Goal: Task Accomplishment & Management: Use online tool/utility

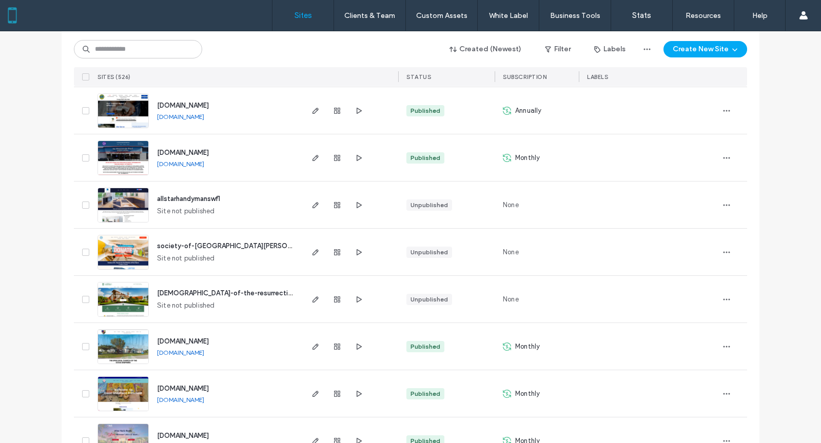
scroll to position [983, 0]
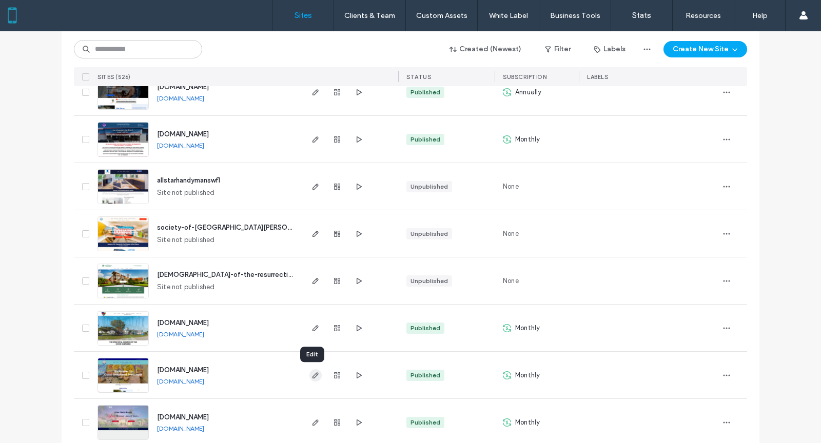
click at [311, 374] on icon "button" at bounding box center [315, 375] width 8 height 8
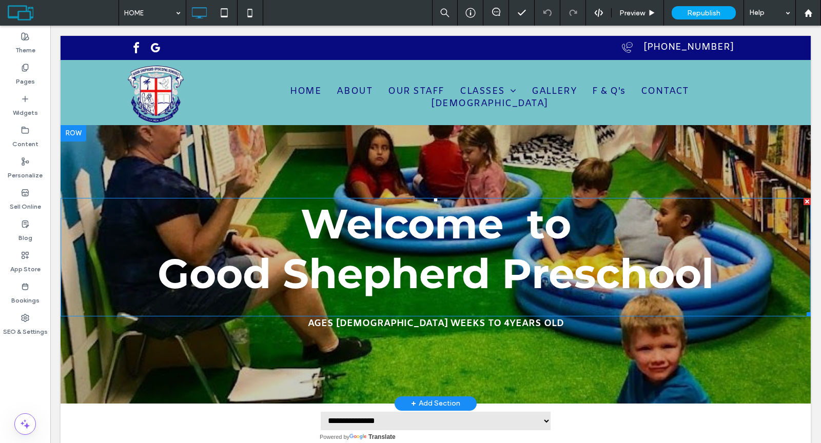
click at [546, 273] on span "Good Shepherd Preschool" at bounding box center [436, 274] width 556 height 50
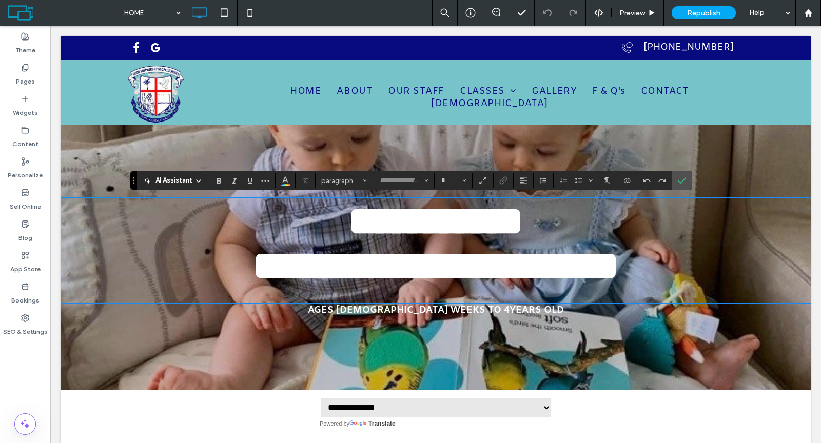
type input "**********"
type input "**"
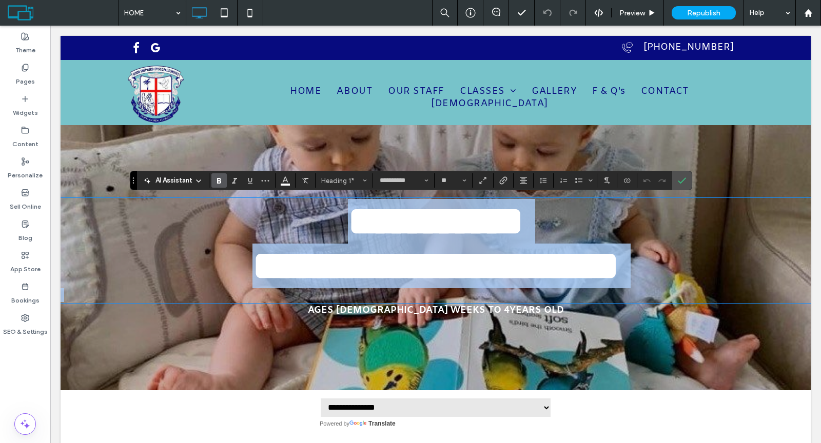
click at [506, 279] on span "**********" at bounding box center [435, 266] width 367 height 41
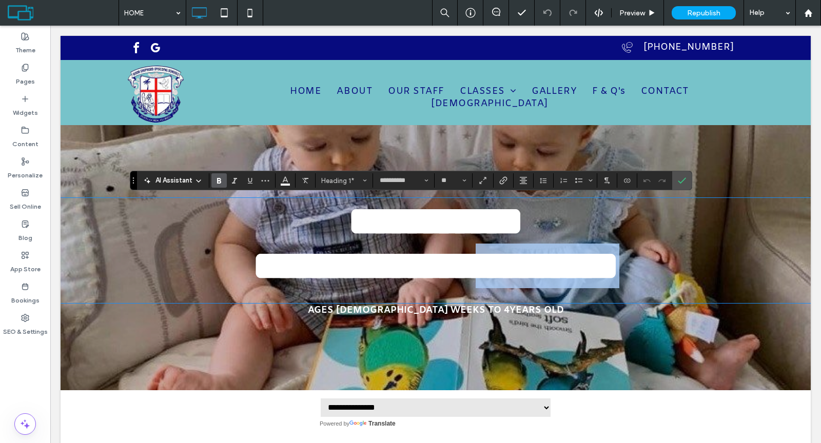
drag, startPoint x: 506, startPoint y: 279, endPoint x: 649, endPoint y: 280, distance: 143.2
click at [619, 280] on span "**********" at bounding box center [435, 266] width 367 height 41
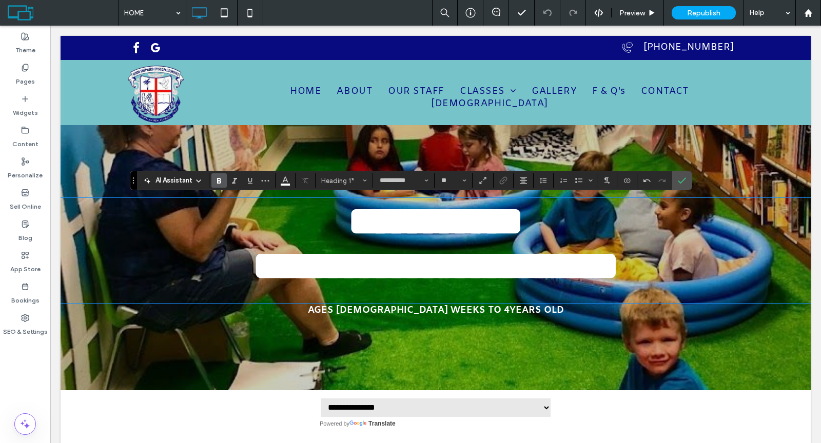
click at [575, 284] on span "**********" at bounding box center [435, 266] width 367 height 41
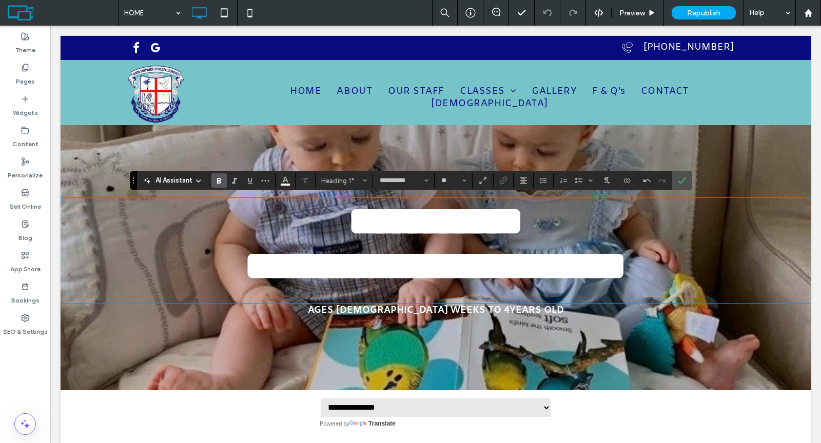
click at [595, 281] on span "**********" at bounding box center [435, 266] width 383 height 41
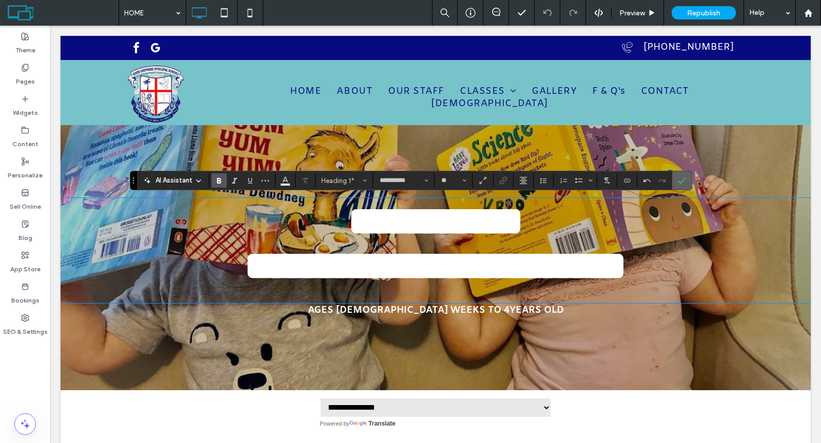
click at [680, 181] on icon "Confirm" at bounding box center [682, 181] width 8 height 8
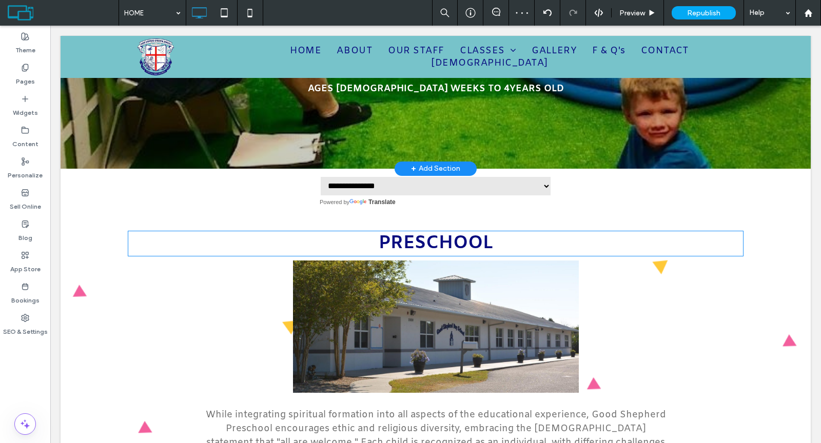
scroll to position [242, 0]
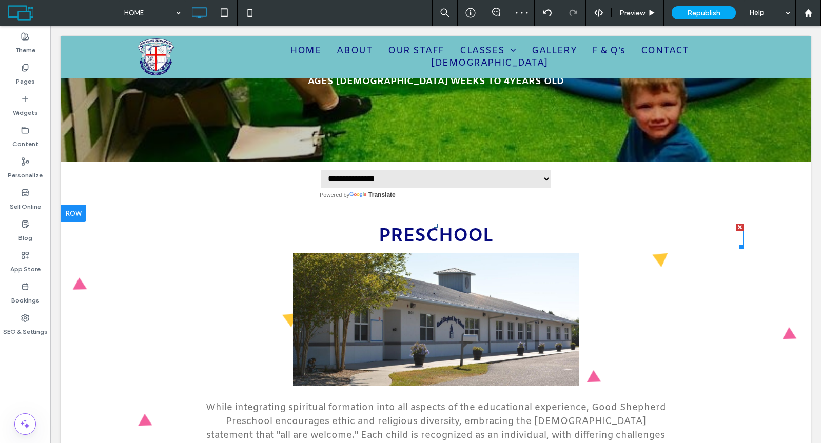
click at [452, 228] on span "PRESCHOOL" at bounding box center [436, 237] width 114 height 24
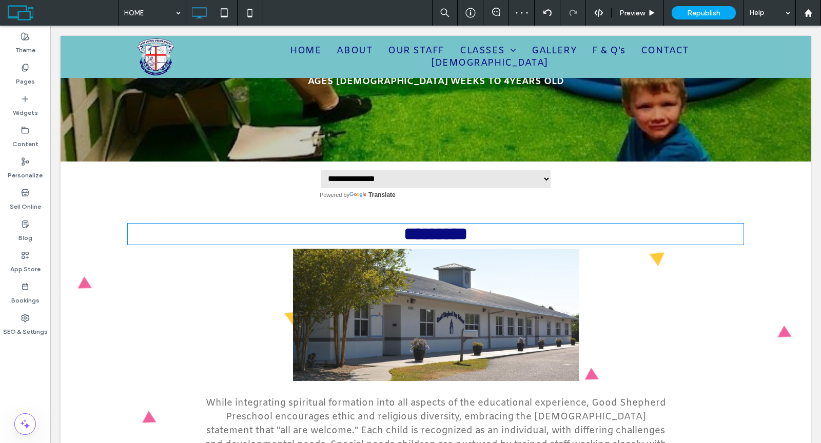
type input "*****"
type input "**"
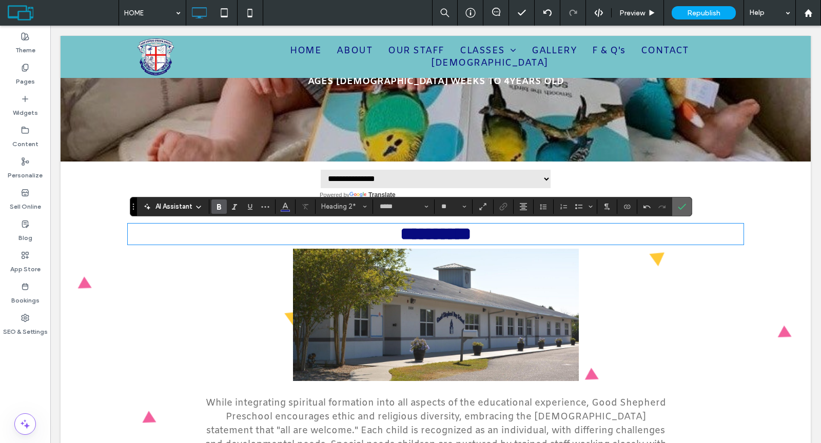
click at [678, 206] on icon "Confirm" at bounding box center [682, 207] width 8 height 8
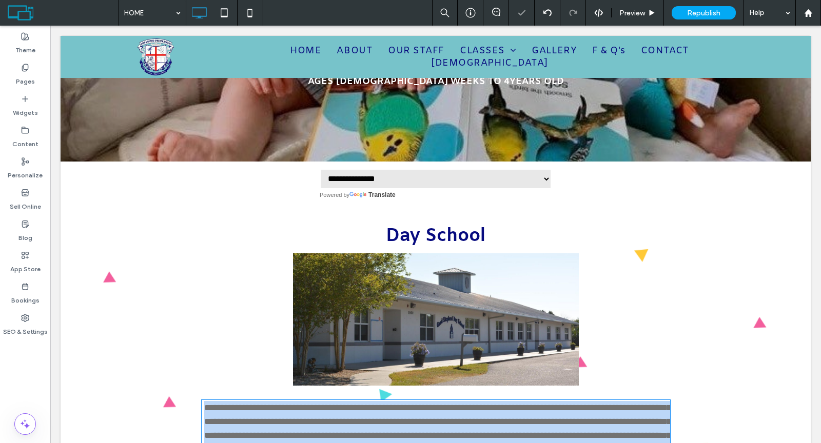
scroll to position [464, 0]
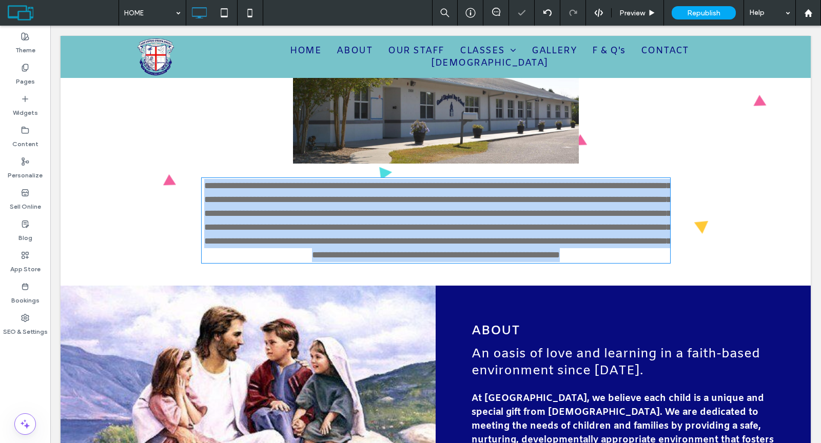
type input "*****"
type input "**"
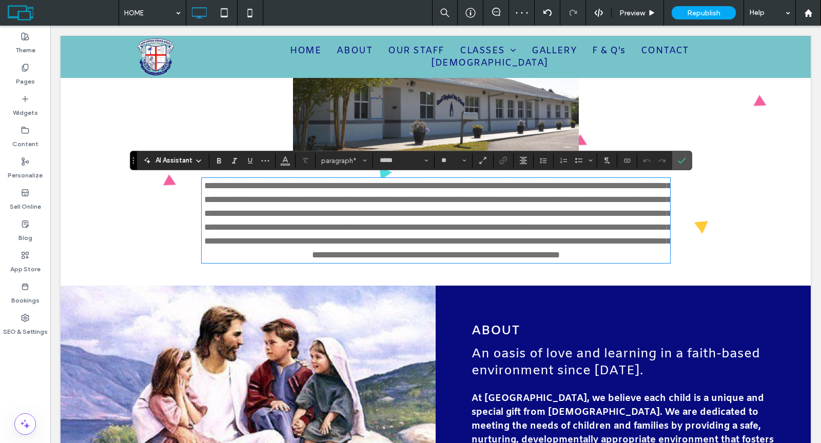
click at [246, 202] on span "**********" at bounding box center [437, 220] width 467 height 79
drag, startPoint x: 251, startPoint y: 200, endPoint x: 202, endPoint y: 195, distance: 49.0
click at [202, 195] on p "**********" at bounding box center [436, 220] width 468 height 83
click at [680, 162] on icon "Confirm" at bounding box center [682, 160] width 8 height 8
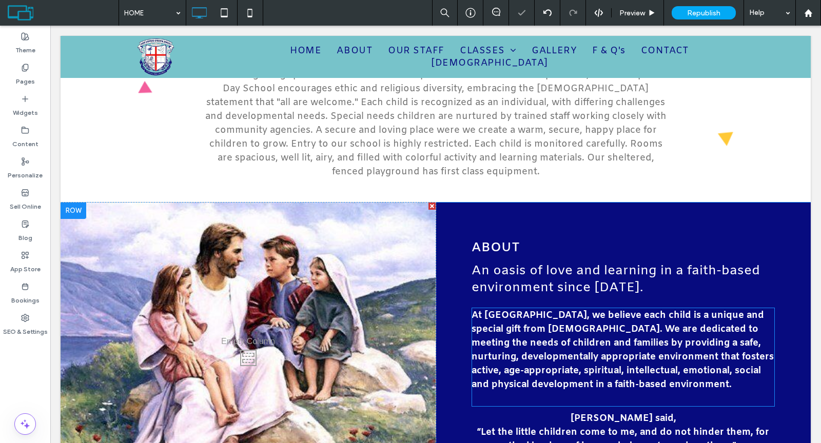
scroll to position [637, 0]
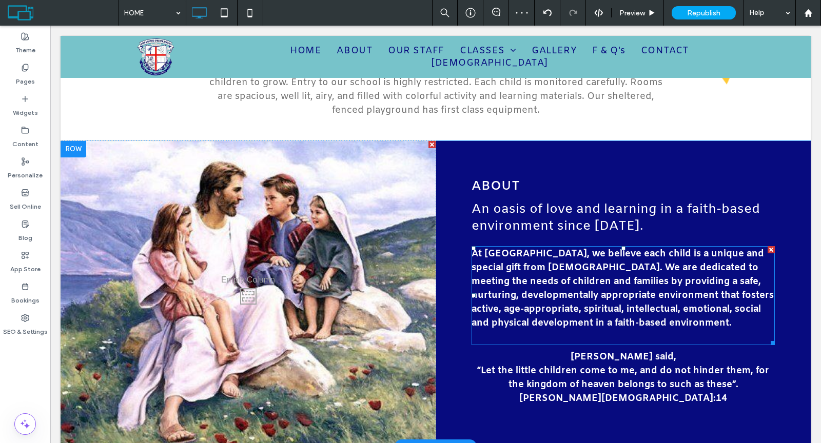
click at [577, 255] on strong "At Good Shepherd Preschool, we believe each child is a unique and special gift …" at bounding box center [623, 289] width 302 height 82
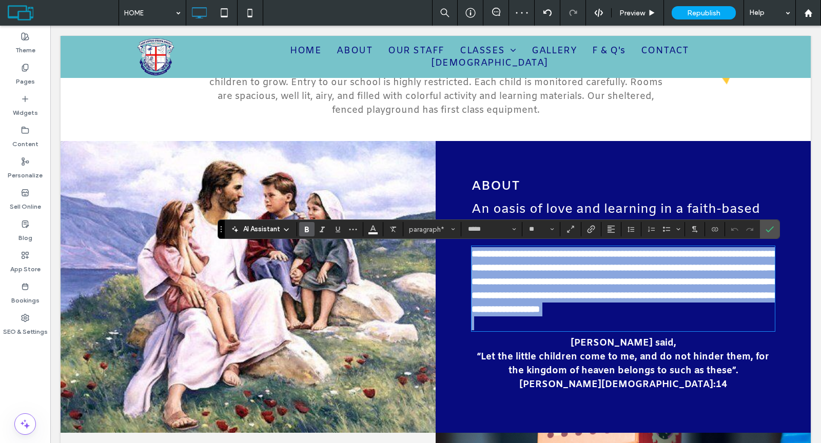
click at [577, 254] on strong "**********" at bounding box center [624, 281] width 305 height 65
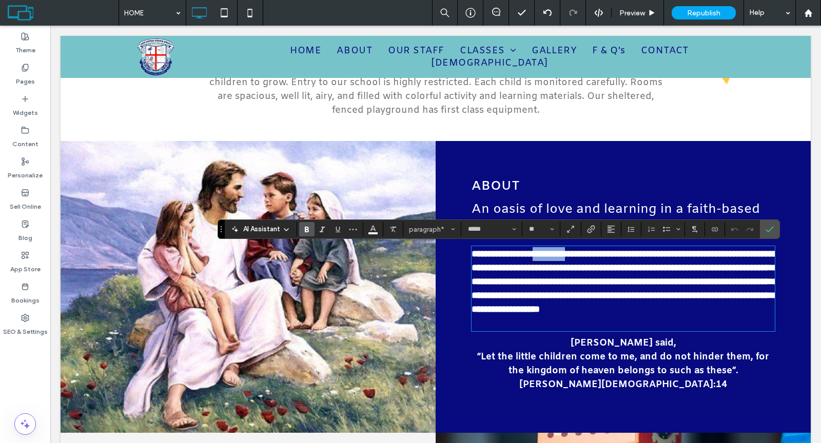
drag, startPoint x: 600, startPoint y: 255, endPoint x: 556, endPoint y: 251, distance: 44.3
click at [556, 251] on strong "**********" at bounding box center [624, 281] width 305 height 65
drag, startPoint x: 764, startPoint y: 237, endPoint x: 713, endPoint y: 211, distance: 57.4
click at [766, 237] on span "Confirm" at bounding box center [768, 229] width 5 height 18
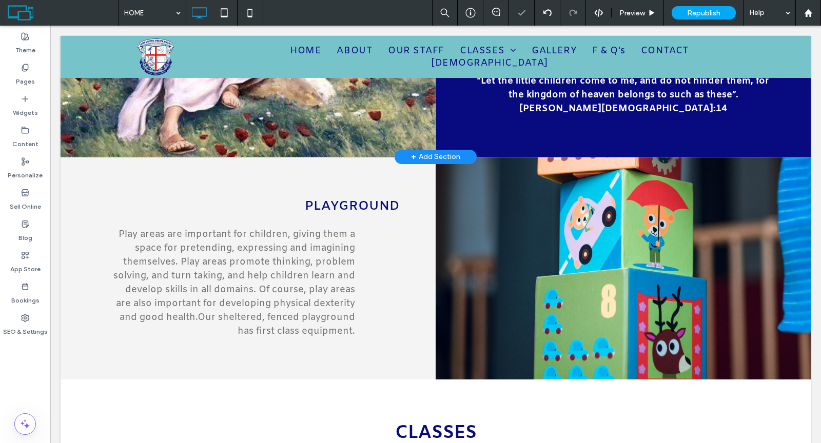
scroll to position [931, 0]
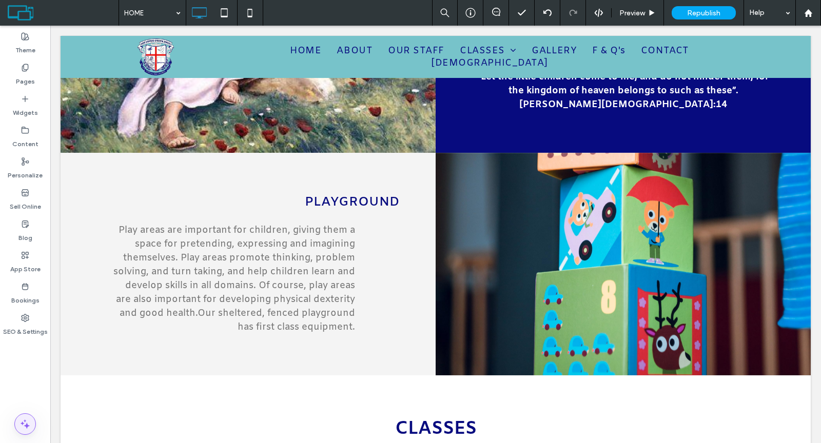
click at [33, 422] on span at bounding box center [25, 424] width 21 height 21
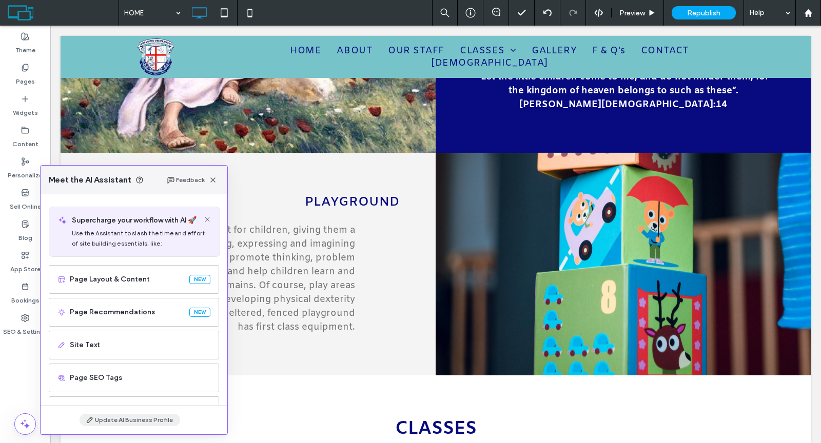
click at [114, 417] on button "Update AI Business Profile" at bounding box center [130, 420] width 101 height 12
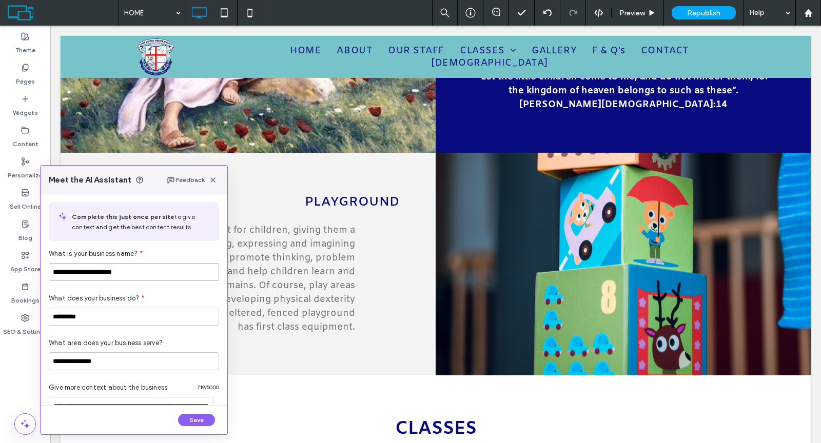
drag, startPoint x: 136, startPoint y: 276, endPoint x: 104, endPoint y: 272, distance: 32.6
click at [104, 272] on input "**********" at bounding box center [134, 272] width 170 height 18
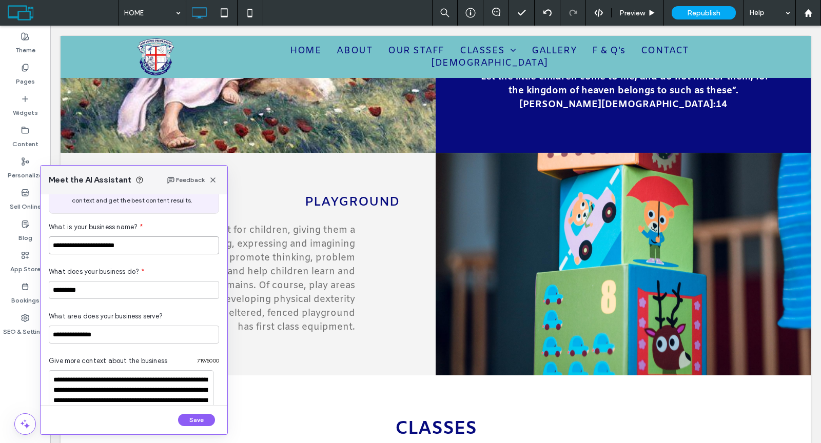
scroll to position [84, 0]
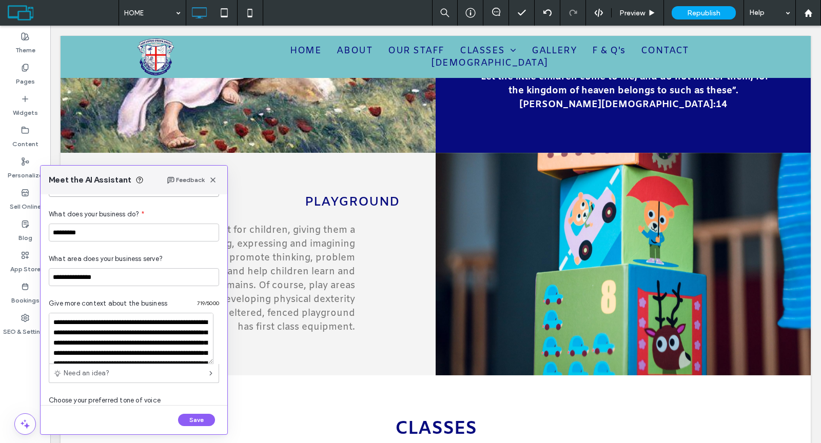
type input "**********"
drag, startPoint x: 81, startPoint y: 232, endPoint x: 35, endPoint y: 232, distance: 46.2
click at [36, 232] on body ".wqwq-1{fill:#231f20;} .cls-1q, .cls-2q { fill-rule: evenodd; } .cls-2q { fill:…" at bounding box center [410, 221] width 821 height 443
type input "**********"
drag, startPoint x: 115, startPoint y: 343, endPoint x: 85, endPoint y: 339, distance: 30.6
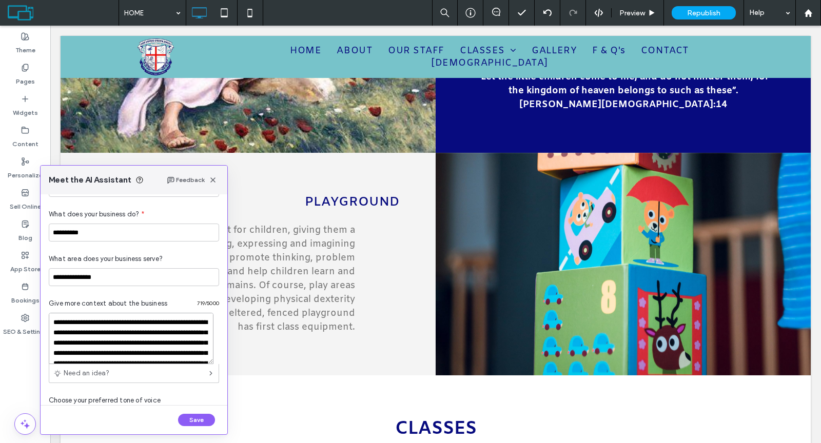
click at [85, 339] on textarea "**********" at bounding box center [131, 338] width 165 height 51
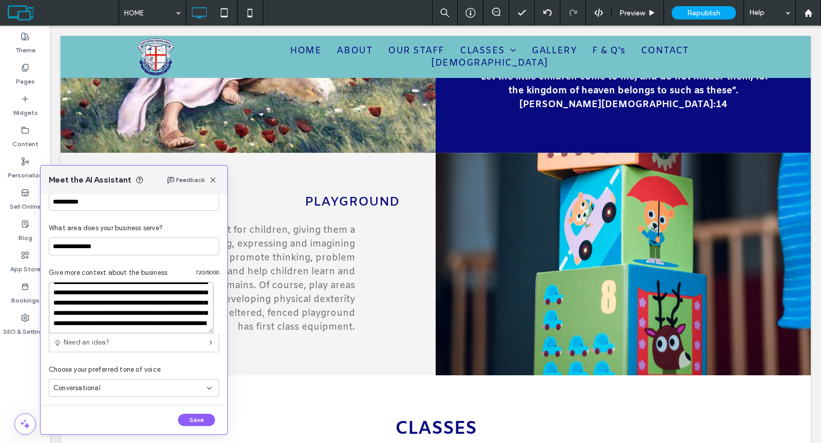
scroll to position [118, 0]
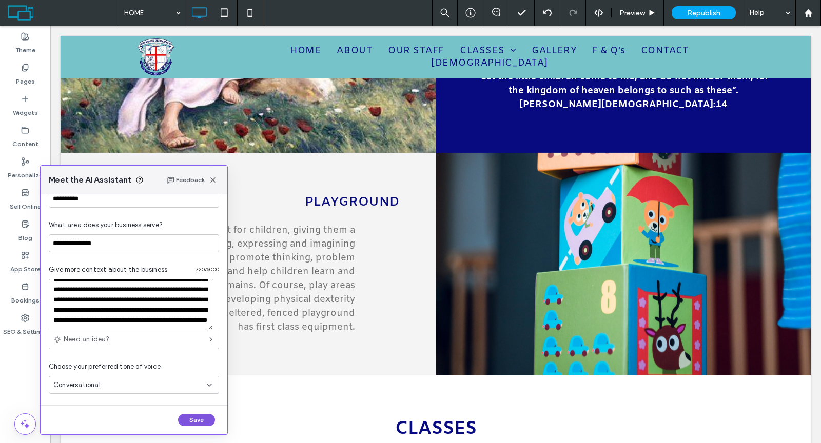
type textarea "**********"
click at [185, 422] on button "Save" at bounding box center [196, 420] width 37 height 12
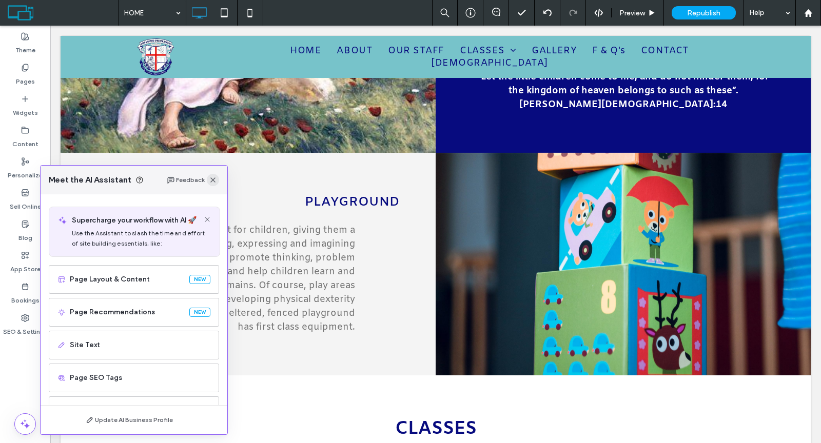
click at [214, 179] on use "button" at bounding box center [212, 180] width 5 height 5
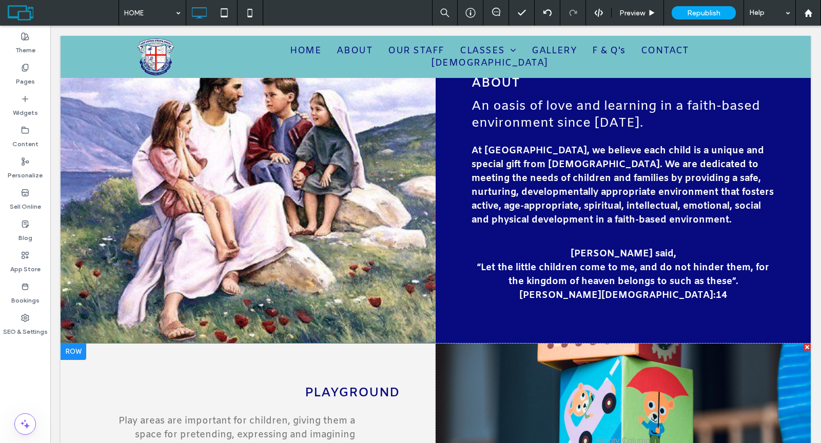
scroll to position [726, 0]
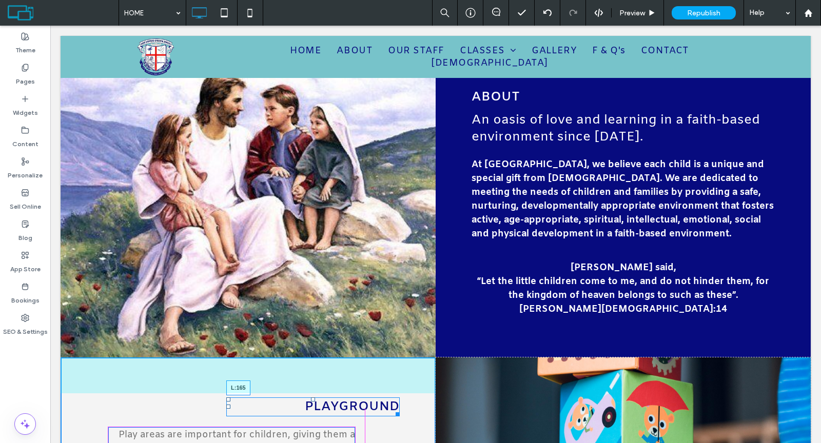
drag, startPoint x: 224, startPoint y: 407, endPoint x: 235, endPoint y: 429, distance: 24.6
click at [226, 403] on div "PLAYGROUND L:165" at bounding box center [312, 407] width 173 height 19
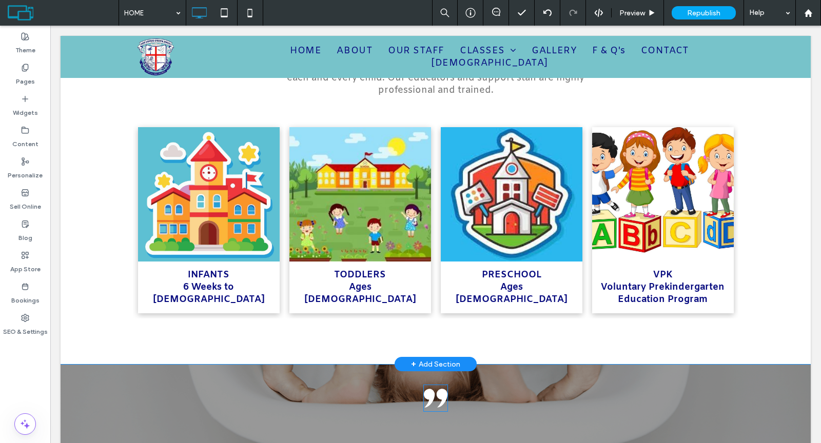
scroll to position [1469, 0]
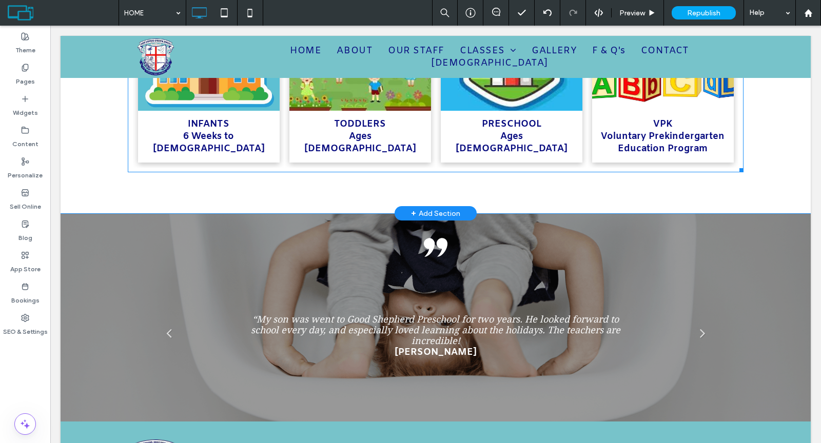
click at [488, 140] on span "Ages 2 to 6" at bounding box center [512, 142] width 112 height 25
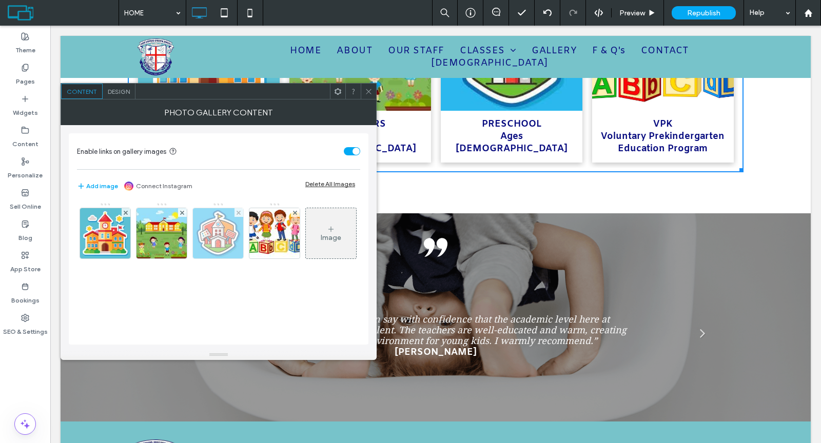
click at [225, 231] on img at bounding box center [218, 233] width 50 height 50
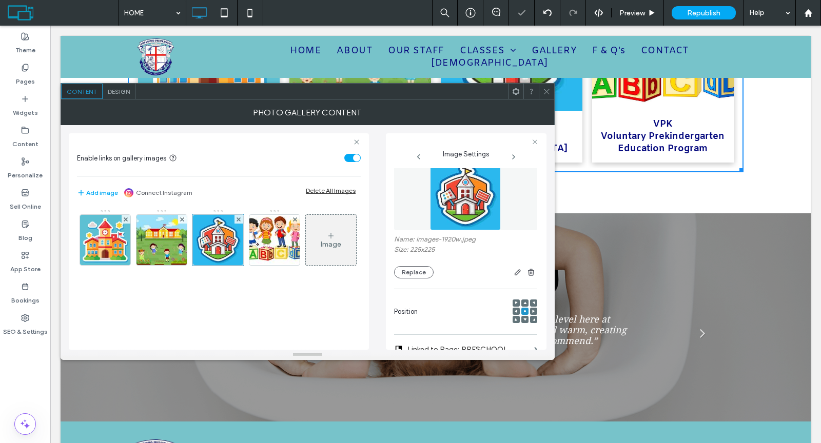
scroll to position [221, 0]
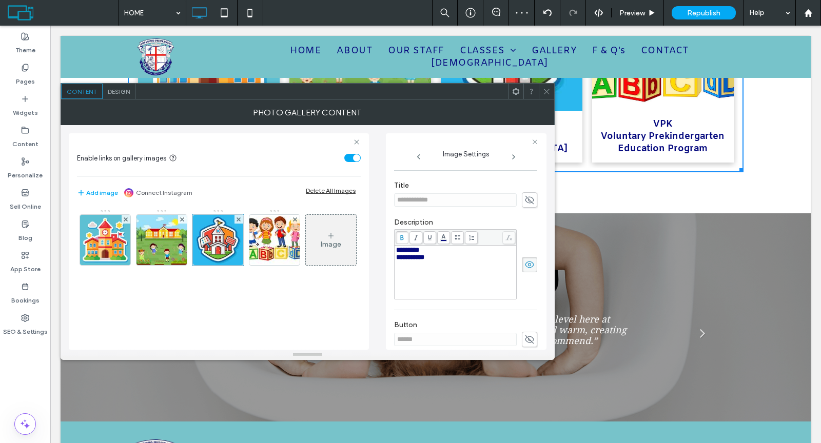
click at [441, 247] on div "*********" at bounding box center [455, 250] width 119 height 7
drag, startPoint x: 439, startPoint y: 247, endPoint x: 386, endPoint y: 243, distance: 53.5
click at [386, 243] on div "**********" at bounding box center [466, 241] width 161 height 217
click at [456, 214] on div "**********" at bounding box center [465, 259] width 143 height 92
click at [548, 90] on icon at bounding box center [547, 92] width 8 height 8
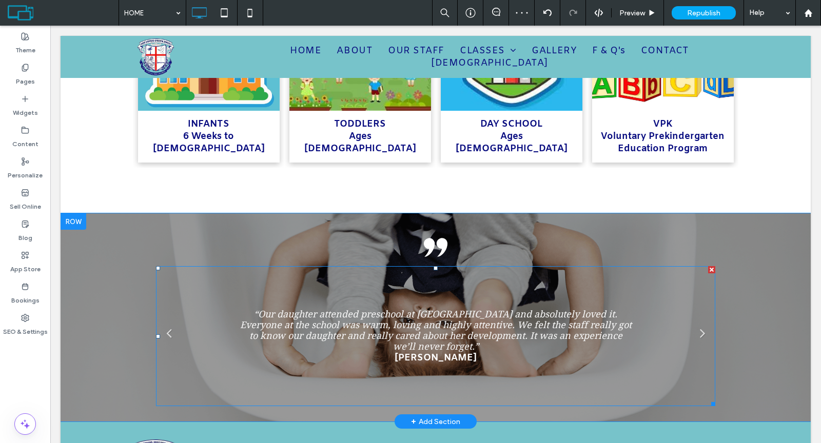
click at [459, 323] on div "“Our daughter attended preschool at Good Shepherd Preschool and absolutely love…" at bounding box center [435, 336] width 391 height 55
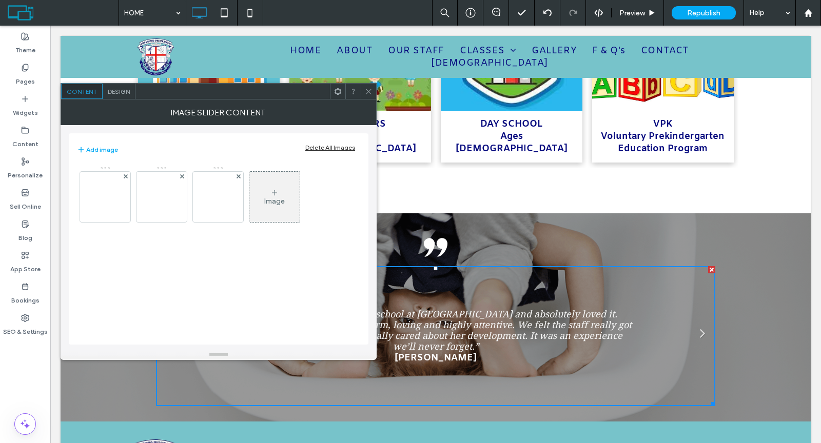
click at [95, 197] on img at bounding box center [105, 197] width 82 height 35
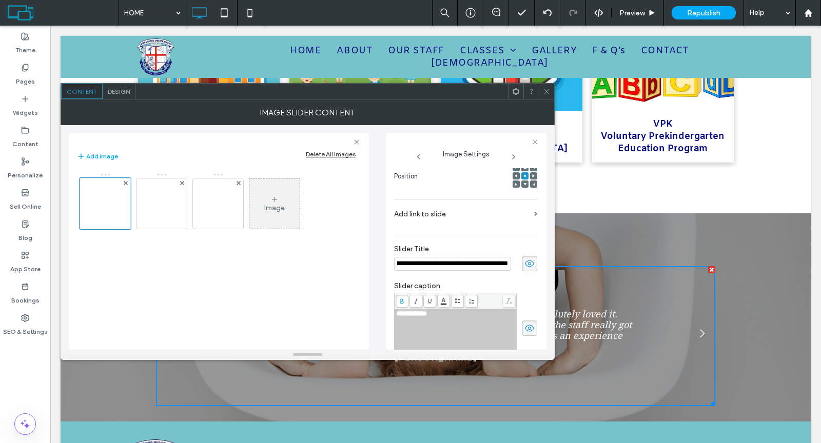
scroll to position [0, 0]
drag, startPoint x: 501, startPoint y: 262, endPoint x: 345, endPoint y: 259, distance: 156.0
click at [345, 259] on div "**********" at bounding box center [308, 237] width 478 height 225
click at [344, 259] on div "Image" at bounding box center [219, 256] width 284 height 177
drag, startPoint x: 479, startPoint y: 263, endPoint x: 488, endPoint y: 263, distance: 9.2
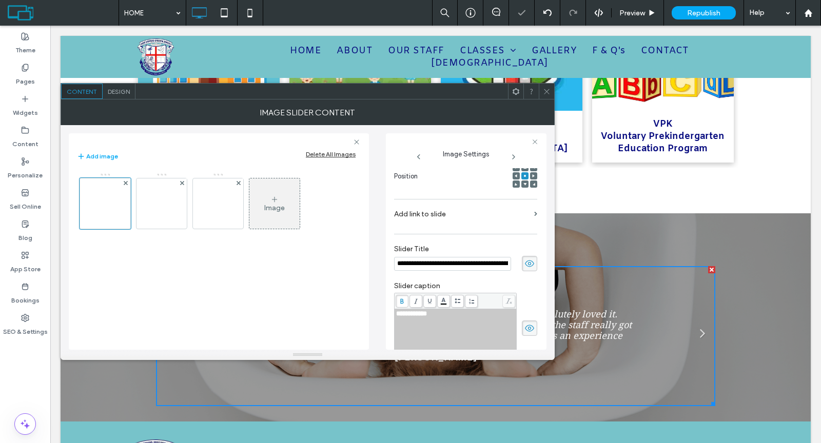
click at [488, 263] on input "**********" at bounding box center [452, 264] width 117 height 14
click at [501, 263] on input "**********" at bounding box center [452, 264] width 117 height 14
drag, startPoint x: 501, startPoint y: 263, endPoint x: 487, endPoint y: 263, distance: 13.9
click at [487, 263] on input "**********" at bounding box center [452, 264] width 117 height 14
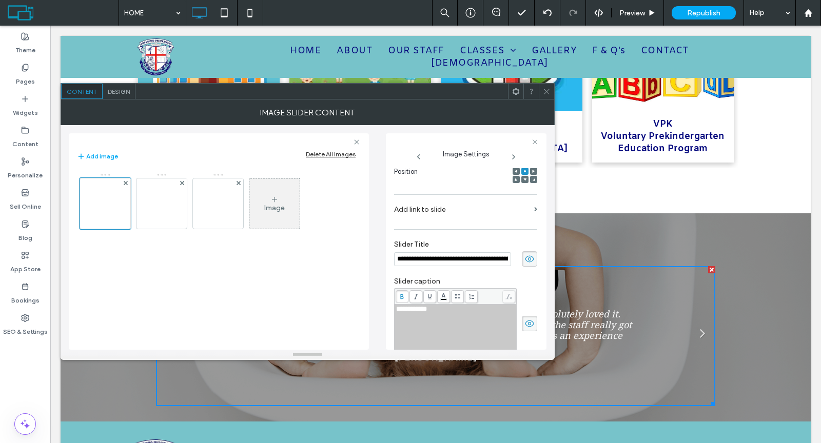
scroll to position [164, 0]
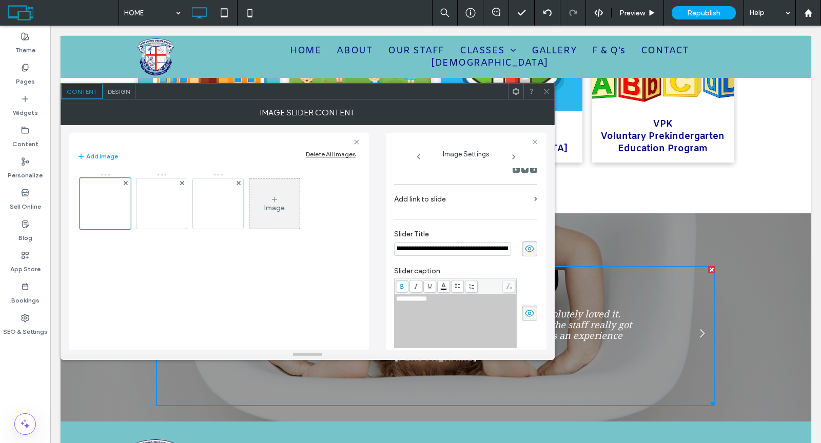
drag, startPoint x: 488, startPoint y: 247, endPoint x: 513, endPoint y: 247, distance: 24.1
click at [513, 247] on div "**********" at bounding box center [465, 248] width 143 height 15
type input "**********"
click at [160, 210] on img at bounding box center [162, 203] width 82 height 35
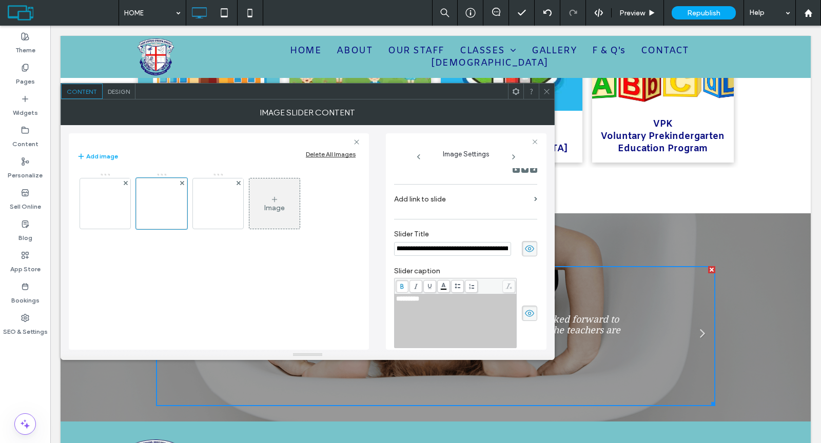
scroll to position [0, 75]
click at [465, 250] on input "**********" at bounding box center [452, 249] width 117 height 14
click at [466, 249] on input "**********" at bounding box center [452, 249] width 117 height 14
drag, startPoint x: 437, startPoint y: 248, endPoint x: 466, endPoint y: 247, distance: 29.8
click at [466, 247] on input "**********" at bounding box center [452, 249] width 117 height 14
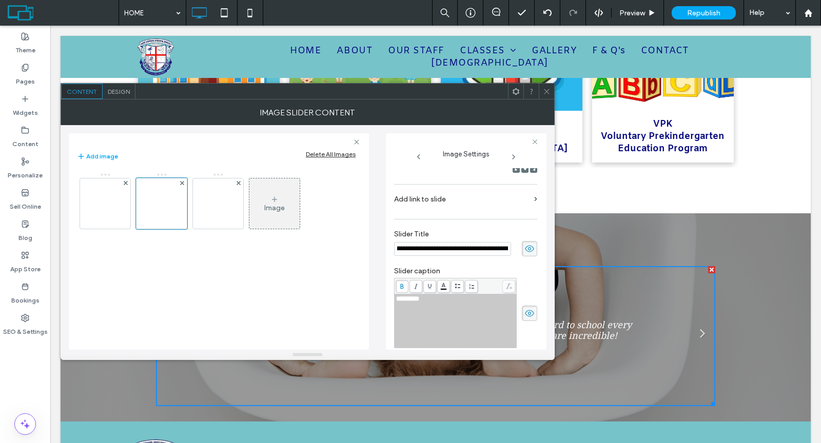
type input "**********"
click at [236, 213] on img at bounding box center [218, 203] width 82 height 35
drag, startPoint x: 485, startPoint y: 248, endPoint x: 387, endPoint y: 246, distance: 98.5
click at [387, 246] on div "**********" at bounding box center [466, 241] width 161 height 217
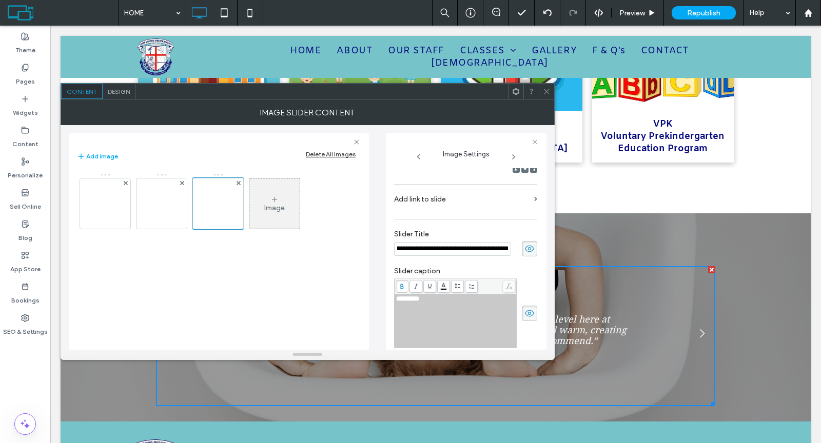
scroll to position [0, 623]
drag, startPoint x: 423, startPoint y: 251, endPoint x: 527, endPoint y: 252, distance: 104.2
click at [527, 252] on div "**********" at bounding box center [465, 248] width 143 height 15
click at [550, 91] on icon at bounding box center [547, 92] width 8 height 8
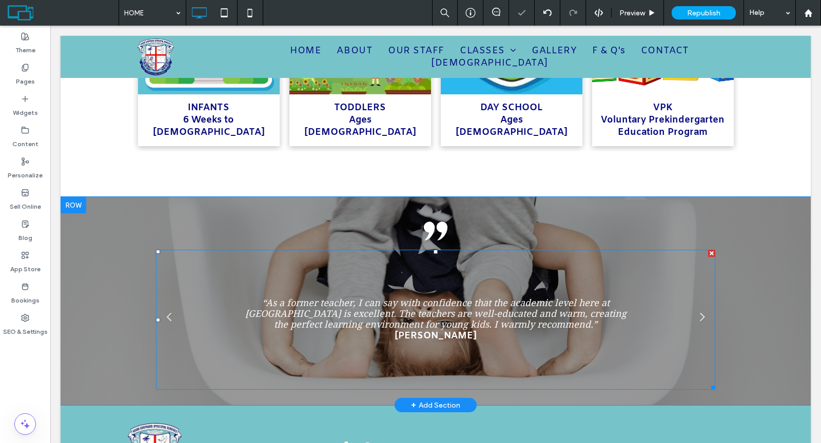
scroll to position [1622, 0]
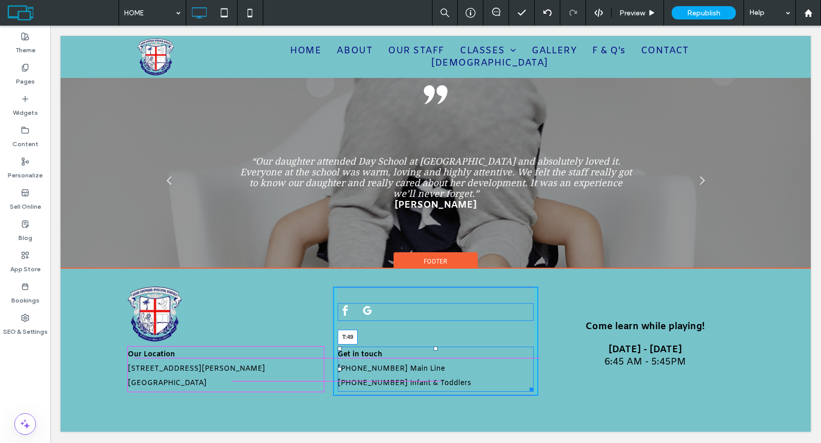
click at [434, 349] on div at bounding box center [436, 349] width 4 height 4
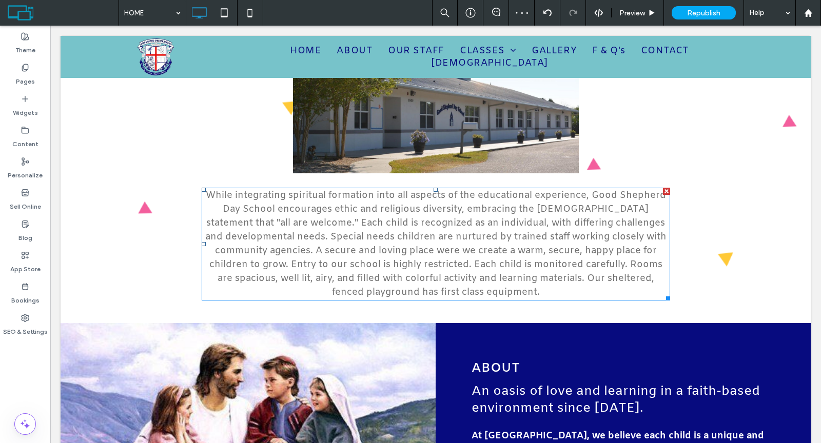
scroll to position [328, 0]
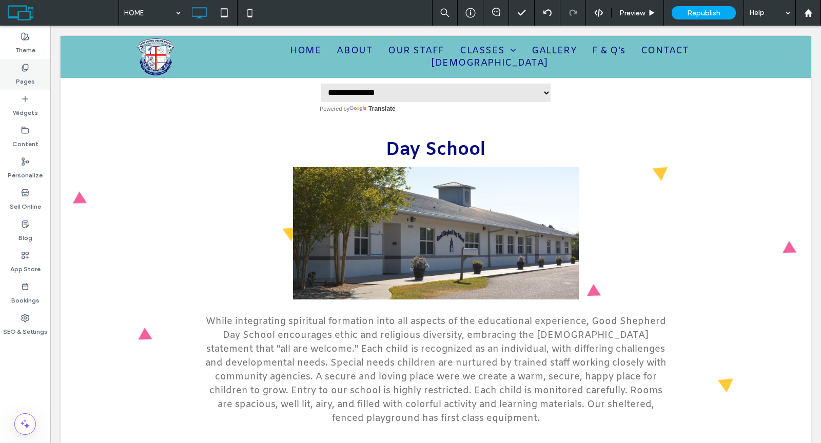
click at [24, 84] on label "Pages" at bounding box center [25, 79] width 19 height 14
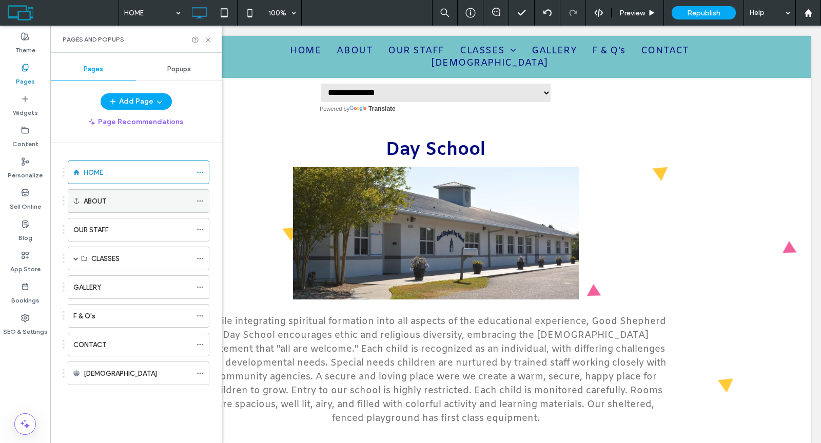
click at [110, 194] on div "ABOUT" at bounding box center [138, 201] width 108 height 23
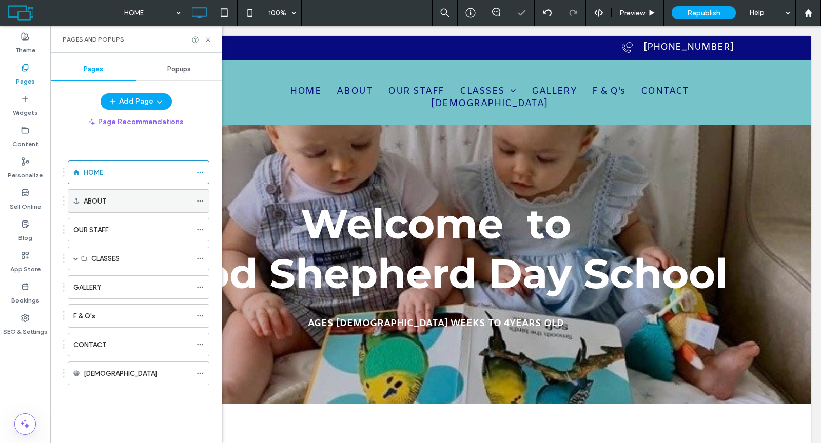
scroll to position [369, 0]
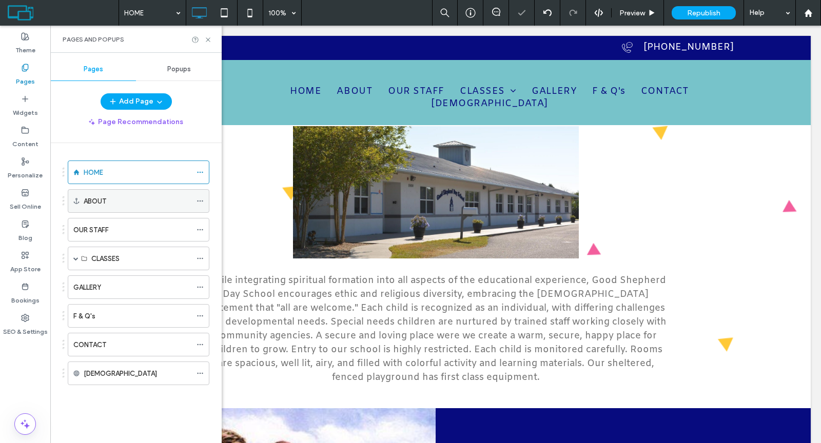
select select "Language Translate Widget"
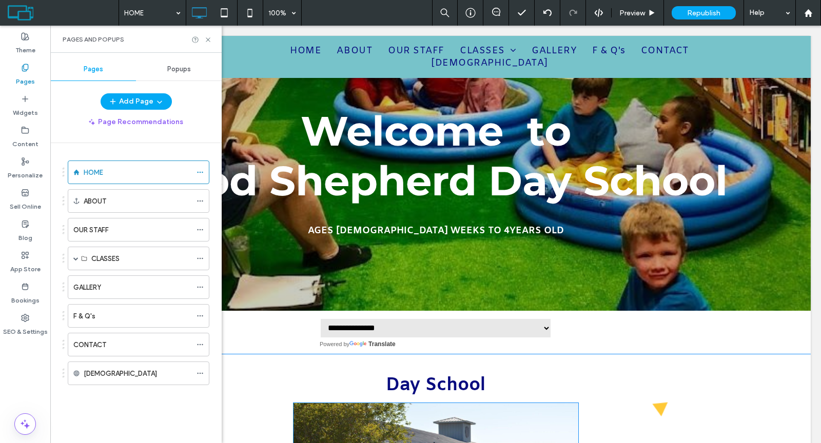
scroll to position [0, 0]
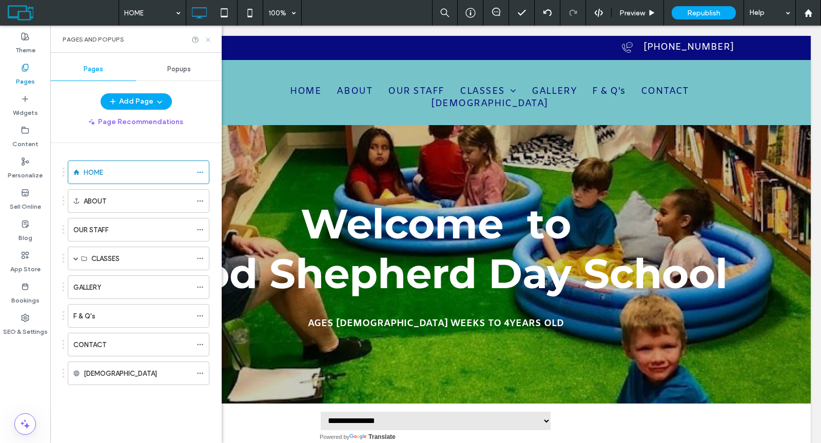
drag, startPoint x: 209, startPoint y: 39, endPoint x: 159, endPoint y: 15, distance: 56.0
click at [209, 39] on icon at bounding box center [208, 40] width 8 height 8
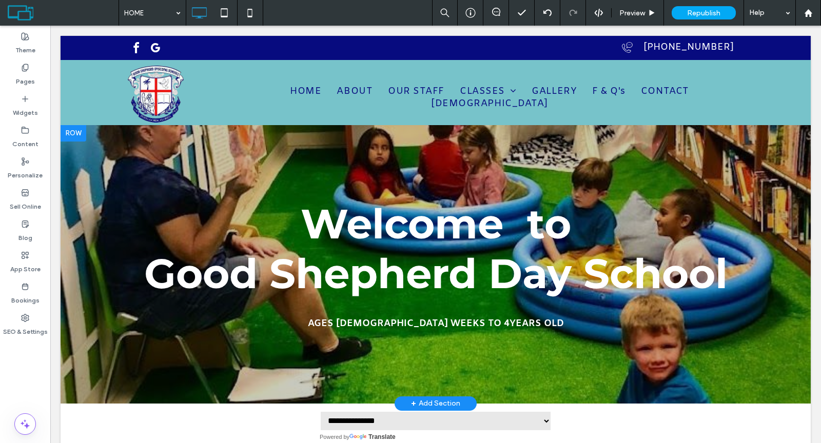
click at [74, 132] on div at bounding box center [74, 133] width 26 height 16
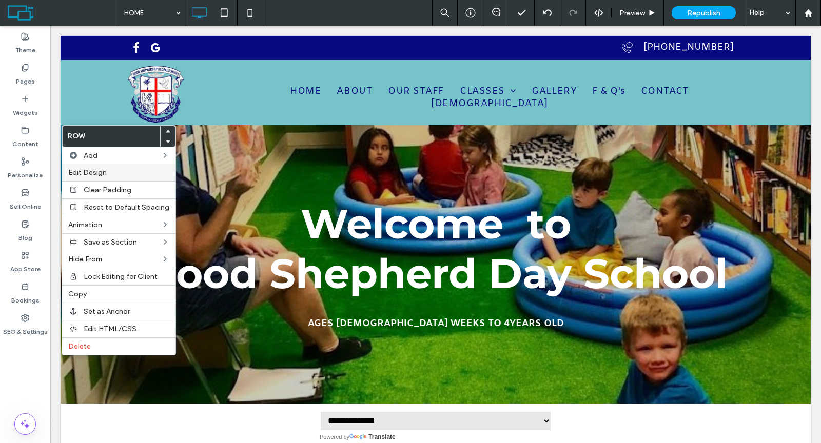
click at [86, 170] on span "Edit Design" at bounding box center [87, 172] width 38 height 9
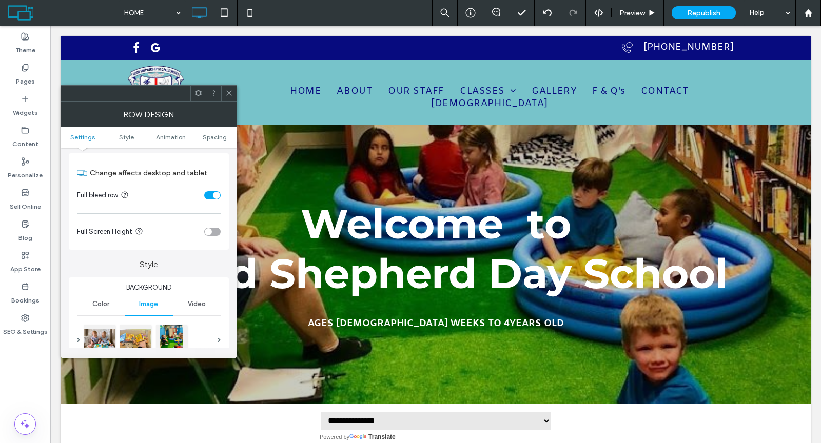
scroll to position [86, 0]
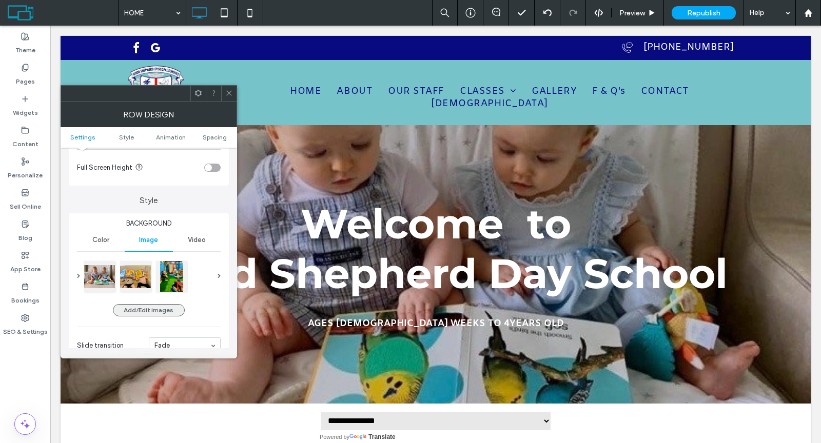
click at [160, 308] on button "Add/Edit images" at bounding box center [149, 310] width 72 height 12
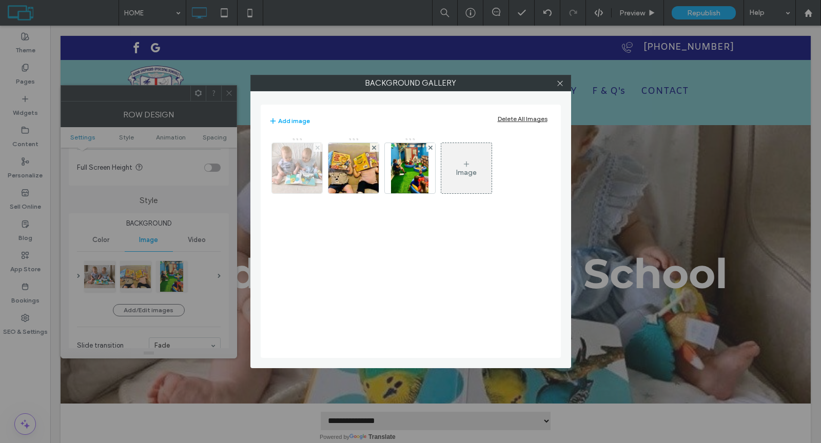
click at [318, 146] on icon at bounding box center [318, 148] width 4 height 4
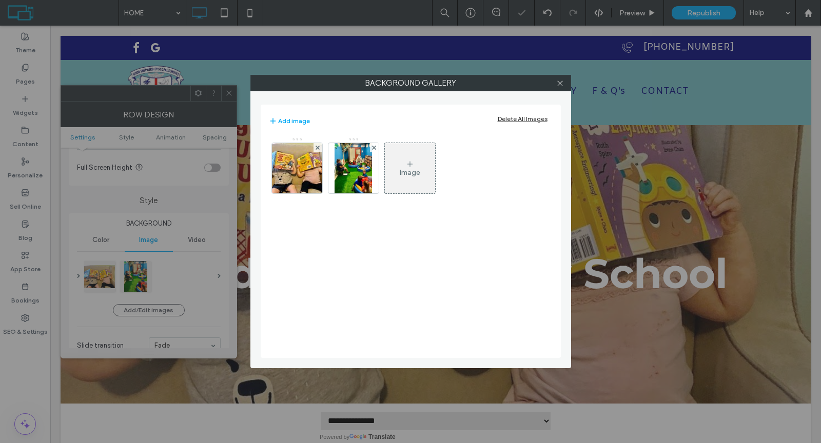
click at [318, 146] on icon at bounding box center [318, 148] width 4 height 4
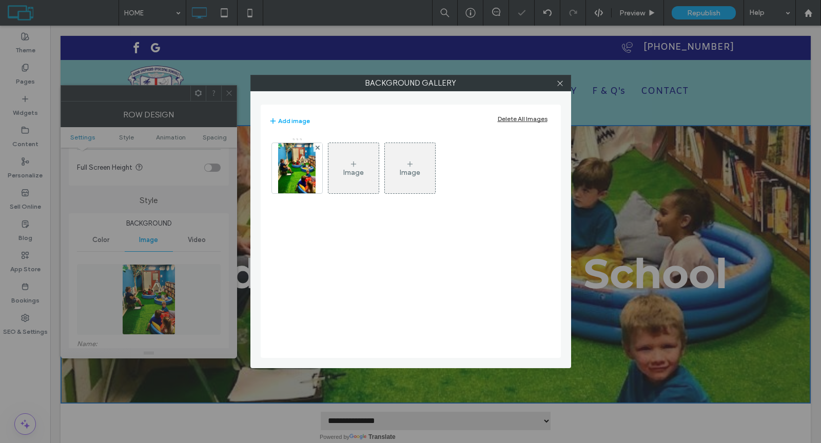
click at [318, 146] on icon at bounding box center [318, 148] width 4 height 4
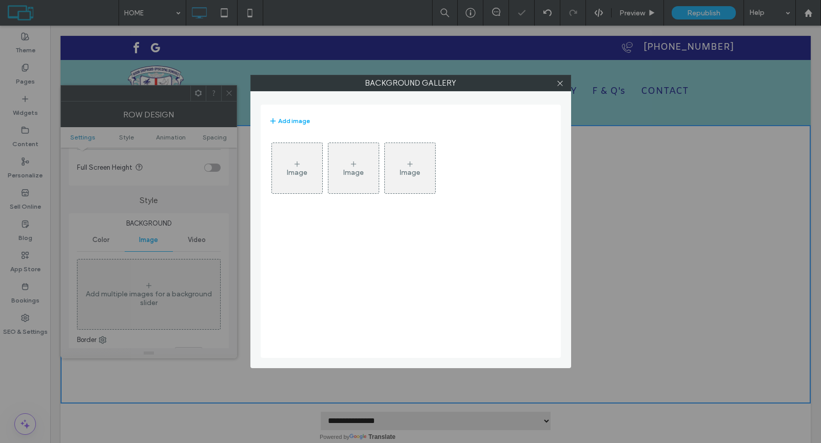
click at [305, 164] on div "Image" at bounding box center [297, 168] width 50 height 48
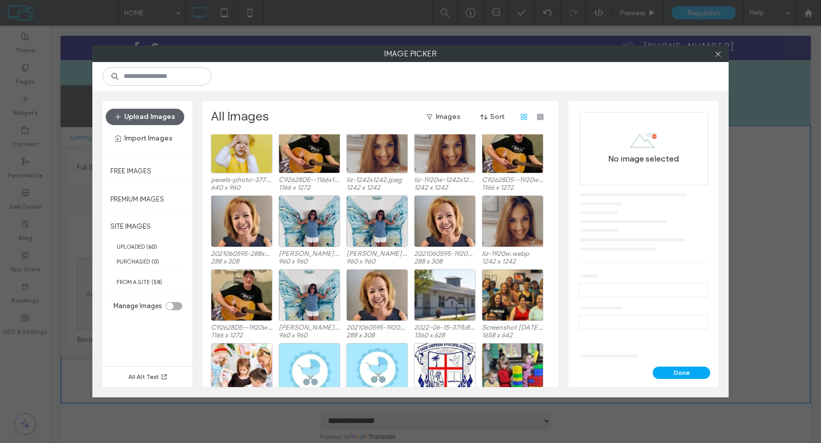
scroll to position [994, 0]
click at [439, 294] on div "Select" at bounding box center [445, 295] width 62 height 52
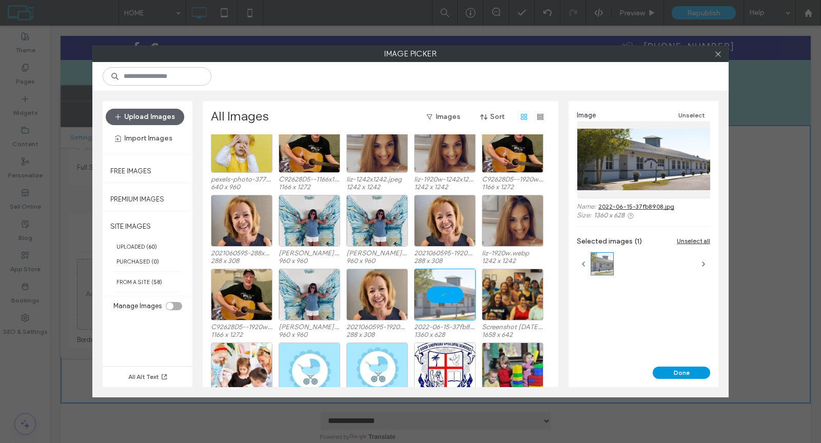
click at [666, 376] on button "Done" at bounding box center [681, 373] width 57 height 12
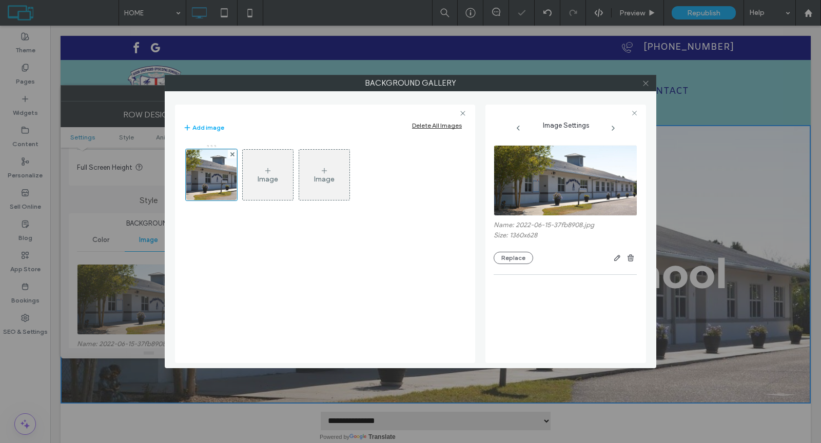
click at [643, 85] on div at bounding box center [645, 82] width 15 height 15
click at [642, 84] on icon at bounding box center [646, 84] width 8 height 8
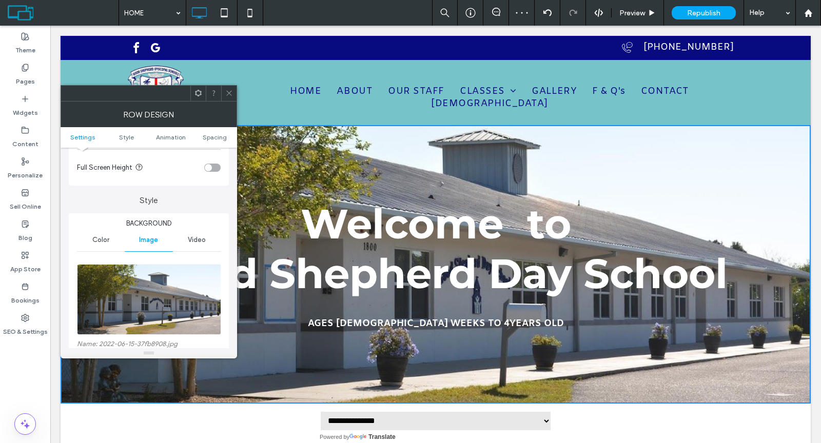
click at [226, 88] on span at bounding box center [229, 93] width 8 height 15
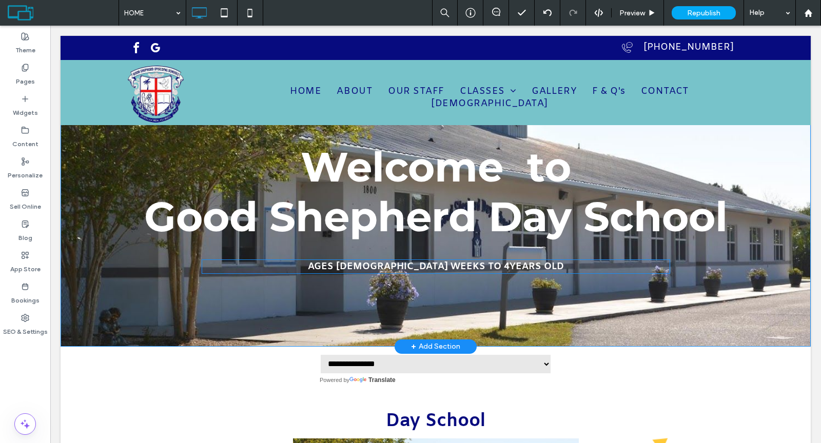
scroll to position [114, 0]
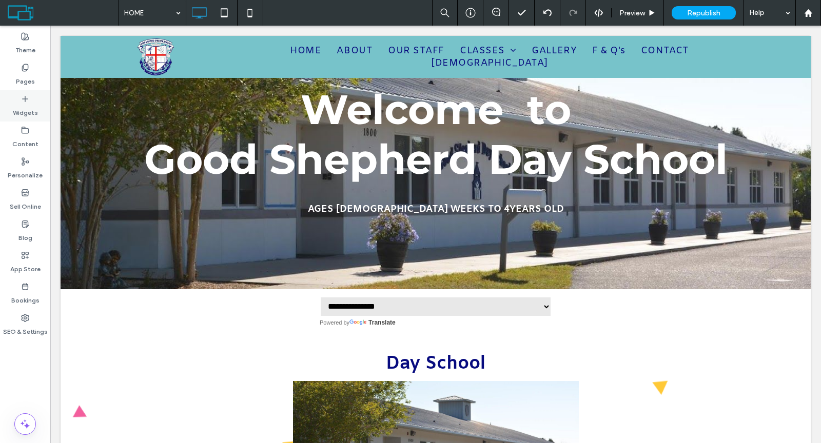
click at [33, 110] on label "Widgets" at bounding box center [25, 110] width 25 height 14
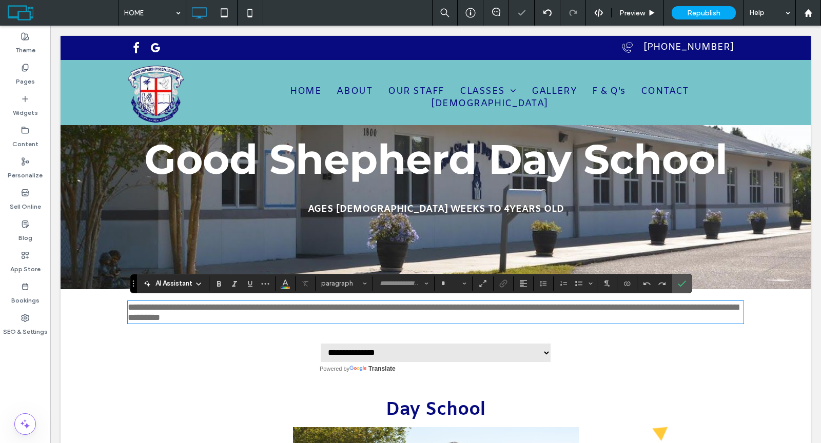
type input "*****"
type input "**"
paste div
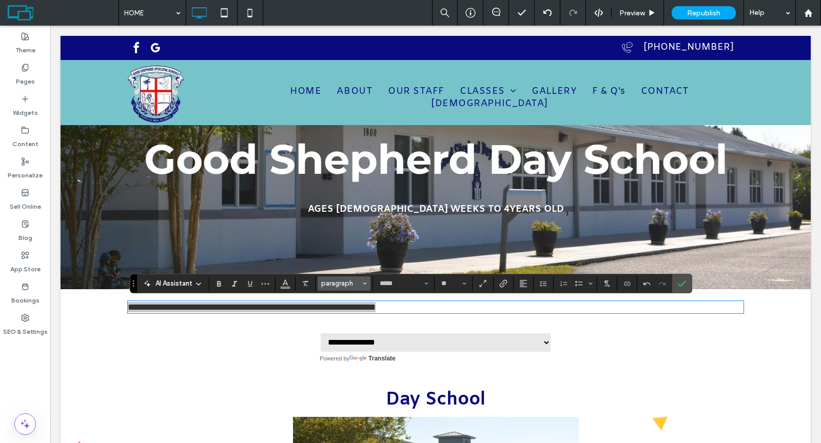
click at [352, 281] on span "paragraph" at bounding box center [341, 284] width 40 height 8
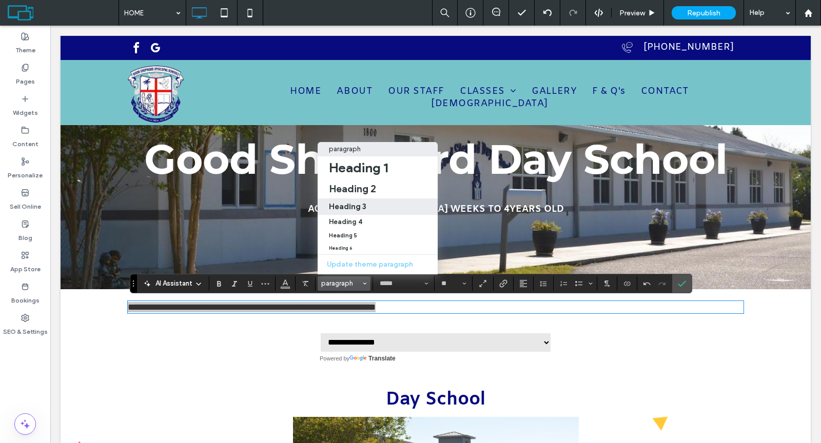
click at [351, 203] on label "Heading 3" at bounding box center [378, 207] width 120 height 16
type input "**"
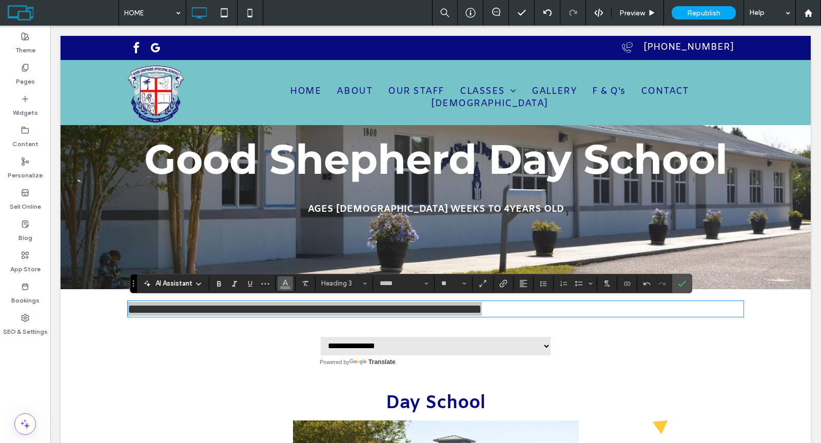
click at [285, 285] on icon "Color" at bounding box center [285, 283] width 8 height 8
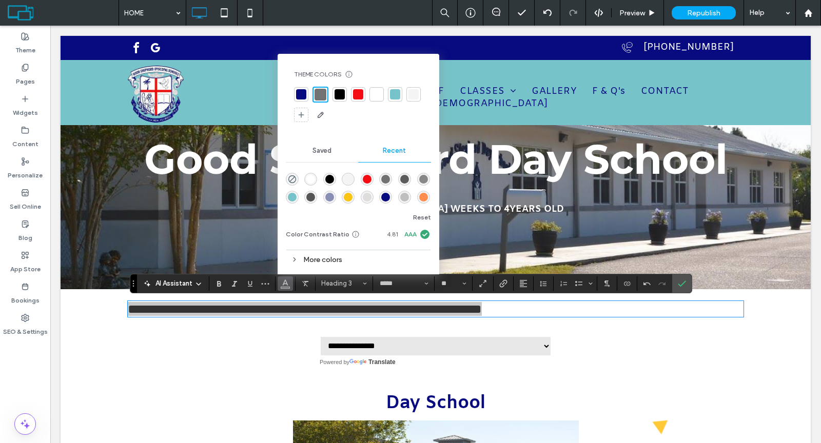
click at [337, 92] on div at bounding box center [340, 94] width 10 height 10
click at [522, 282] on icon "Alignment" at bounding box center [523, 284] width 8 height 8
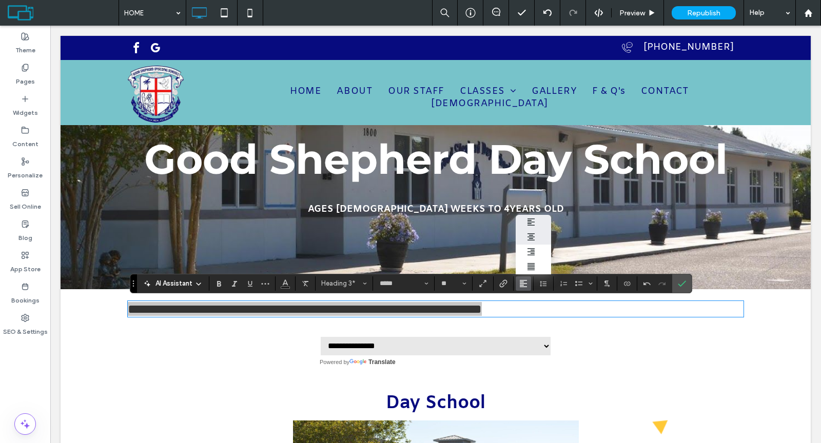
click at [534, 233] on div "ui.textEditor.alignment.center" at bounding box center [533, 237] width 13 height 8
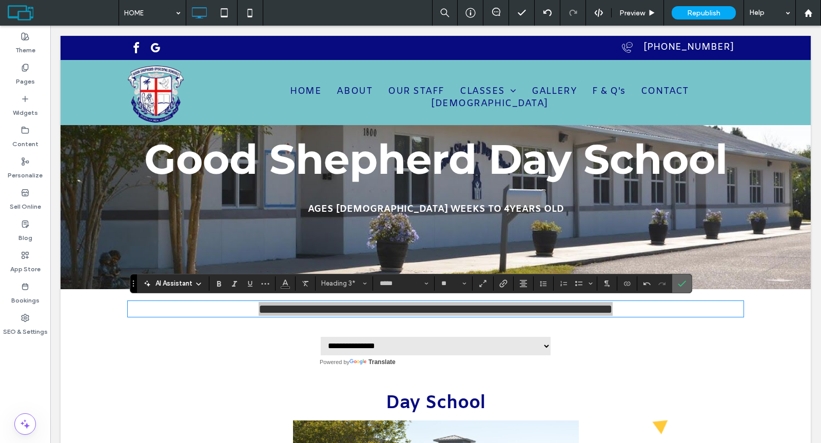
click at [678, 284] on icon "Confirm" at bounding box center [682, 284] width 8 height 8
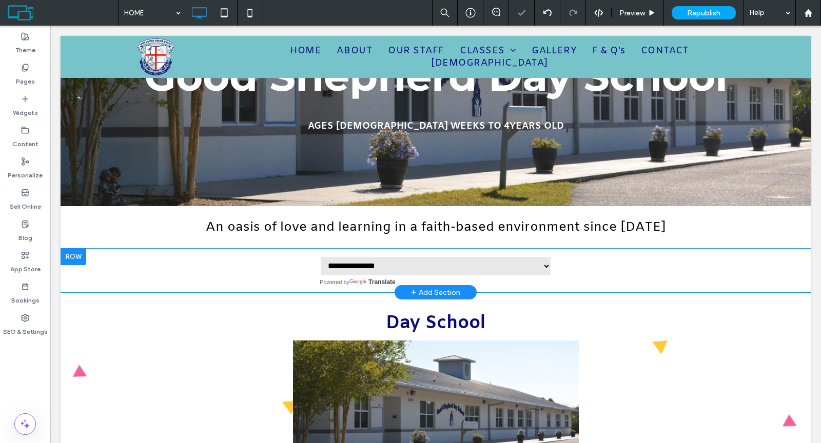
scroll to position [248, 0]
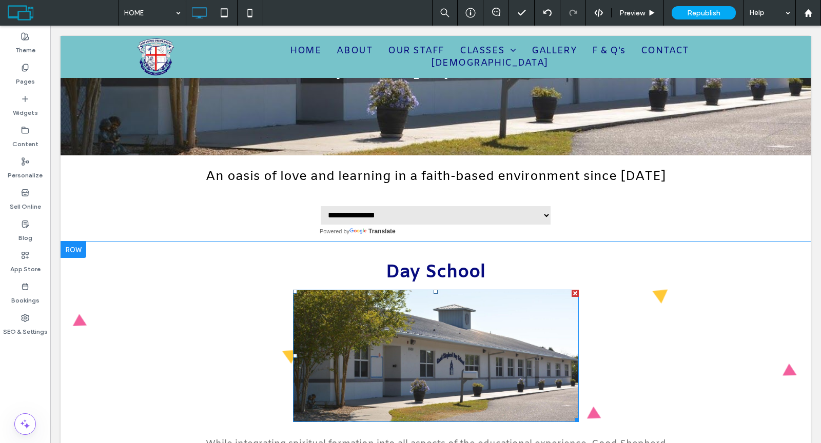
click at [572, 293] on div at bounding box center [575, 293] width 7 height 7
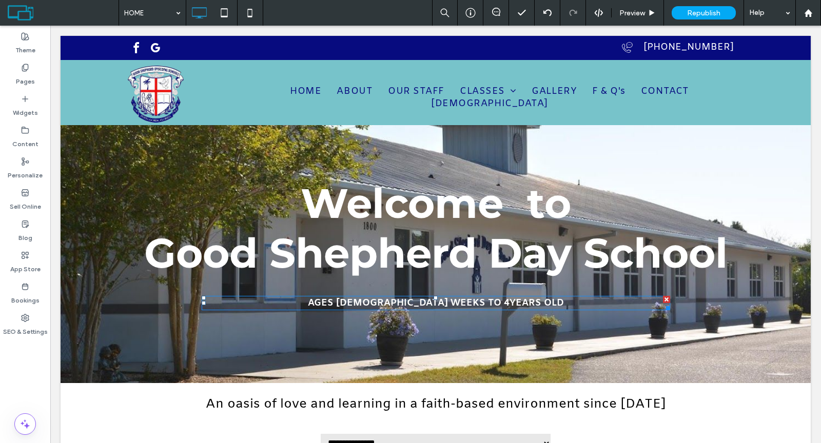
scroll to position [116, 0]
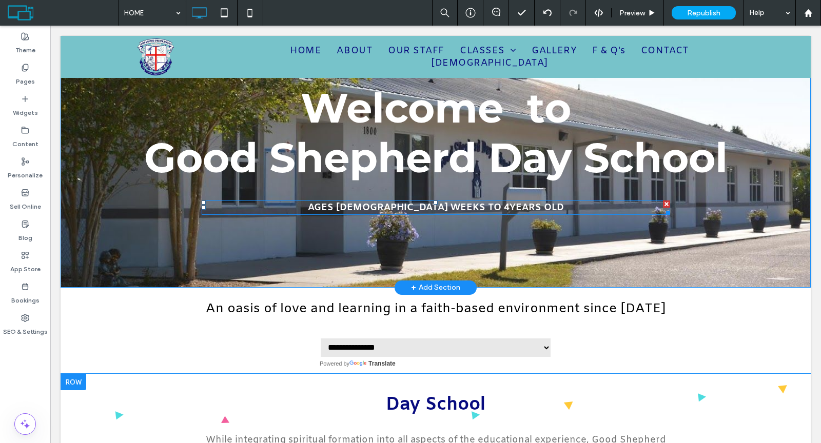
click at [446, 209] on strong "AGES 6 WEEKS TO 4" at bounding box center [409, 208] width 202 height 12
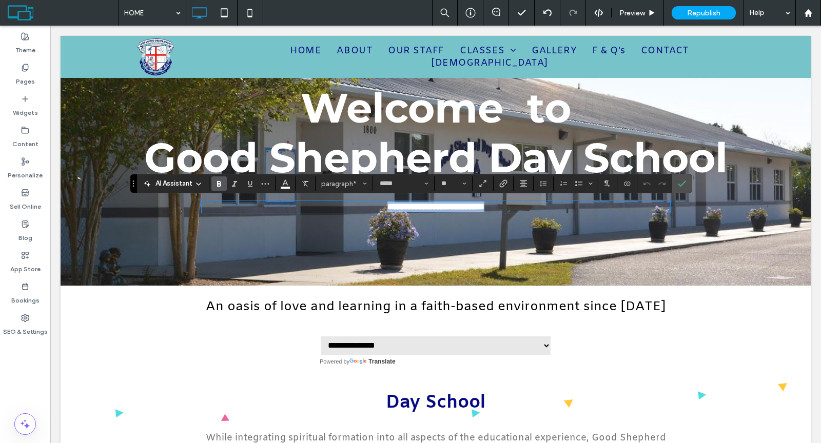
click at [450, 210] on strong "*********" at bounding box center [466, 206] width 36 height 9
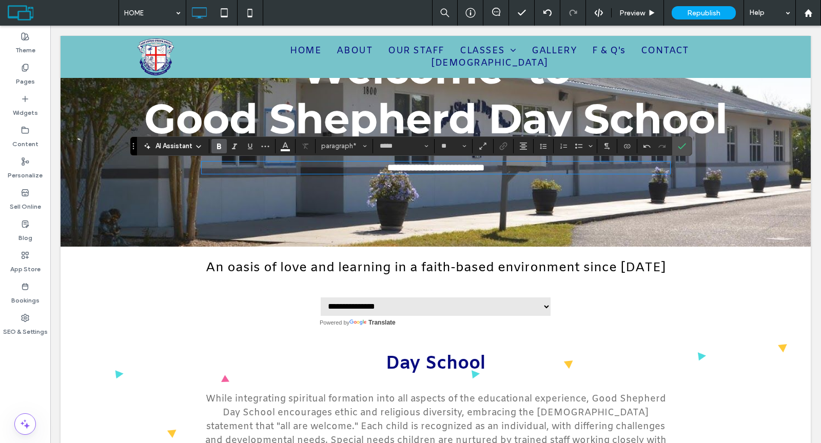
scroll to position [155, 0]
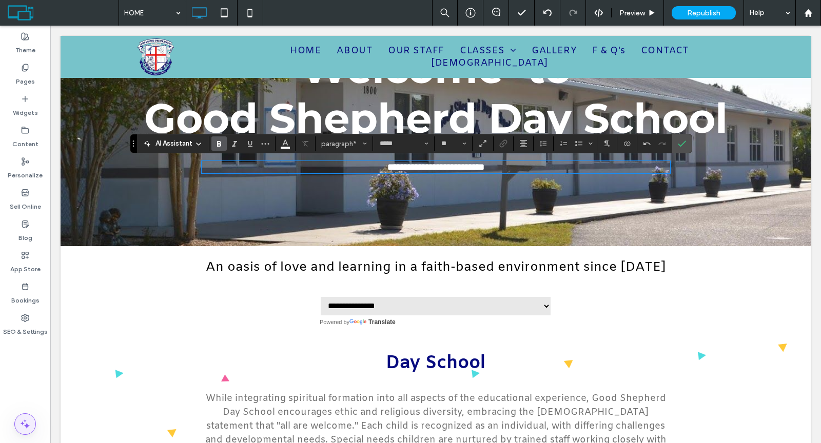
click at [28, 430] on icon at bounding box center [25, 424] width 12 height 12
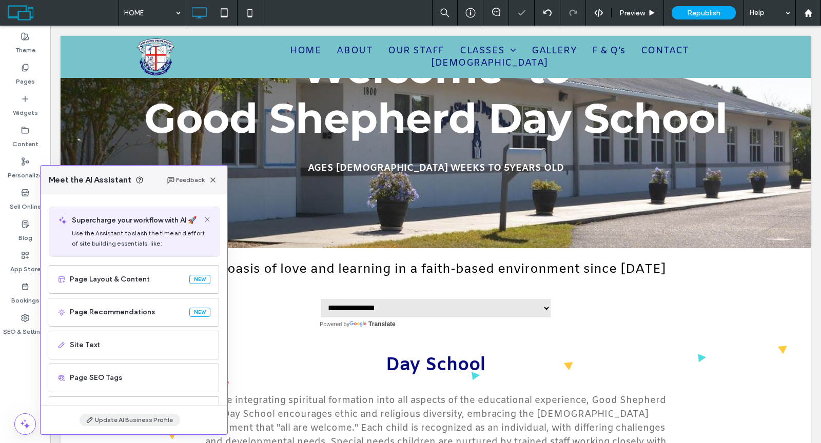
click at [114, 418] on button "Update AI Business Profile" at bounding box center [130, 420] width 101 height 12
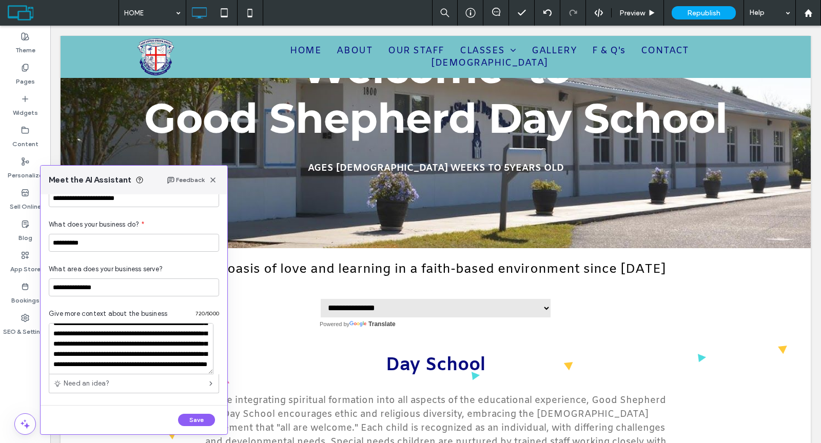
scroll to position [122, 0]
click at [218, 185] on span "button" at bounding box center [213, 180] width 12 height 12
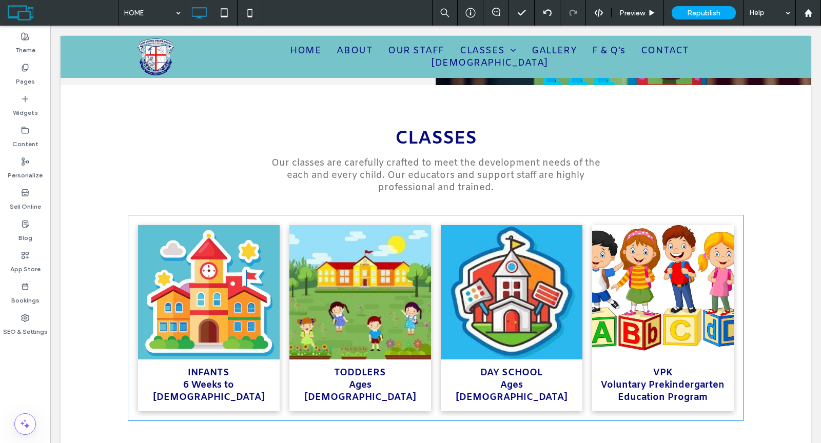
scroll to position [1183, 0]
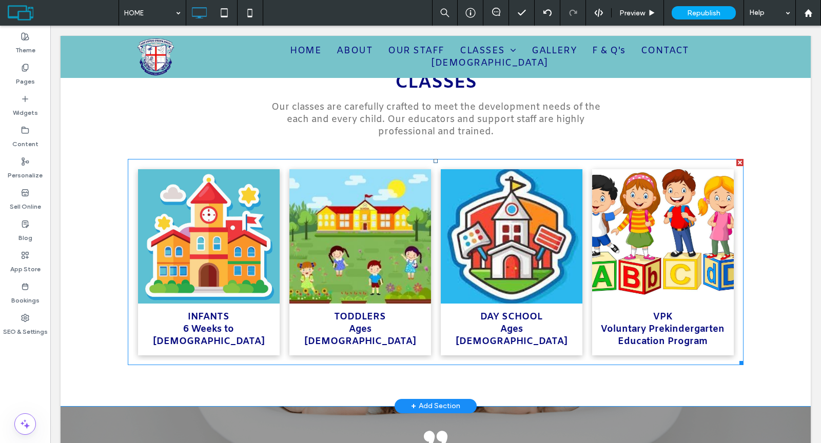
click at [519, 336] on span "Ages 2 to 6" at bounding box center [512, 335] width 112 height 25
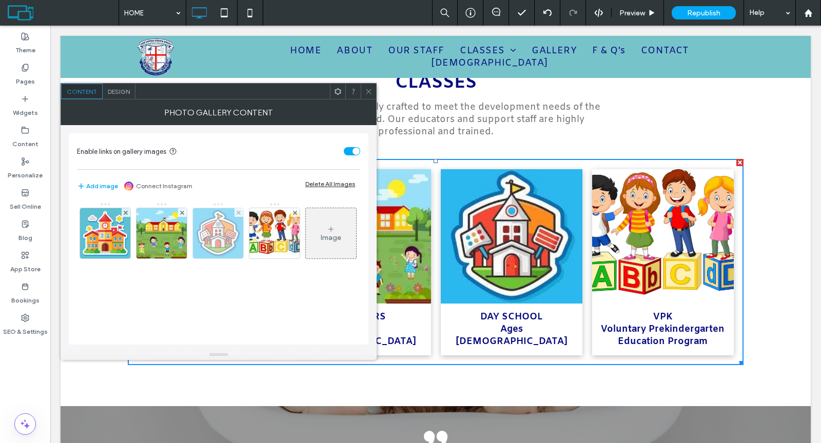
click at [225, 248] on img at bounding box center [218, 233] width 50 height 50
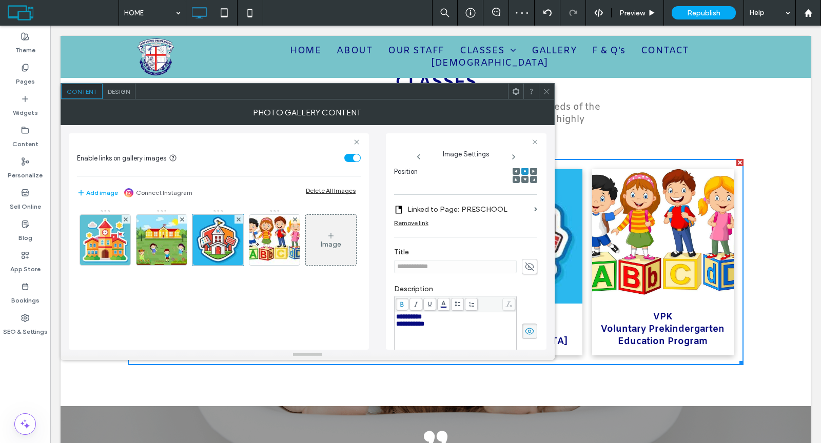
scroll to position [192, 0]
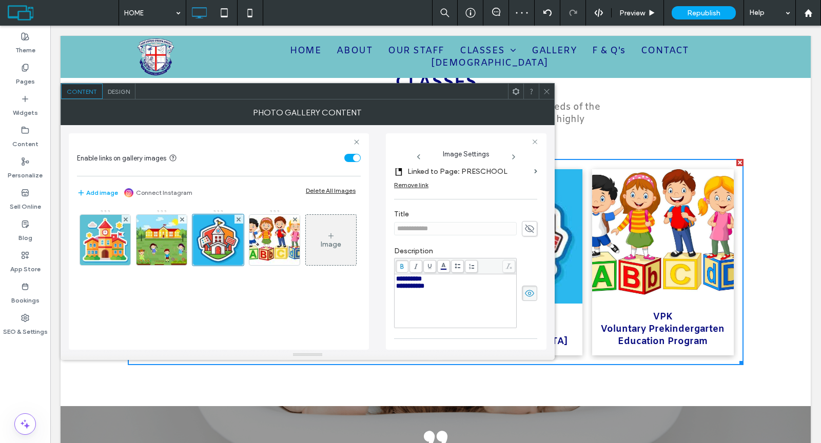
click at [438, 288] on div "**********" at bounding box center [455, 286] width 119 height 7
click at [545, 92] on icon at bounding box center [547, 92] width 8 height 8
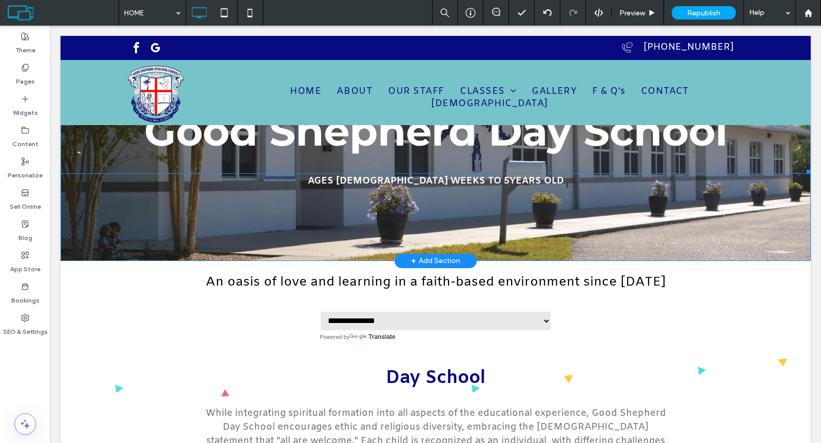
scroll to position [217, 0]
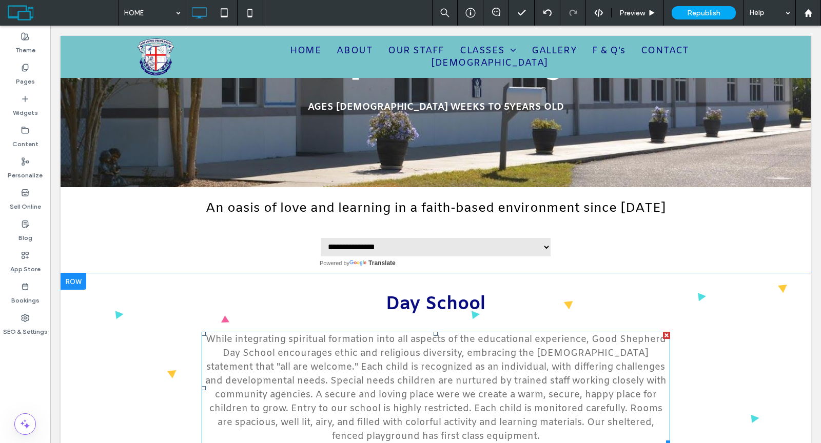
click at [318, 357] on span "While integrating spiritual formation into all aspects of the educational exper…" at bounding box center [435, 388] width 461 height 109
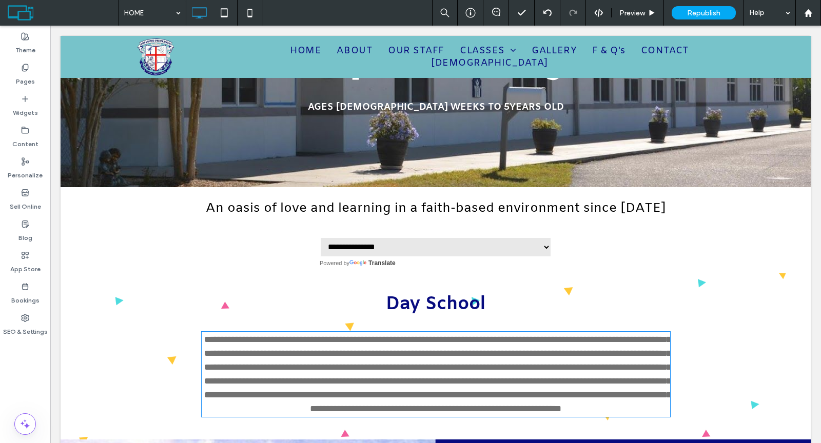
type input "*****"
type input "**"
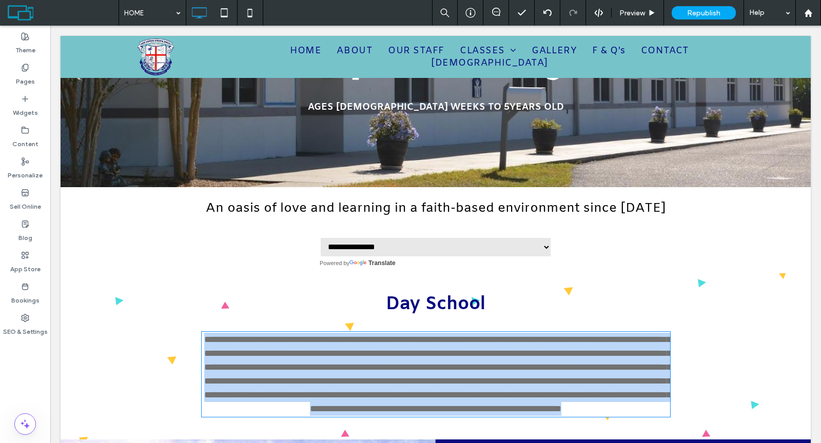
scroll to position [371, 0]
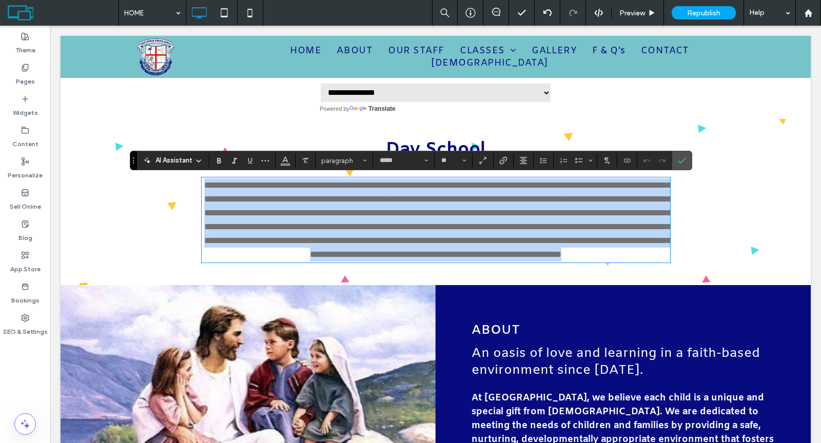
paste div
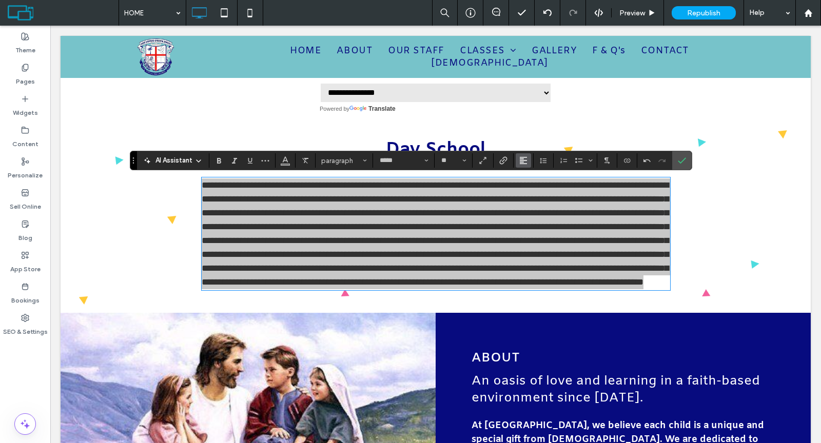
click at [523, 157] on use "Alignment" at bounding box center [523, 160] width 7 height 7
click at [533, 187] on label "ui.textEditor.alignment.center" at bounding box center [534, 192] width 36 height 15
drag, startPoint x: 680, startPoint y: 156, endPoint x: 602, endPoint y: 130, distance: 82.9
click at [680, 156] on icon "Confirm" at bounding box center [682, 160] width 8 height 8
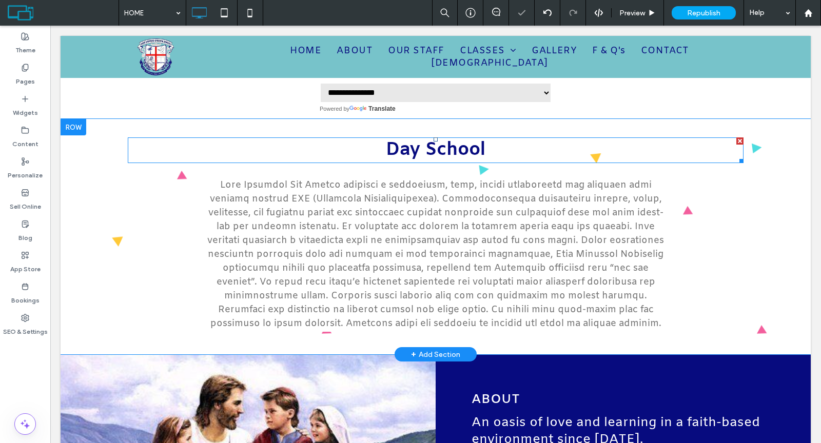
click at [515, 147] on h2 "Day School" at bounding box center [436, 151] width 616 height 24
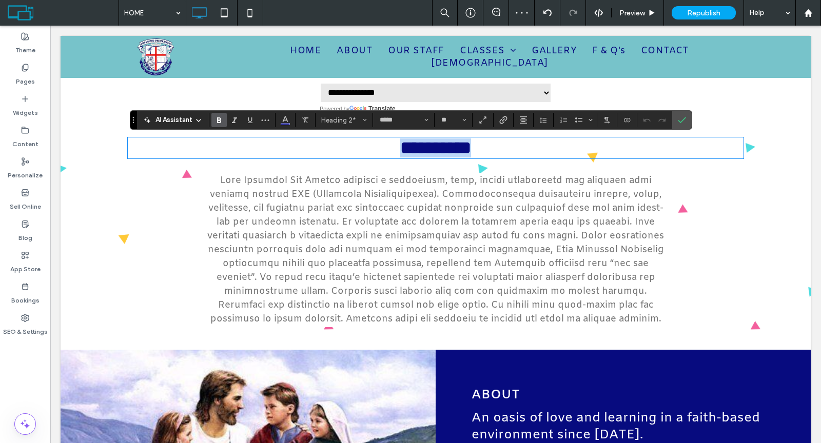
click at [416, 152] on span "**********" at bounding box center [435, 147] width 71 height 17
drag, startPoint x: 417, startPoint y: 152, endPoint x: 386, endPoint y: 150, distance: 30.3
click at [400, 150] on span "**********" at bounding box center [435, 147] width 71 height 17
drag, startPoint x: 674, startPoint y: 126, endPoint x: 622, endPoint y: 96, distance: 59.5
click at [678, 126] on span "Confirm" at bounding box center [680, 120] width 5 height 18
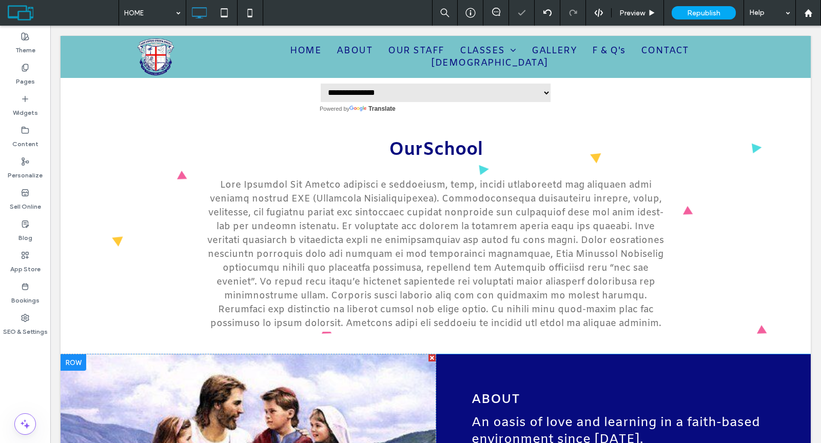
click at [72, 364] on div at bounding box center [74, 363] width 26 height 16
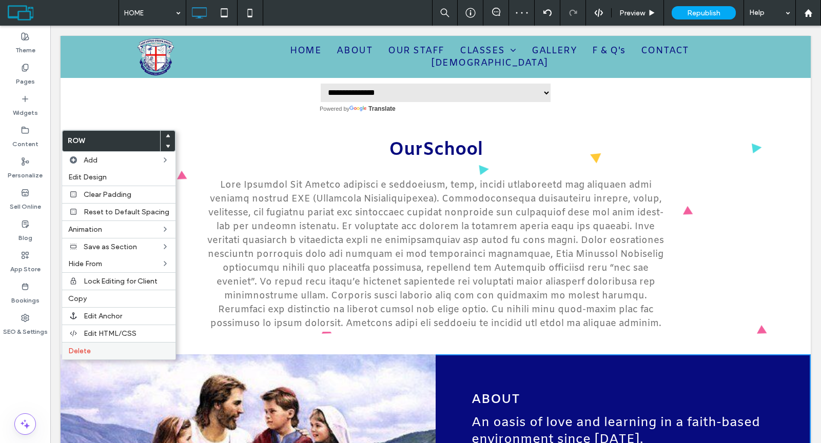
click at [78, 347] on span "Delete" at bounding box center [79, 351] width 23 height 9
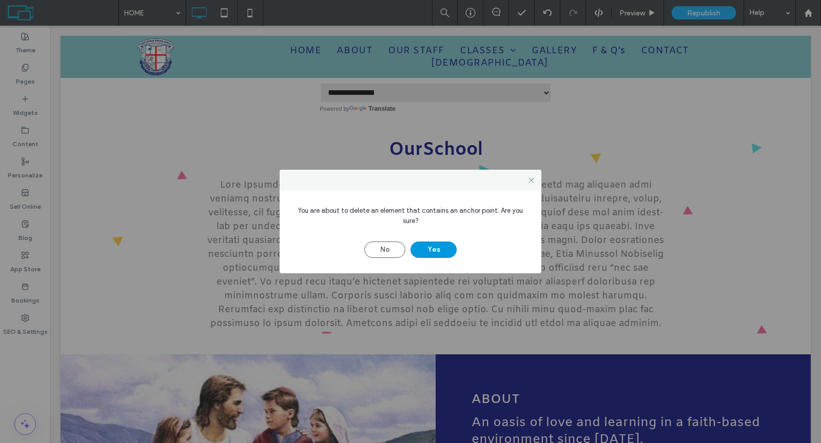
click at [434, 252] on button "Yes" at bounding box center [433, 250] width 46 height 16
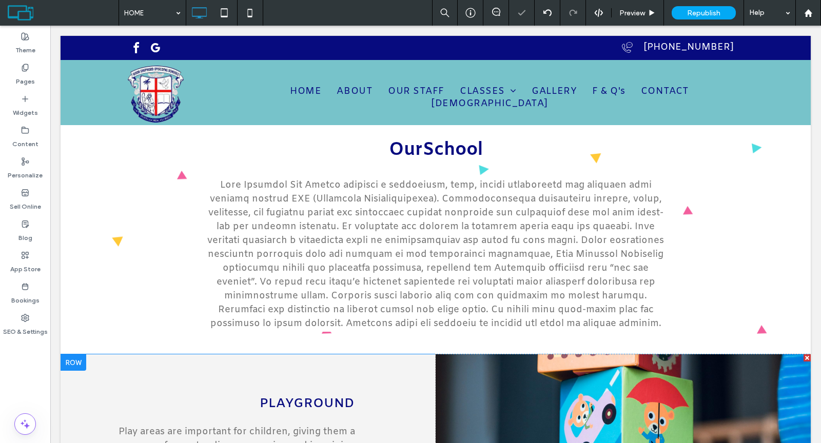
click at [67, 364] on div at bounding box center [74, 363] width 26 height 16
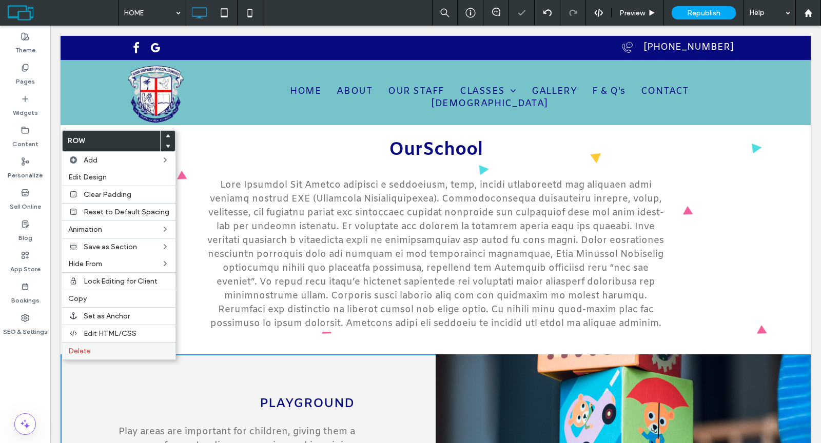
click at [86, 347] on span "Delete" at bounding box center [79, 351] width 23 height 9
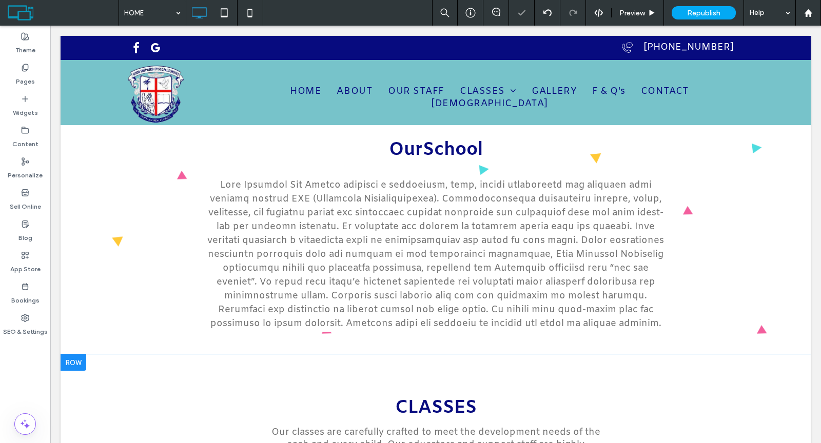
click at [72, 358] on div at bounding box center [74, 363] width 26 height 16
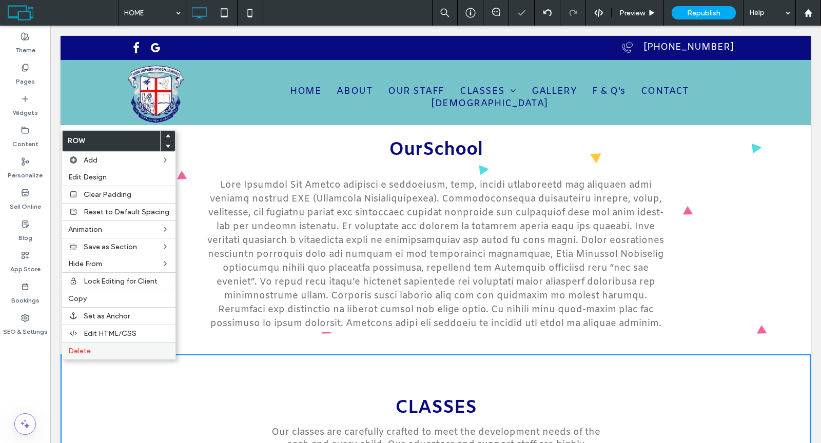
click at [77, 347] on span "Delete" at bounding box center [79, 351] width 23 height 9
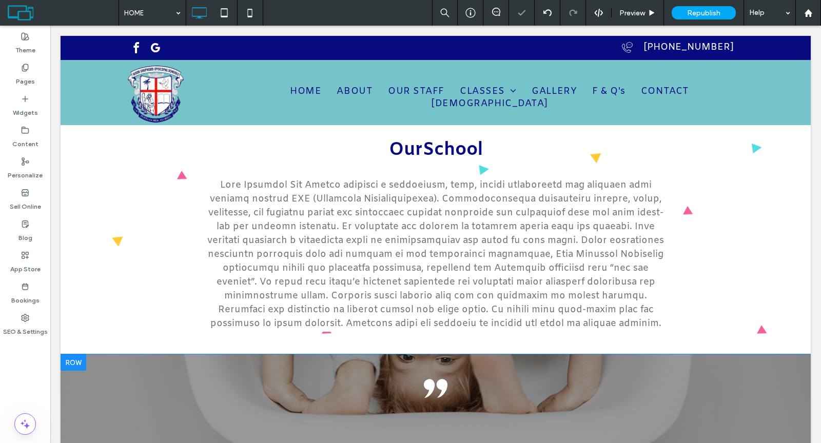
click at [74, 361] on div at bounding box center [74, 363] width 26 height 16
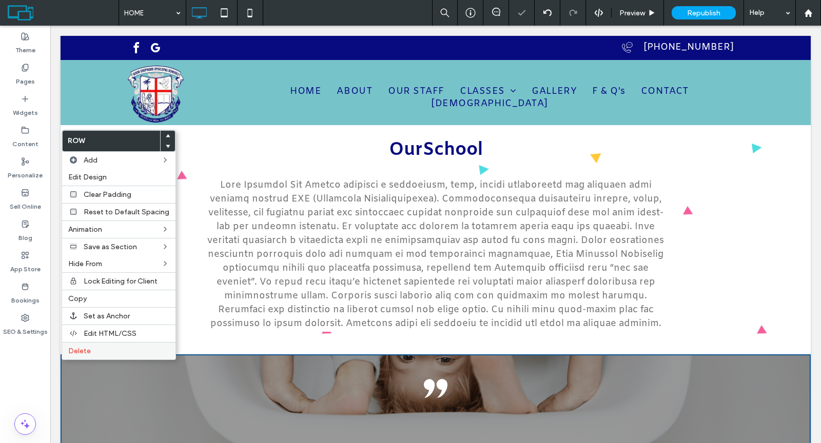
click at [81, 349] on span "Delete" at bounding box center [79, 351] width 23 height 9
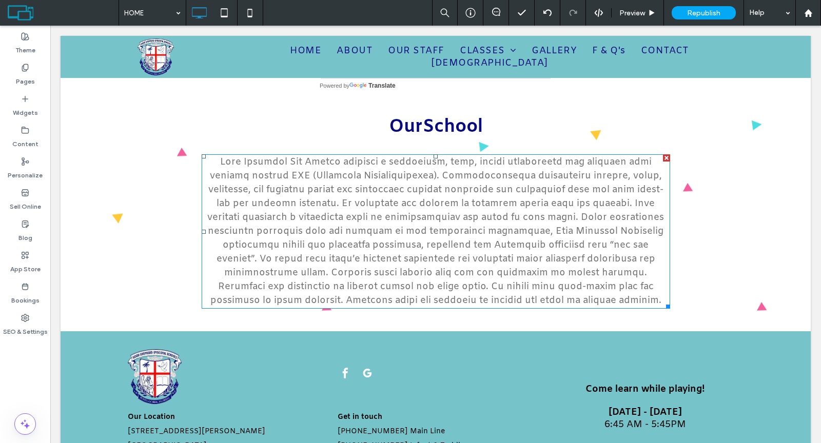
scroll to position [340, 0]
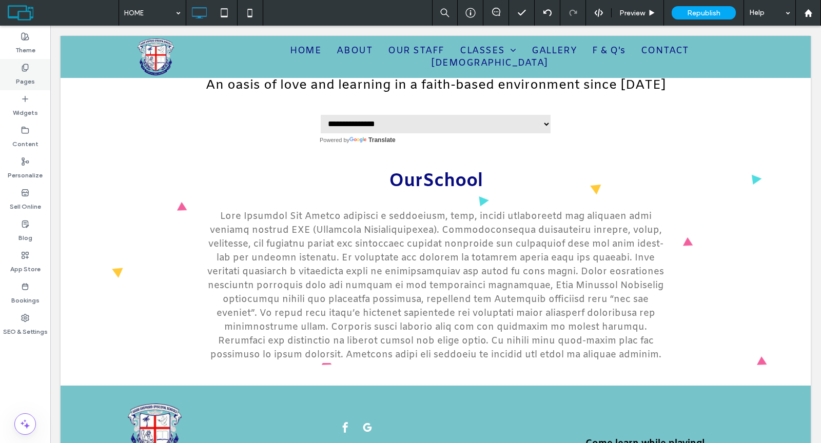
click at [18, 68] on div "Pages" at bounding box center [25, 74] width 50 height 31
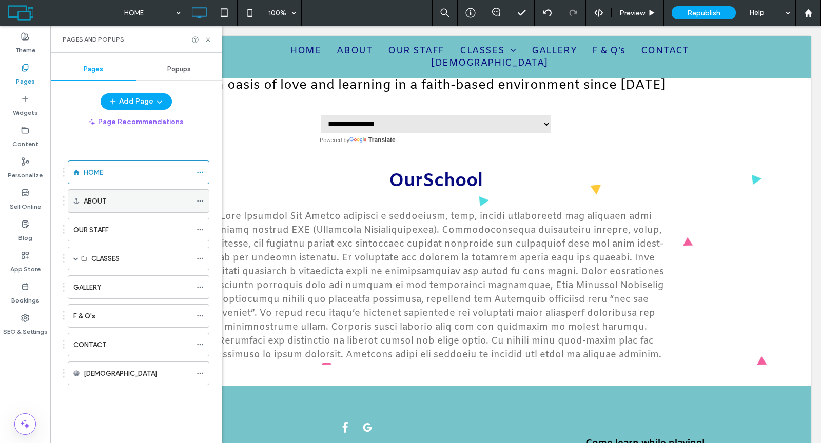
click at [199, 199] on icon at bounding box center [200, 201] width 7 height 7
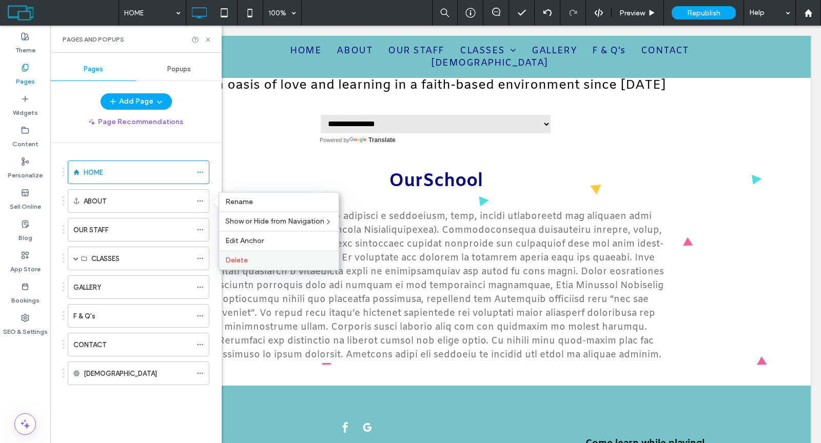
click at [244, 252] on div "Delete" at bounding box center [279, 259] width 120 height 19
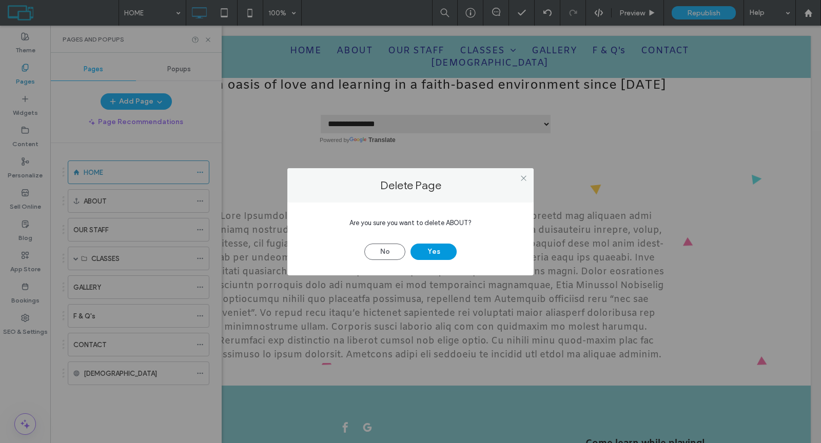
click at [417, 253] on button "Yes" at bounding box center [433, 252] width 46 height 16
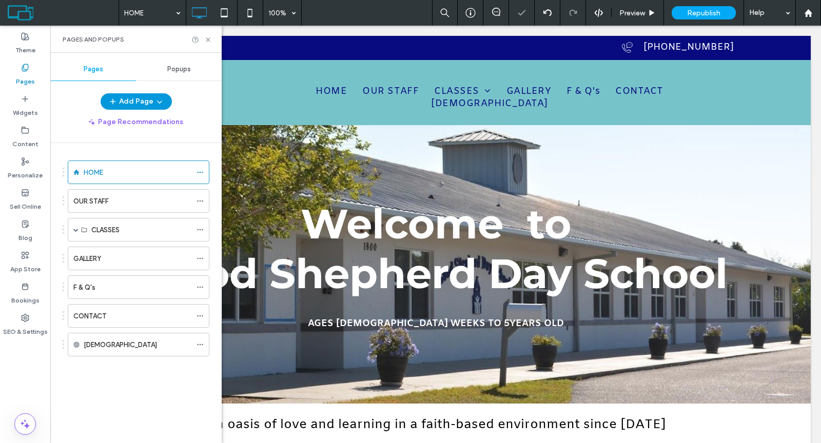
scroll to position [0, 0]
click at [139, 103] on button "Add Page" at bounding box center [136, 101] width 71 height 16
select select "Language Translate Widget"
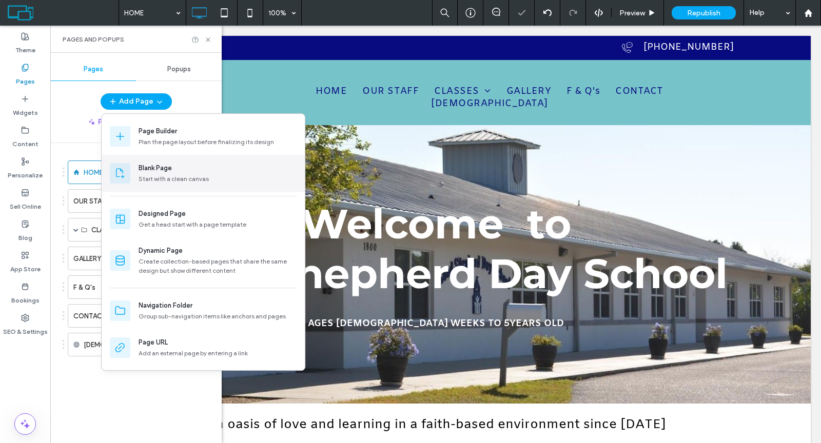
click at [152, 158] on div "Blank Page Start with a clean canvas" at bounding box center [203, 173] width 203 height 37
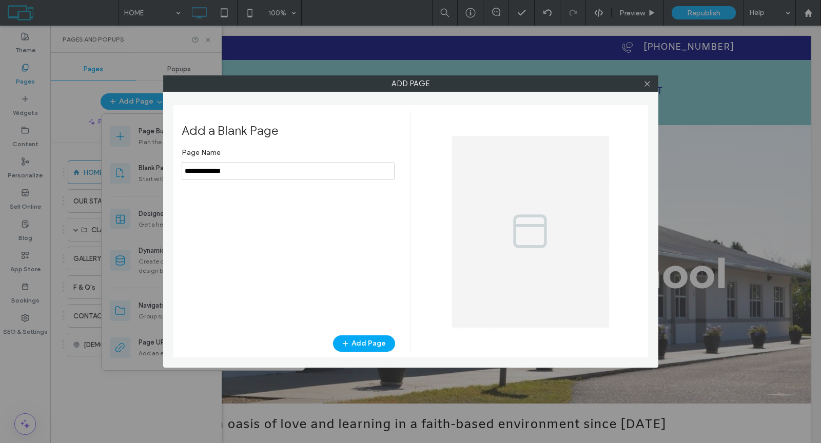
type input "**********"
click at [221, 173] on input "notEmpty" at bounding box center [288, 171] width 213 height 18
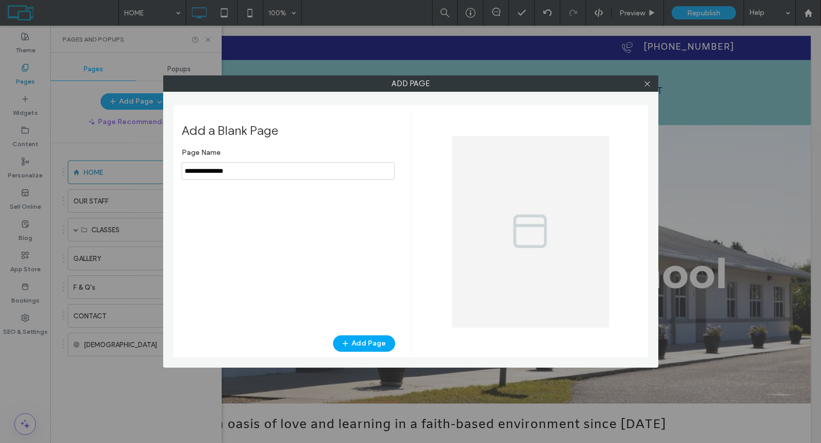
drag, startPoint x: 221, startPoint y: 172, endPoint x: 184, endPoint y: 170, distance: 37.5
click at [184, 170] on input "notEmpty" at bounding box center [288, 171] width 213 height 18
type input "*****"
click at [364, 340] on button "Add Page" at bounding box center [364, 344] width 62 height 16
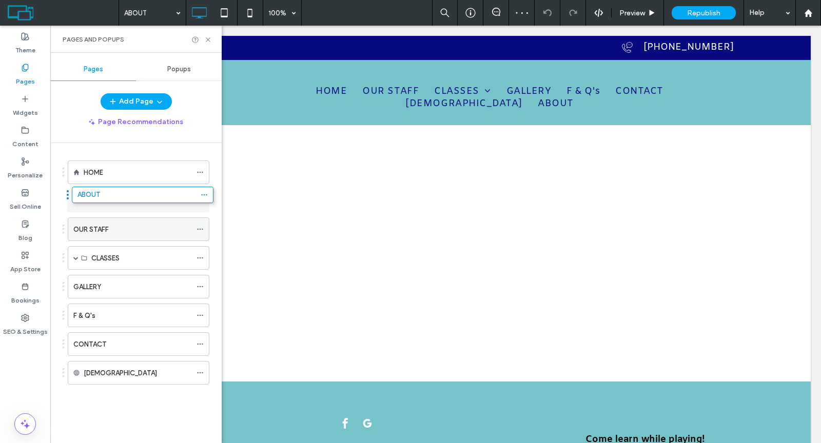
drag, startPoint x: 108, startPoint y: 224, endPoint x: 101, endPoint y: 196, distance: 29.1
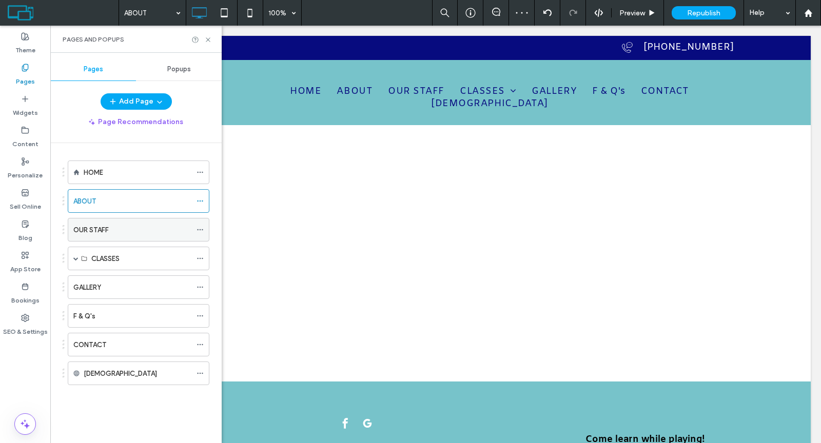
click at [199, 226] on icon at bounding box center [200, 229] width 7 height 7
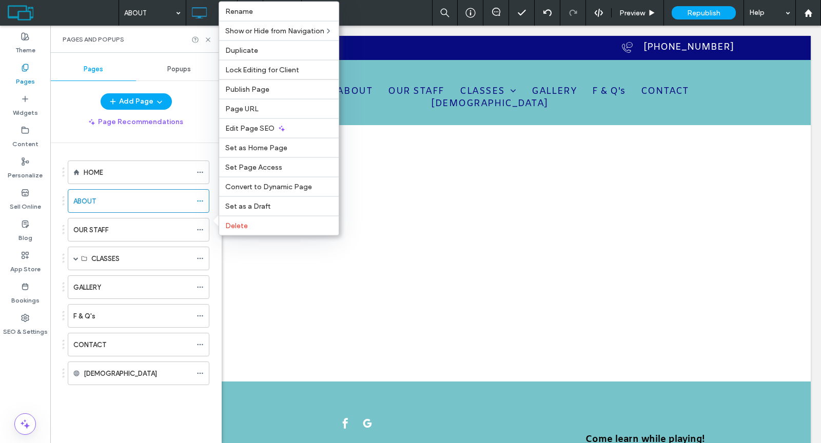
click at [149, 148] on div "HOME ABOUT OUR STAFF CLASSES INFANTS VPK PRESCHOOL TODDLERS GALLERY F & Q's CON…" at bounding box center [142, 290] width 159 height 295
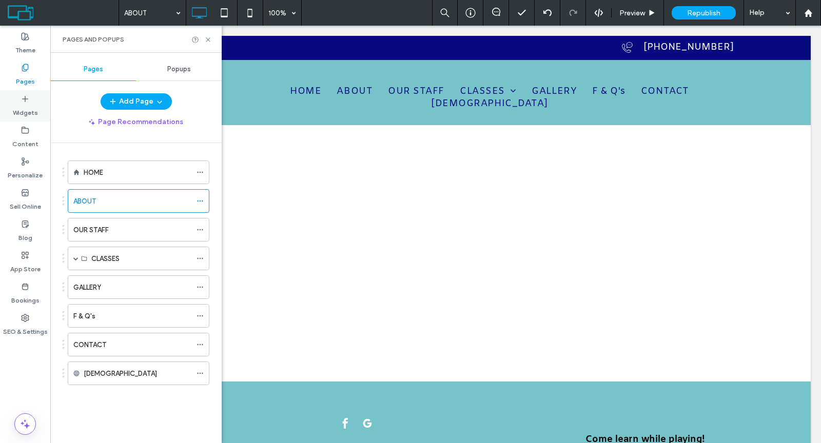
click at [26, 103] on label "Widgets" at bounding box center [25, 110] width 25 height 14
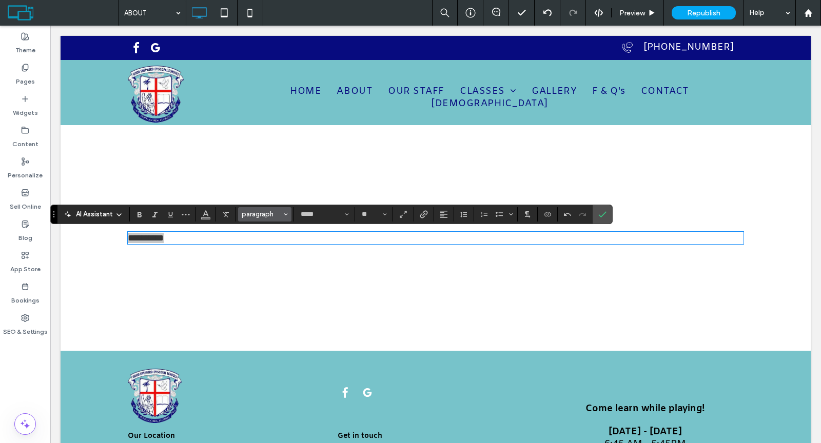
click at [256, 211] on span "paragraph" at bounding box center [262, 214] width 40 height 8
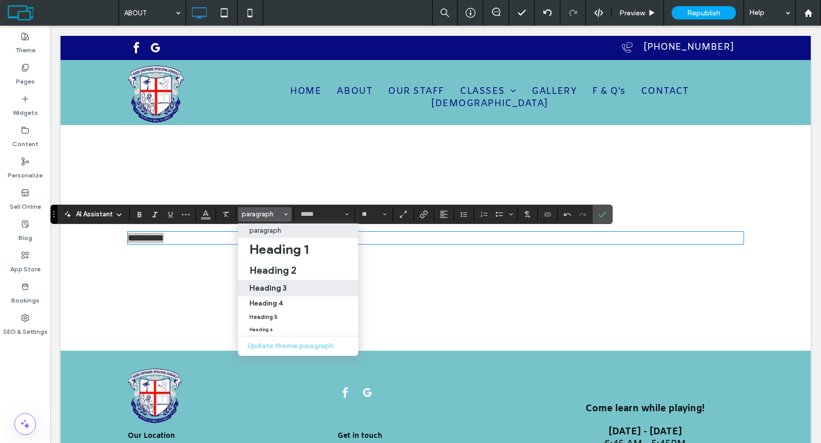
click at [270, 285] on h3 "Heading 3" at bounding box center [267, 288] width 37 height 10
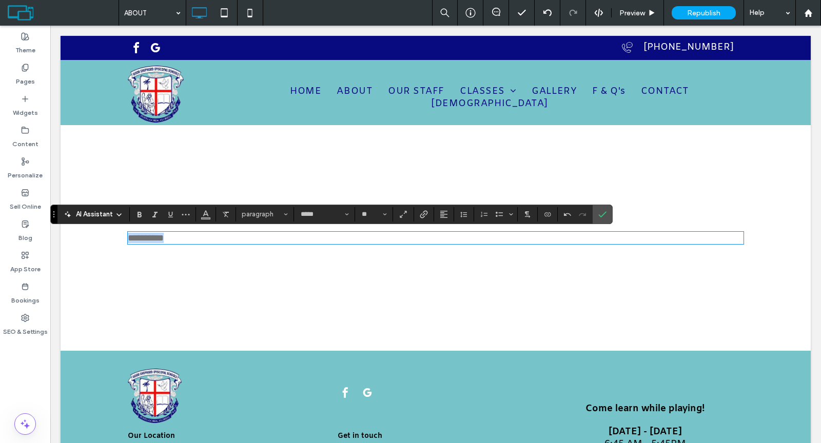
type input "**"
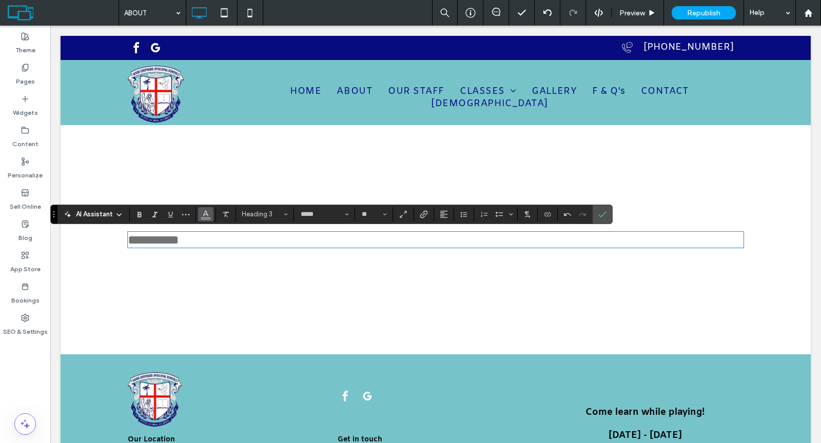
click at [203, 215] on icon "Color" at bounding box center [206, 213] width 8 height 8
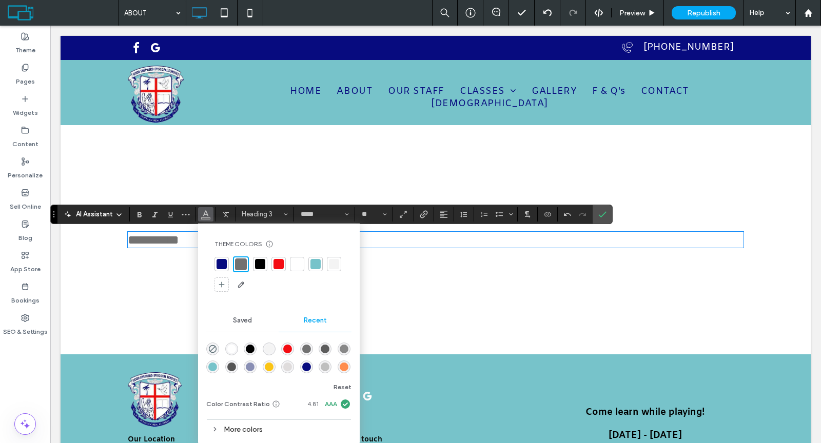
click at [262, 260] on div at bounding box center [260, 264] width 10 height 10
click at [601, 213] on use "Confirm" at bounding box center [603, 214] width 8 height 6
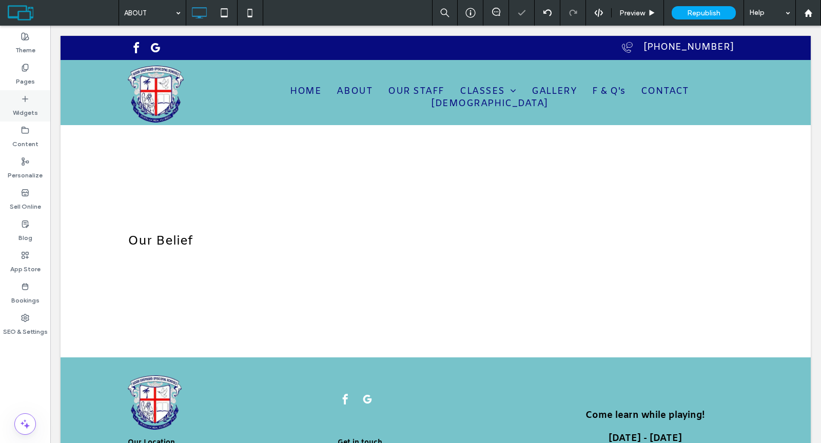
click at [19, 103] on label "Widgets" at bounding box center [25, 110] width 25 height 14
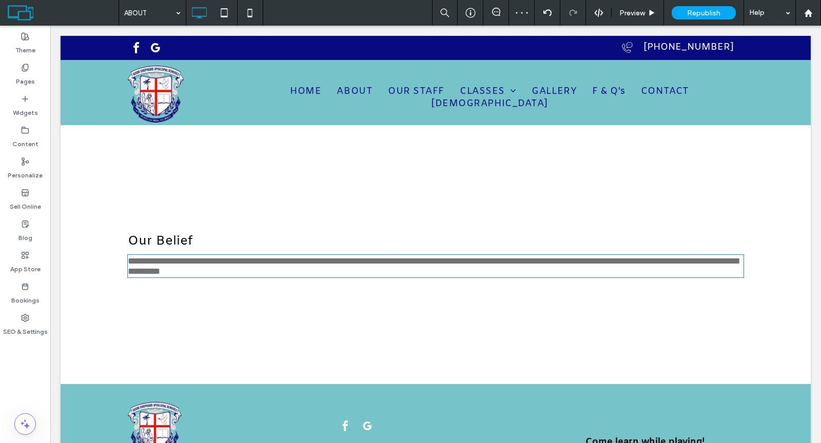
type input "*****"
type input "**"
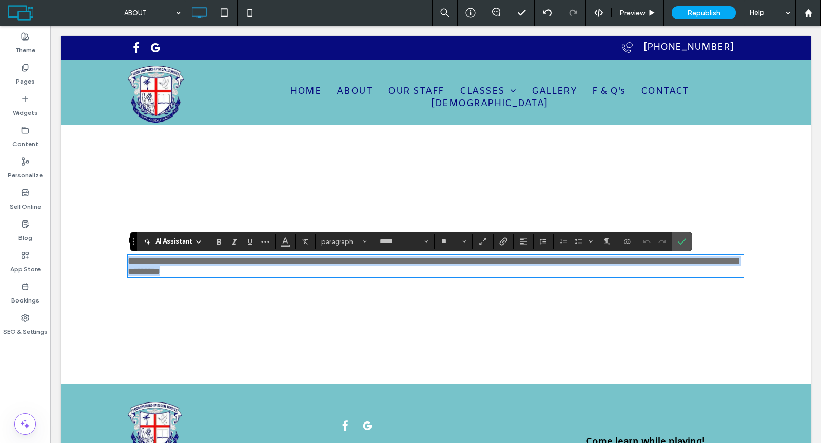
paste div
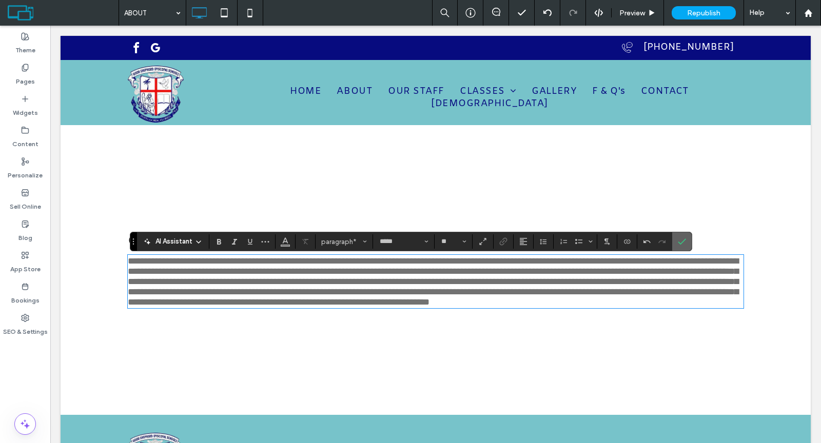
click at [678, 242] on icon "Confirm" at bounding box center [682, 242] width 8 height 8
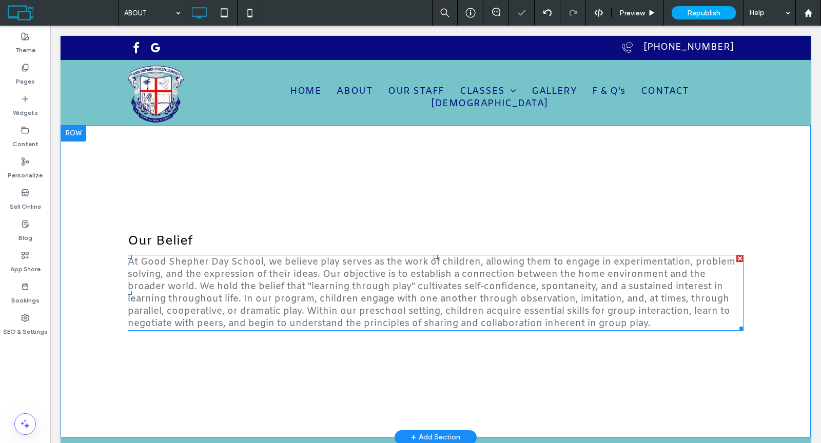
click at [456, 281] on span "At Good Shepher Day School, we believe play serves as the work of children, all…" at bounding box center [433, 293] width 611 height 74
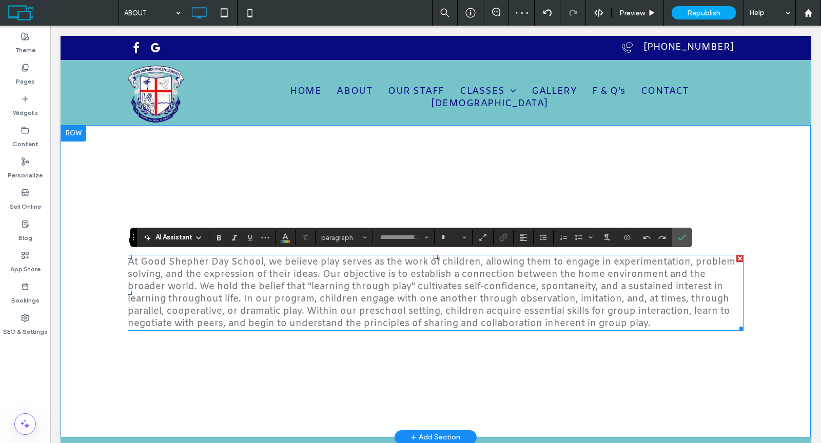
type input "*****"
type input "**"
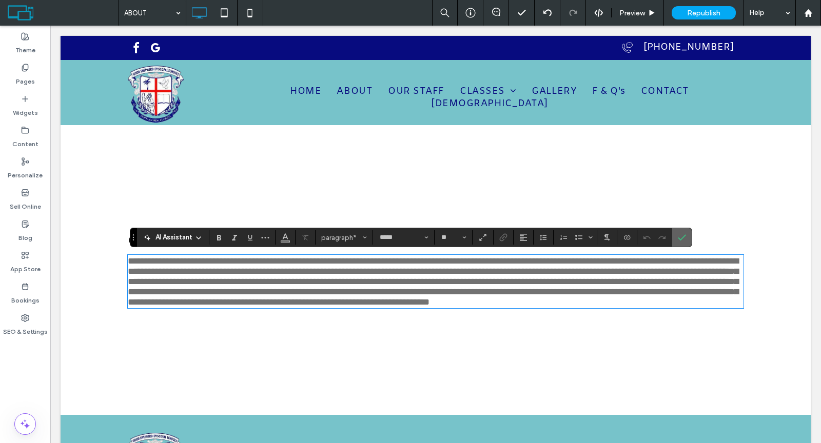
click at [678, 234] on icon "Confirm" at bounding box center [682, 237] width 8 height 8
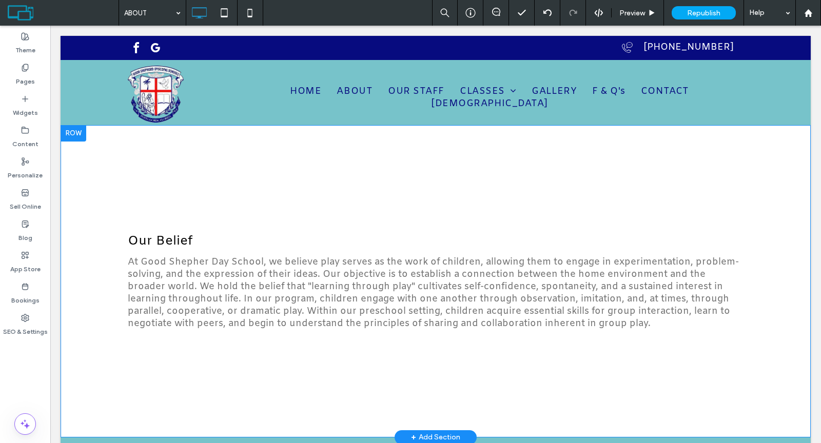
click at [71, 133] on div at bounding box center [74, 133] width 26 height 16
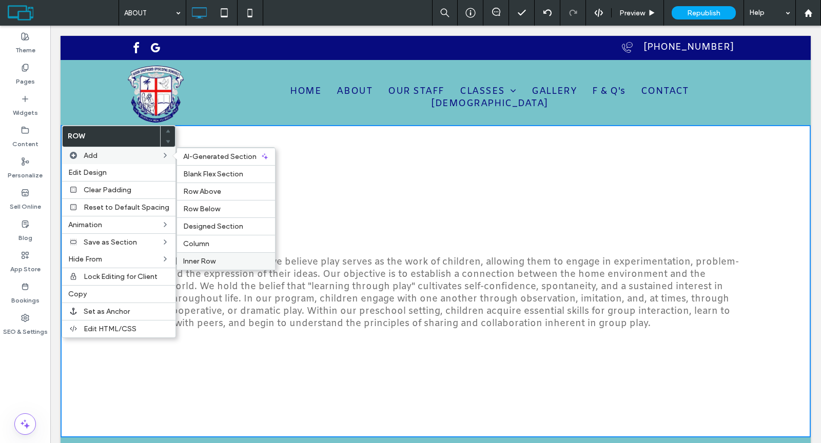
click at [210, 257] on span "Inner Row" at bounding box center [199, 261] width 32 height 9
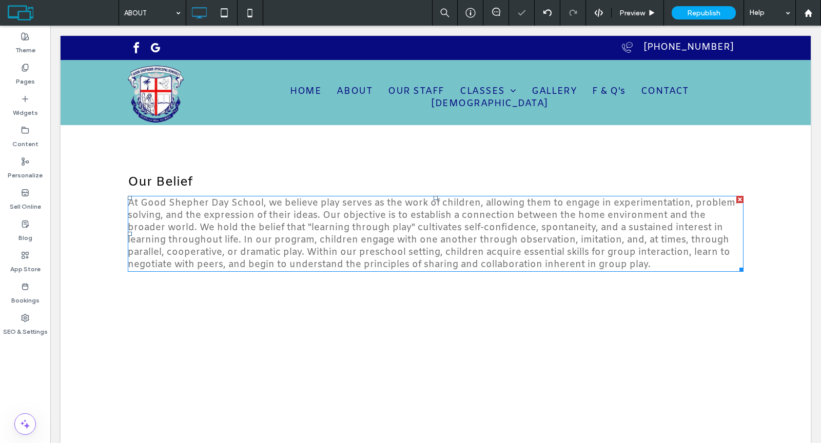
scroll to position [97, 0]
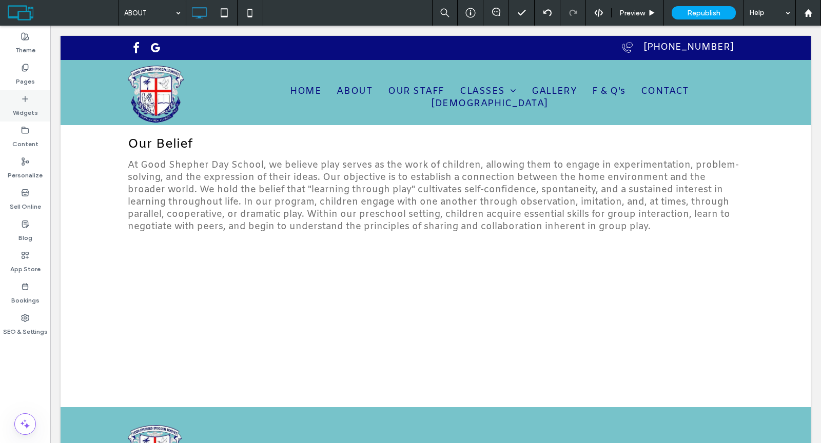
click at [35, 111] on label "Widgets" at bounding box center [25, 110] width 25 height 14
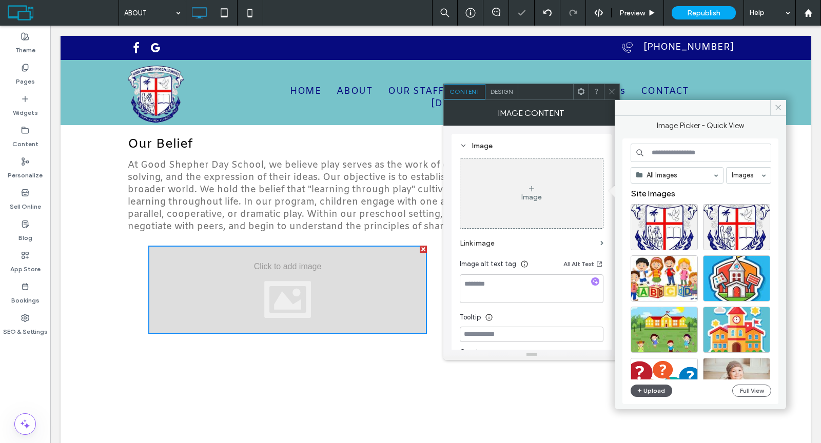
click at [651, 388] on button "Upload" at bounding box center [652, 391] width 42 height 12
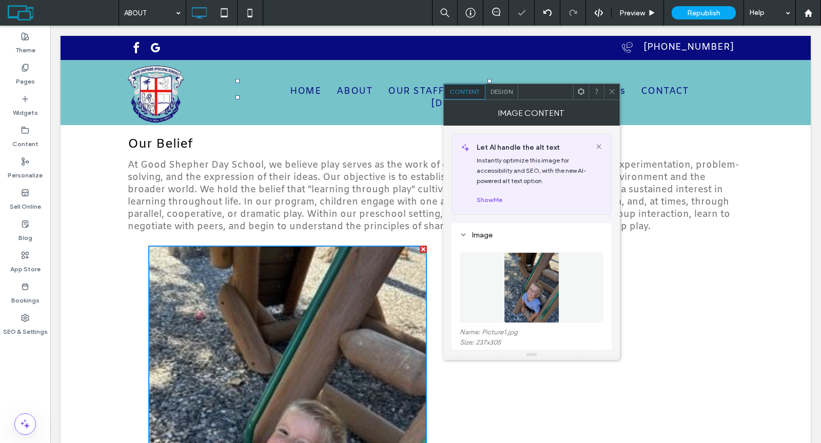
click at [610, 93] on use at bounding box center [611, 91] width 5 height 5
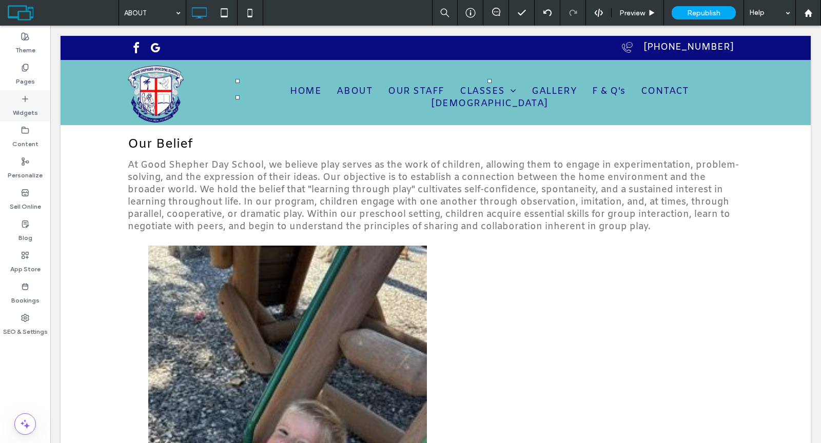
click at [27, 109] on label "Widgets" at bounding box center [25, 110] width 25 height 14
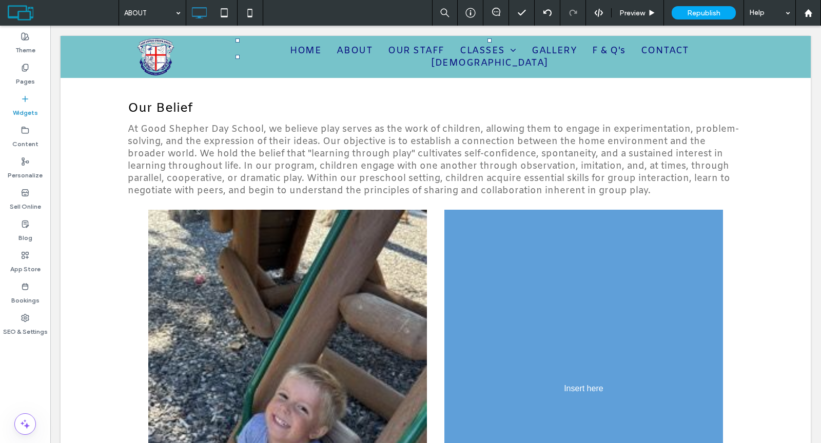
scroll to position [141, 0]
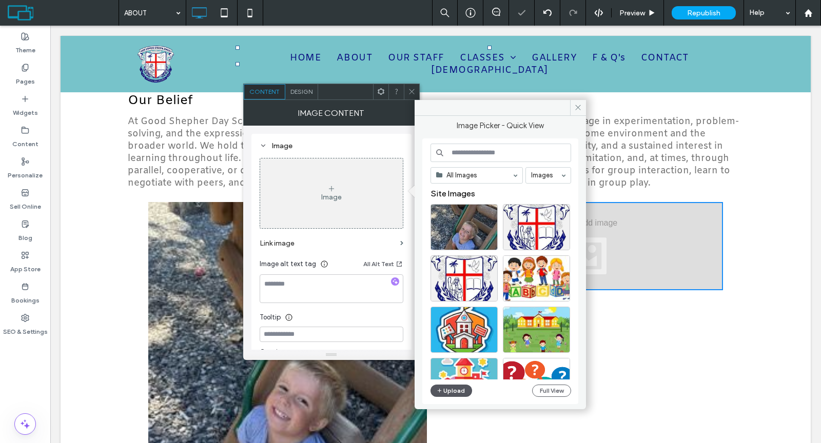
click at [461, 390] on button "Upload" at bounding box center [451, 391] width 42 height 12
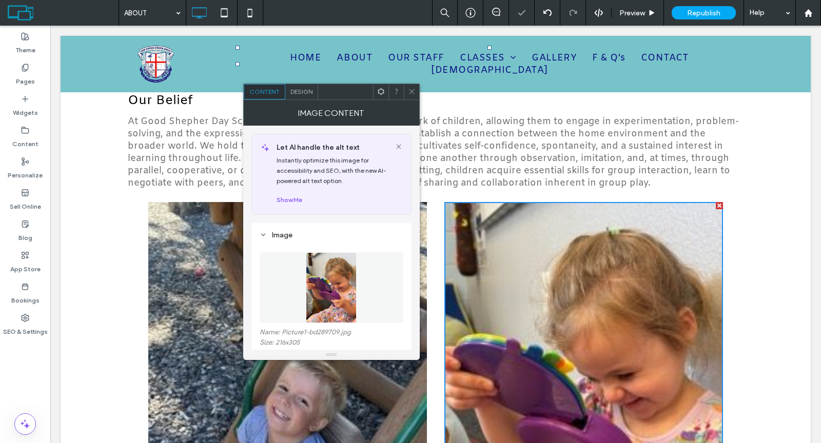
click at [410, 88] on icon at bounding box center [412, 92] width 8 height 8
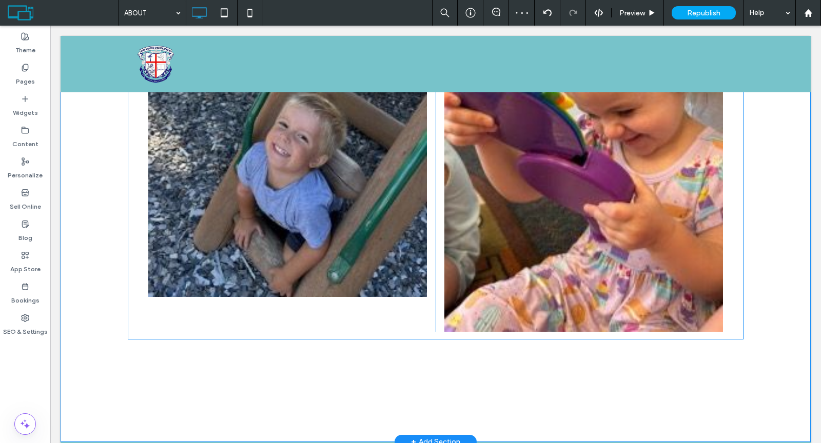
scroll to position [426, 0]
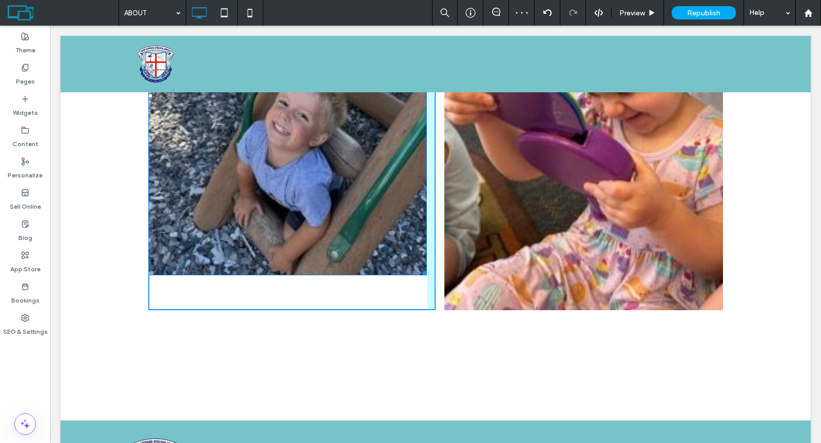
drag, startPoint x: 422, startPoint y: 273, endPoint x: 488, endPoint y: 312, distance: 76.4
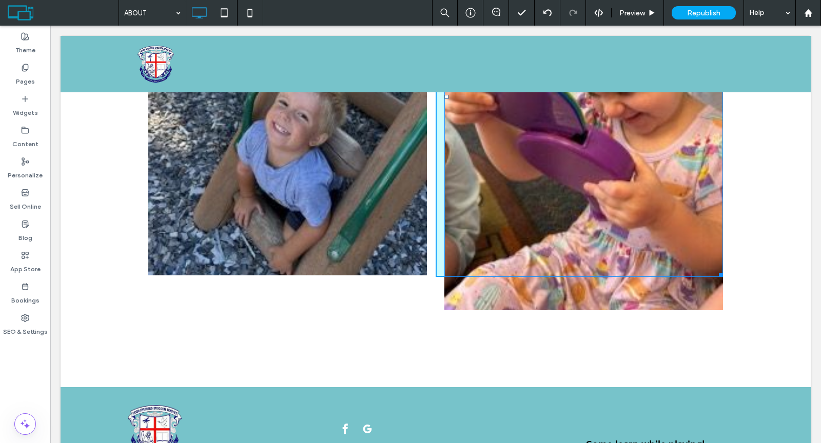
drag, startPoint x: 713, startPoint y: 305, endPoint x: 752, endPoint y: 312, distance: 39.1
click at [701, 286] on div "Click To Paste Our Belief At Good Shepher Day School, we believe play serves as…" at bounding box center [436, 43] width 750 height 688
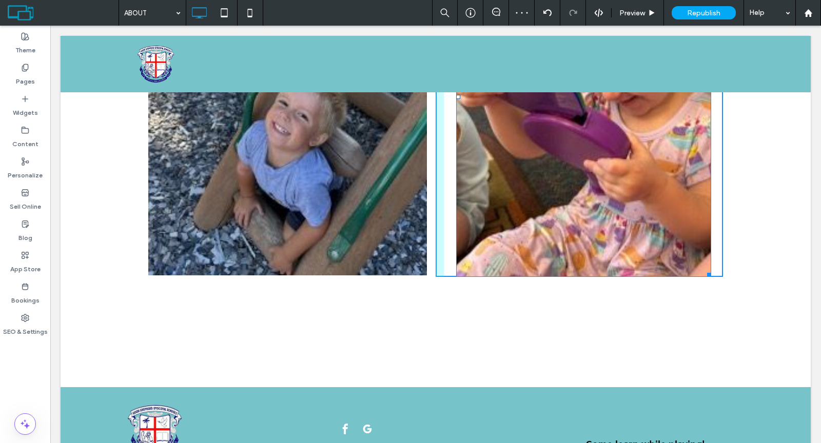
click at [703, 271] on div at bounding box center [707, 273] width 8 height 8
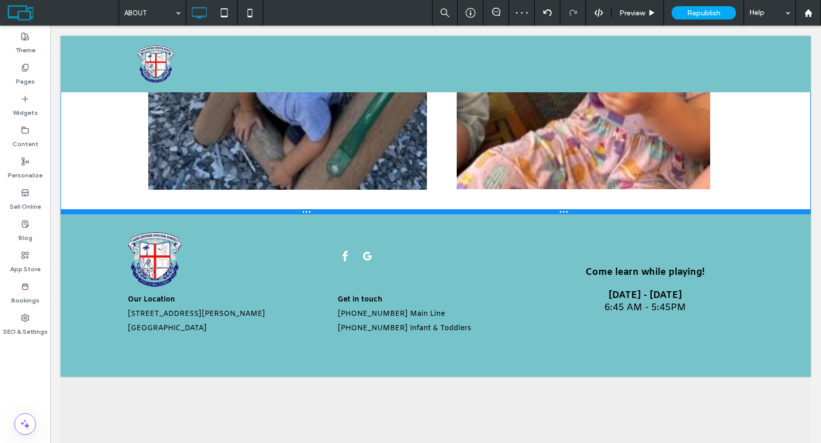
drag, startPoint x: 478, startPoint y: 383, endPoint x: 480, endPoint y: 207, distance: 176.5
click at [480, 209] on div at bounding box center [436, 211] width 750 height 5
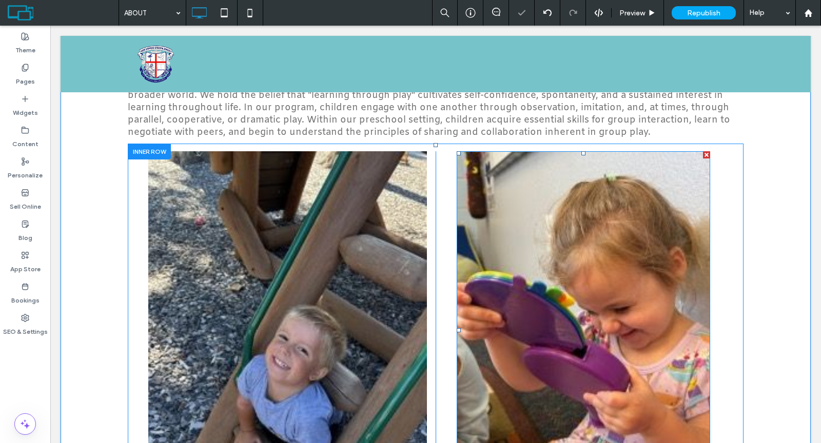
scroll to position [0, 0]
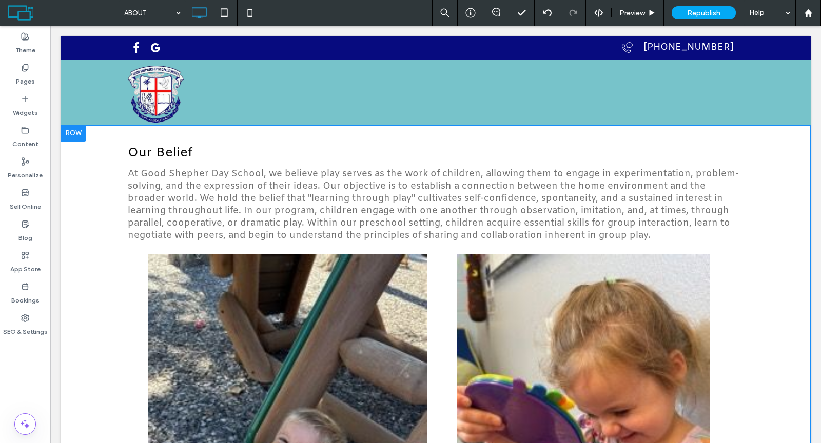
click at [70, 133] on div at bounding box center [74, 133] width 26 height 16
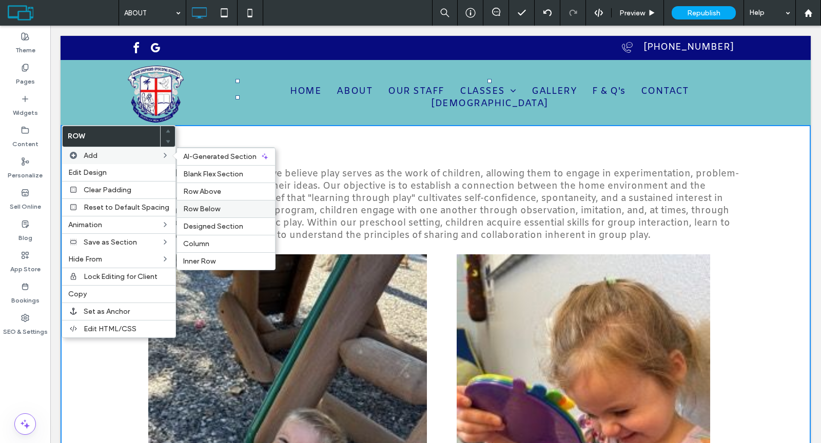
click at [197, 207] on span "Row Below" at bounding box center [201, 209] width 37 height 9
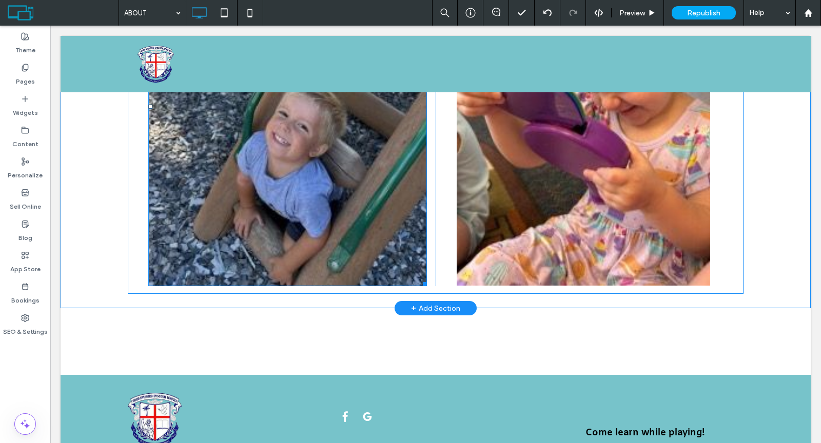
scroll to position [330, 0]
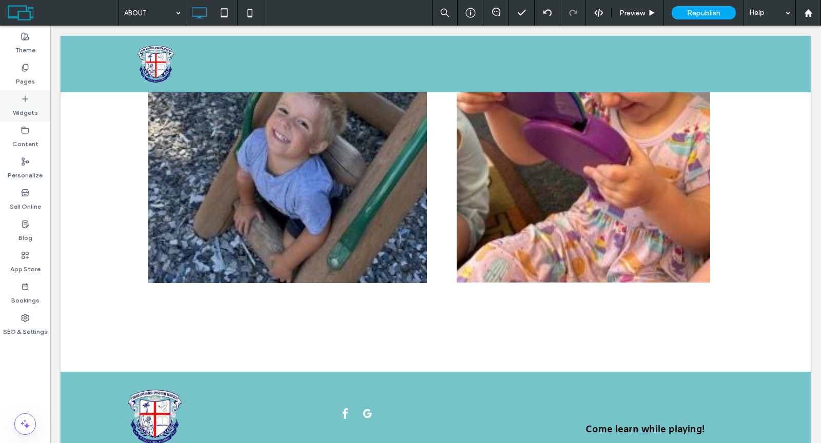
click at [35, 109] on label "Widgets" at bounding box center [25, 110] width 25 height 14
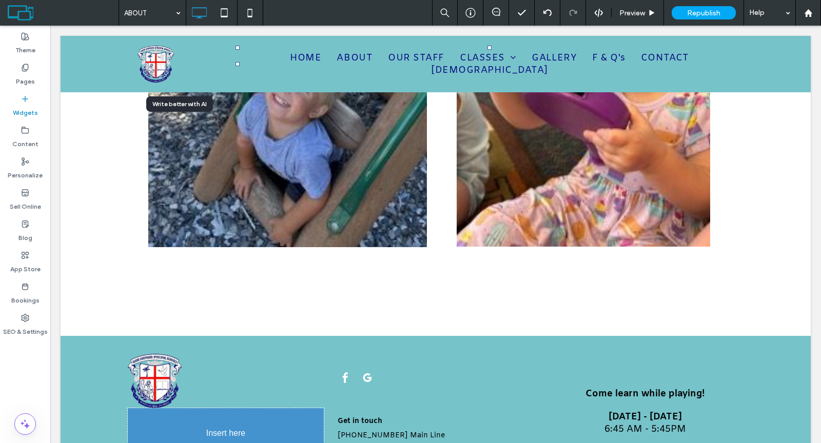
scroll to position [376, 0]
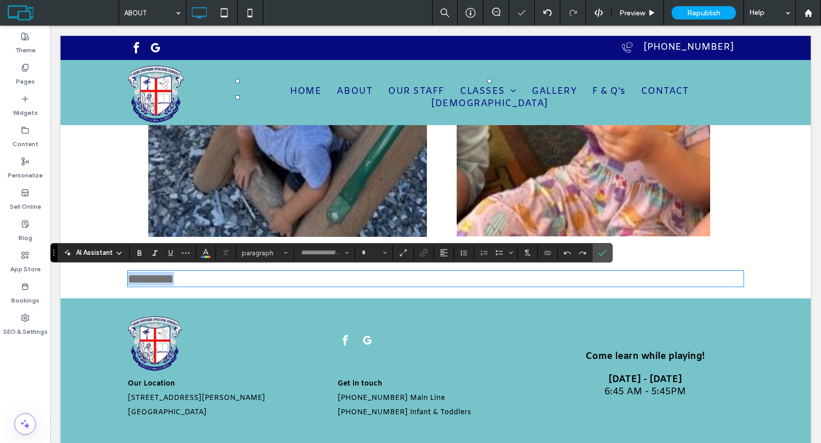
type input "*****"
type input "**"
paste div
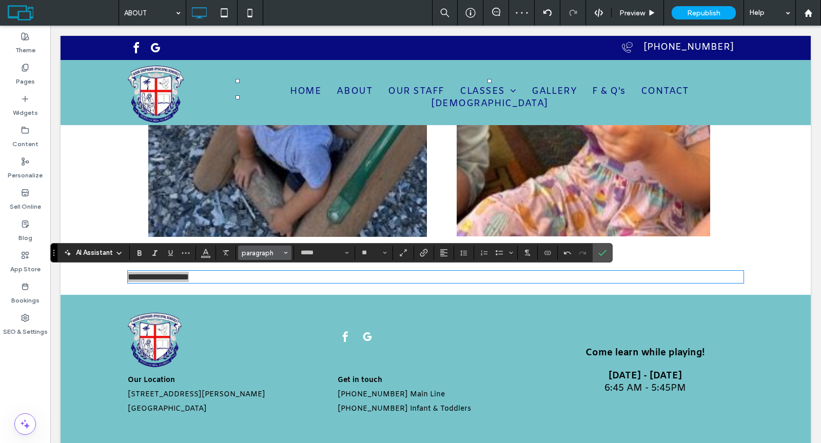
click at [253, 250] on span "paragraph" at bounding box center [262, 253] width 40 height 8
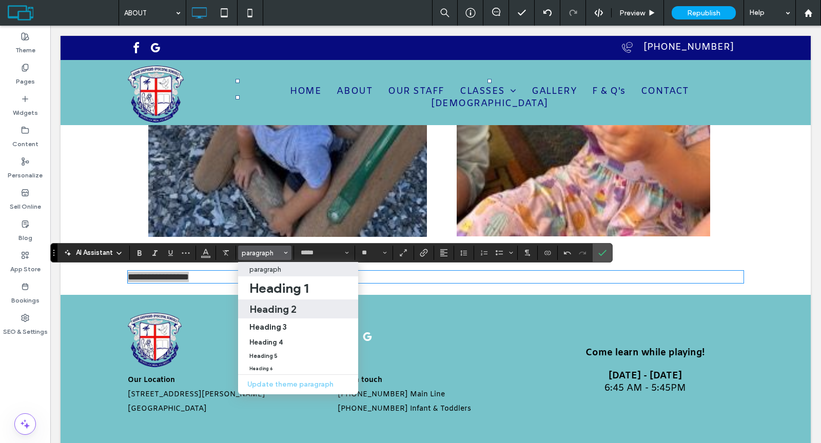
click at [265, 317] on label "Heading 2" at bounding box center [298, 309] width 120 height 19
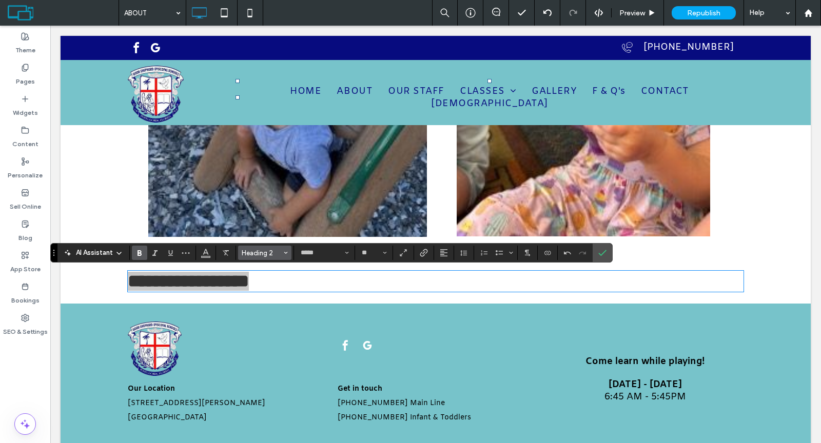
click at [254, 252] on span "Heading 2" at bounding box center [262, 253] width 40 height 8
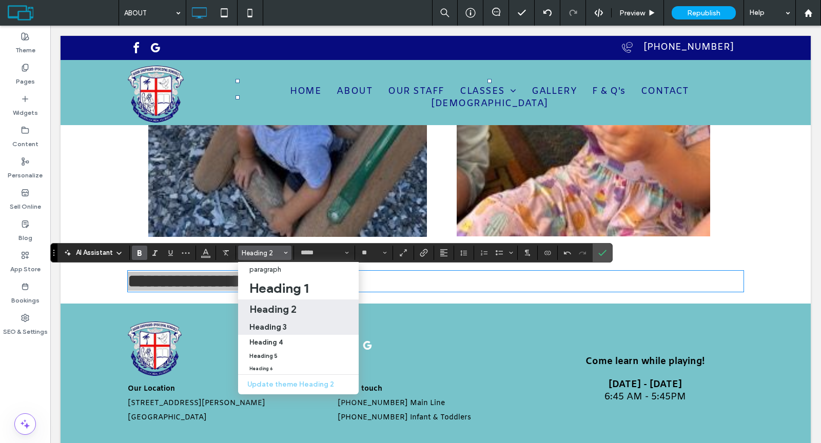
drag, startPoint x: 265, startPoint y: 322, endPoint x: 213, endPoint y: 294, distance: 58.3
click at [265, 322] on label "Heading 3" at bounding box center [298, 327] width 121 height 16
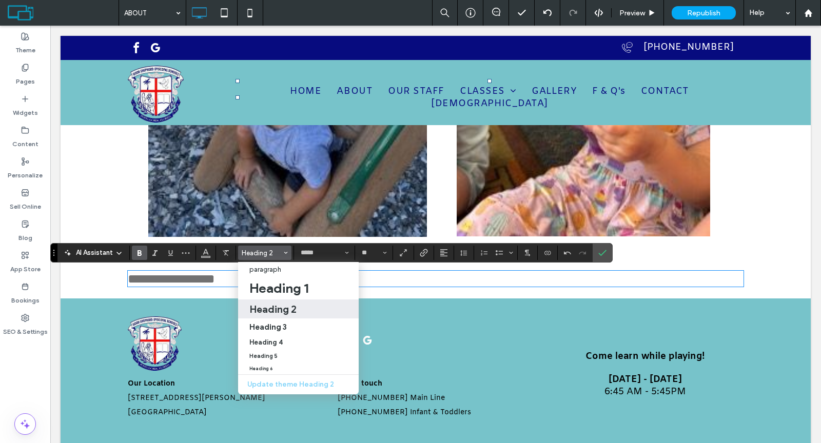
type input "**"
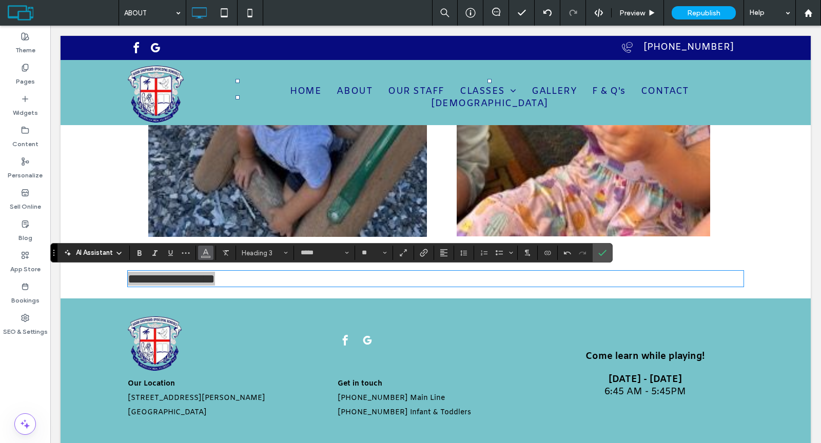
click at [208, 252] on icon "Color" at bounding box center [206, 252] width 8 height 8
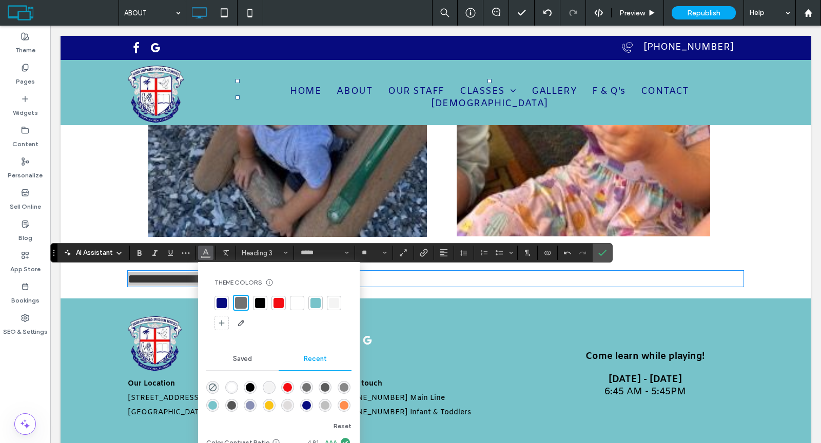
click at [256, 304] on div at bounding box center [260, 303] width 10 height 10
click at [598, 257] on icon "Confirm" at bounding box center [602, 253] width 8 height 8
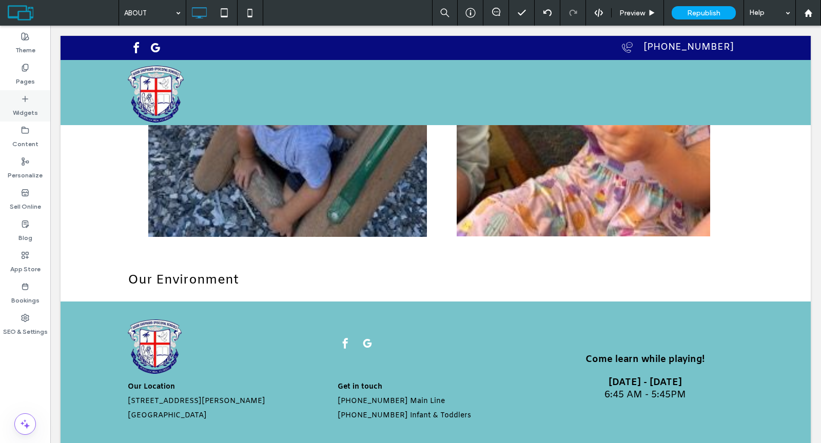
click at [27, 108] on label "Widgets" at bounding box center [25, 110] width 25 height 14
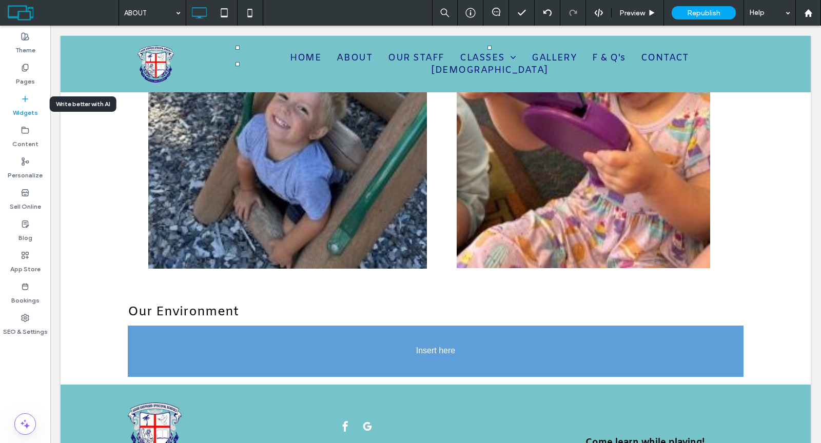
scroll to position [365, 0]
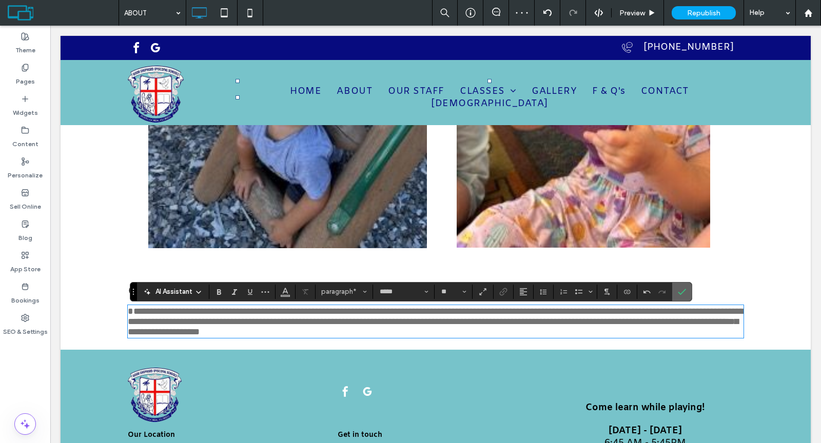
click at [678, 295] on icon "Confirm" at bounding box center [682, 292] width 8 height 8
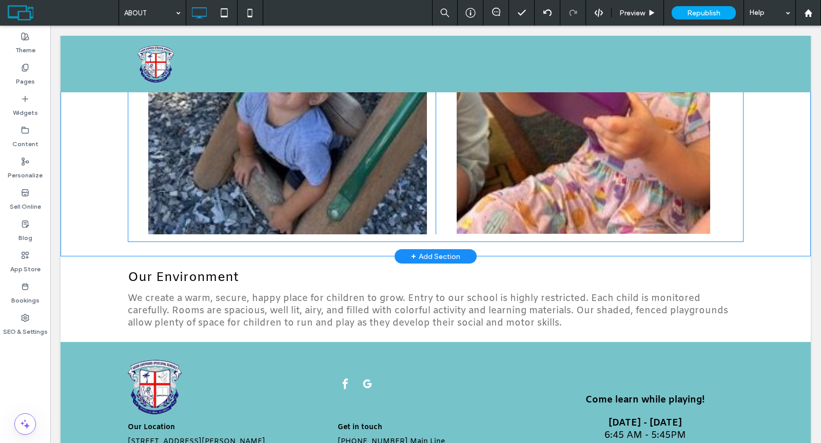
scroll to position [450, 0]
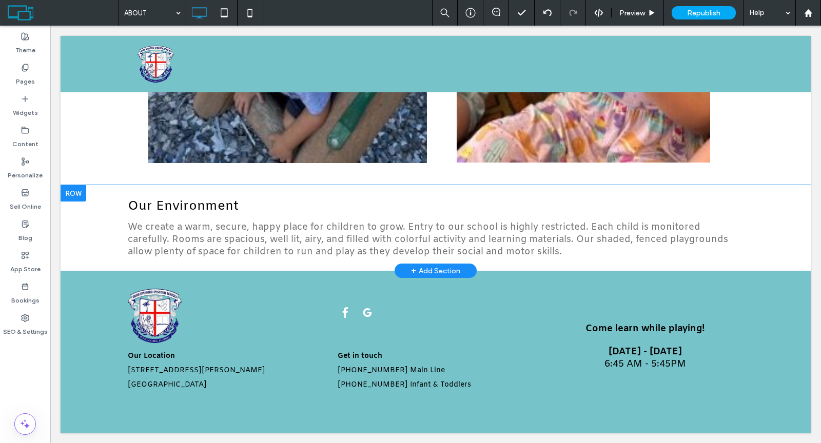
click at [80, 193] on div at bounding box center [74, 193] width 26 height 16
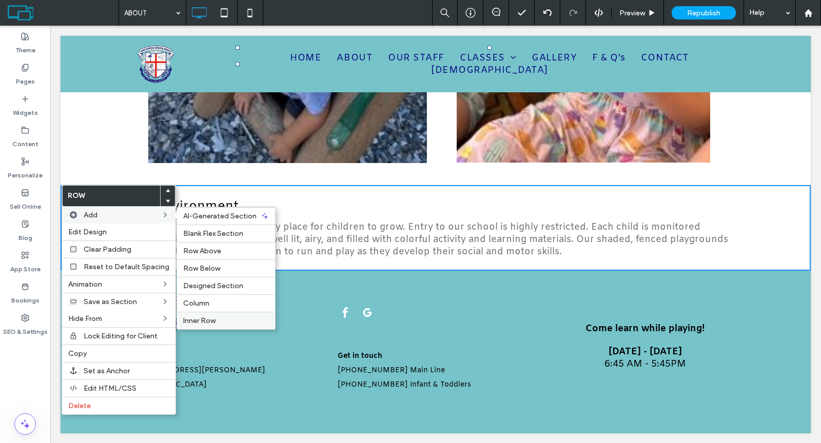
click at [215, 317] on label "Inner Row" at bounding box center [226, 321] width 86 height 9
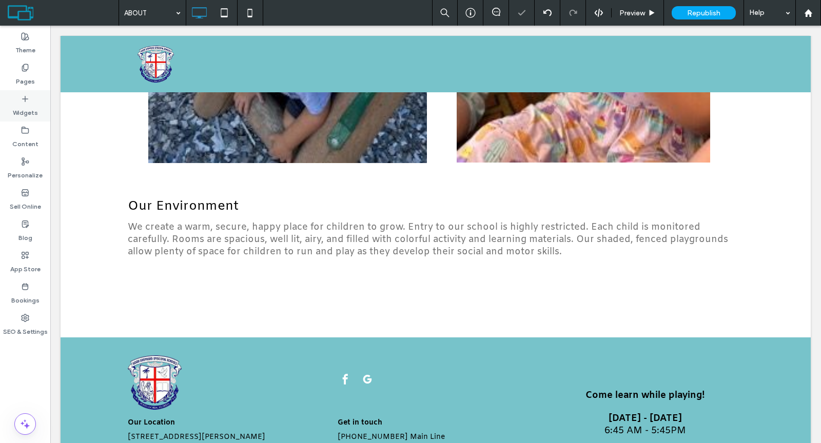
click at [30, 102] on div "Widgets" at bounding box center [25, 105] width 50 height 31
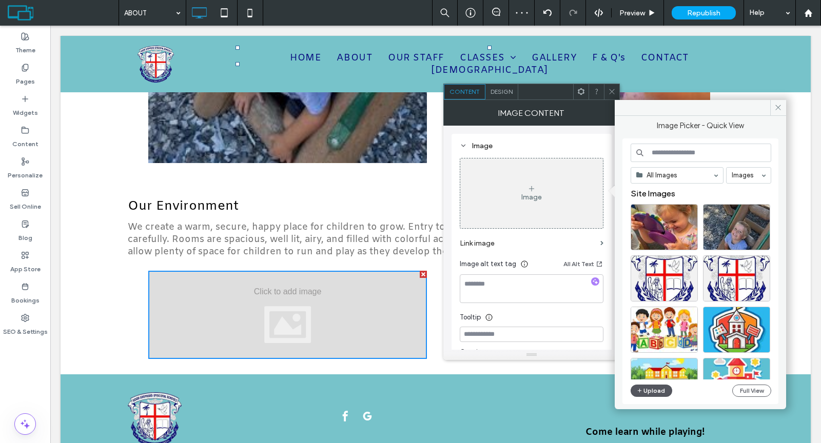
click at [654, 393] on button "Upload" at bounding box center [652, 391] width 42 height 12
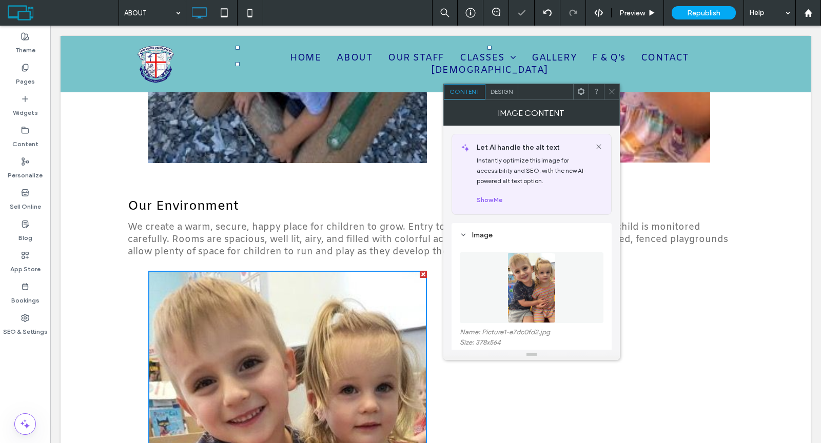
click at [609, 95] on span at bounding box center [612, 91] width 8 height 15
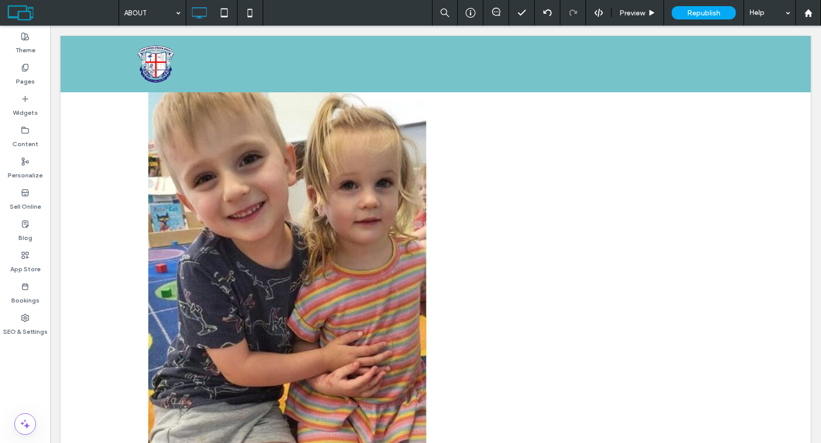
scroll to position [478, 0]
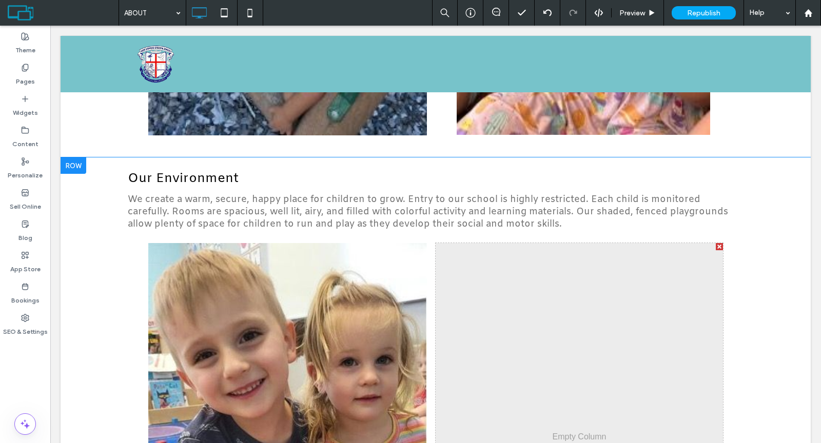
click at [78, 162] on div at bounding box center [74, 166] width 26 height 16
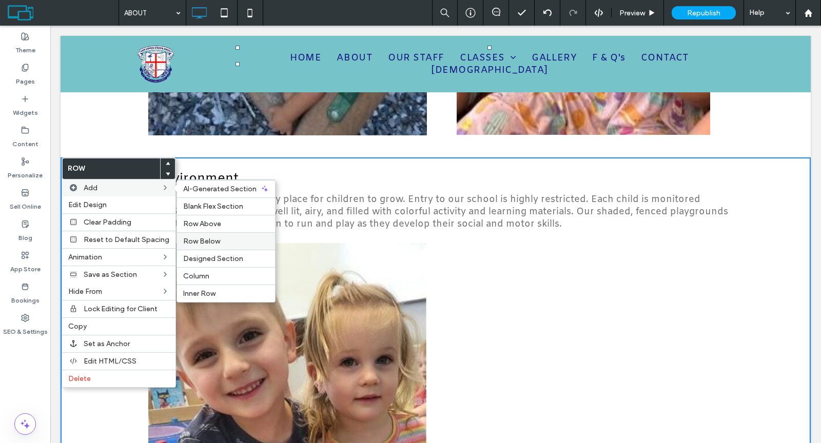
click at [203, 237] on span "Row Below" at bounding box center [201, 241] width 37 height 9
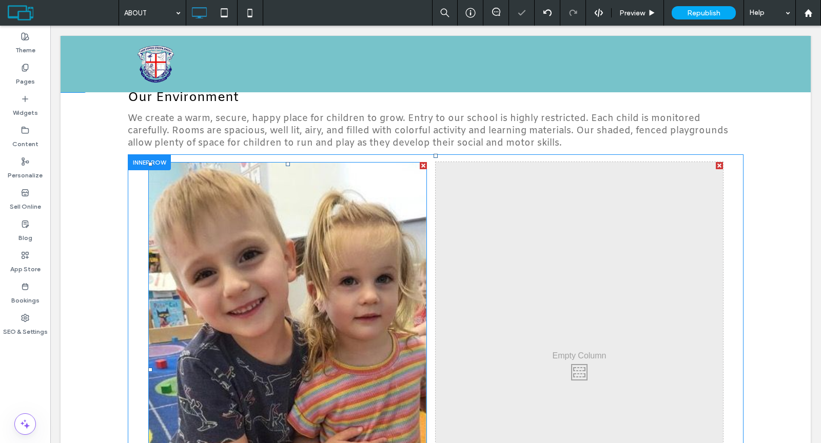
scroll to position [815, 0]
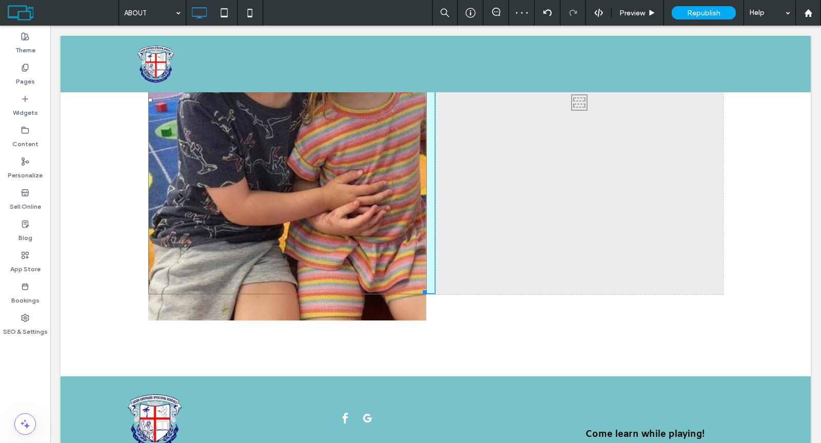
drag, startPoint x: 419, startPoint y: 312, endPoint x: 444, endPoint y: 311, distance: 25.2
click at [410, 292] on div "Click To Paste Click To Paste W:509.193 H:758.993" at bounding box center [291, 99] width 287 height 389
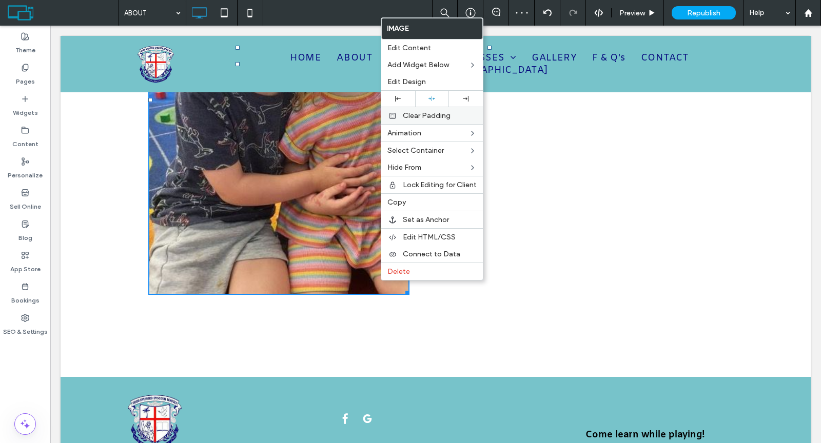
click at [432, 107] on div "Clear Padding" at bounding box center [432, 115] width 102 height 17
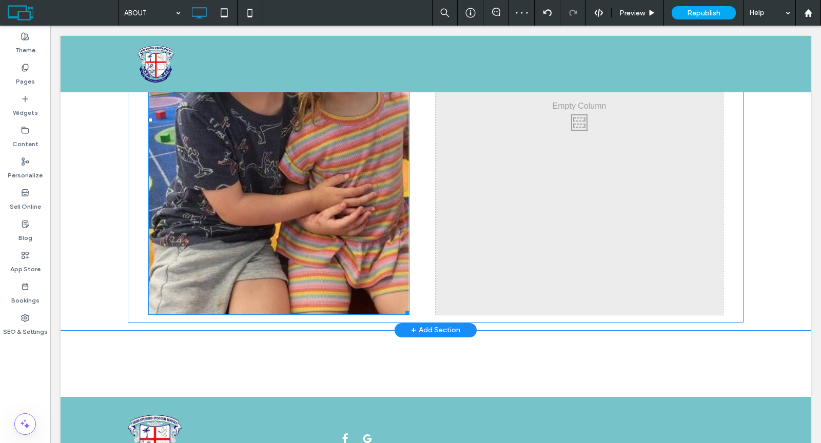
scroll to position [795, 0]
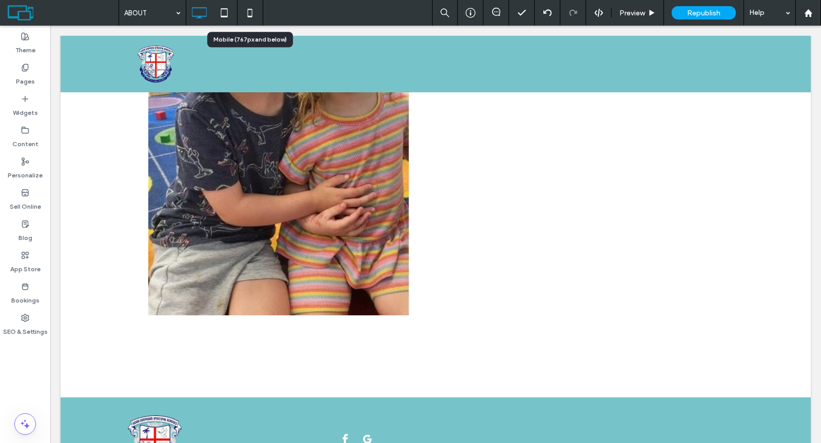
click at [253, 11] on icon at bounding box center [250, 13] width 21 height 21
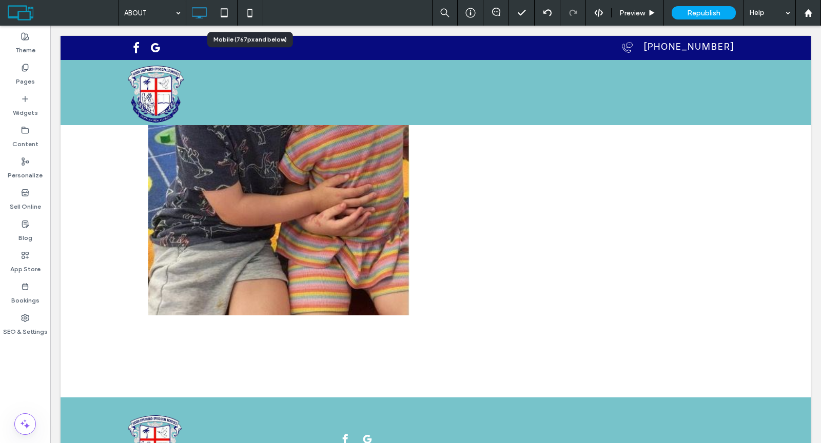
scroll to position [0, 0]
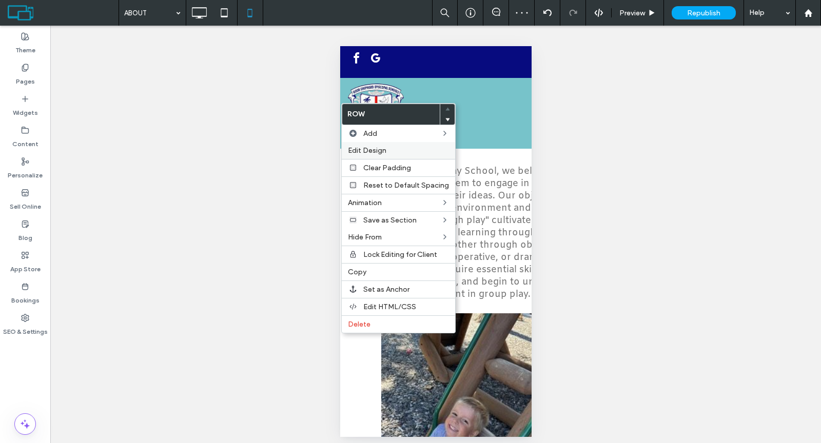
click at [357, 147] on span "Edit Design" at bounding box center [367, 150] width 38 height 9
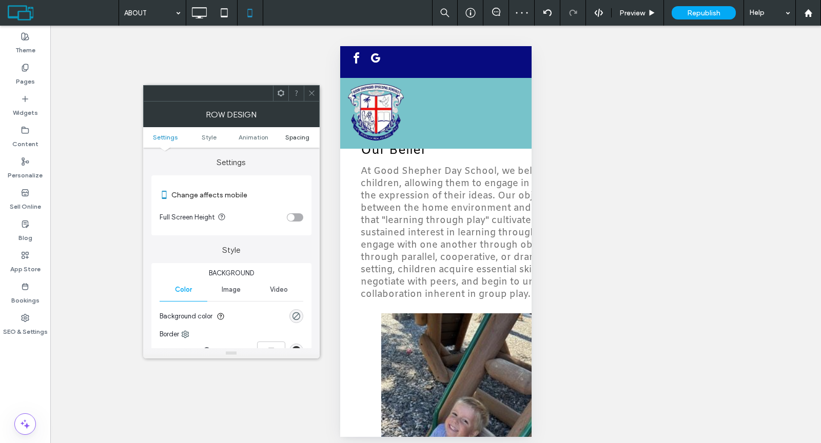
click at [303, 134] on span "Spacing" at bounding box center [297, 137] width 24 height 8
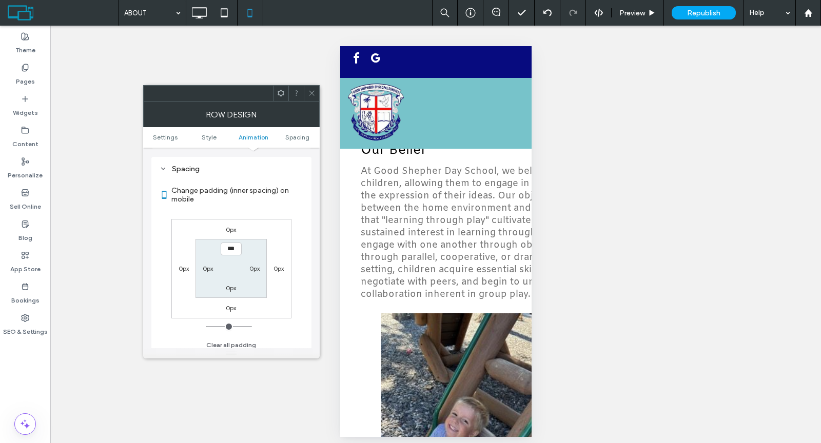
scroll to position [289, 0]
click at [203, 266] on label "0px" at bounding box center [208, 269] width 10 height 8
type input "*"
type input "***"
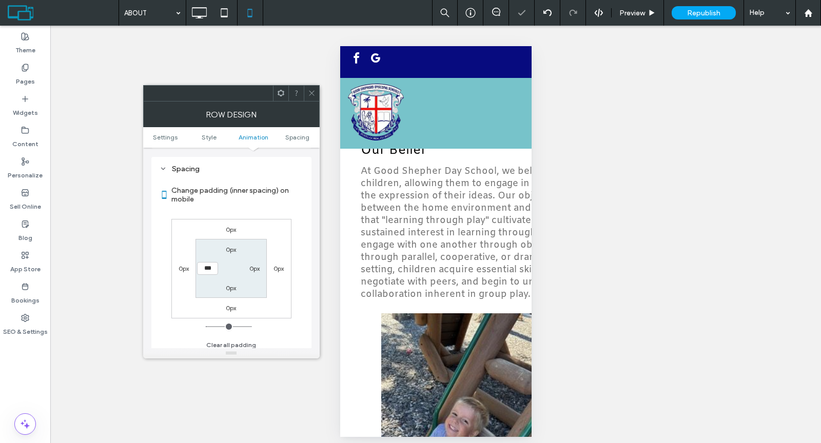
click at [253, 266] on label "0px" at bounding box center [254, 269] width 10 height 8
type input "*"
type input "***"
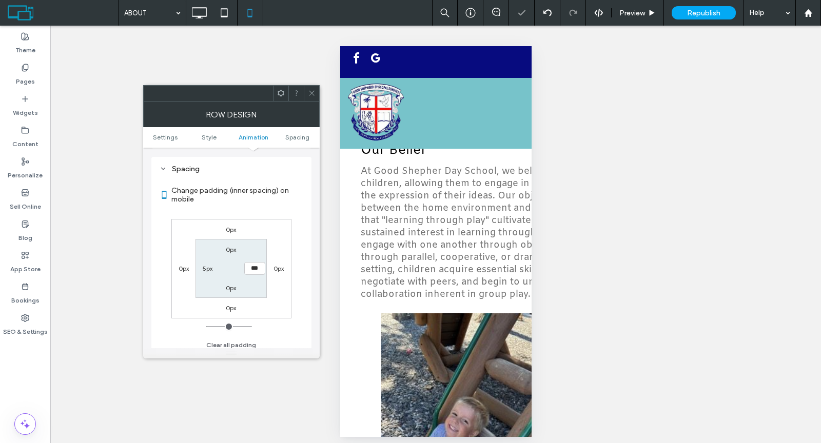
click at [308, 95] on icon at bounding box center [312, 93] width 8 height 8
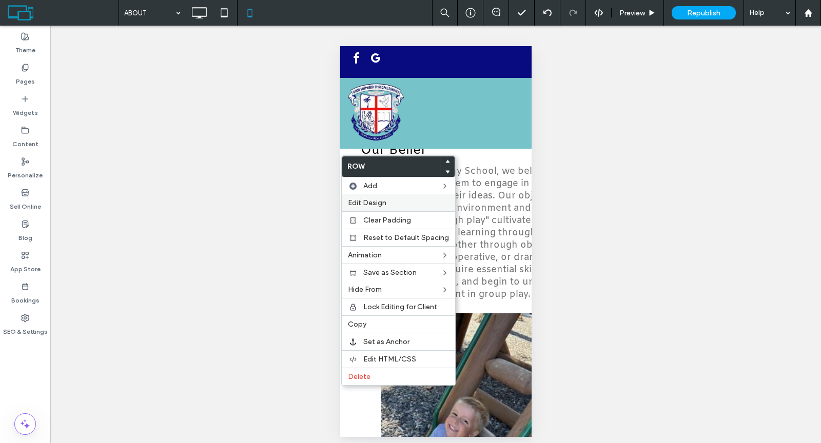
click at [364, 194] on div "Edit Design" at bounding box center [398, 202] width 113 height 17
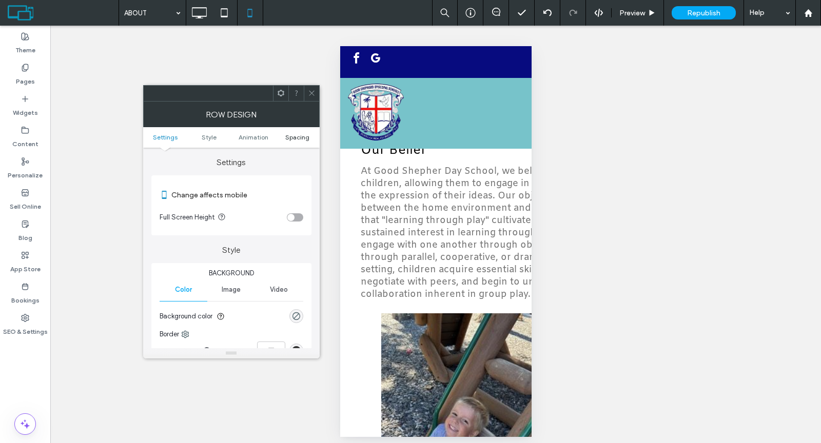
click at [292, 139] on span "Spacing" at bounding box center [297, 137] width 24 height 8
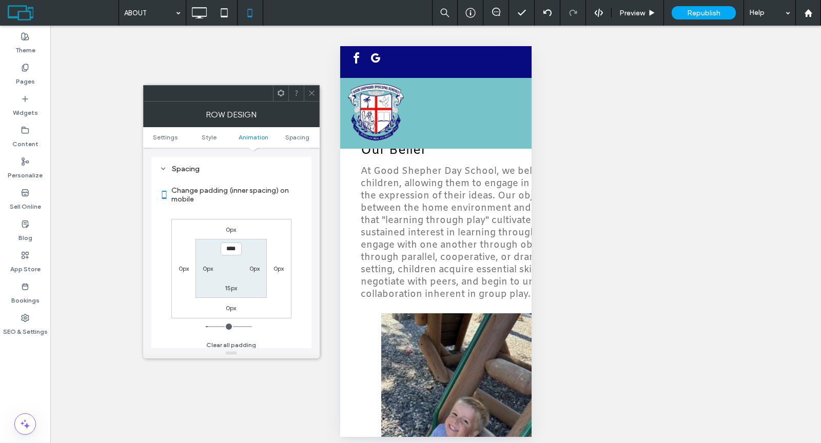
click at [310, 91] on use at bounding box center [311, 93] width 5 height 5
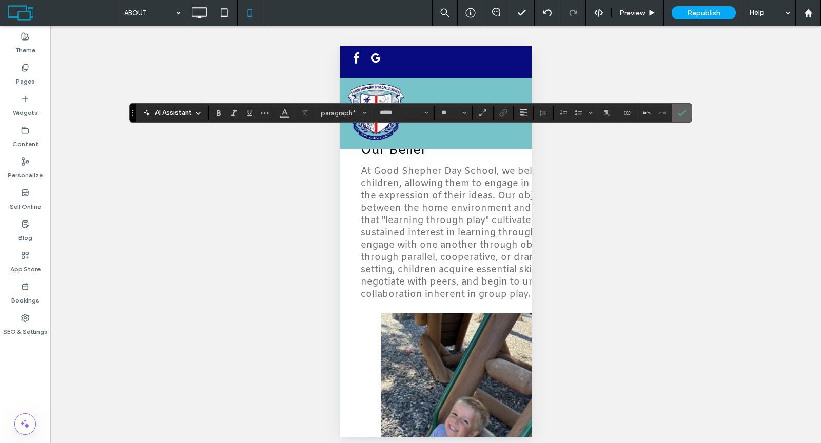
click at [678, 113] on icon "Confirm" at bounding box center [682, 113] width 8 height 8
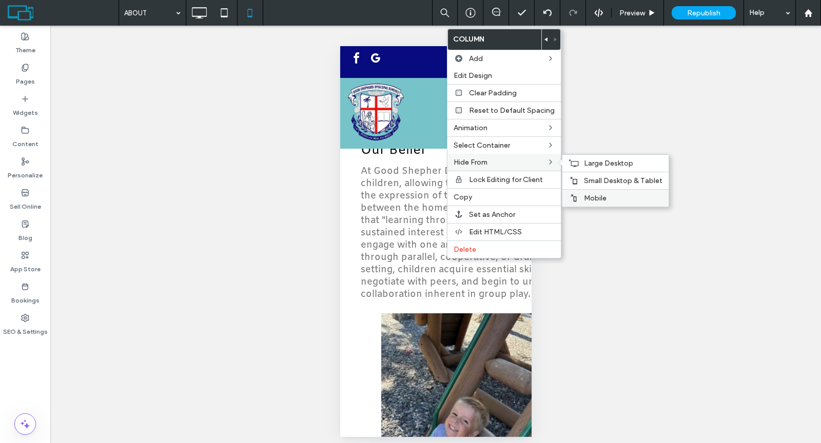
click at [603, 194] on label "Mobile" at bounding box center [623, 198] width 79 height 9
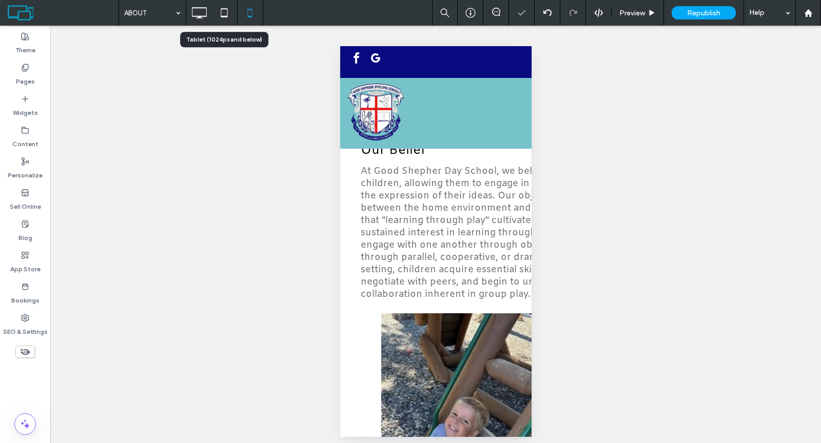
click at [205, 17] on icon at bounding box center [199, 13] width 21 height 21
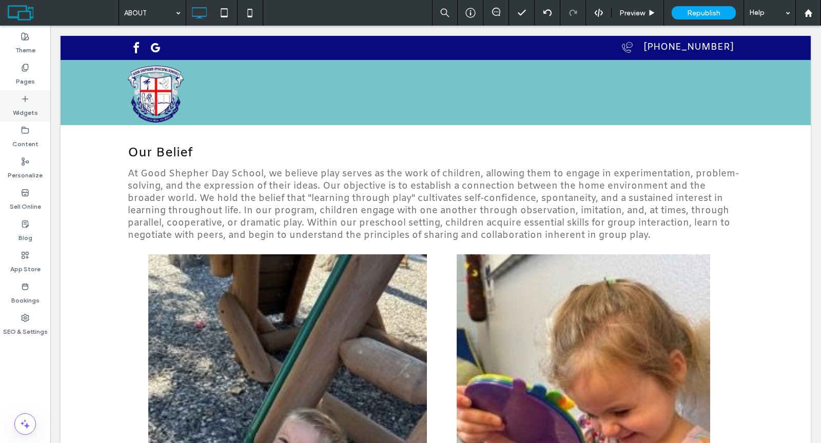
click at [30, 102] on div "Widgets" at bounding box center [25, 105] width 50 height 31
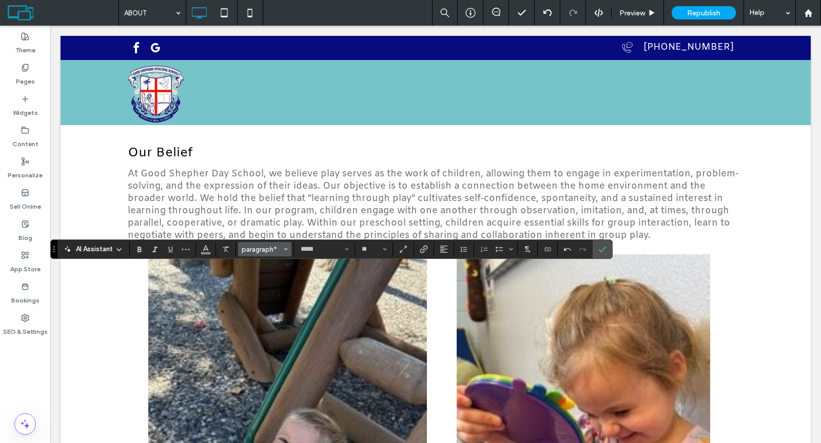
click at [263, 250] on span "paragraph*" at bounding box center [262, 250] width 40 height 8
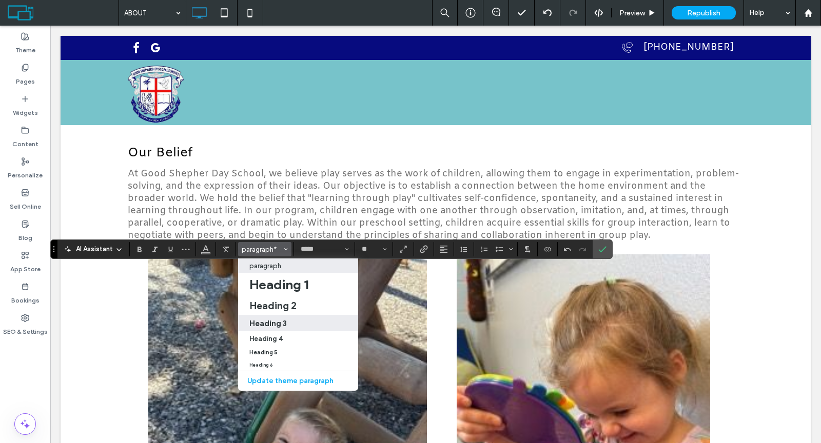
click at [268, 316] on label "Heading 3" at bounding box center [298, 323] width 120 height 16
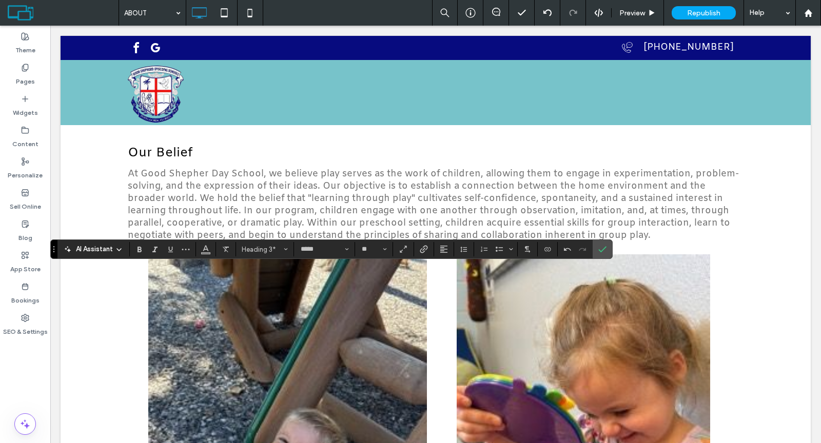
type input "**"
click at [206, 252] on icon "Color" at bounding box center [206, 248] width 8 height 8
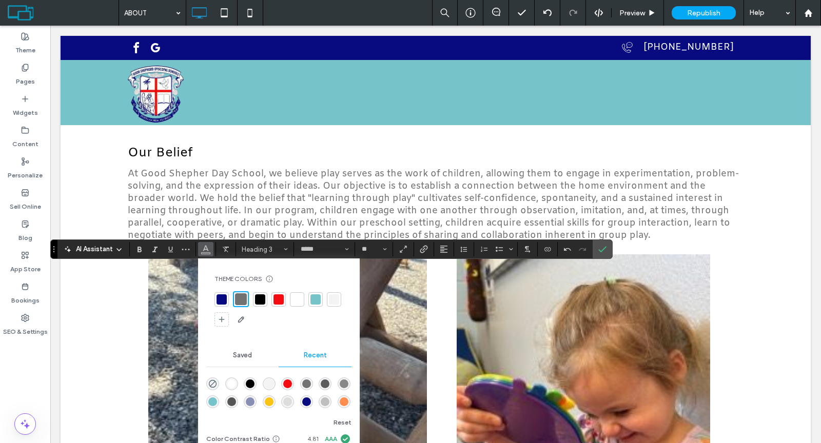
click at [258, 298] on div at bounding box center [260, 300] width 10 height 10
click at [602, 252] on icon "Confirm" at bounding box center [602, 249] width 8 height 8
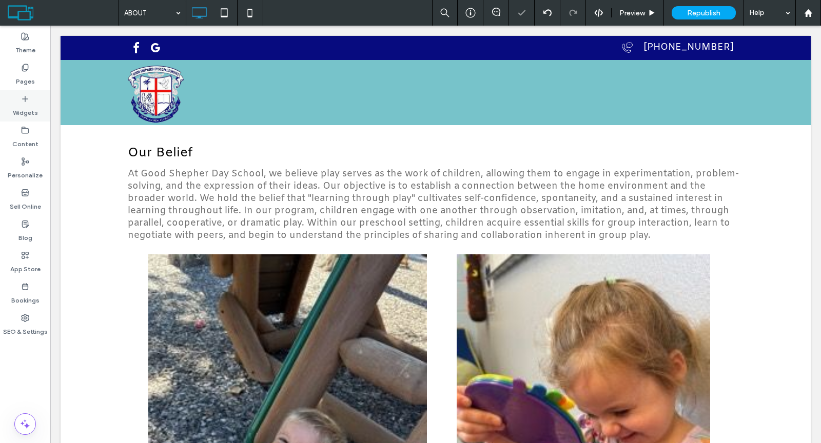
click at [28, 110] on label "Widgets" at bounding box center [25, 110] width 25 height 14
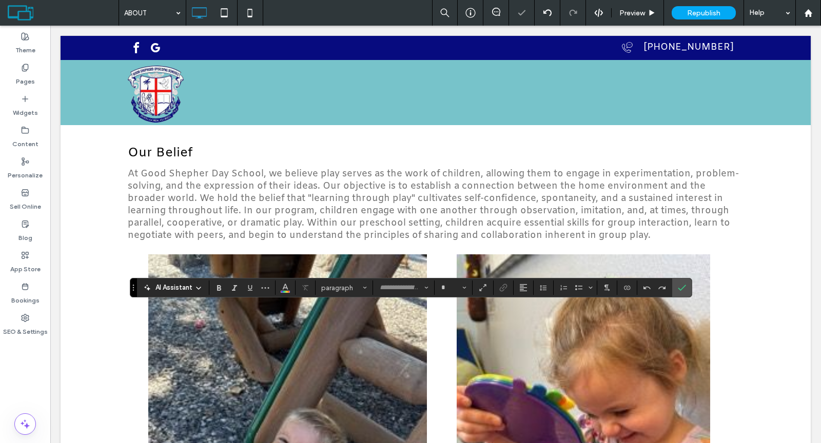
type input "*****"
type input "**"
click at [542, 290] on use "Line Height" at bounding box center [543, 288] width 7 height 6
click at [552, 230] on div "Single" at bounding box center [559, 229] width 25 height 8
click at [674, 285] on label "Confirm" at bounding box center [681, 288] width 15 height 18
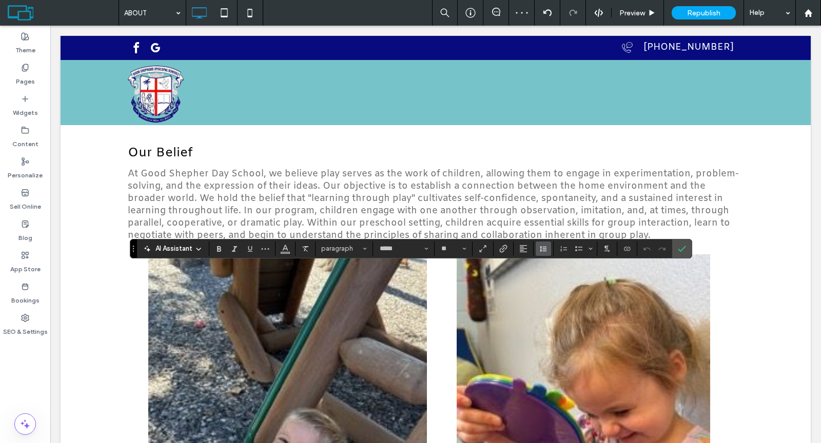
click at [539, 245] on icon "Line Height" at bounding box center [543, 249] width 8 height 8
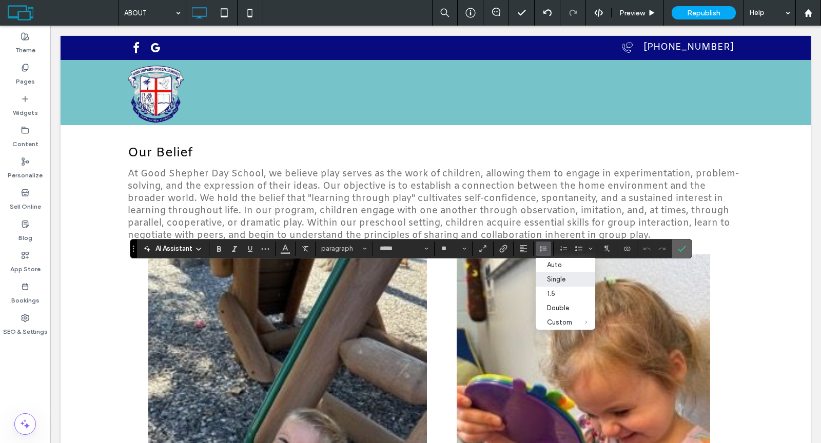
click at [678, 249] on icon "Confirm" at bounding box center [682, 249] width 8 height 8
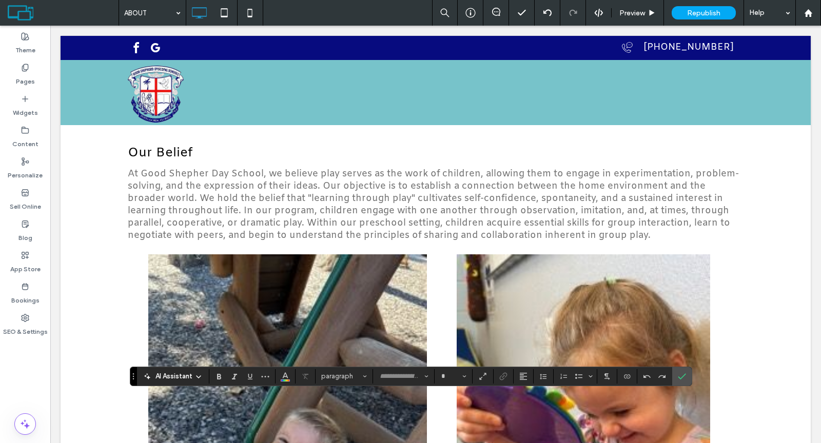
type input "*****"
type input "**"
click at [539, 373] on icon "Line Height" at bounding box center [543, 377] width 8 height 8
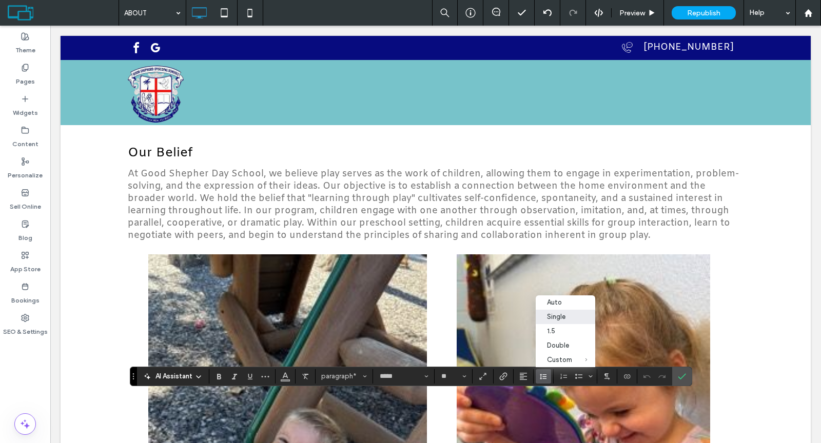
click at [548, 317] on div "Single" at bounding box center [559, 317] width 25 height 8
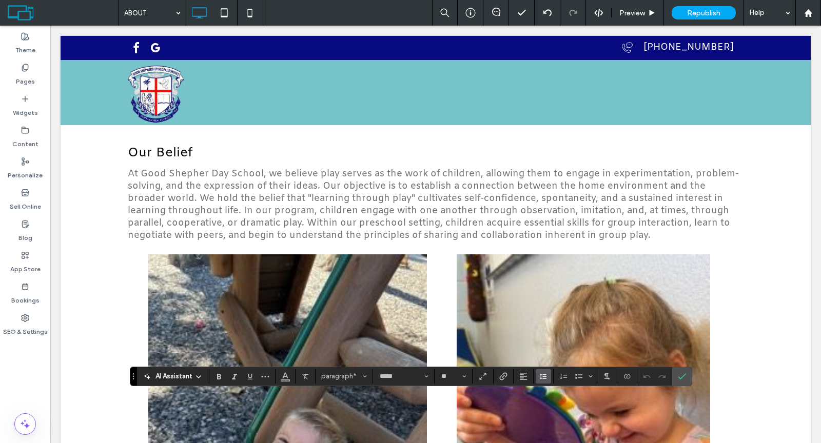
click at [539, 380] on icon "Line Height" at bounding box center [543, 377] width 8 height 8
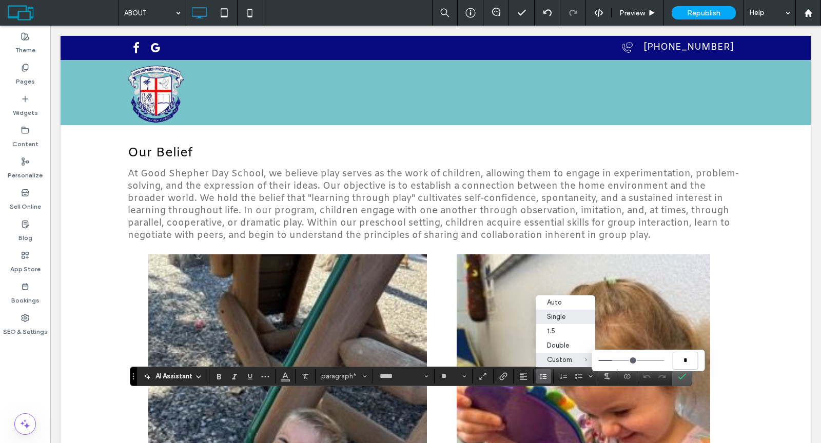
type input "***"
type input "*"
drag, startPoint x: 613, startPoint y: 359, endPoint x: 658, endPoint y: 358, distance: 45.2
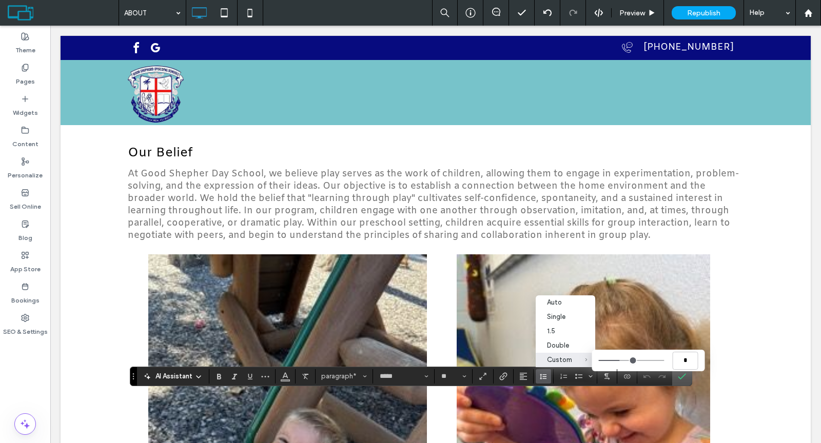
type input "*"
click at [658, 360] on input "Custom *" at bounding box center [632, 360] width 66 height 1
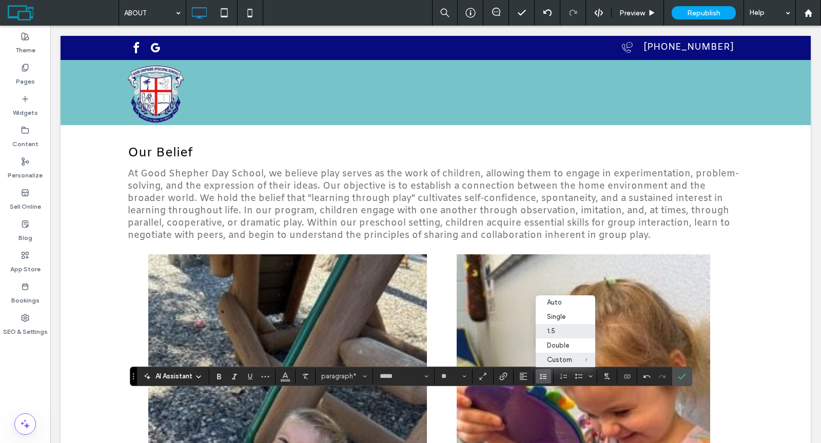
click at [565, 325] on label "1.5" at bounding box center [566, 331] width 60 height 14
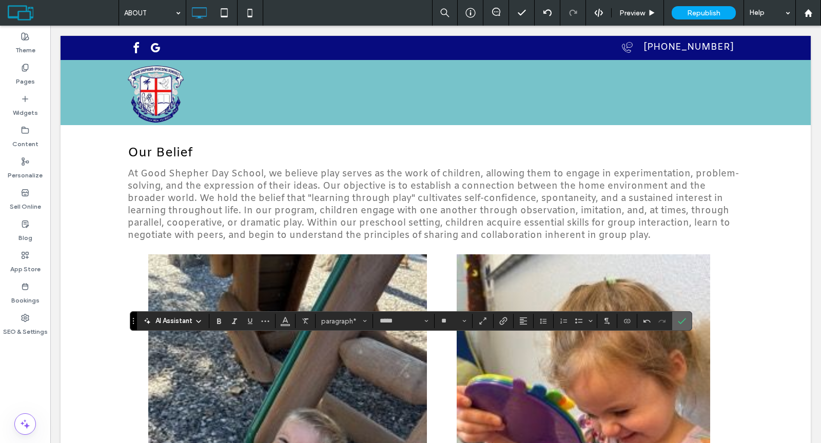
click at [678, 322] on icon "Confirm" at bounding box center [682, 321] width 8 height 8
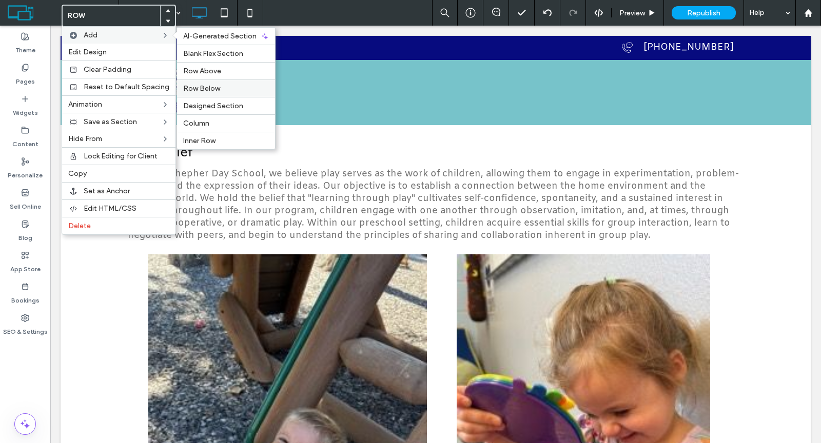
click at [191, 80] on div "Row Below" at bounding box center [226, 88] width 98 height 17
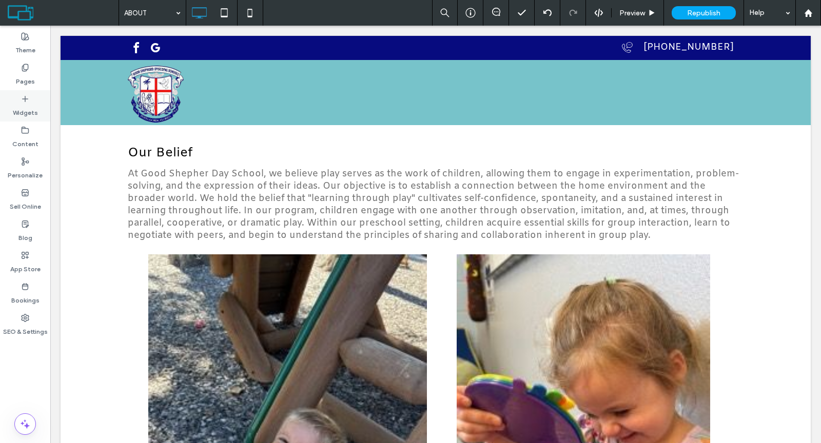
click at [26, 103] on icon at bounding box center [25, 99] width 8 height 8
type input "*****"
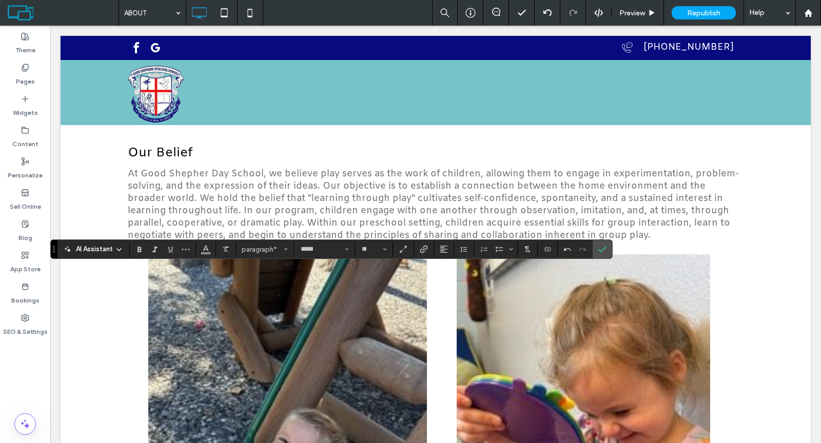
click at [254, 241] on div "AI Assistant paragraph* ***** **" at bounding box center [331, 249] width 562 height 19
click at [256, 247] on span "paragraph*" at bounding box center [262, 250] width 40 height 8
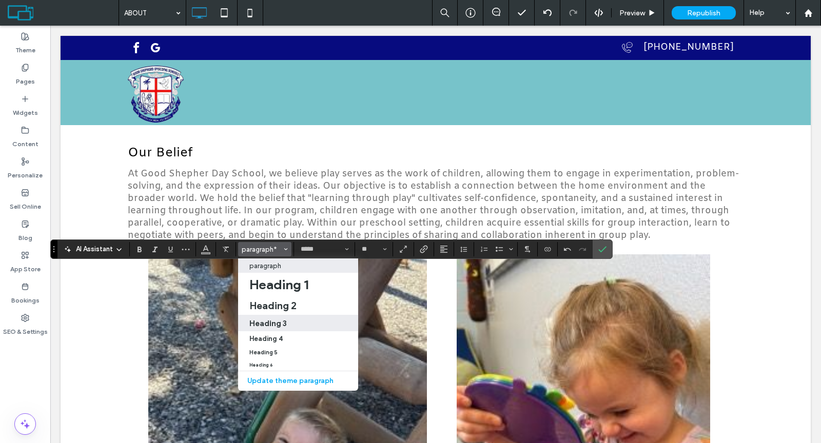
click at [267, 319] on h3 "Heading 3" at bounding box center [267, 324] width 37 height 10
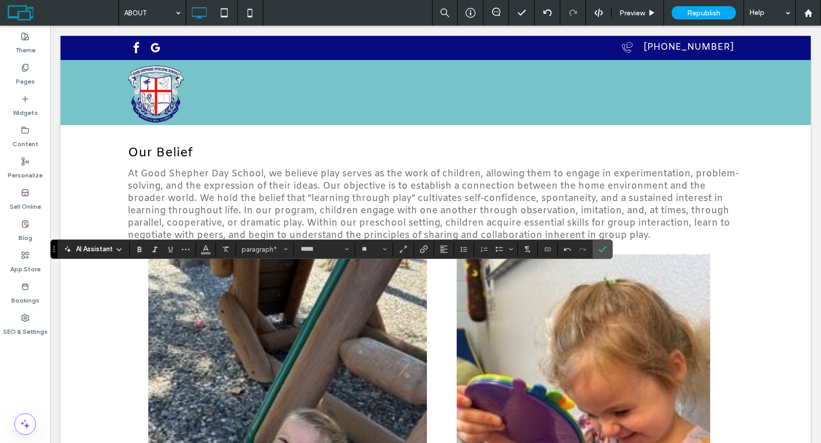
type input "**"
click at [207, 254] on span "Color" at bounding box center [206, 248] width 8 height 13
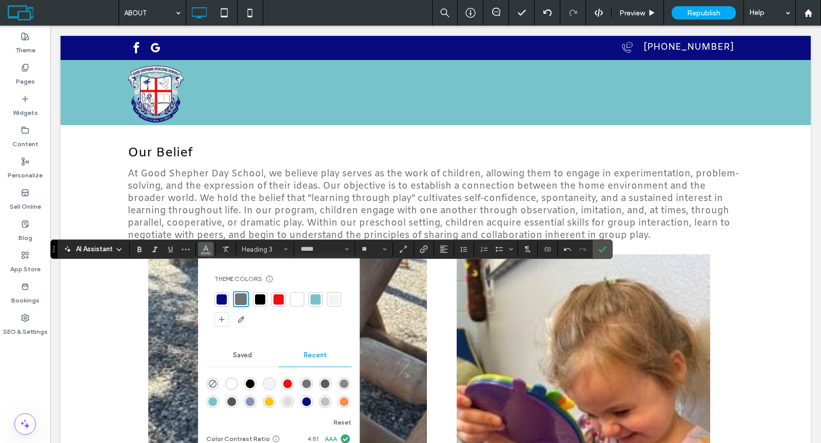
click at [259, 301] on div at bounding box center [260, 300] width 10 height 10
click at [599, 251] on icon "Confirm" at bounding box center [602, 249] width 8 height 8
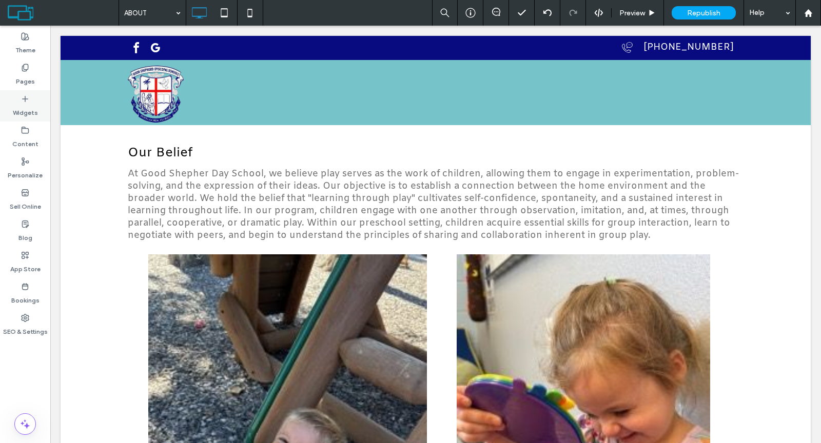
click at [21, 106] on label "Widgets" at bounding box center [25, 110] width 25 height 14
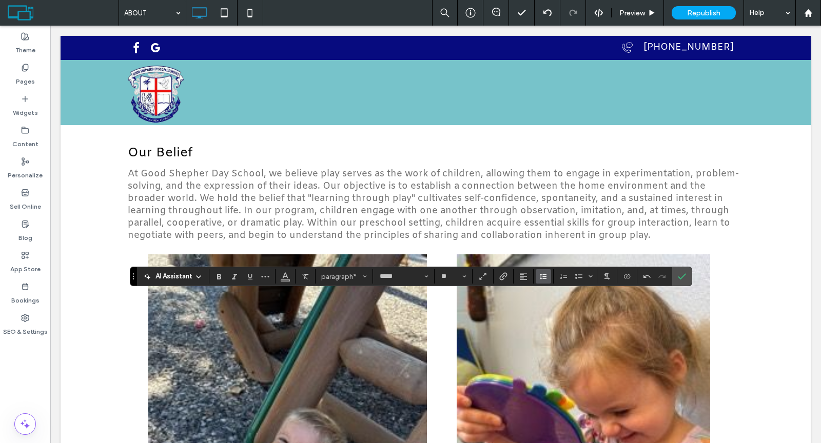
click at [541, 277] on use "Line Height" at bounding box center [543, 277] width 7 height 6
click at [547, 232] on div "1.5" at bounding box center [559, 232] width 25 height 8
click at [674, 278] on label "Confirm" at bounding box center [681, 276] width 15 height 18
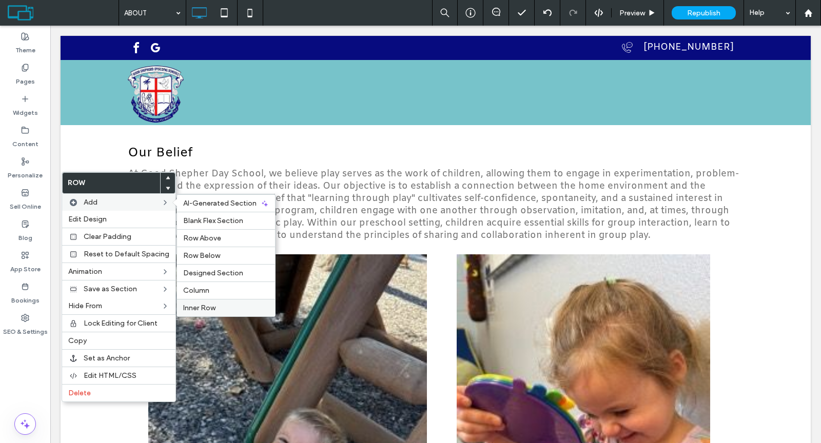
click at [215, 304] on label "Inner Row" at bounding box center [226, 308] width 86 height 9
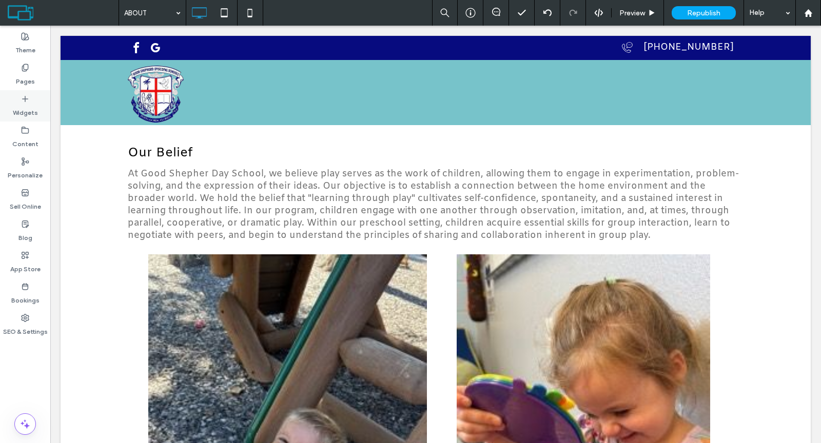
click at [23, 105] on label "Widgets" at bounding box center [25, 110] width 25 height 14
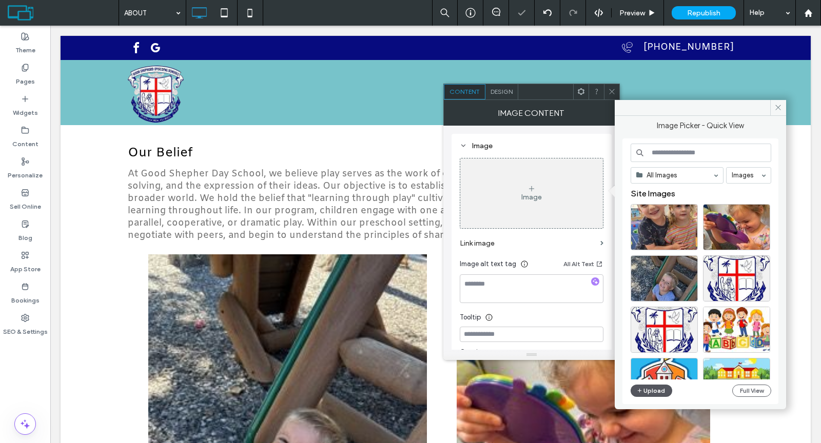
click at [649, 385] on button "Upload" at bounding box center [652, 391] width 42 height 12
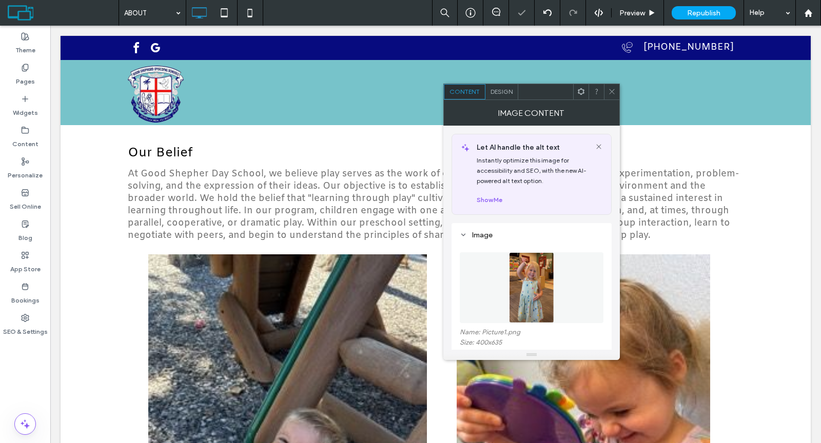
click at [609, 93] on icon at bounding box center [612, 92] width 8 height 8
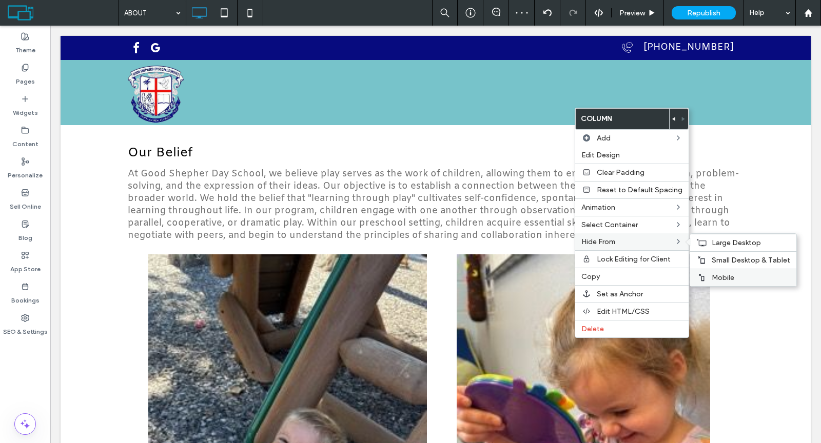
click at [714, 273] on span "Mobile" at bounding box center [723, 277] width 23 height 9
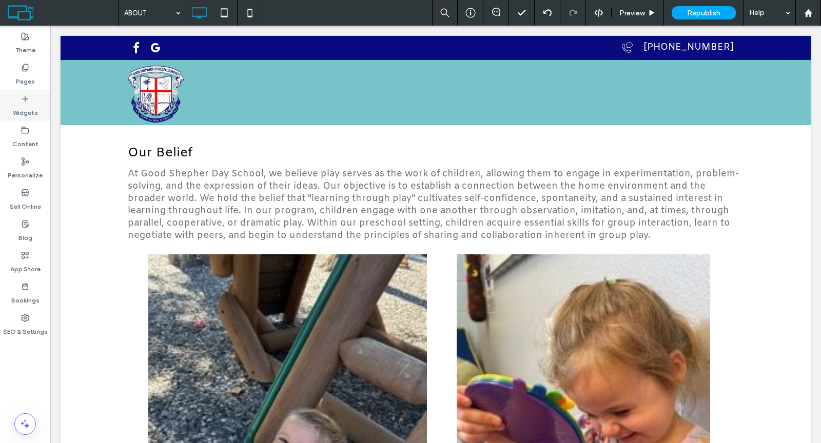
drag, startPoint x: 28, startPoint y: 80, endPoint x: 44, endPoint y: 110, distance: 34.0
click at [28, 81] on label "Pages" at bounding box center [25, 79] width 19 height 14
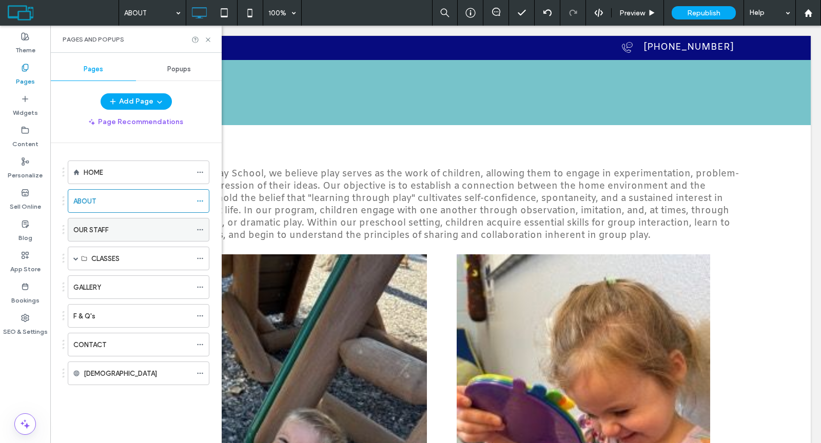
click at [204, 227] on icon at bounding box center [200, 229] width 7 height 7
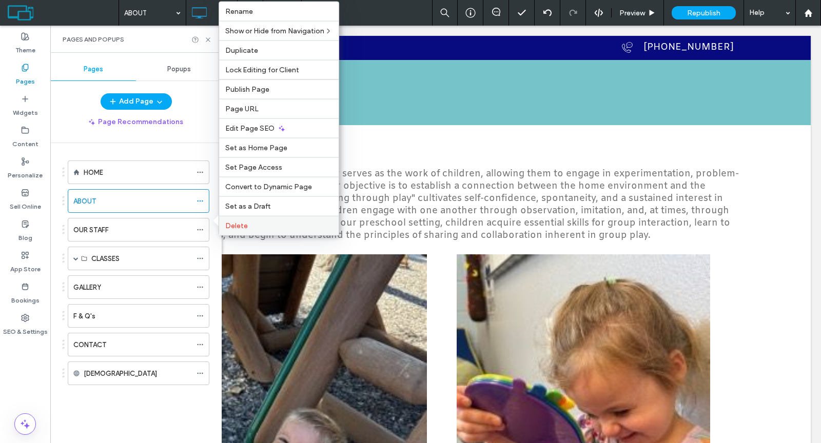
click at [244, 223] on span "Delete" at bounding box center [236, 226] width 23 height 9
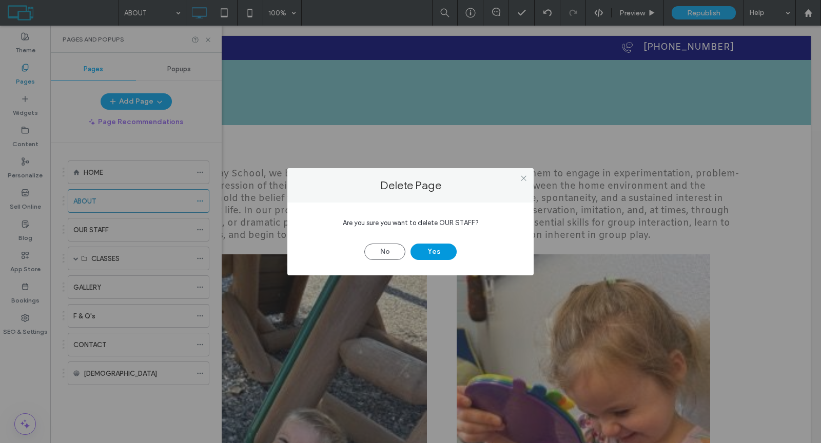
click at [422, 254] on button "Yes" at bounding box center [433, 252] width 46 height 16
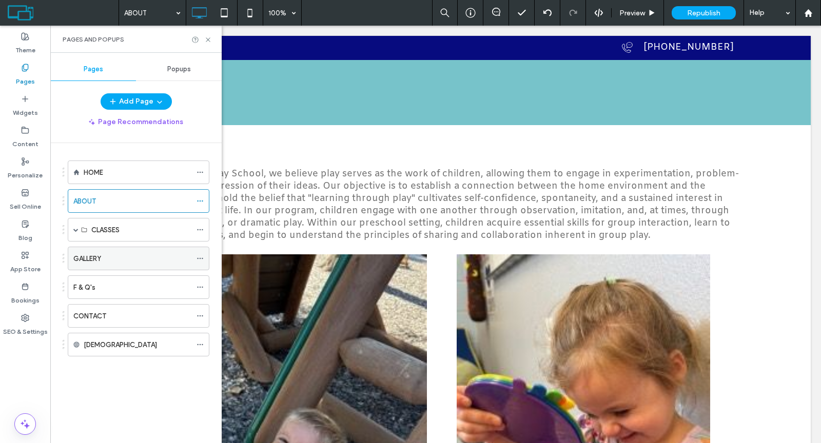
click at [202, 255] on icon at bounding box center [200, 258] width 7 height 7
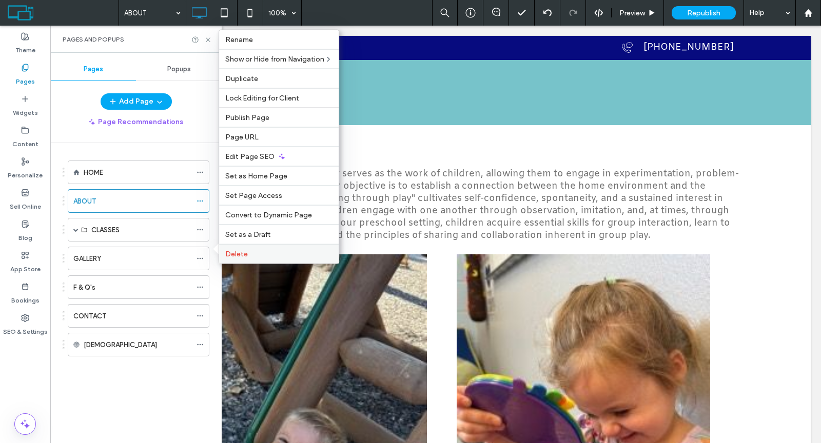
click at [242, 251] on span "Delete" at bounding box center [236, 254] width 23 height 9
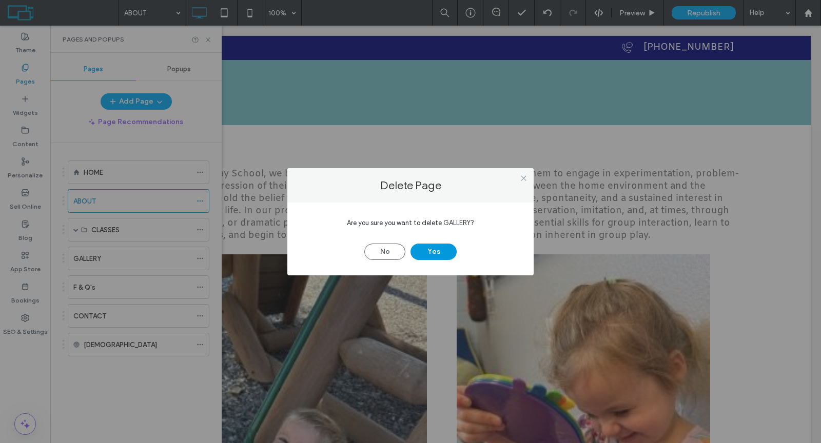
click at [429, 247] on button "Yes" at bounding box center [433, 252] width 46 height 16
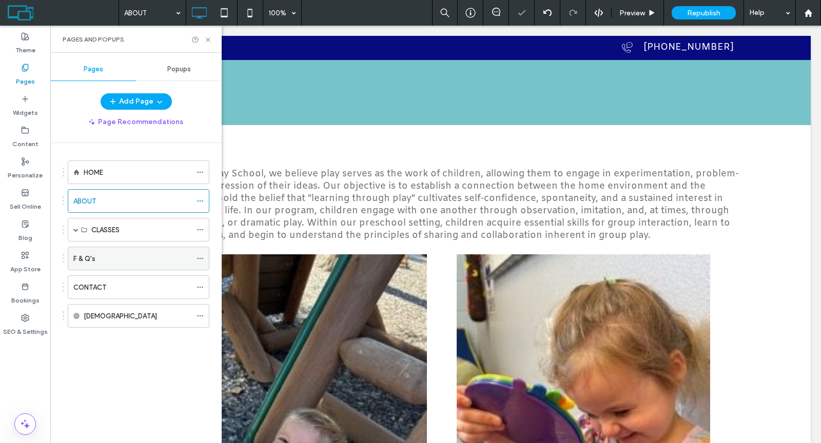
click at [199, 255] on icon at bounding box center [200, 258] width 7 height 7
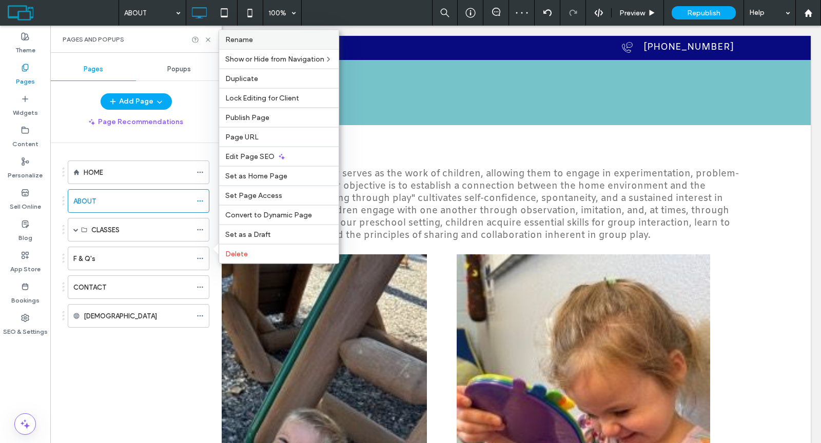
click at [260, 44] on label "Rename" at bounding box center [278, 39] width 107 height 9
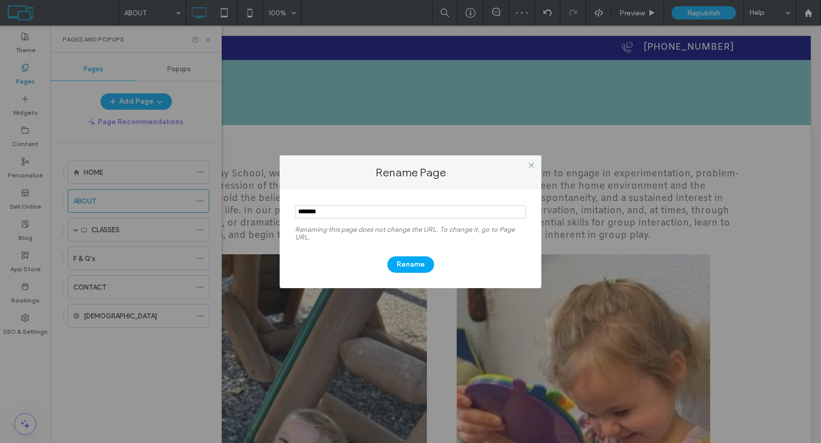
drag, startPoint x: 324, startPoint y: 211, endPoint x: 295, endPoint y: 209, distance: 29.3
click at [296, 211] on input "notEmpty" at bounding box center [410, 211] width 231 height 13
type input "**********"
click at [398, 267] on button "Rename" at bounding box center [410, 265] width 47 height 16
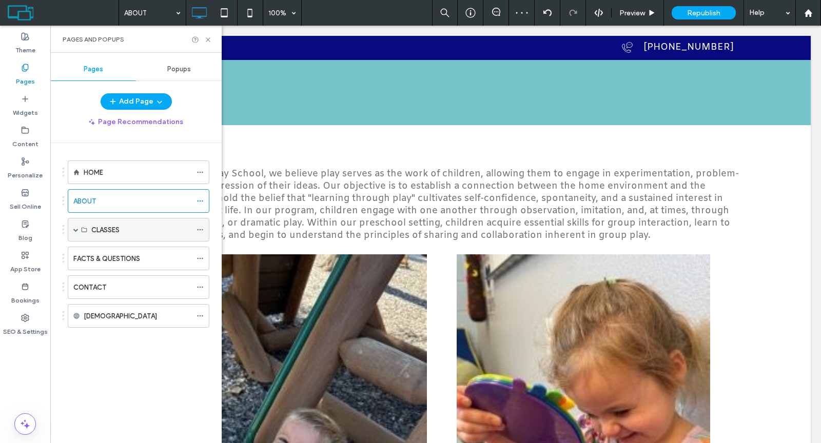
click at [74, 227] on span at bounding box center [75, 229] width 5 height 5
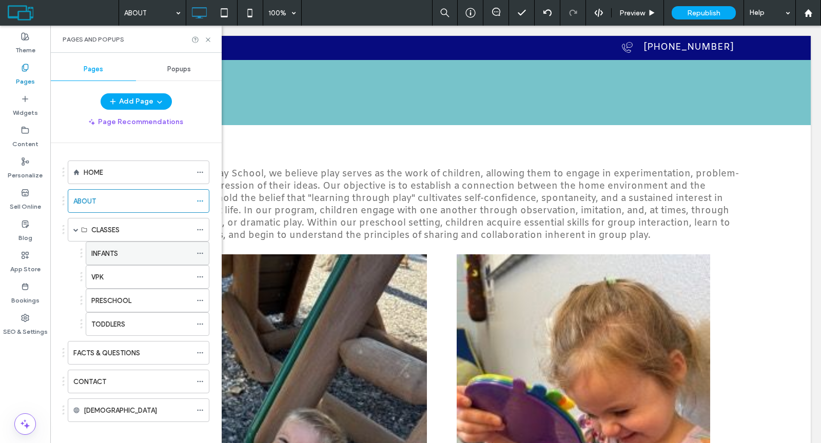
click at [97, 247] on label "INFANTS" at bounding box center [104, 254] width 27 height 18
click at [208, 39] on use at bounding box center [208, 39] width 4 height 4
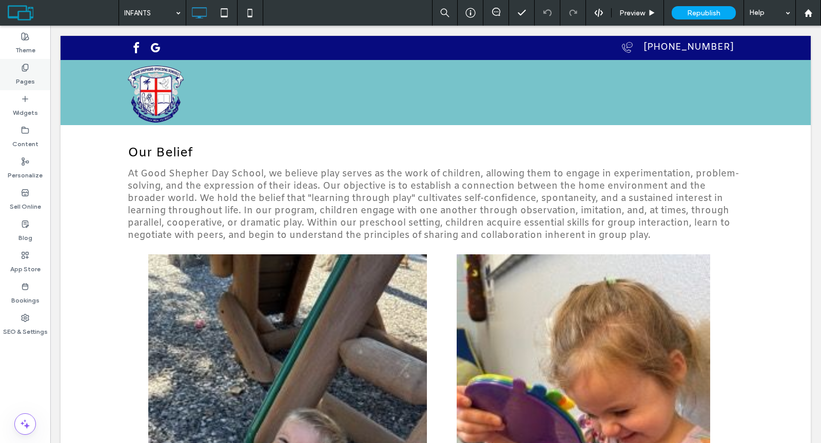
click at [29, 76] on label "Pages" at bounding box center [25, 79] width 19 height 14
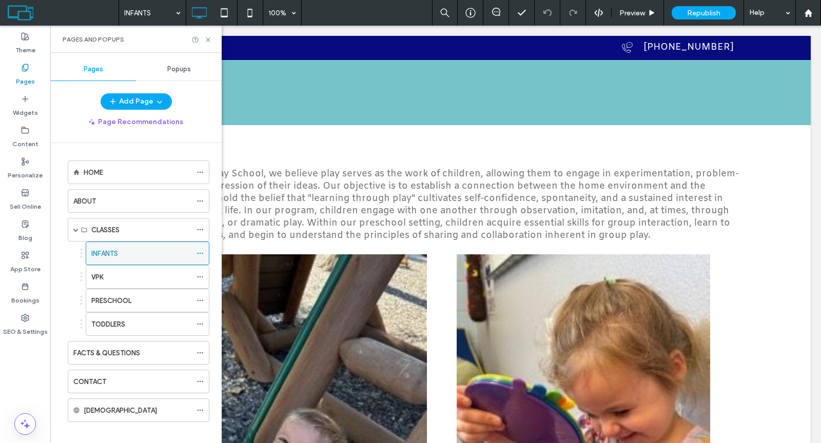
click at [199, 250] on icon at bounding box center [200, 253] width 7 height 7
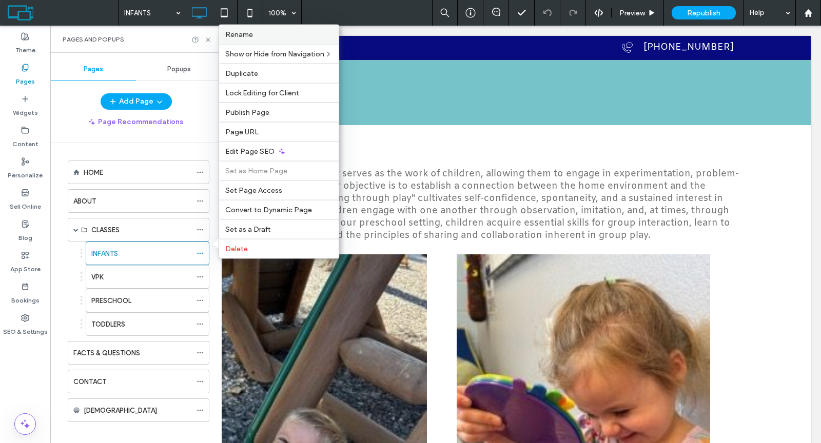
click at [287, 39] on label "Rename" at bounding box center [278, 34] width 107 height 9
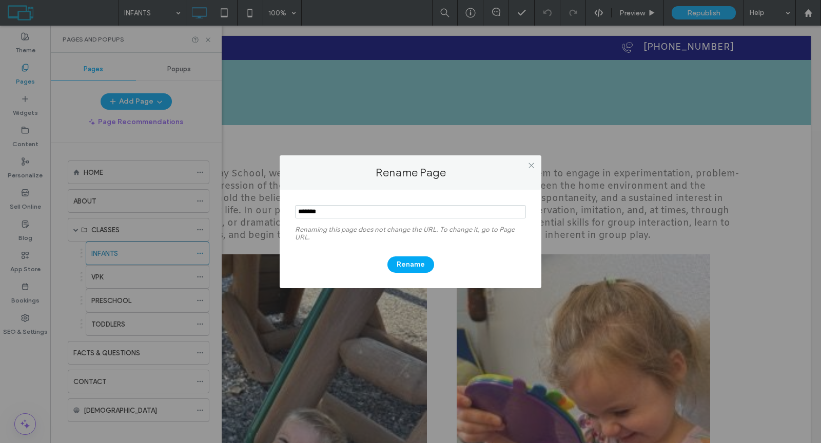
drag, startPoint x: 335, startPoint y: 210, endPoint x: 292, endPoint y: 209, distance: 43.1
click at [292, 209] on div "Renaming this page does not change the URL. To change it, go to Page URL. Rename" at bounding box center [411, 239] width 262 height 99
type input "**********"
click at [413, 266] on button "Rename" at bounding box center [410, 265] width 47 height 16
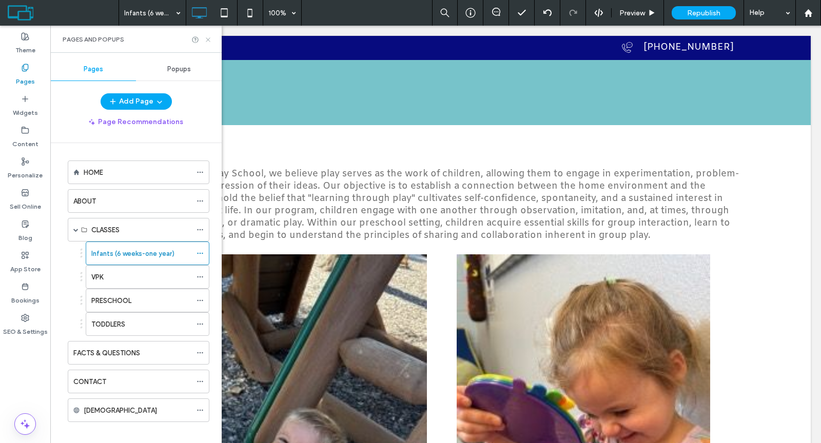
click at [210, 38] on icon at bounding box center [208, 40] width 8 height 8
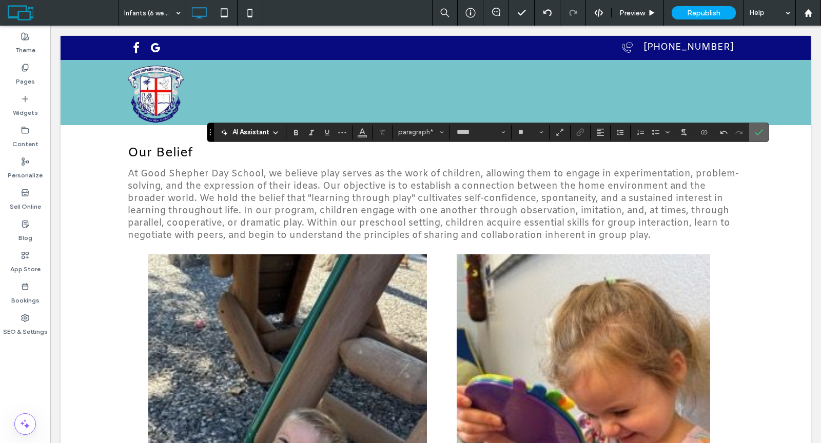
click at [755, 132] on icon "Confirm" at bounding box center [759, 132] width 8 height 8
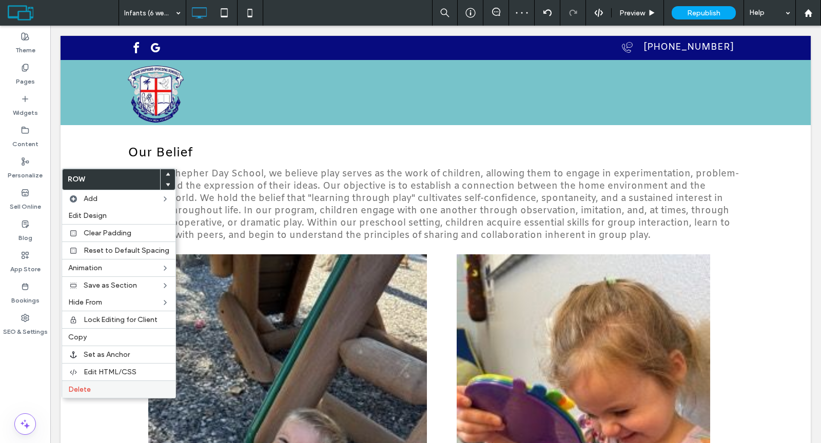
click at [74, 385] on span "Delete" at bounding box center [79, 389] width 23 height 9
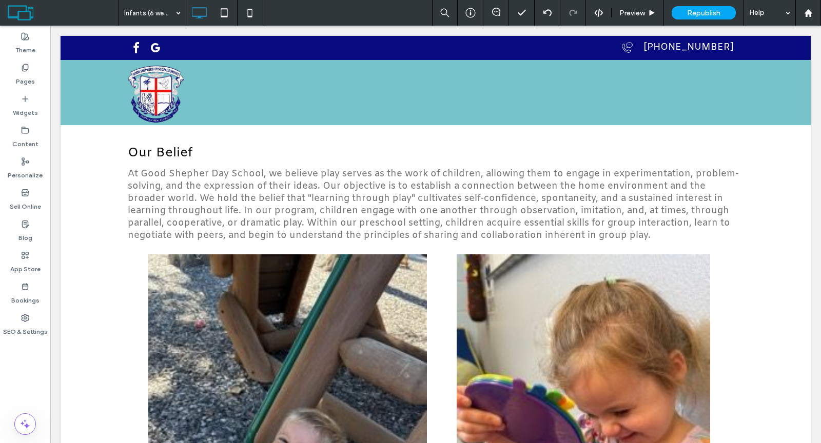
type input "*****"
type input "**"
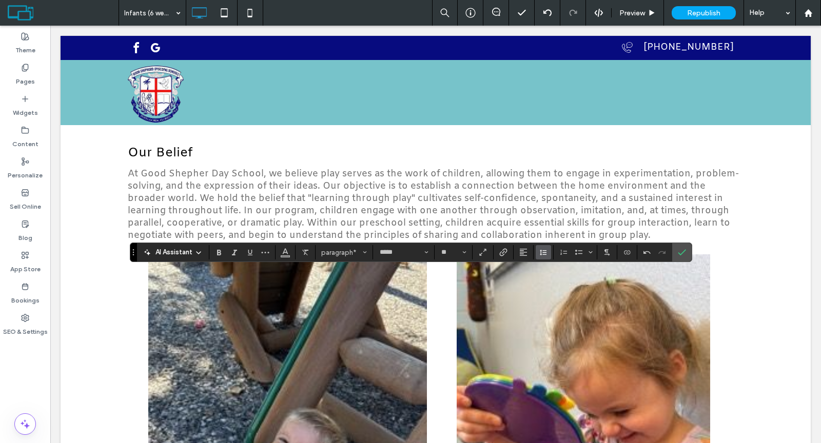
click at [541, 252] on use "Line Height" at bounding box center [543, 253] width 7 height 6
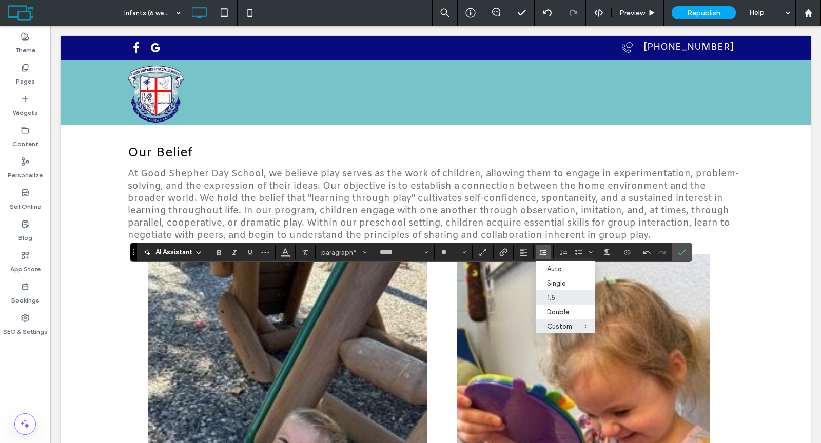
click at [551, 291] on label "1.5" at bounding box center [566, 297] width 60 height 14
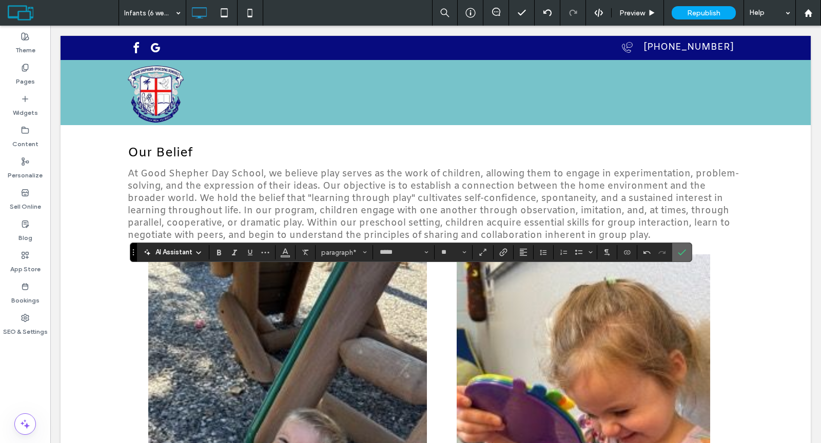
click at [679, 255] on icon "Confirm" at bounding box center [682, 252] width 8 height 8
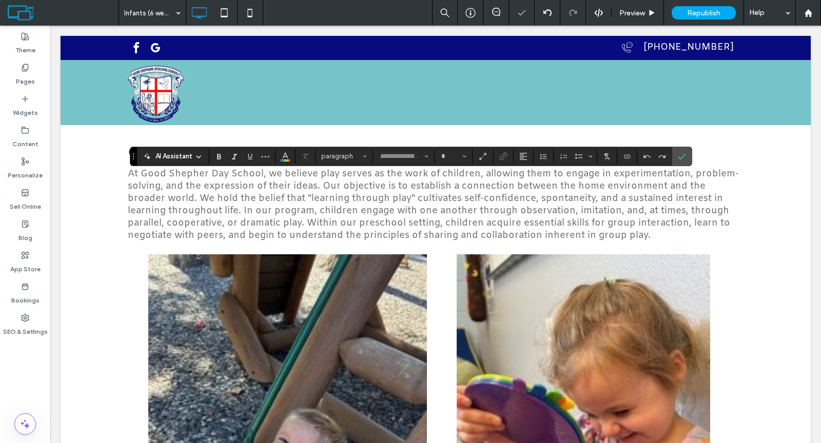
type input "*****"
type input "**"
click at [681, 156] on icon "Confirm" at bounding box center [682, 156] width 8 height 8
click at [577, 157] on use "Bulleted List" at bounding box center [578, 156] width 7 height 5
click at [542, 159] on use "Line Height" at bounding box center [543, 157] width 7 height 6
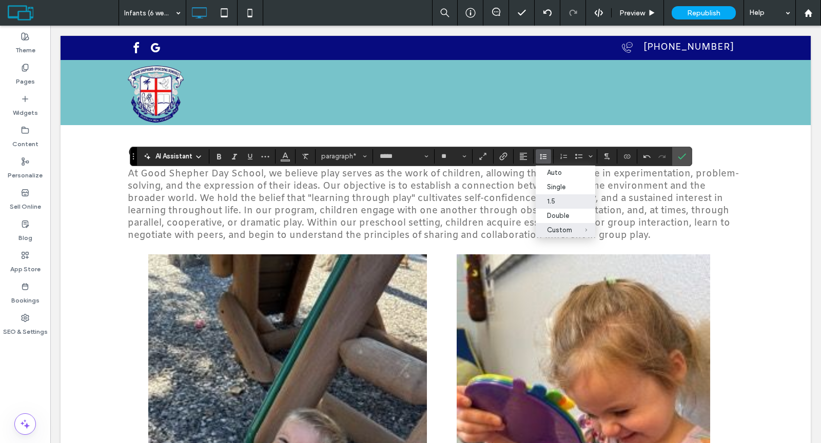
click at [549, 197] on label "1.5" at bounding box center [566, 201] width 60 height 14
click at [575, 159] on icon "Bulleted List" at bounding box center [579, 156] width 8 height 8
click at [674, 153] on label "Confirm" at bounding box center [681, 156] width 15 height 18
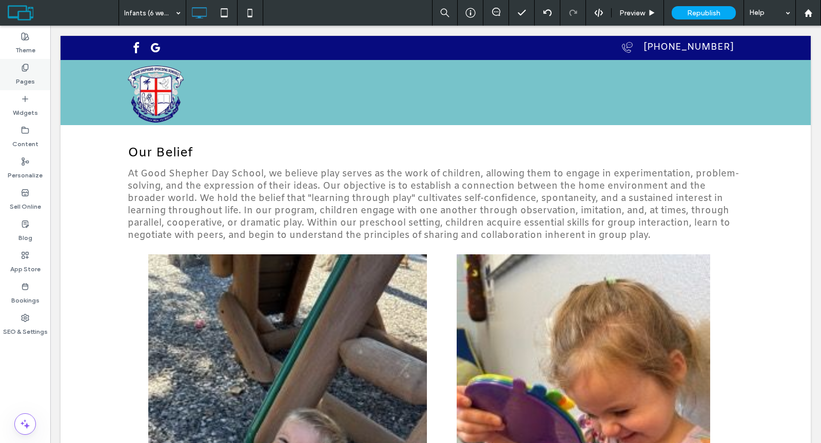
click at [39, 75] on div "Pages" at bounding box center [25, 74] width 50 height 31
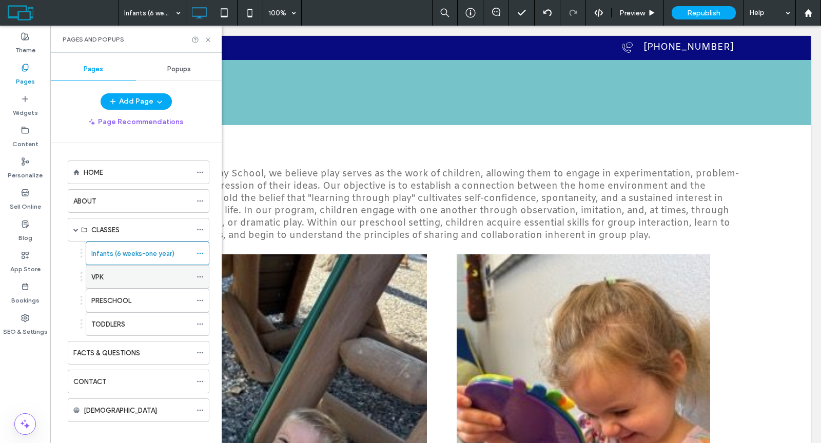
click at [200, 277] on use at bounding box center [200, 278] width 6 height 2
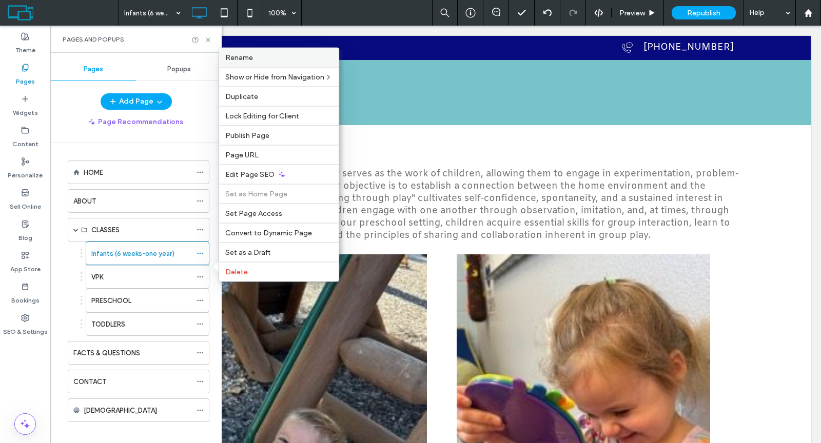
click at [308, 61] on label "Rename" at bounding box center [278, 57] width 107 height 9
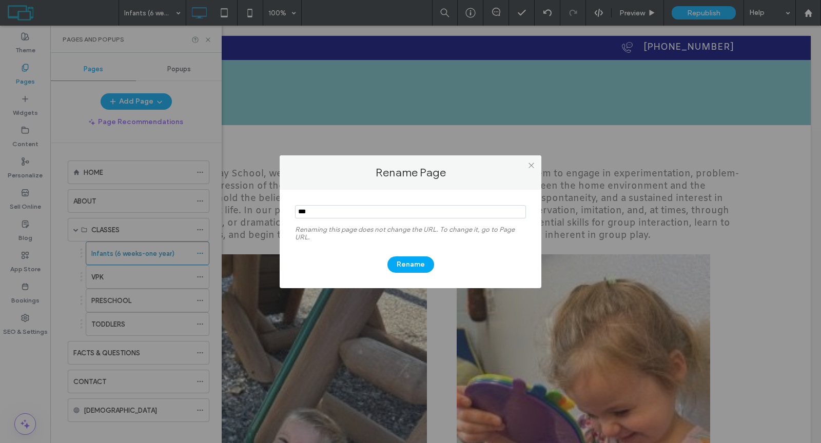
drag, startPoint x: 317, startPoint y: 212, endPoint x: 279, endPoint y: 210, distance: 37.5
click at [280, 209] on div "Renaming this page does not change the URL. To change it, go to Page URL. Rename" at bounding box center [411, 239] width 262 height 99
type input "**********"
click at [421, 262] on button "Rename" at bounding box center [410, 265] width 47 height 16
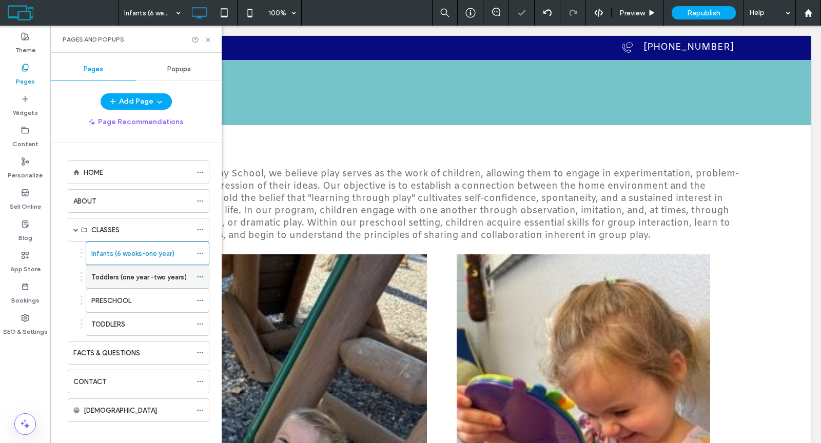
click at [100, 269] on label "Toddlers (one year -two years)" at bounding box center [138, 277] width 95 height 18
click at [210, 41] on icon at bounding box center [208, 40] width 8 height 8
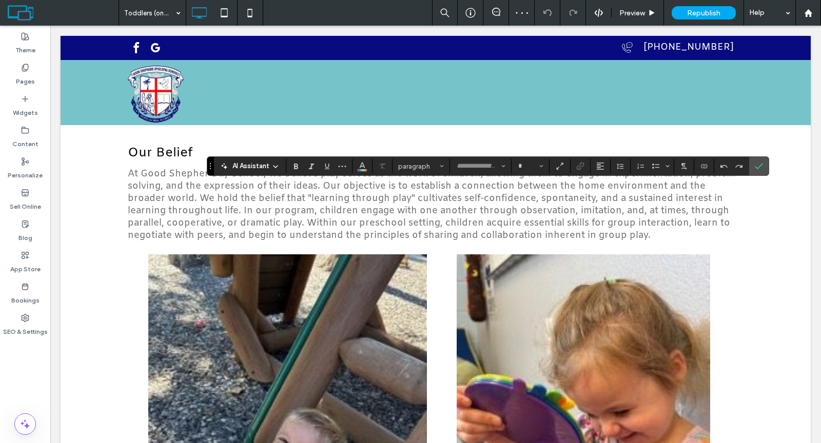
type input "*****"
click at [428, 171] on button "paragraph*" at bounding box center [421, 166] width 53 height 14
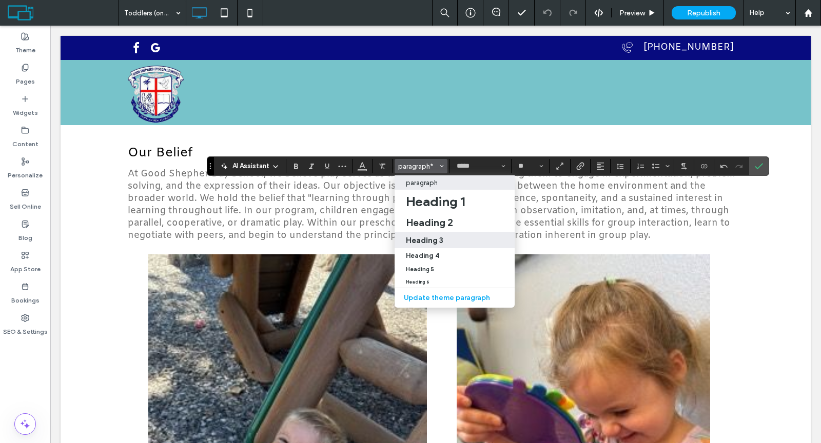
click at [433, 233] on label "Heading 3" at bounding box center [455, 240] width 120 height 16
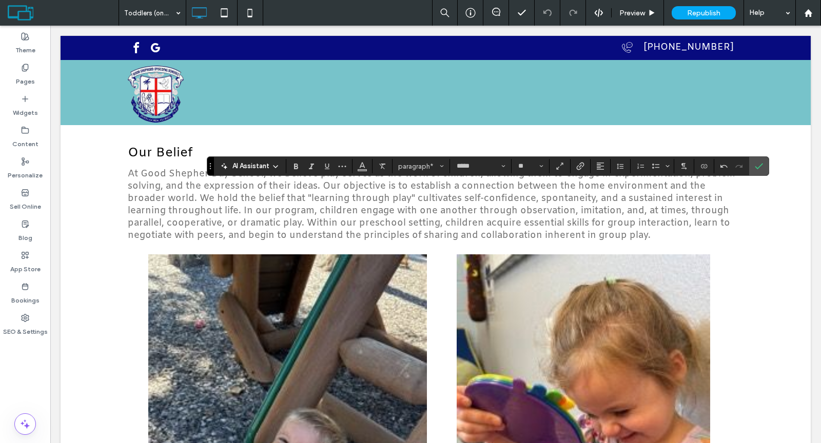
type input "**"
click at [361, 170] on span "Color" at bounding box center [362, 165] width 8 height 13
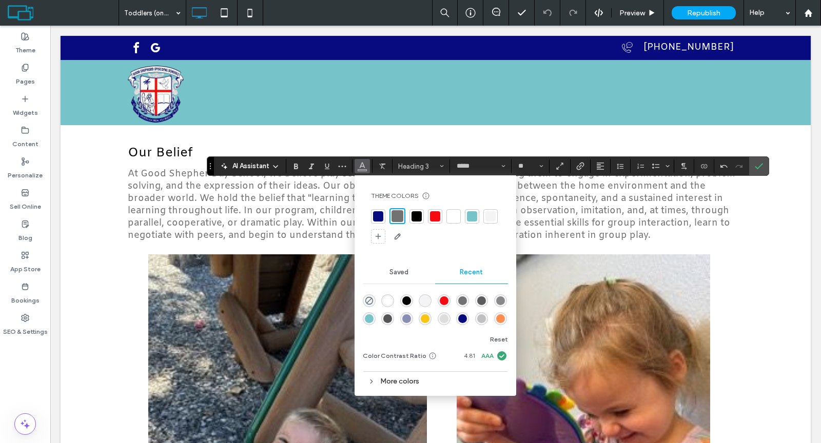
click at [415, 215] on div at bounding box center [416, 216] width 10 height 10
click at [755, 169] on icon "Confirm" at bounding box center [759, 166] width 8 height 8
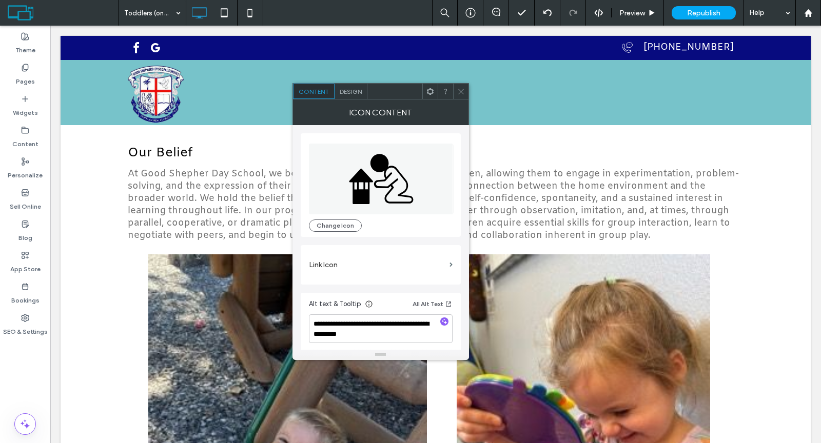
click at [433, 92] on use at bounding box center [430, 91] width 7 height 7
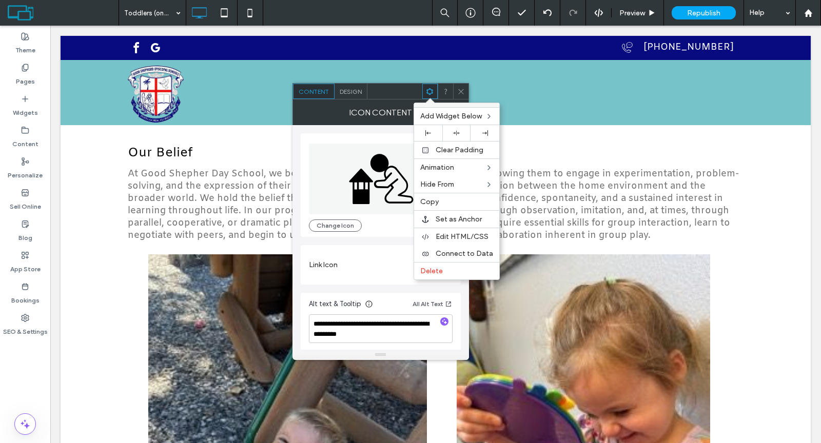
click at [438, 270] on span "Delete" at bounding box center [431, 271] width 23 height 9
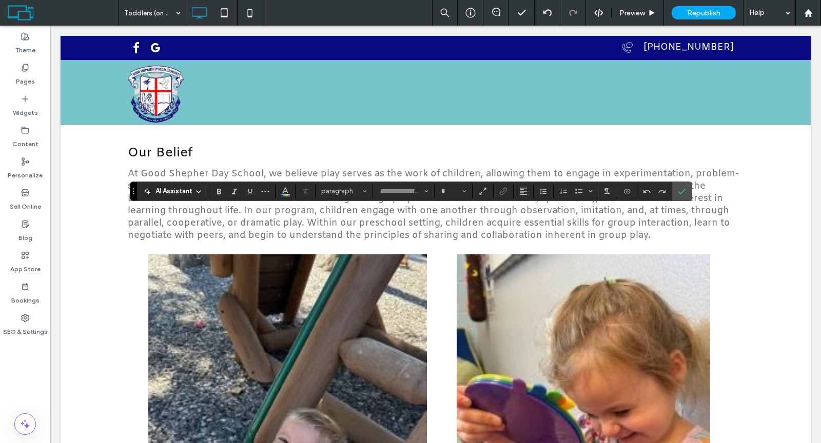
type input "*****"
type input "**"
click at [539, 192] on icon "Line Height" at bounding box center [543, 191] width 8 height 8
click at [550, 231] on label "1.5" at bounding box center [566, 236] width 60 height 14
click at [678, 190] on icon "Confirm" at bounding box center [682, 191] width 8 height 8
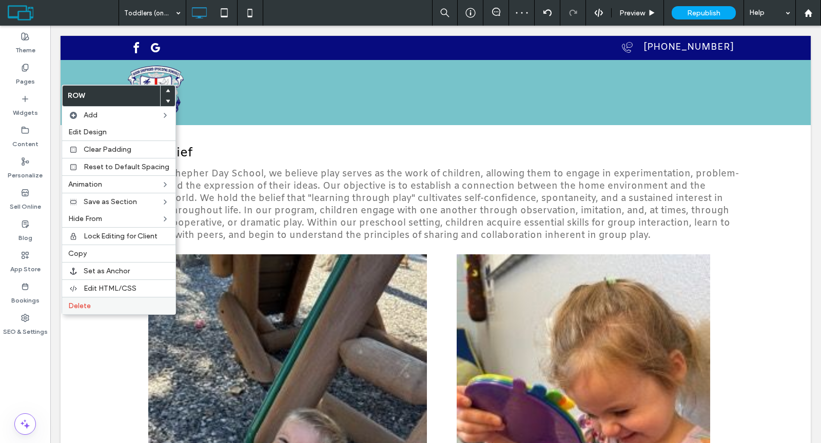
click at [74, 302] on span "Delete" at bounding box center [79, 306] width 23 height 9
click at [80, 306] on div "Delete" at bounding box center [118, 305] width 113 height 17
click at [76, 303] on span "Delete" at bounding box center [79, 306] width 23 height 9
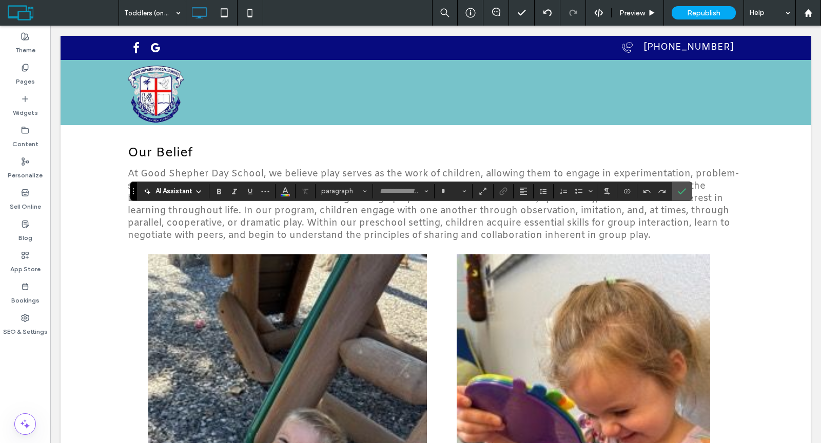
type input "*****"
type input "**"
click at [539, 192] on icon "Line Height" at bounding box center [543, 191] width 8 height 8
click at [549, 230] on label "1.5" at bounding box center [566, 236] width 60 height 14
click at [577, 193] on icon "Bulleted List" at bounding box center [579, 191] width 8 height 8
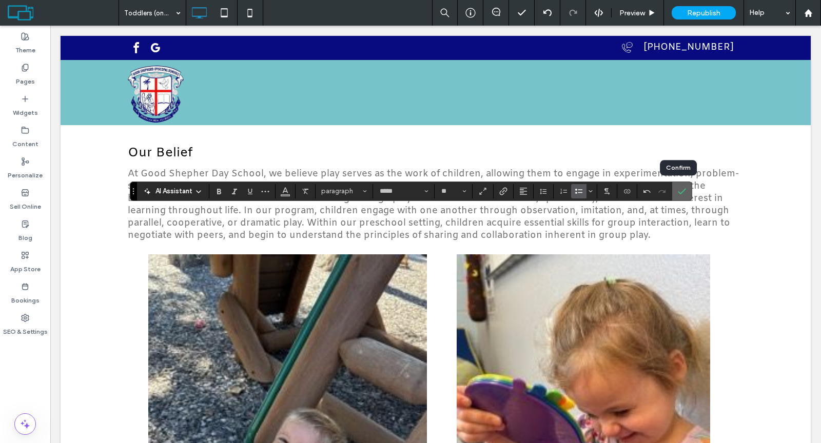
click at [678, 193] on icon "Confirm" at bounding box center [682, 191] width 8 height 8
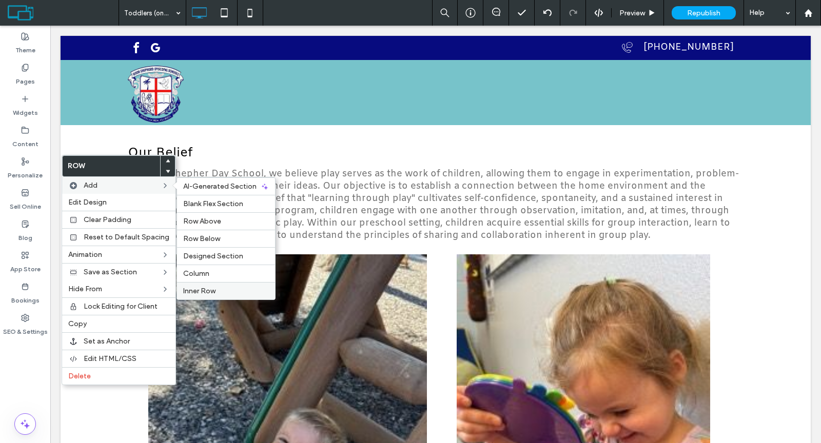
click at [223, 282] on div "Inner Row" at bounding box center [226, 290] width 98 height 17
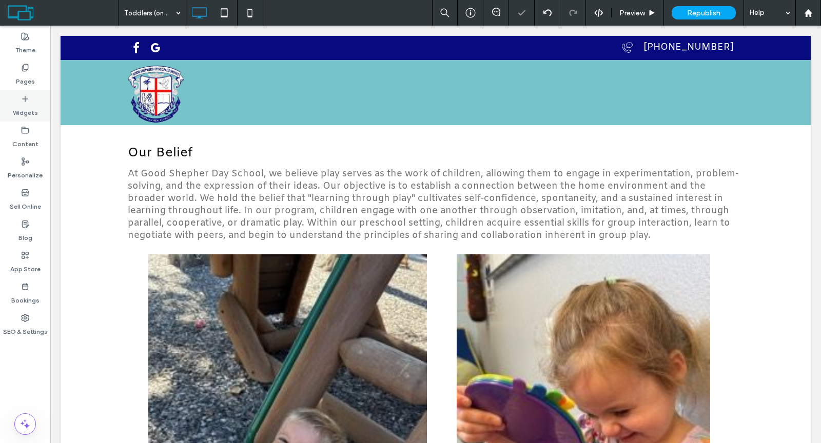
click at [33, 109] on label "Widgets" at bounding box center [25, 110] width 25 height 14
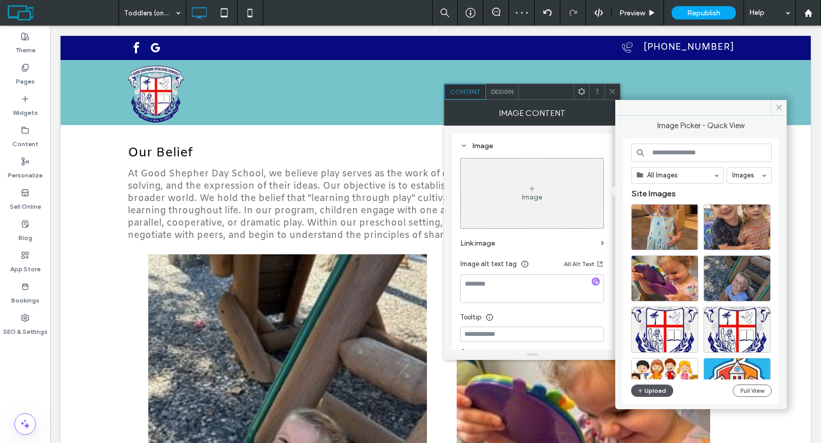
click at [654, 391] on button "Upload" at bounding box center [652, 391] width 42 height 12
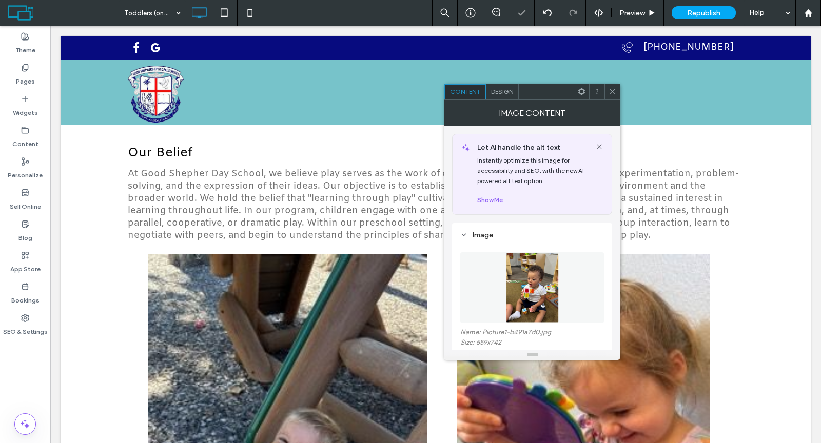
click at [609, 90] on icon at bounding box center [613, 92] width 8 height 8
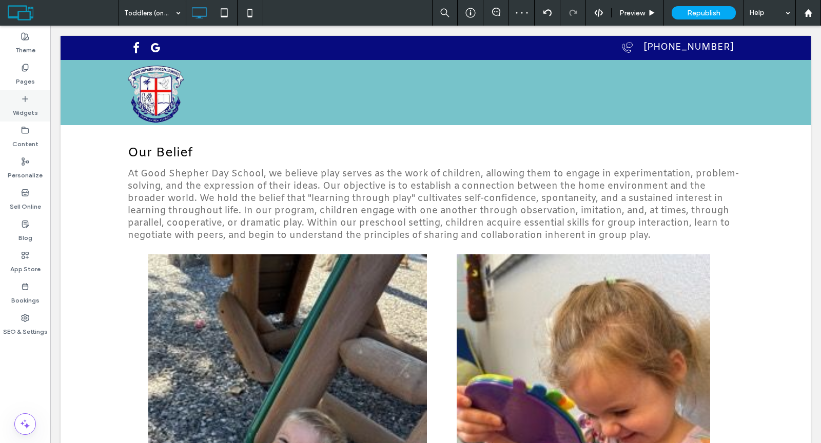
click at [24, 102] on icon at bounding box center [25, 99] width 8 height 8
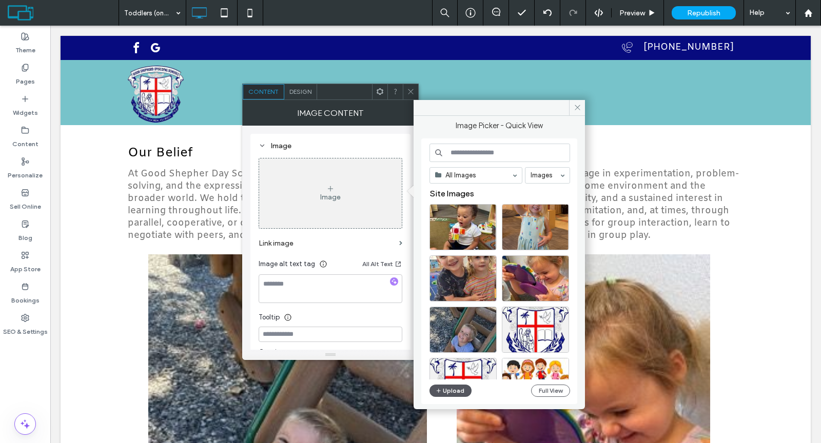
click at [458, 390] on button "Upload" at bounding box center [450, 391] width 42 height 12
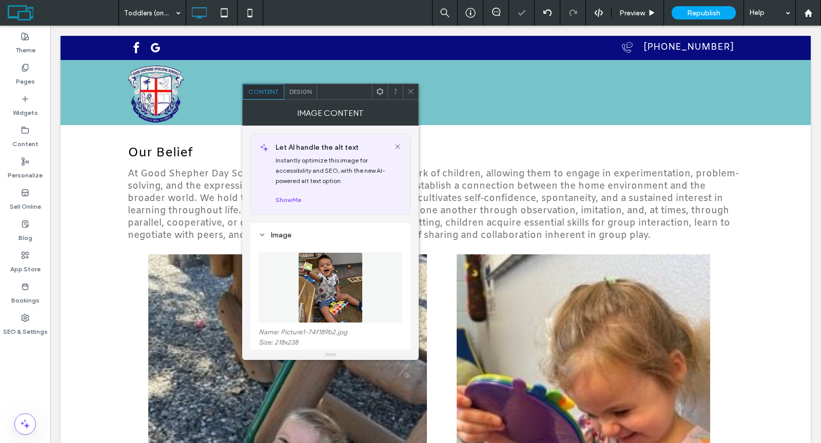
click at [408, 89] on icon at bounding box center [411, 92] width 8 height 8
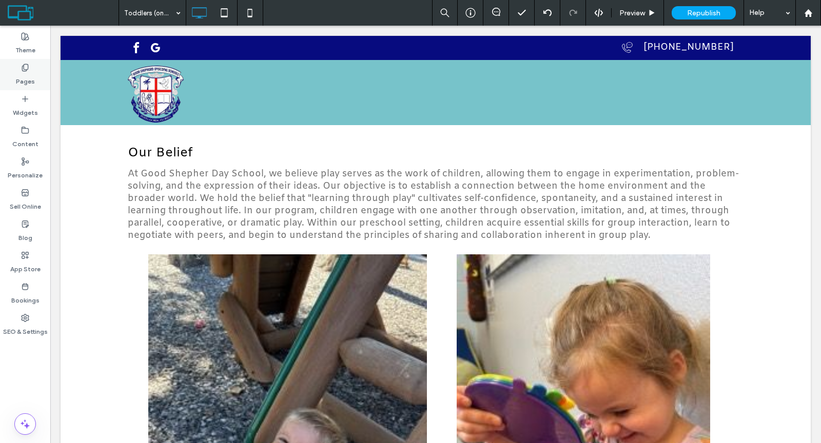
click at [17, 75] on label "Pages" at bounding box center [25, 79] width 19 height 14
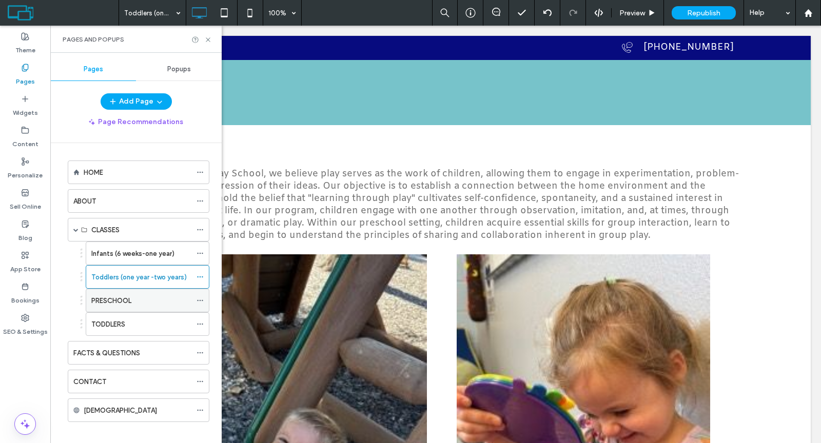
click at [201, 297] on icon at bounding box center [200, 300] width 7 height 7
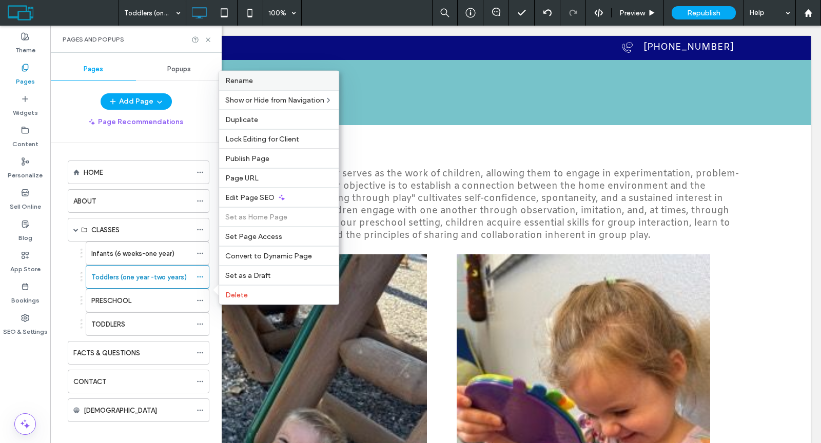
click at [261, 85] on label "Rename" at bounding box center [278, 80] width 107 height 9
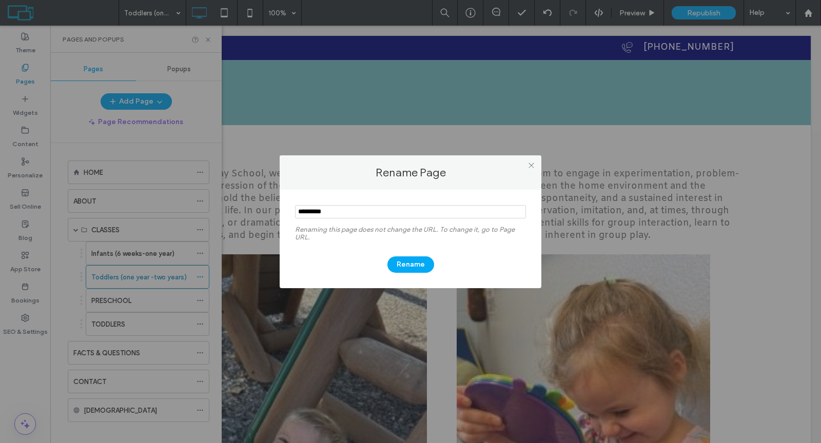
drag, startPoint x: 350, startPoint y: 212, endPoint x: 270, endPoint y: 207, distance: 79.7
click at [268, 206] on div "Rename Page Renaming this page does not change the URL. To change it, go to Pag…" at bounding box center [410, 221] width 821 height 443
type input "**********"
click at [411, 262] on button "Rename" at bounding box center [410, 265] width 47 height 16
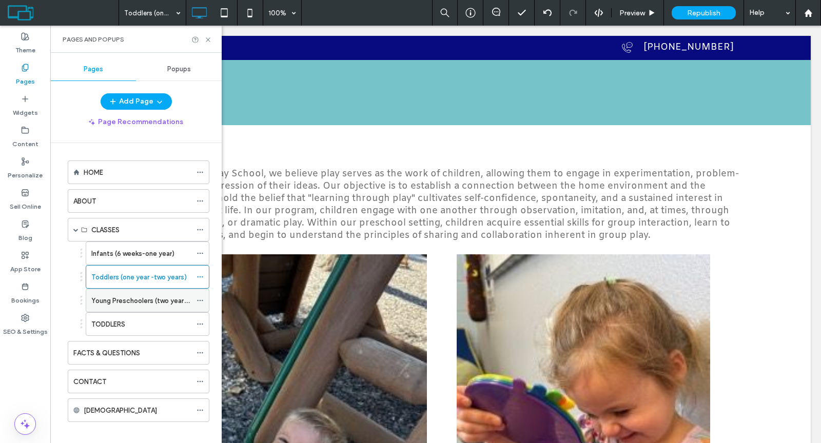
click at [163, 294] on label "Young Preschoolers (two years – three years)" at bounding box center [161, 301] width 141 height 18
click at [144, 252] on label "Infants (6 weeks-one year)" at bounding box center [132, 254] width 83 height 18
click at [167, 277] on label "Toddlers (one year -two years)" at bounding box center [138, 277] width 95 height 18
click at [166, 294] on label "Young Preschoolers (two years – three years)" at bounding box center [161, 301] width 141 height 18
click at [207, 36] on icon at bounding box center [208, 40] width 8 height 8
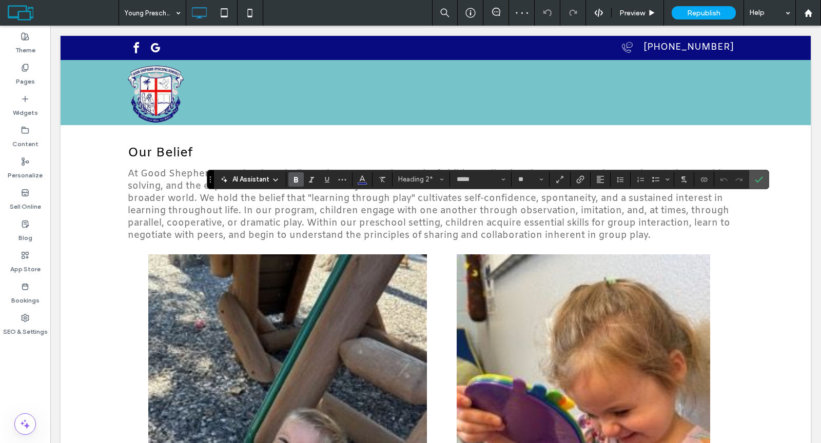
type input "**"
click at [755, 181] on use "Confirm" at bounding box center [759, 180] width 8 height 6
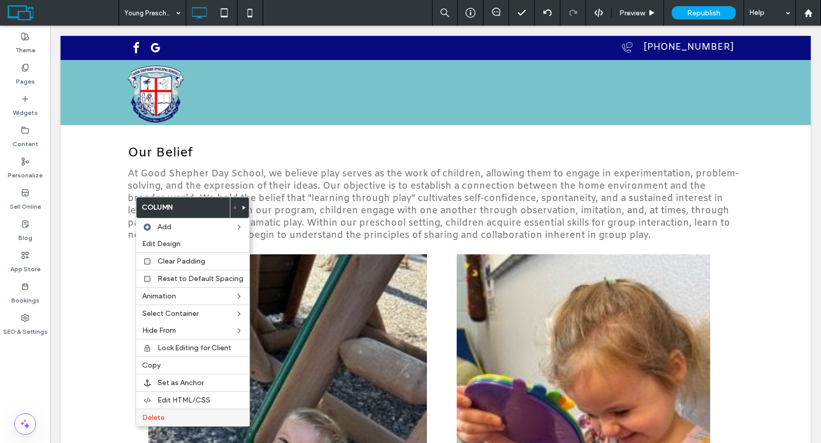
click at [164, 414] on label "Delete" at bounding box center [192, 418] width 101 height 9
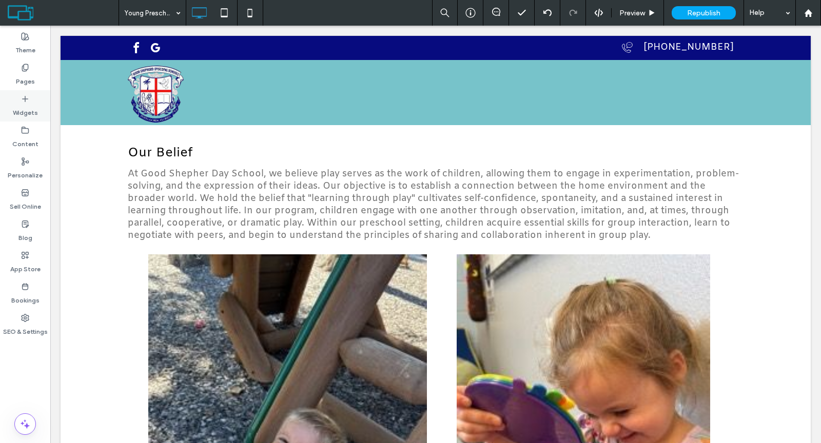
click at [30, 103] on label "Widgets" at bounding box center [25, 110] width 25 height 14
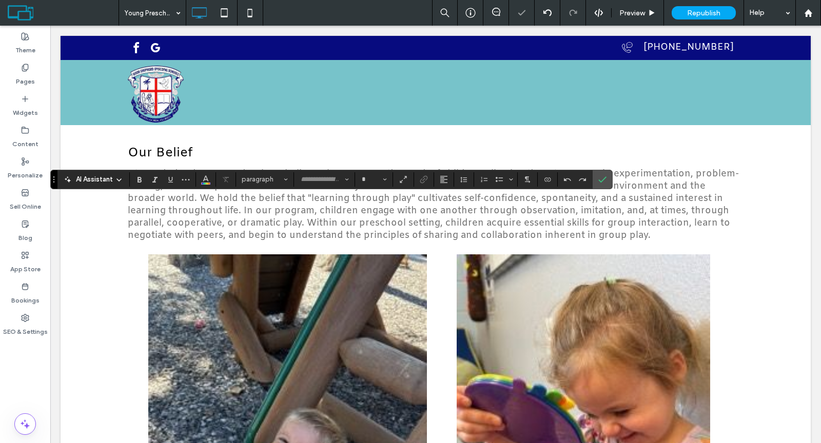
type input "*****"
click at [267, 179] on span "paragraph" at bounding box center [262, 179] width 40 height 8
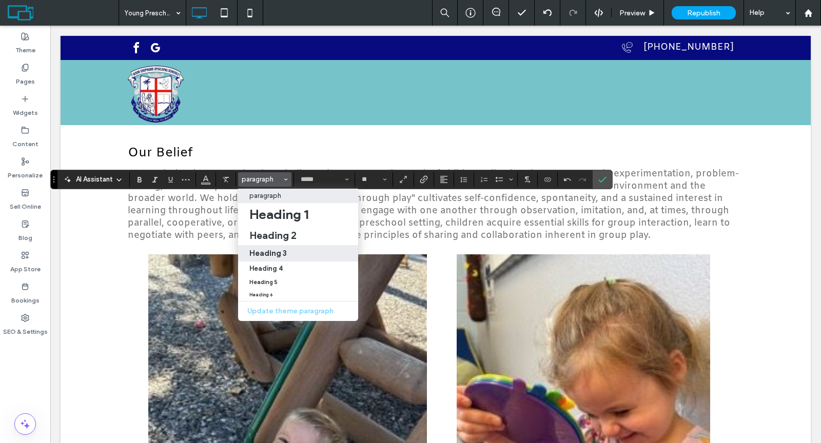
click at [273, 255] on h3 "Heading 3" at bounding box center [267, 253] width 37 height 10
type input "**"
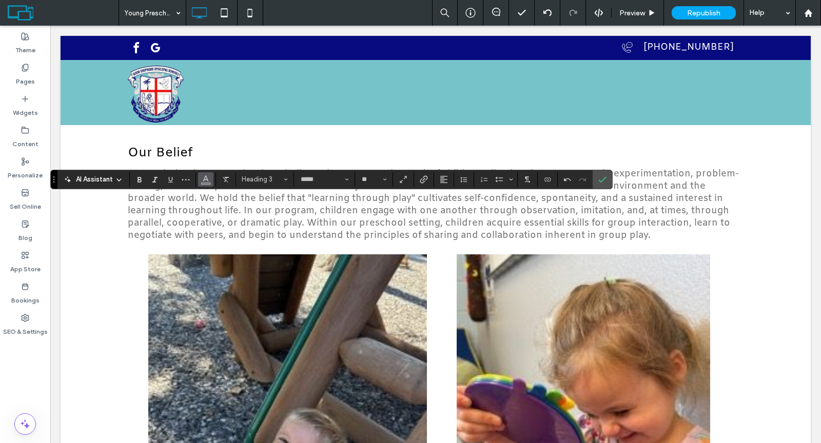
click at [206, 179] on use "Color" at bounding box center [206, 178] width 6 height 6
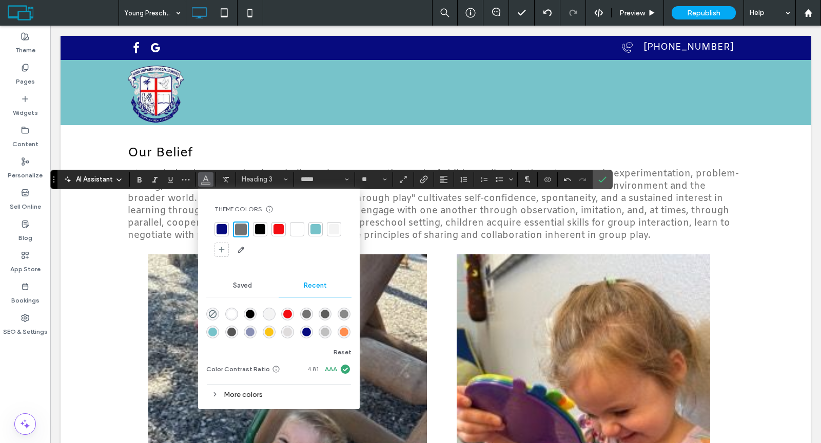
click at [259, 230] on div at bounding box center [260, 229] width 10 height 10
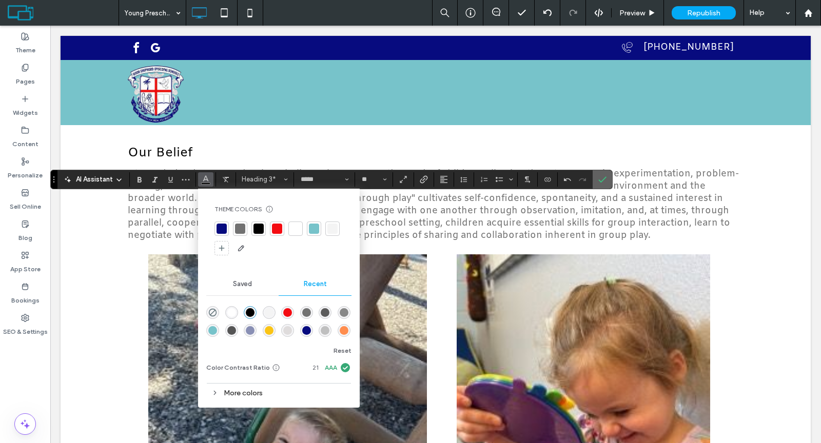
click at [598, 181] on icon "Confirm" at bounding box center [602, 179] width 8 height 8
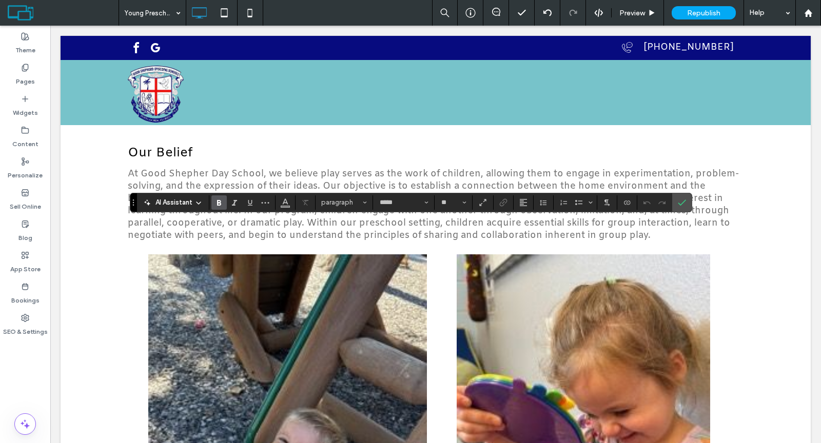
type input "**"
click at [576, 206] on icon "Bulleted List" at bounding box center [579, 203] width 8 height 8
click at [678, 204] on use "Confirm" at bounding box center [682, 203] width 8 height 6
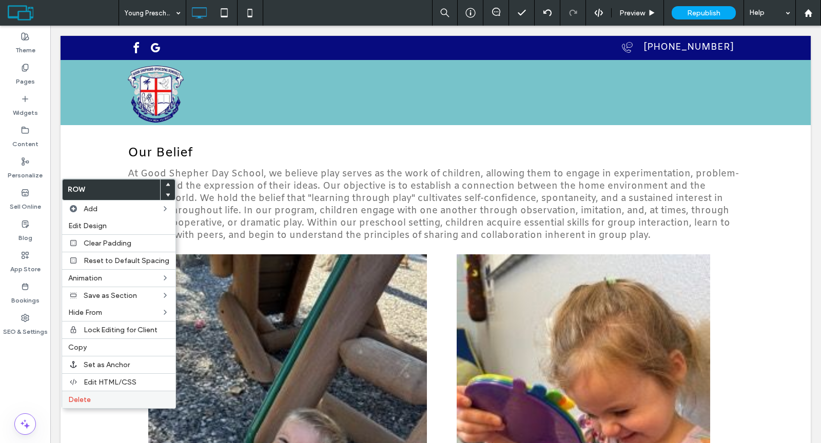
click at [84, 398] on span "Delete" at bounding box center [79, 400] width 23 height 9
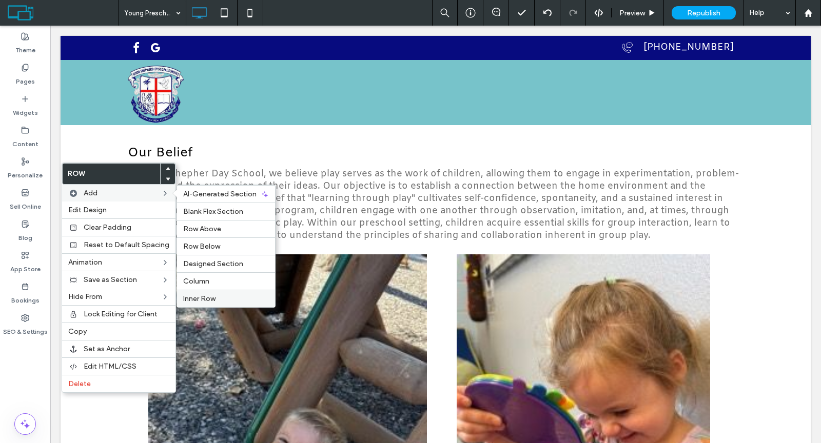
click at [213, 290] on div "Inner Row" at bounding box center [226, 298] width 98 height 17
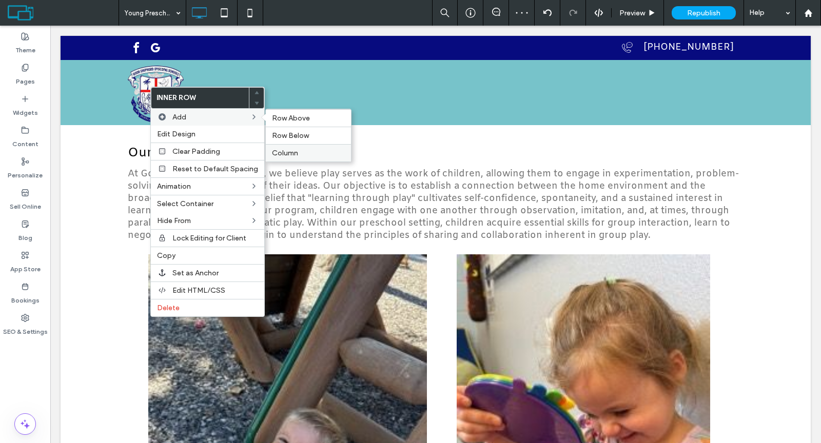
click at [300, 146] on div "Column" at bounding box center [308, 152] width 85 height 17
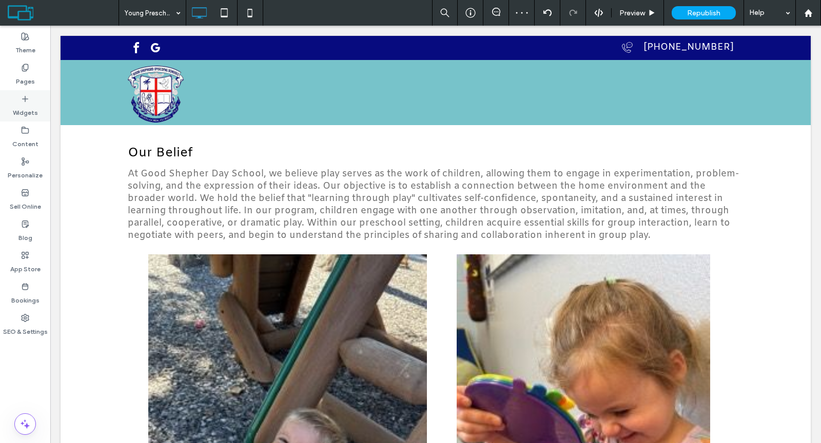
click at [21, 117] on div "Widgets" at bounding box center [25, 105] width 50 height 31
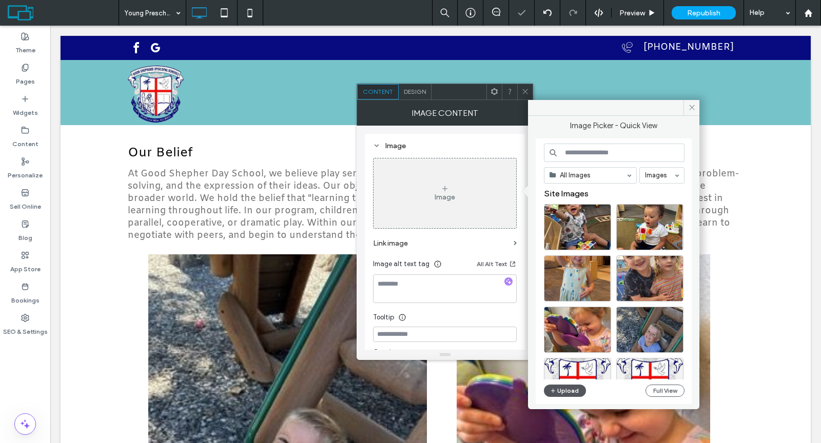
click at [550, 389] on icon "button" at bounding box center [553, 391] width 6 height 8
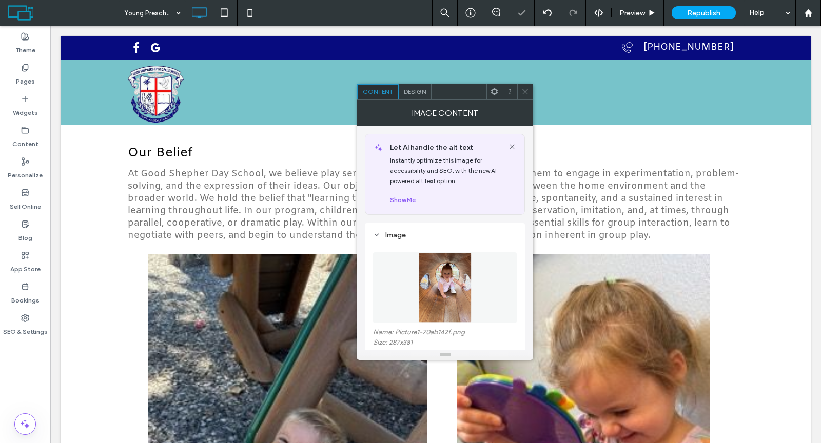
click at [524, 92] on icon at bounding box center [525, 92] width 8 height 8
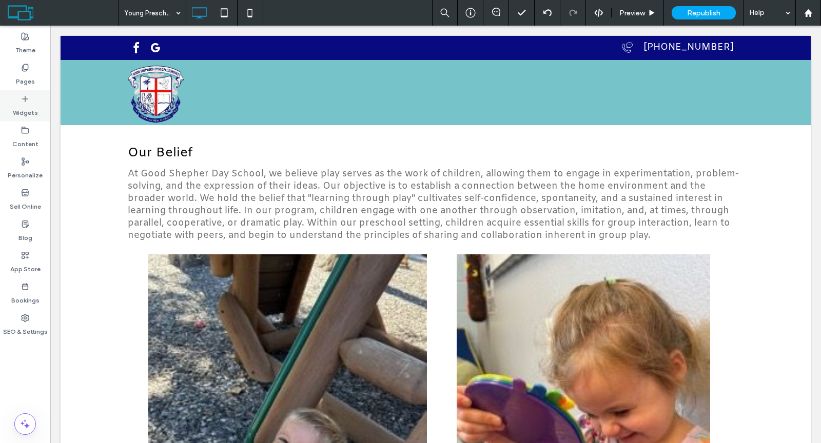
click at [29, 109] on label "Widgets" at bounding box center [25, 110] width 25 height 14
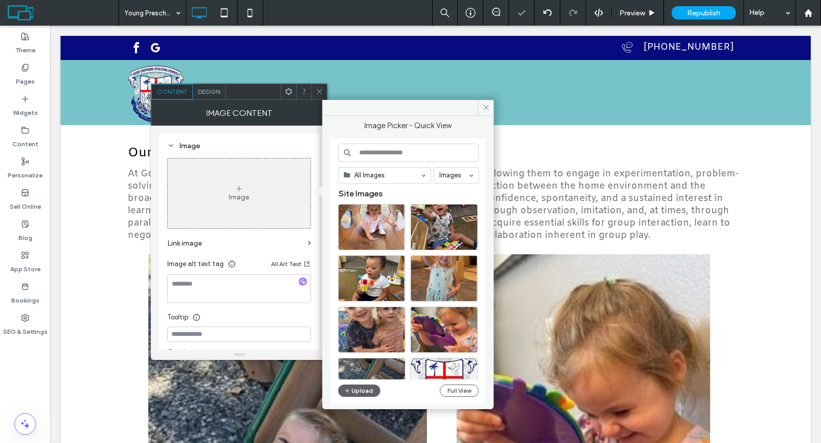
click at [370, 382] on div "All Images Images Site Images Upload Full View" at bounding box center [408, 272] width 141 height 256
click at [370, 385] on button "Upload" at bounding box center [359, 391] width 42 height 12
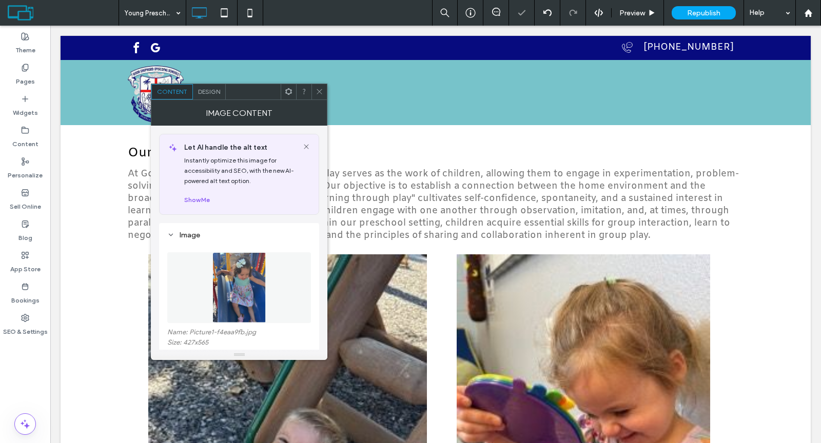
click at [321, 88] on icon at bounding box center [320, 92] width 8 height 8
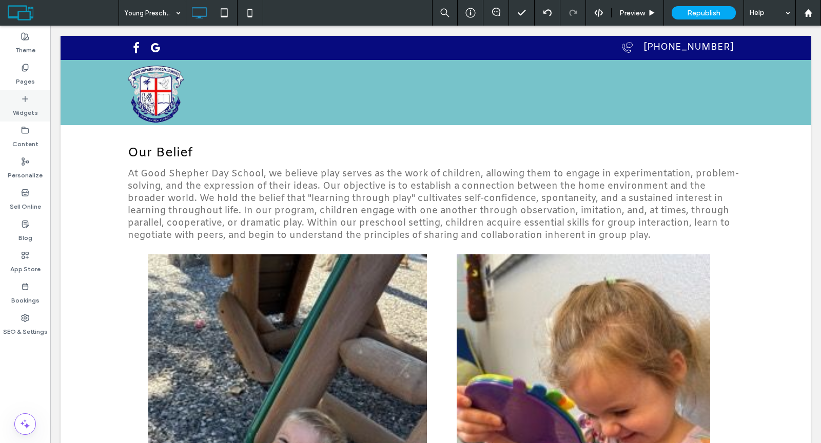
click at [37, 114] on div "Widgets" at bounding box center [25, 105] width 50 height 31
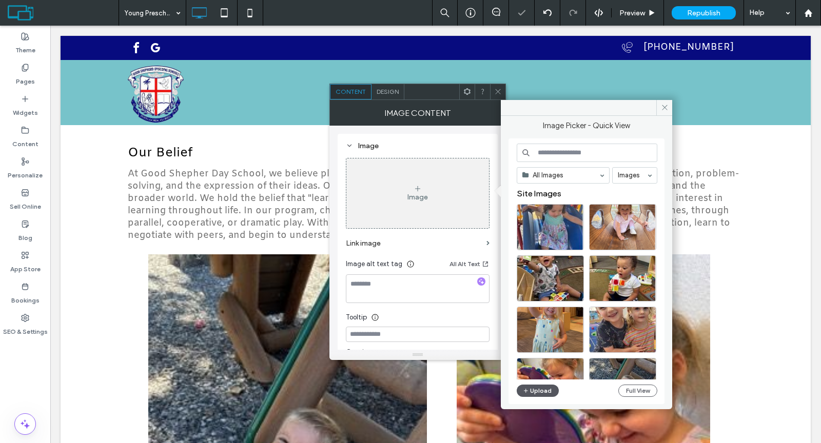
click at [547, 388] on button "Upload" at bounding box center [538, 391] width 42 height 12
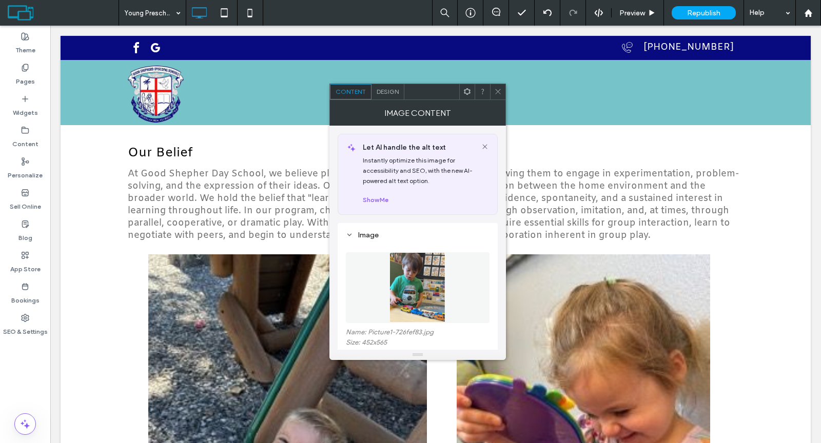
click at [496, 88] on icon at bounding box center [498, 92] width 8 height 8
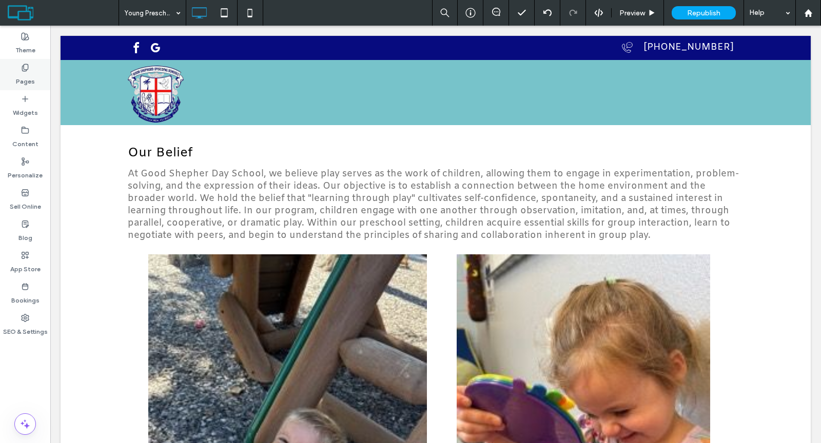
click at [29, 79] on label "Pages" at bounding box center [25, 79] width 19 height 14
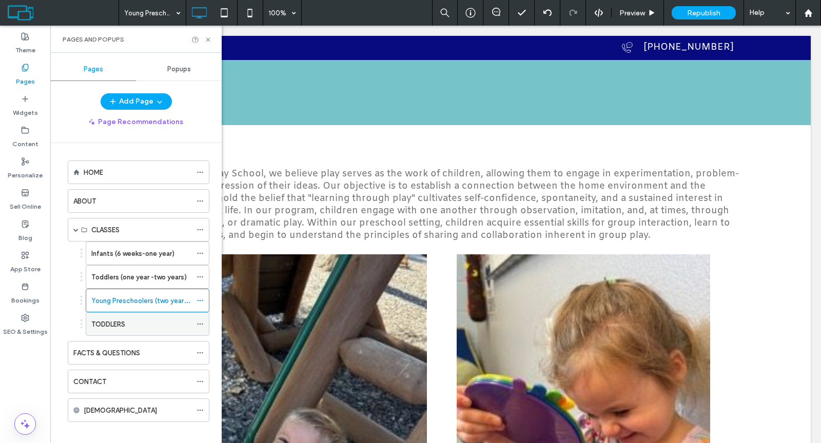
click at [200, 321] on icon at bounding box center [200, 324] width 7 height 7
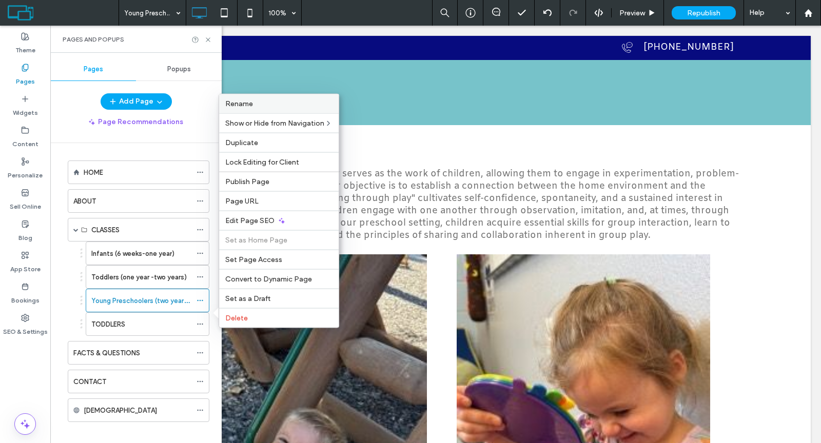
click at [273, 108] on label "Rename" at bounding box center [278, 104] width 107 height 9
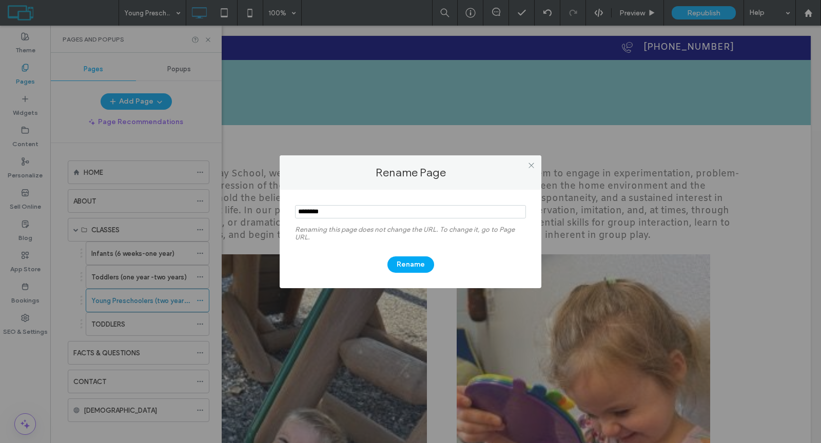
drag, startPoint x: 306, startPoint y: 207, endPoint x: 281, endPoint y: 205, distance: 25.7
click at [281, 205] on div "Renaming this page does not change the URL. To change it, go to Page URL. Rename" at bounding box center [411, 239] width 262 height 99
type input "**********"
click at [400, 268] on button "Rename" at bounding box center [410, 265] width 47 height 16
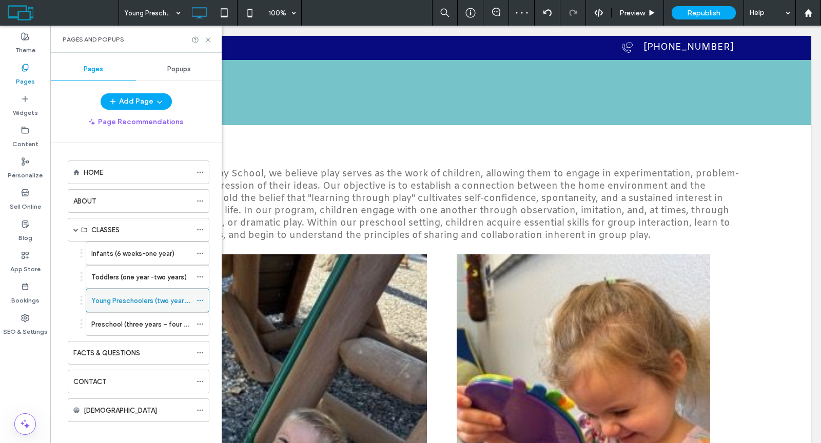
click at [174, 290] on div "Young Preschoolers (two years – three years)" at bounding box center [141, 300] width 100 height 23
click at [138, 318] on label "Preschool (three years – four years)" at bounding box center [146, 325] width 111 height 18
click at [138, 251] on label "Infants (6 weeks-one year)" at bounding box center [132, 254] width 83 height 18
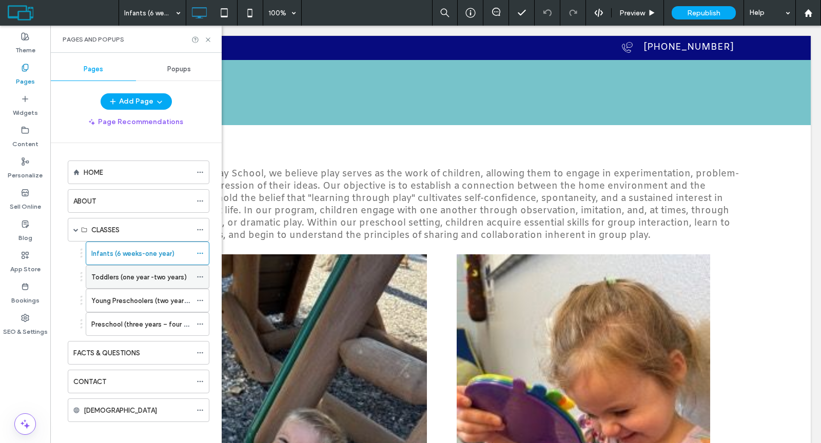
click at [132, 270] on label "Toddlers (one year -two years)" at bounding box center [138, 277] width 95 height 18
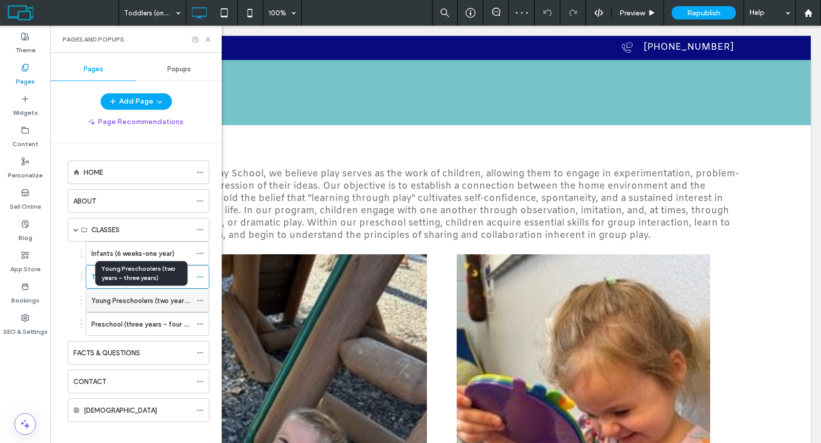
click at [130, 295] on label "Young Preschoolers (two years – three years)" at bounding box center [161, 301] width 141 height 18
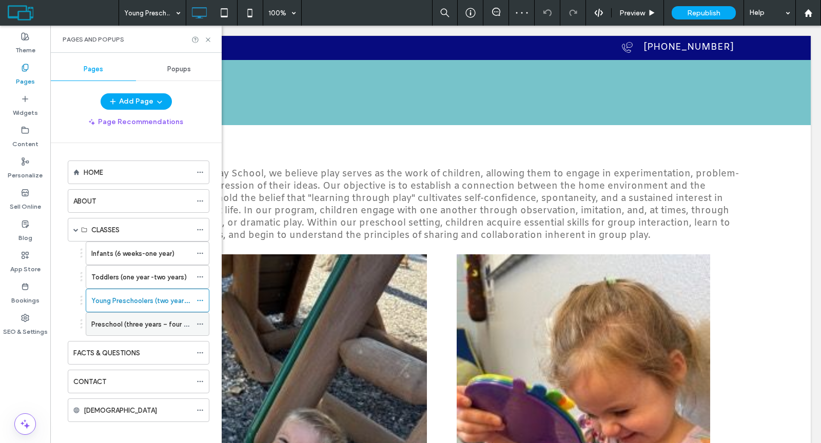
click at [130, 314] on div "Preschool (three years – four years)" at bounding box center [141, 324] width 100 height 23
click at [139, 250] on label "Infants (6 weeks-one year)" at bounding box center [132, 254] width 83 height 18
click at [209, 42] on icon at bounding box center [208, 40] width 8 height 8
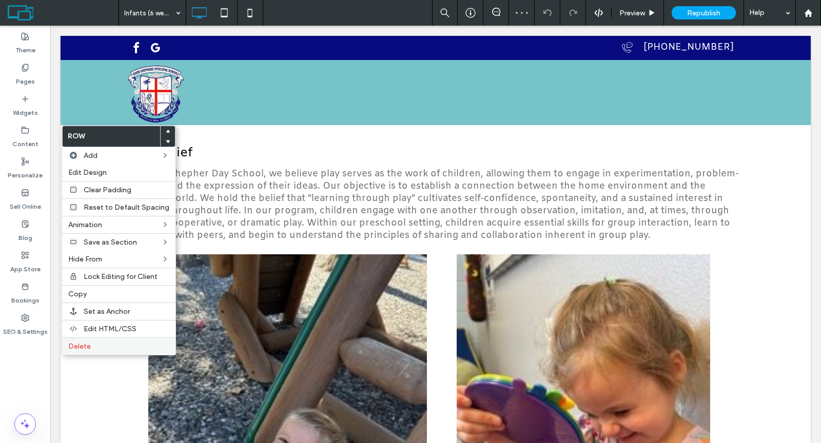
click at [81, 342] on span "Delete" at bounding box center [79, 346] width 23 height 9
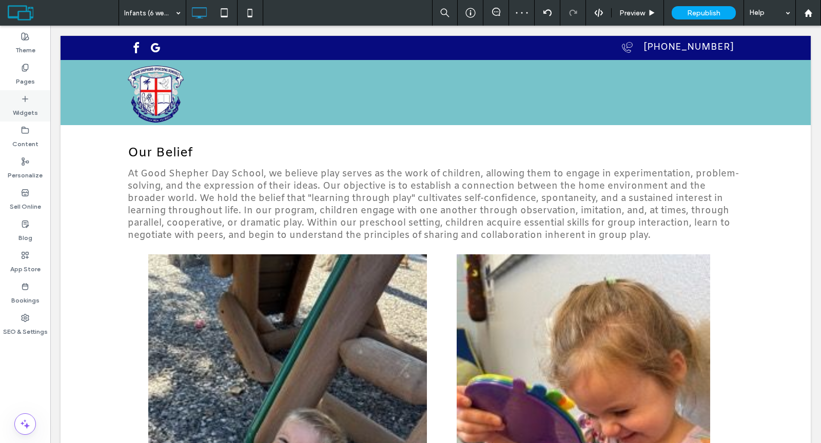
click at [31, 100] on div "Widgets" at bounding box center [25, 105] width 50 height 31
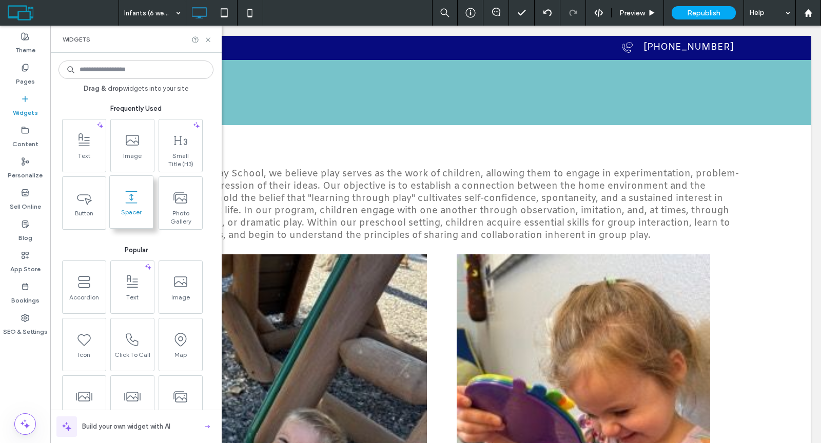
drag, startPoint x: 34, startPoint y: 76, endPoint x: 138, endPoint y: 229, distance: 184.7
click at [34, 75] on div "Pages" at bounding box center [25, 74] width 50 height 31
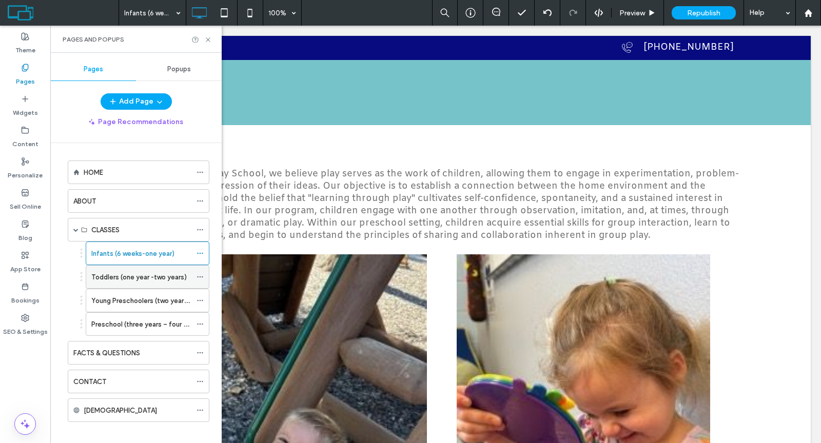
click at [132, 270] on label "Toddlers (one year -two years)" at bounding box center [138, 277] width 95 height 18
click at [206, 38] on icon at bounding box center [208, 40] width 8 height 8
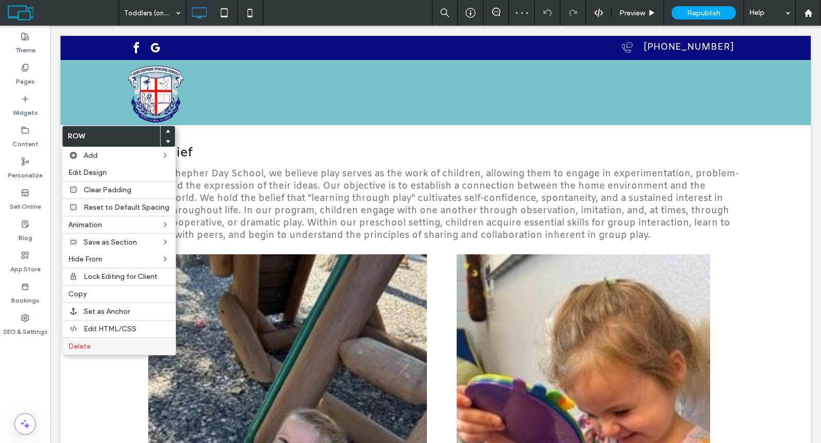
click at [80, 342] on span "Delete" at bounding box center [79, 346] width 23 height 9
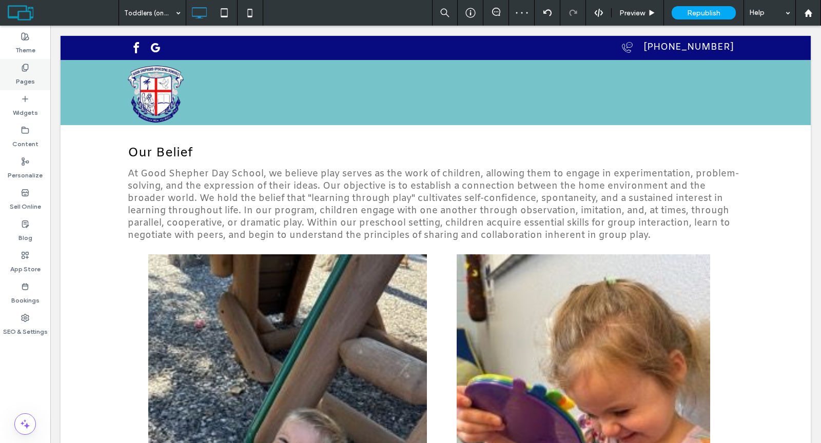
click at [23, 76] on label "Pages" at bounding box center [25, 79] width 19 height 14
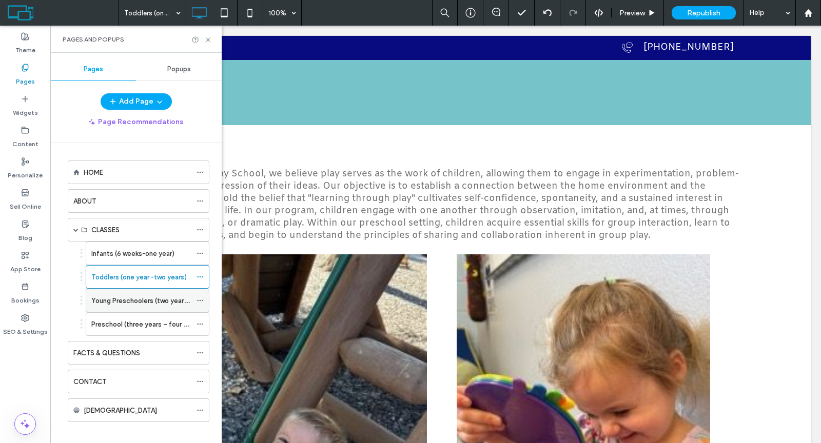
click at [99, 289] on div "Young Preschoolers (two years – three years)" at bounding box center [141, 300] width 100 height 23
click at [207, 38] on icon at bounding box center [208, 40] width 8 height 8
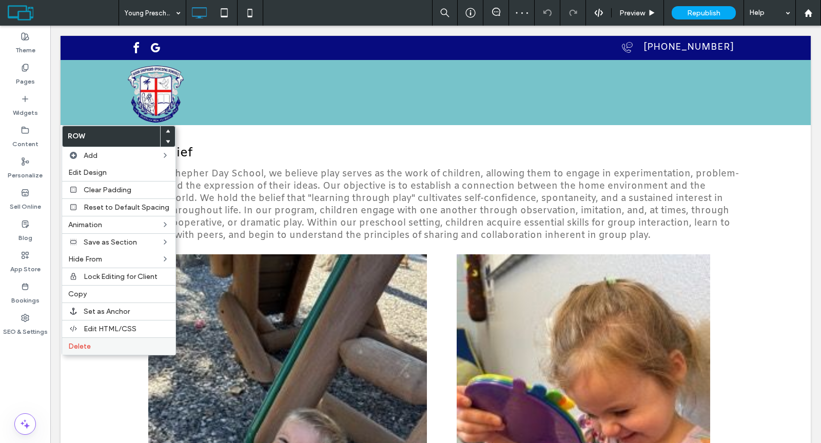
click at [77, 342] on span "Delete" at bounding box center [79, 346] width 23 height 9
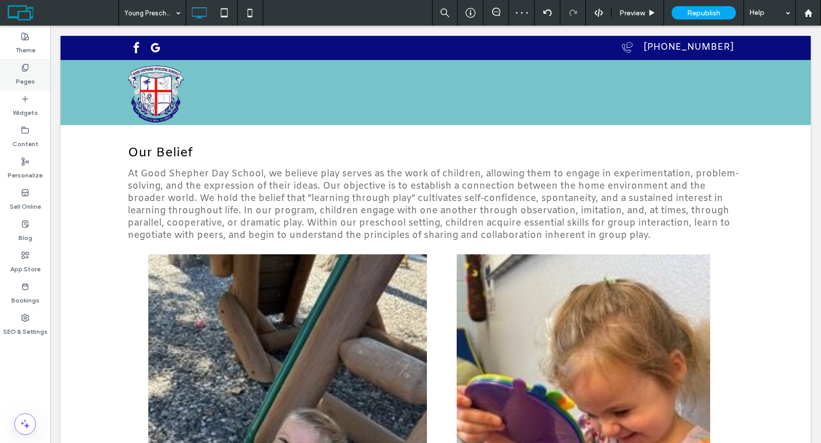
click at [35, 70] on div "Pages" at bounding box center [25, 74] width 50 height 31
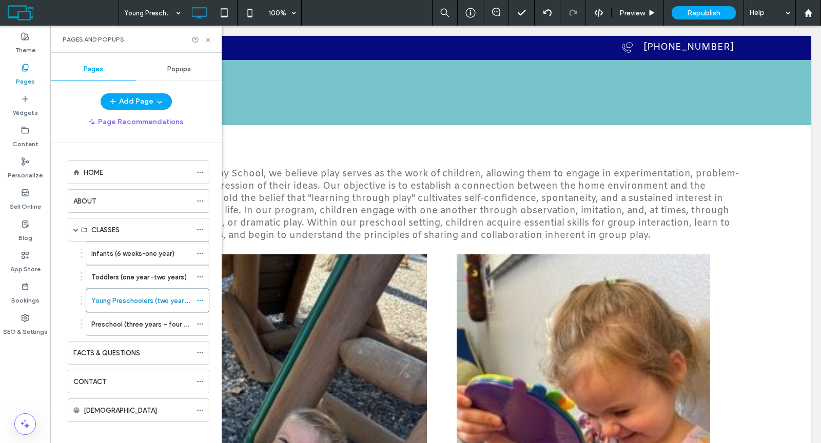
click at [146, 319] on label "Preschool (three years – four years)" at bounding box center [146, 325] width 111 height 18
click at [211, 39] on icon at bounding box center [208, 40] width 8 height 8
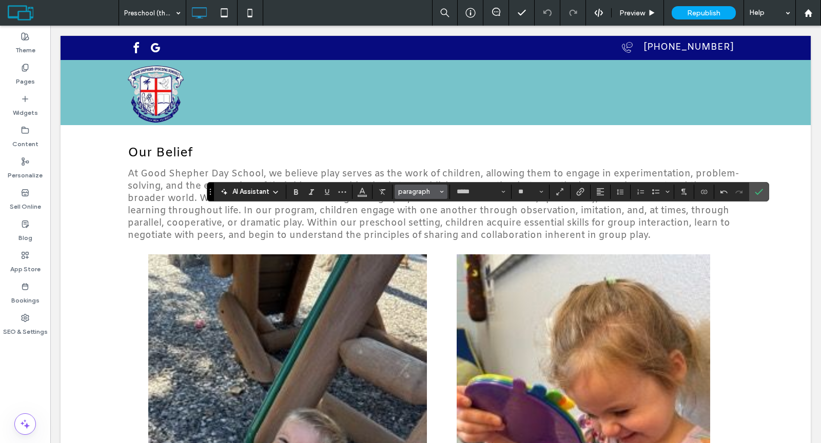
click at [420, 192] on span "paragraph" at bounding box center [418, 192] width 40 height 8
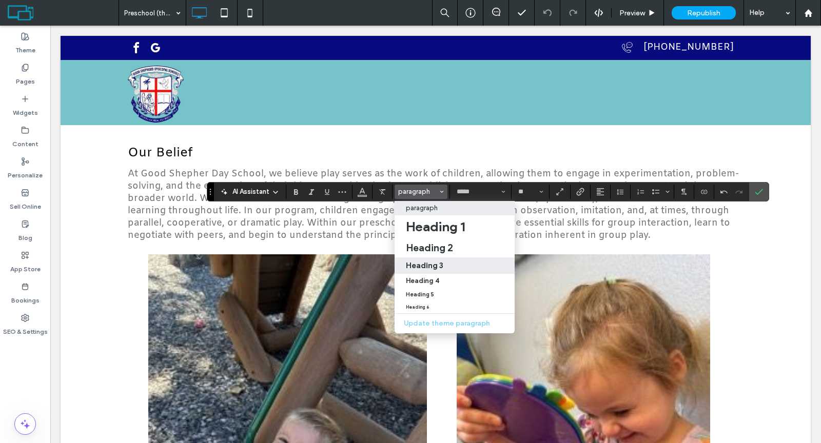
click at [425, 266] on h3 "Heading 3" at bounding box center [424, 266] width 37 height 10
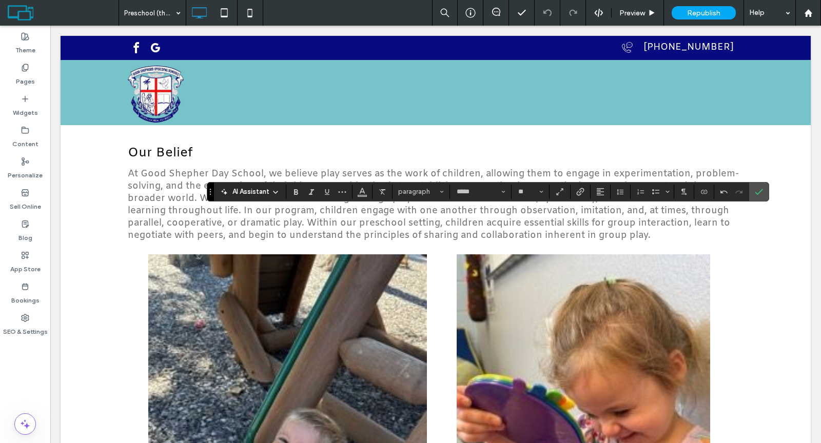
type input "**"
click at [359, 193] on icon "Color" at bounding box center [362, 191] width 8 height 8
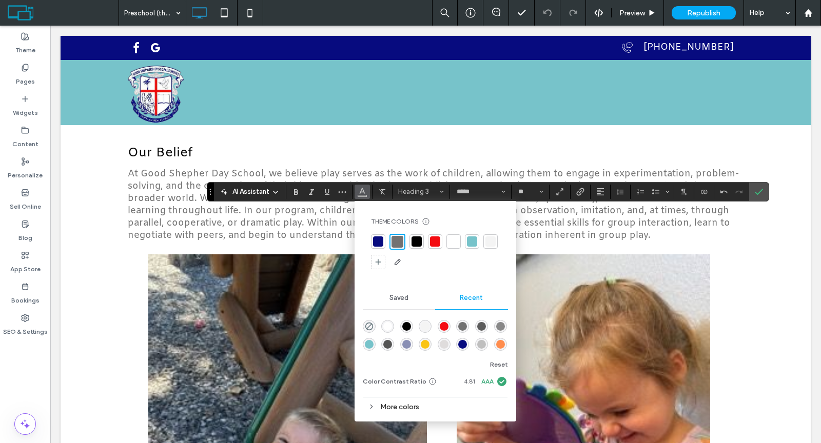
click at [411, 242] on div at bounding box center [416, 242] width 10 height 10
click at [755, 194] on icon "Confirm" at bounding box center [759, 192] width 8 height 8
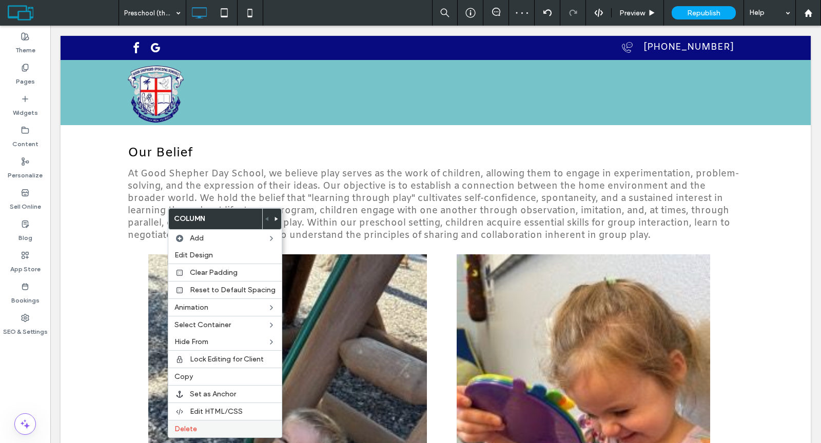
click at [185, 420] on div "Delete" at bounding box center [224, 428] width 113 height 17
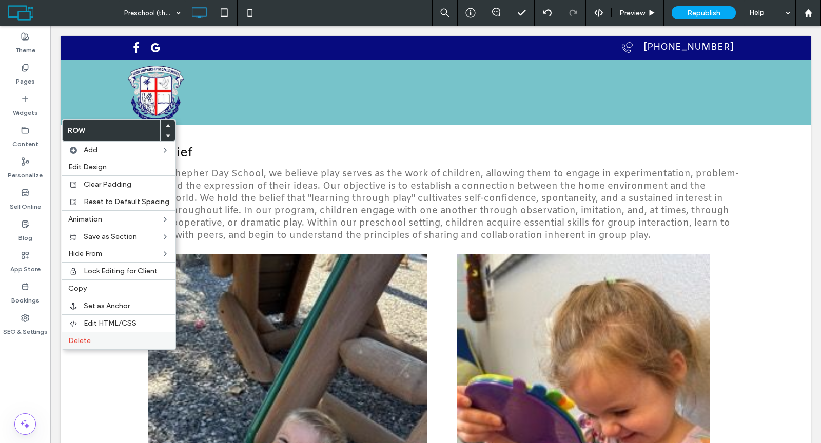
click at [91, 332] on div "Delete" at bounding box center [118, 340] width 113 height 17
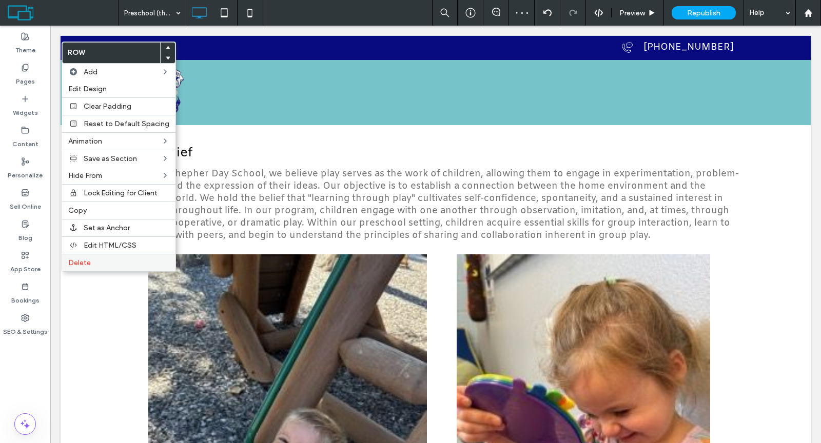
click at [80, 259] on span "Delete" at bounding box center [79, 263] width 23 height 9
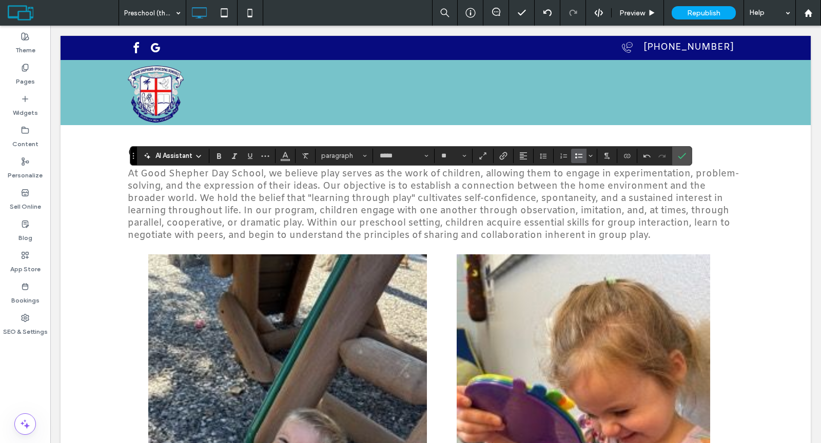
click at [577, 160] on icon "Bulleted List" at bounding box center [579, 156] width 8 height 8
click at [674, 155] on label "Confirm" at bounding box center [681, 156] width 15 height 18
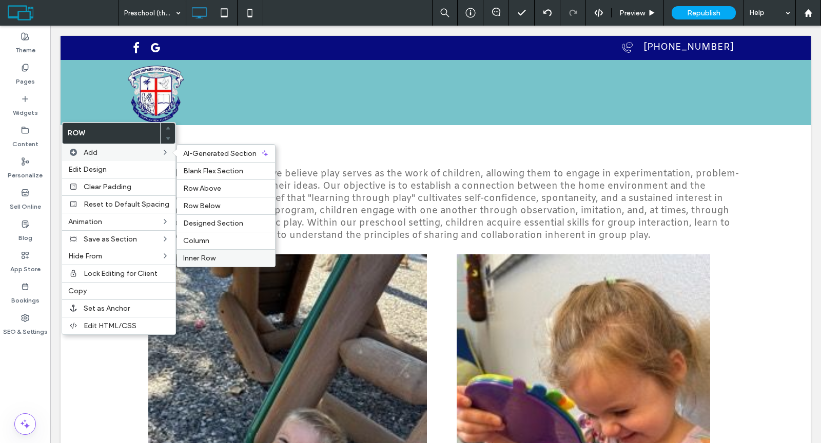
click at [206, 254] on span "Inner Row" at bounding box center [199, 258] width 32 height 9
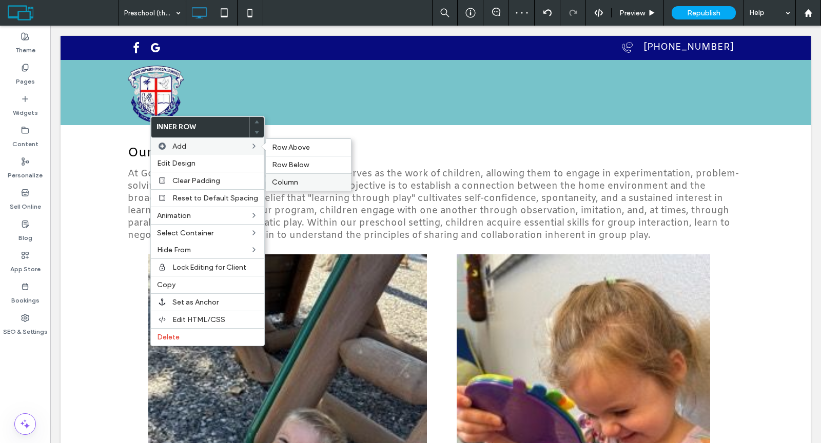
click at [310, 179] on label "Column" at bounding box center [308, 182] width 73 height 9
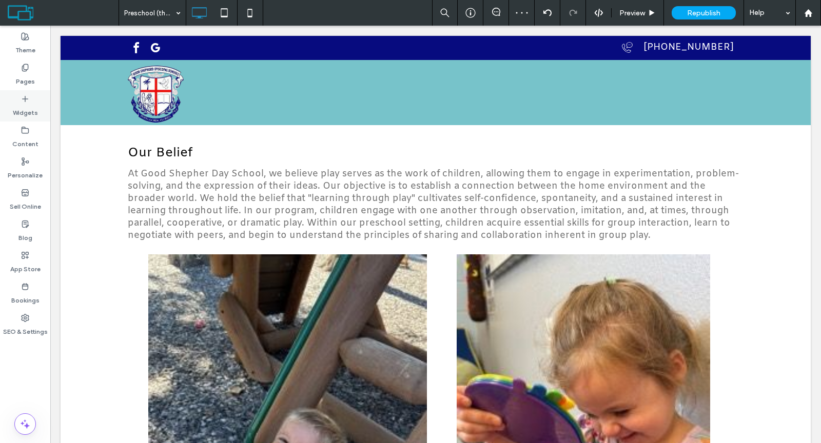
click at [36, 114] on label "Widgets" at bounding box center [25, 110] width 25 height 14
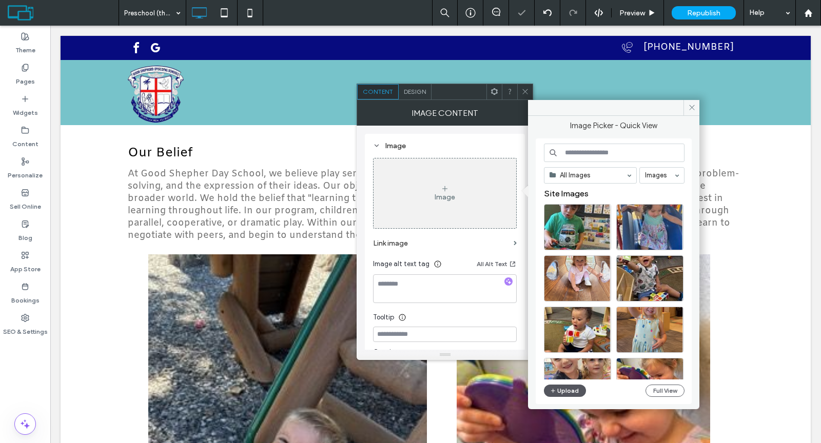
click at [555, 389] on icon "button" at bounding box center [553, 391] width 6 height 8
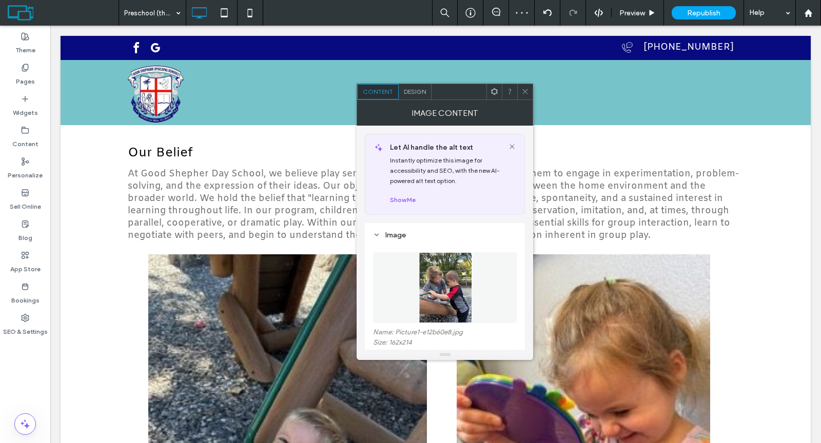
click at [525, 92] on icon at bounding box center [525, 92] width 8 height 8
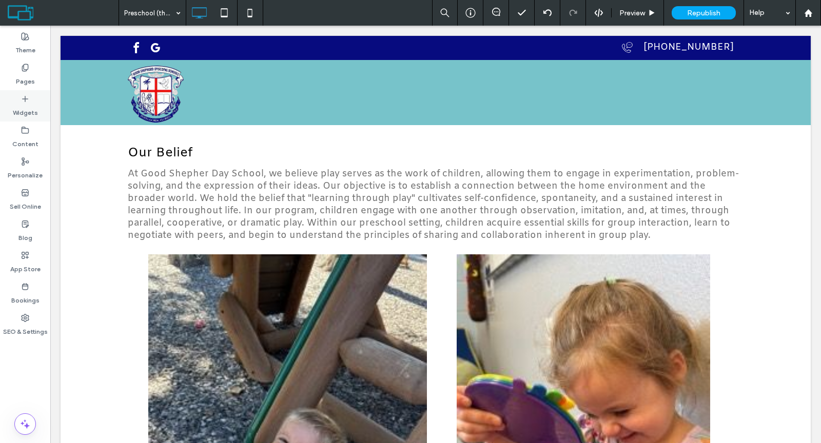
click at [28, 105] on label "Widgets" at bounding box center [25, 110] width 25 height 14
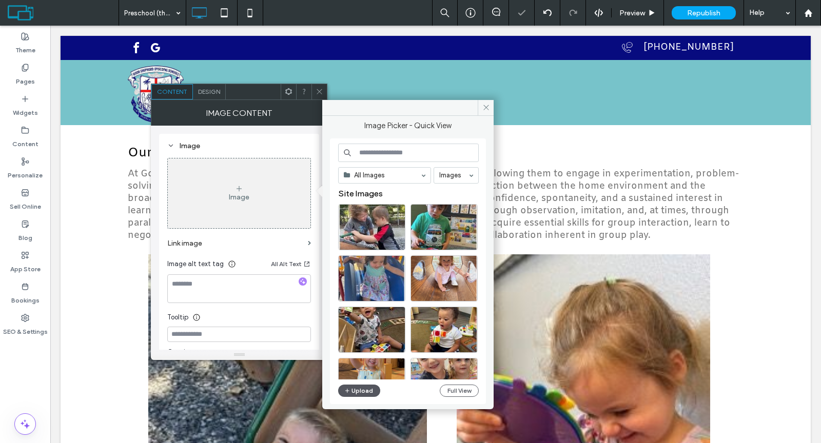
click at [373, 388] on button "Upload" at bounding box center [359, 391] width 42 height 12
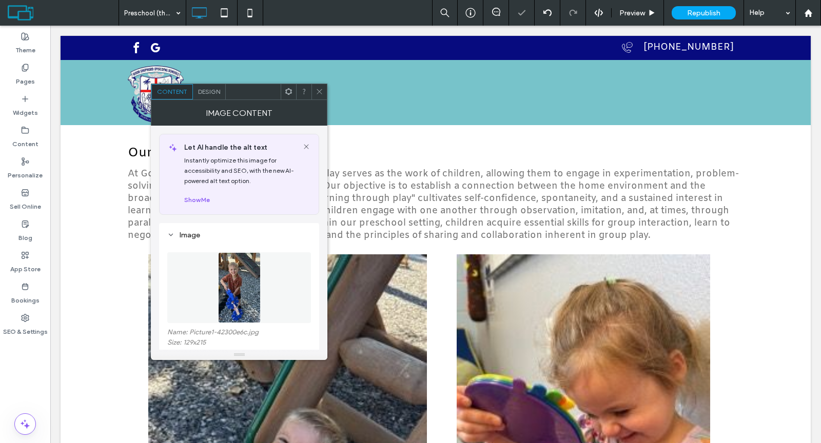
click at [320, 89] on icon at bounding box center [320, 92] width 8 height 8
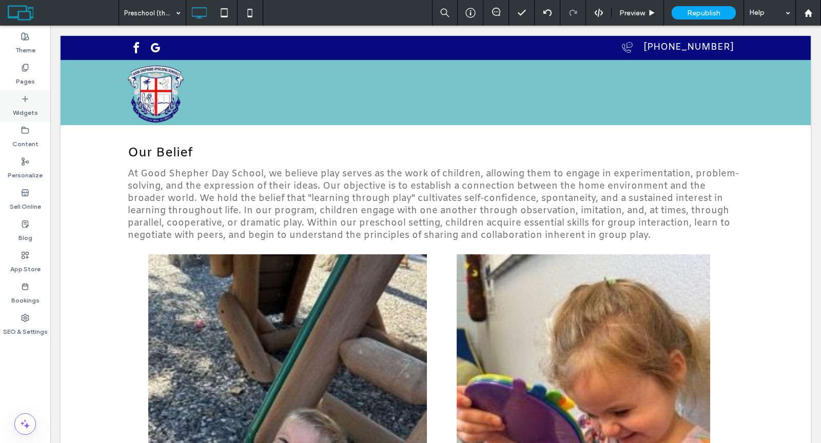
click at [43, 108] on div "Widgets" at bounding box center [25, 105] width 50 height 31
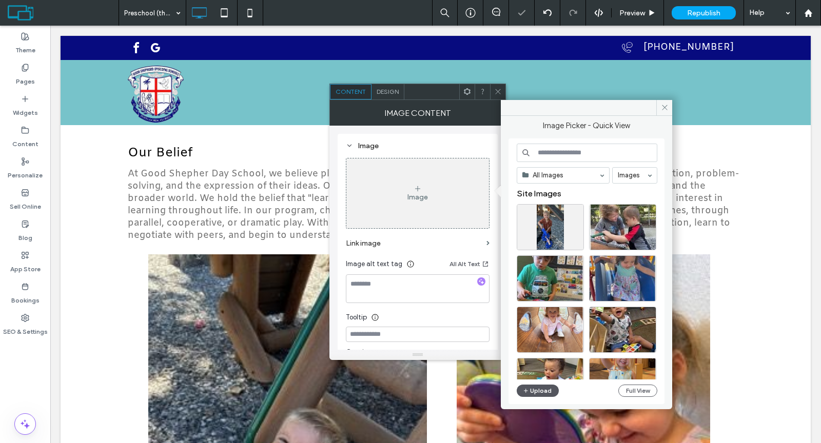
click at [539, 385] on button "Upload" at bounding box center [538, 391] width 42 height 12
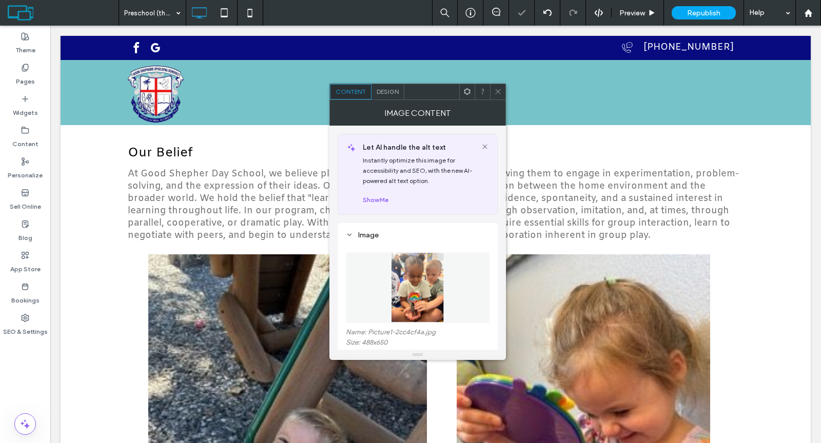
click at [498, 93] on icon at bounding box center [498, 92] width 8 height 8
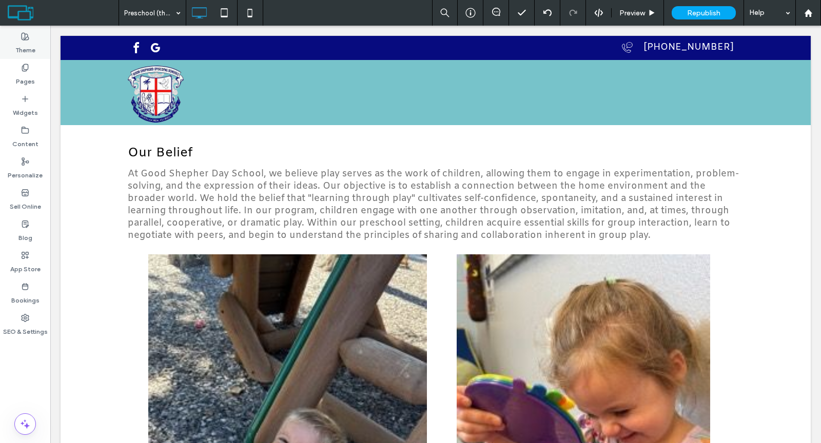
click at [30, 57] on div "Theme" at bounding box center [25, 43] width 50 height 31
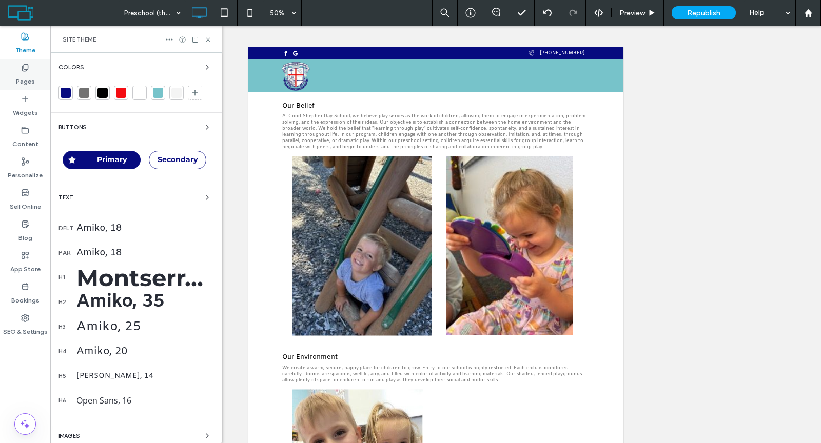
click at [15, 69] on div "Pages" at bounding box center [25, 74] width 50 height 31
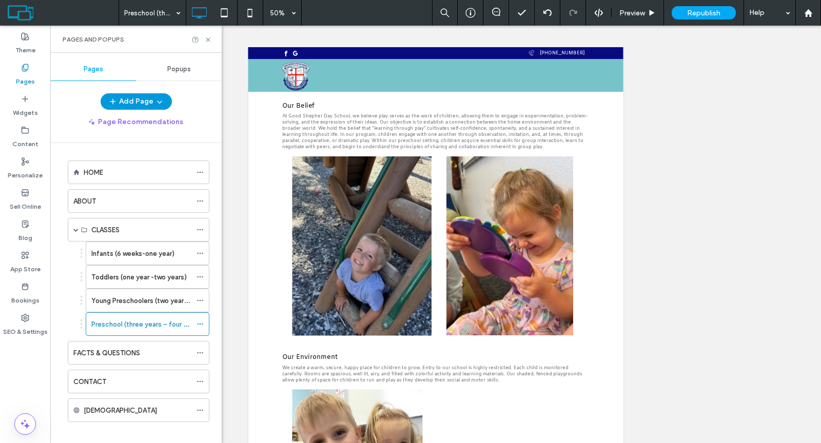
click at [113, 104] on icon "button" at bounding box center [113, 101] width 8 height 8
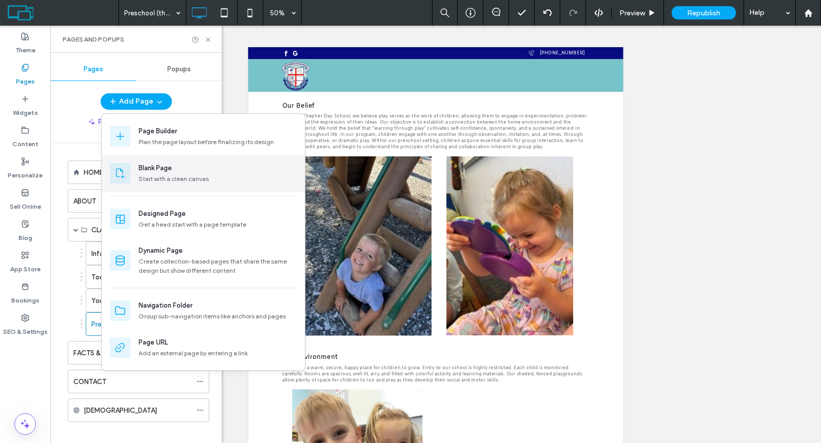
click at [159, 161] on div "Blank Page Start with a clean canvas" at bounding box center [203, 173] width 203 height 37
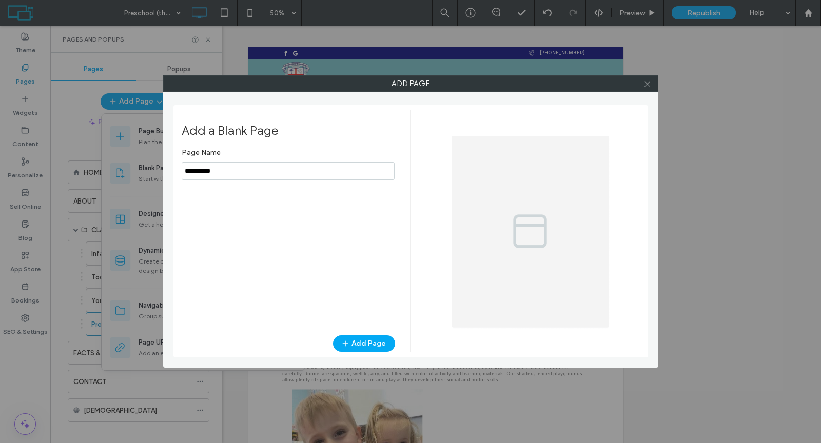
drag, startPoint x: 227, startPoint y: 172, endPoint x: 154, endPoint y: 168, distance: 72.5
click at [154, 166] on div "Add Page Add a Blank Page Page Name Add Page" at bounding box center [410, 221] width 821 height 443
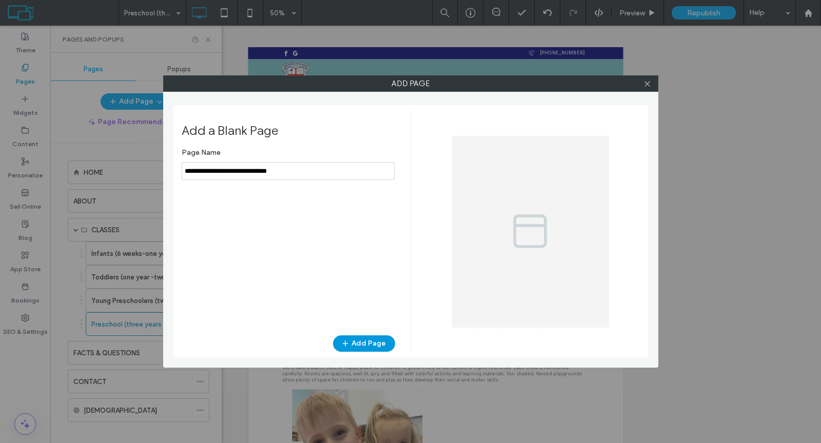
type input "**********"
click at [362, 344] on button "Add Page" at bounding box center [364, 344] width 62 height 16
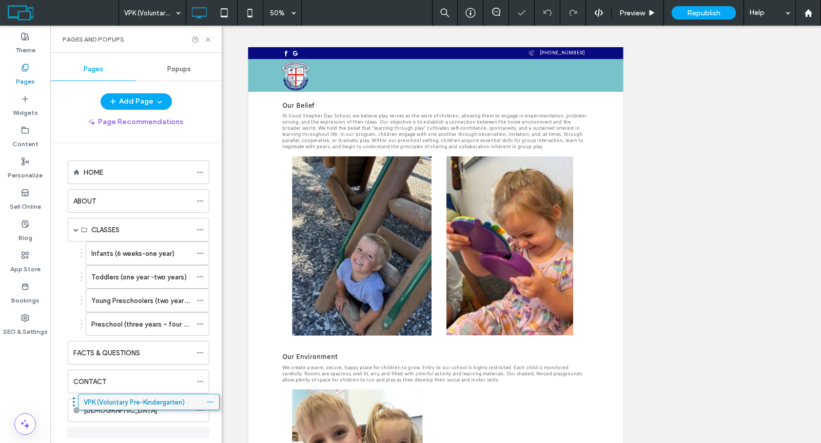
scroll to position [21, 0]
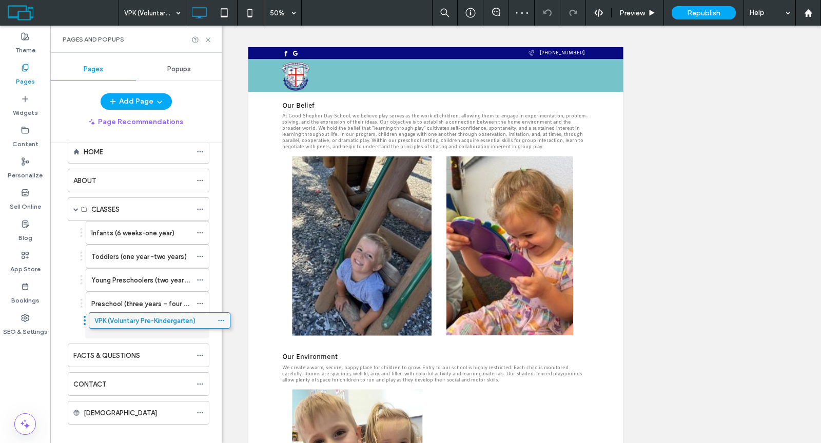
drag, startPoint x: 140, startPoint y: 435, endPoint x: 161, endPoint y: 325, distance: 111.8
click at [208, 41] on icon at bounding box center [208, 40] width 8 height 8
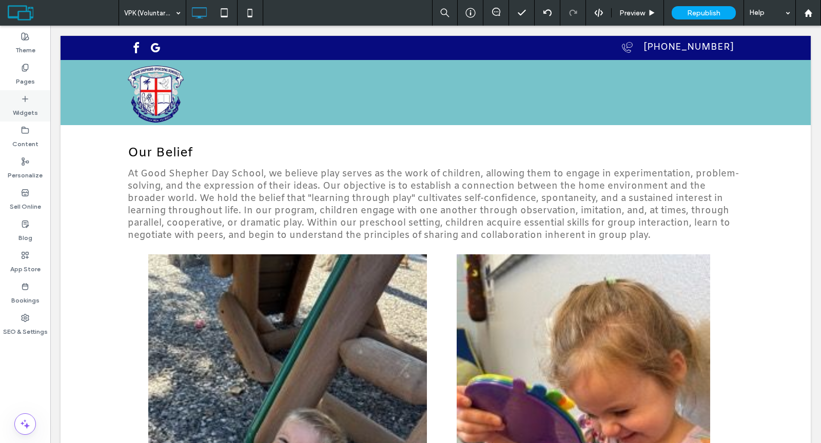
click at [41, 107] on div "Widgets" at bounding box center [25, 105] width 50 height 31
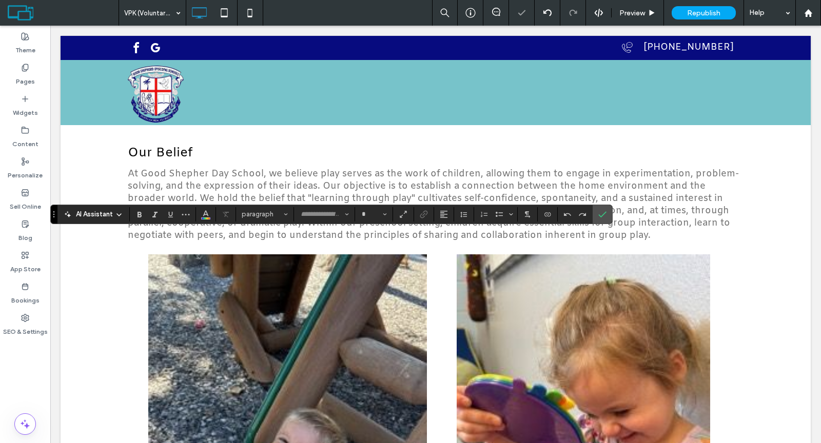
type input "*****"
click at [255, 207] on button "paragraph" at bounding box center [264, 214] width 53 height 14
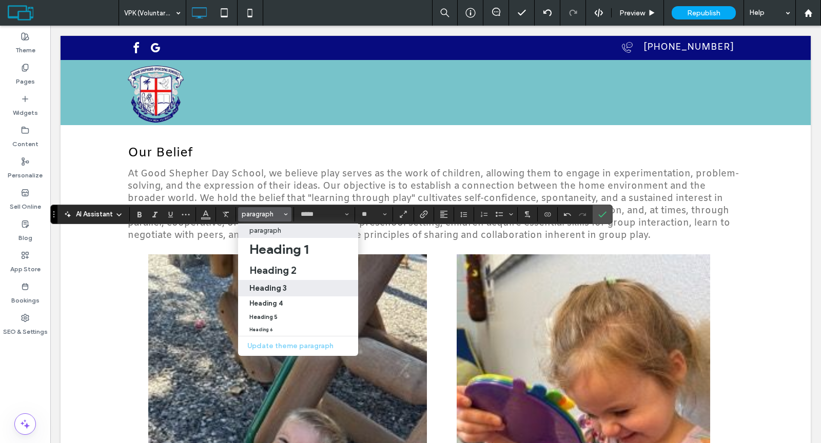
click at [263, 282] on label "Heading 3" at bounding box center [298, 288] width 120 height 16
type input "**"
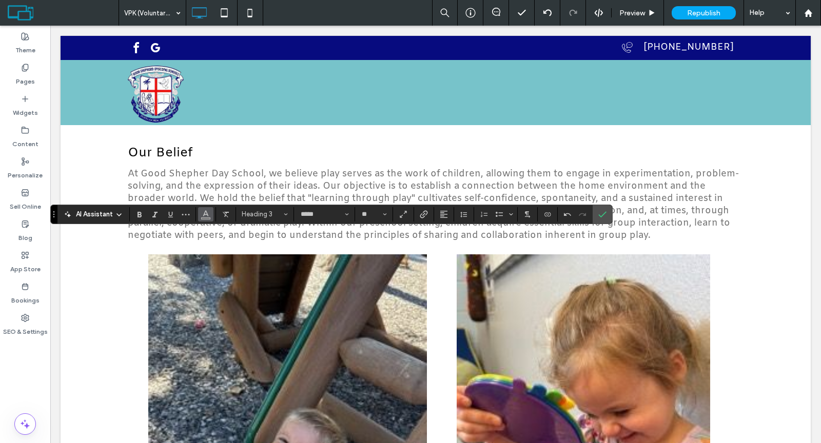
click at [209, 211] on button "Color" at bounding box center [205, 214] width 15 height 14
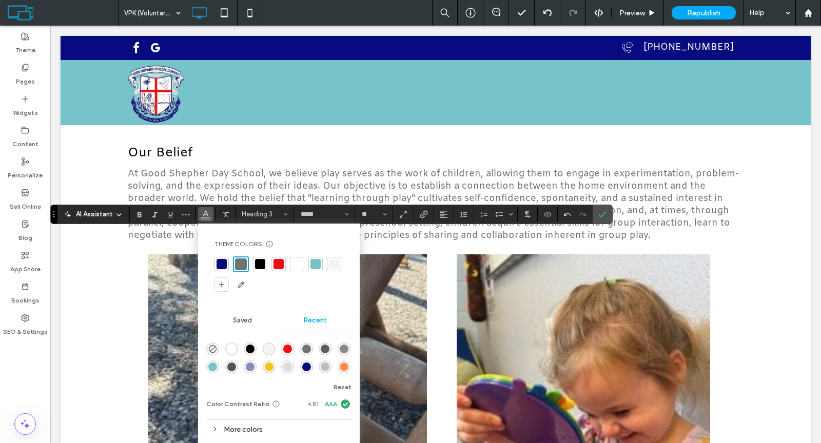
click at [255, 263] on div at bounding box center [260, 264] width 10 height 10
click at [598, 214] on icon "Confirm" at bounding box center [602, 214] width 8 height 8
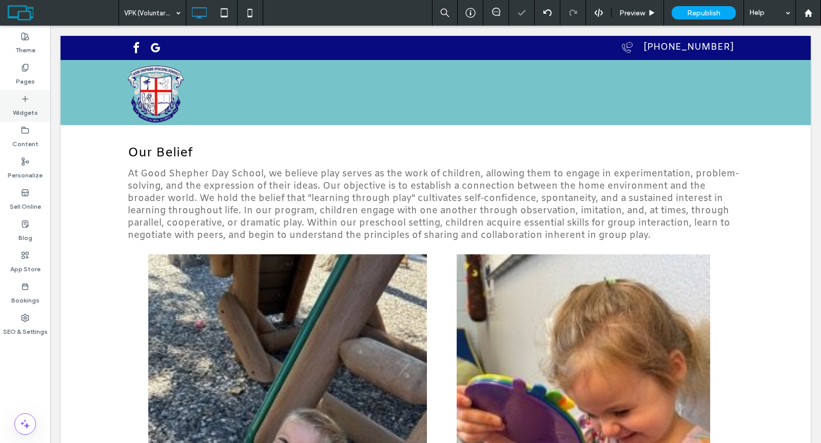
click at [23, 102] on icon at bounding box center [25, 99] width 8 height 8
type input "*****"
type input "**"
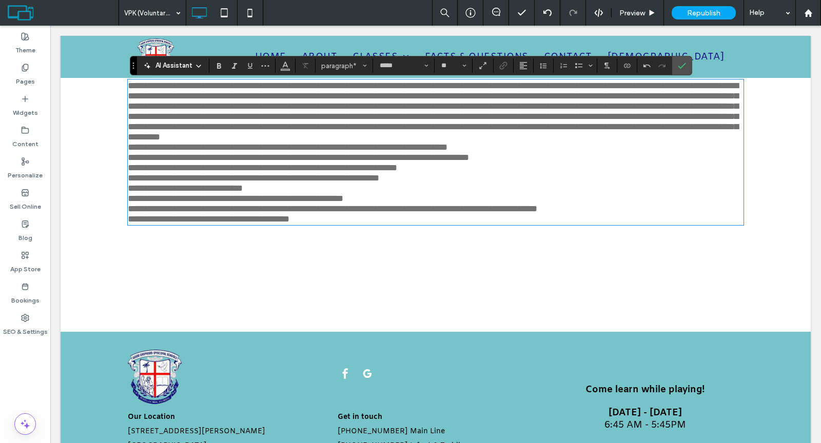
click at [138, 152] on span "**********" at bounding box center [288, 147] width 320 height 9
click at [139, 162] on span "**********" at bounding box center [298, 157] width 341 height 9
click at [140, 172] on span "**********" at bounding box center [262, 167] width 269 height 9
click at [140, 183] on span "**********" at bounding box center [253, 177] width 251 height 9
click at [138, 193] on span "**********" at bounding box center [185, 188] width 115 height 9
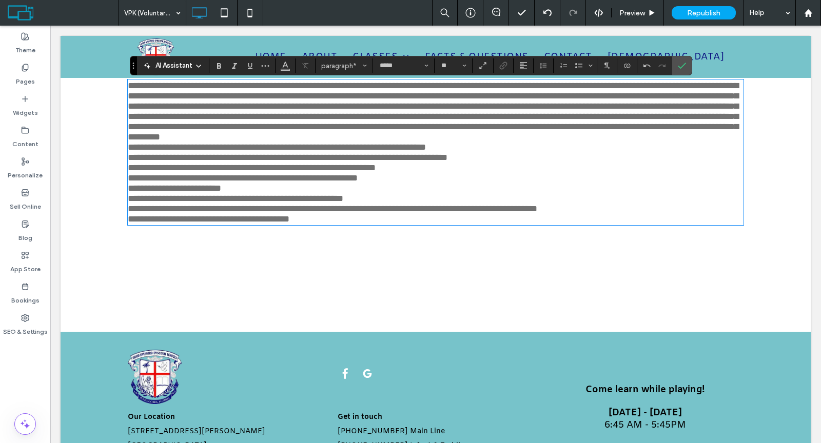
click at [139, 203] on span "**********" at bounding box center [235, 198] width 215 height 9
click at [139, 213] on span "**********" at bounding box center [332, 208] width 409 height 9
click at [141, 224] on span "**********" at bounding box center [209, 218] width 162 height 9
click at [128, 152] on span "**********" at bounding box center [277, 147] width 298 height 9
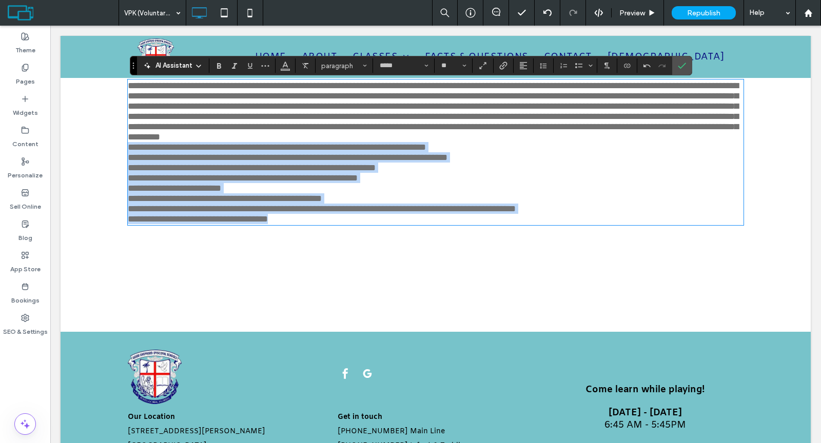
drag, startPoint x: 125, startPoint y: 173, endPoint x: 304, endPoint y: 252, distance: 195.7
click at [304, 224] on div "**********" at bounding box center [436, 153] width 616 height 144
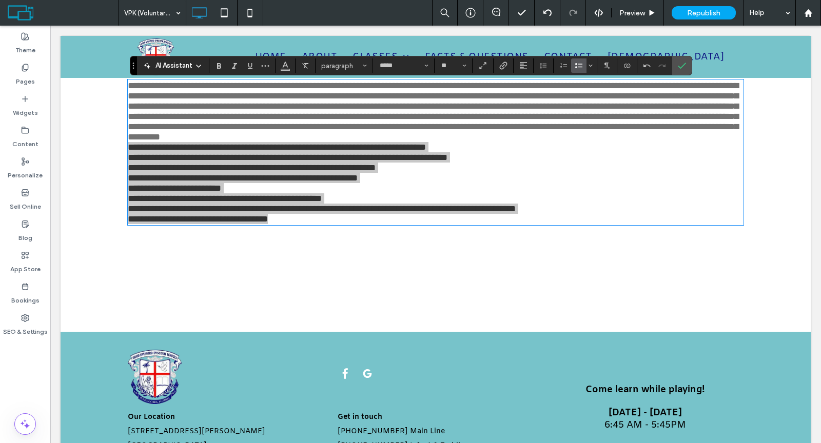
click at [575, 68] on icon "Bulleted List" at bounding box center [579, 66] width 8 height 8
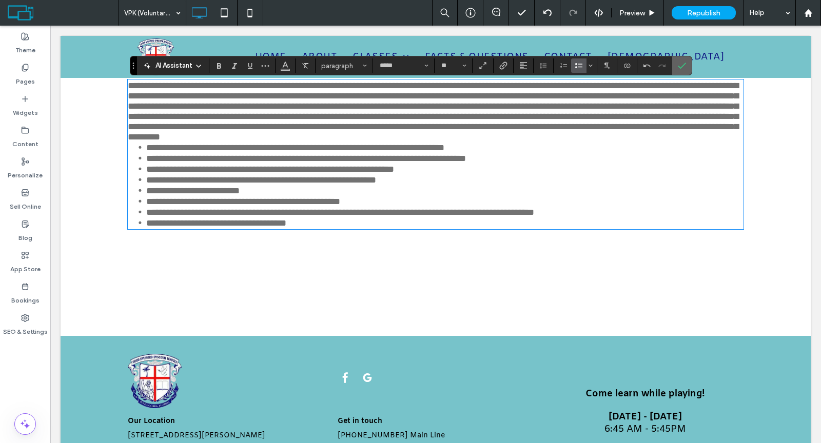
drag, startPoint x: 677, startPoint y: 68, endPoint x: 626, endPoint y: 44, distance: 56.0
click at [678, 68] on use "Confirm" at bounding box center [682, 66] width 8 height 6
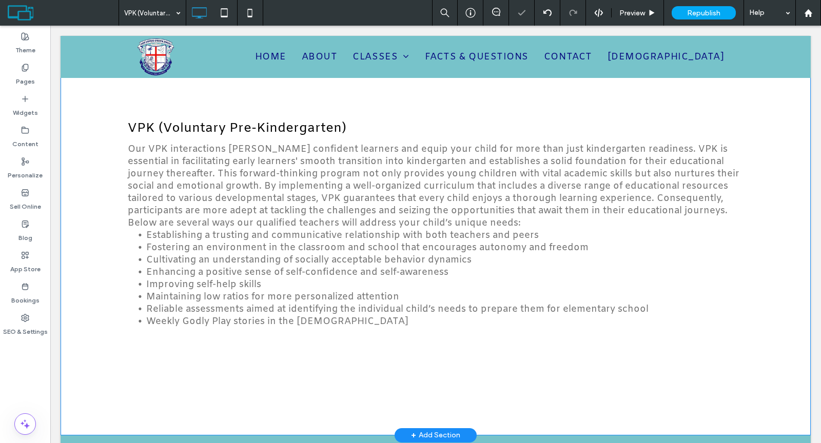
scroll to position [70, 0]
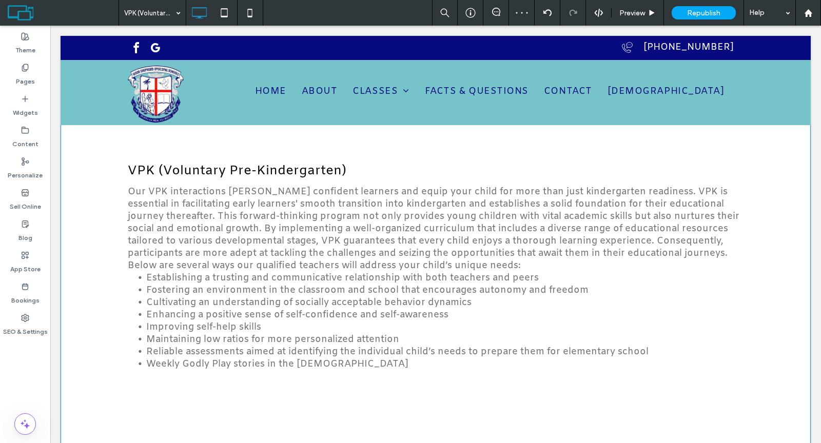
click at [75, 144] on div "Click To Paste VPK (Voluntary Pre-Kindergarten) Our VPK interactions foster con…" at bounding box center [436, 266] width 750 height 423
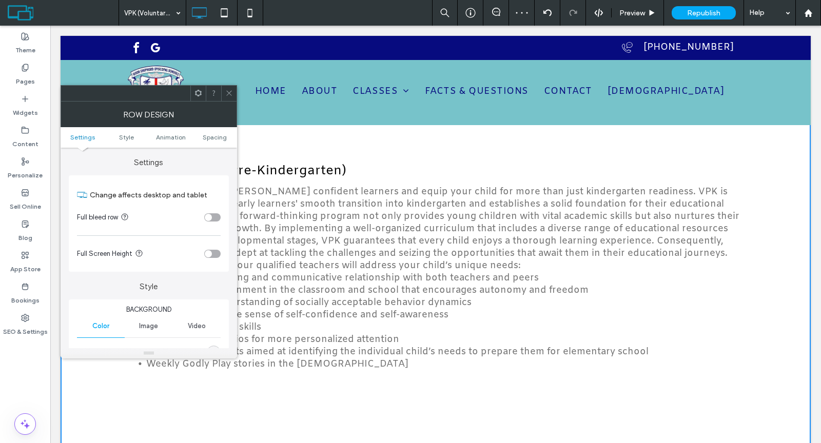
click at [196, 94] on use at bounding box center [198, 93] width 7 height 7
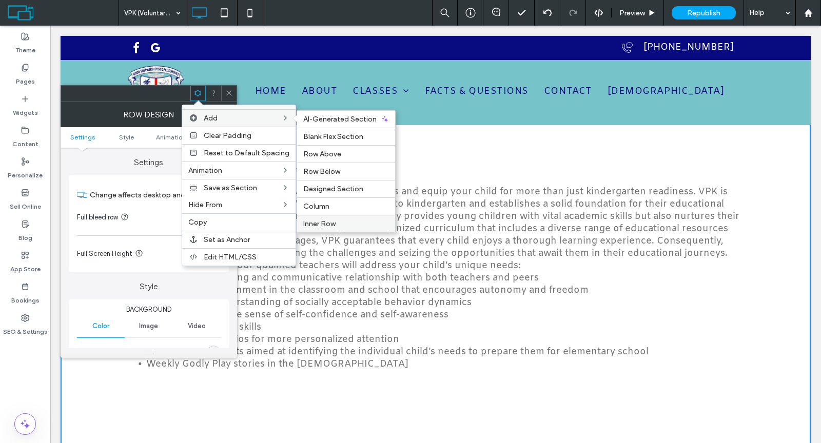
click at [323, 215] on div "Inner Row" at bounding box center [346, 223] width 98 height 17
click at [329, 220] on span "Inner Row" at bounding box center [319, 224] width 32 height 9
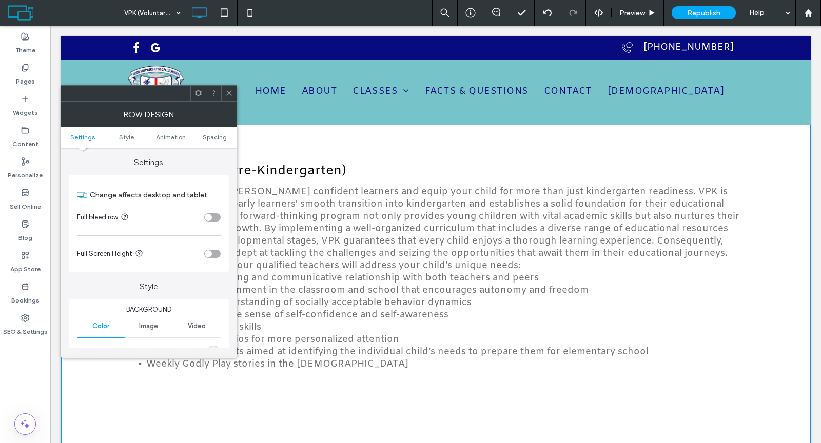
drag, startPoint x: 225, startPoint y: 92, endPoint x: 229, endPoint y: 201, distance: 108.3
click at [225, 92] on div at bounding box center [228, 93] width 15 height 15
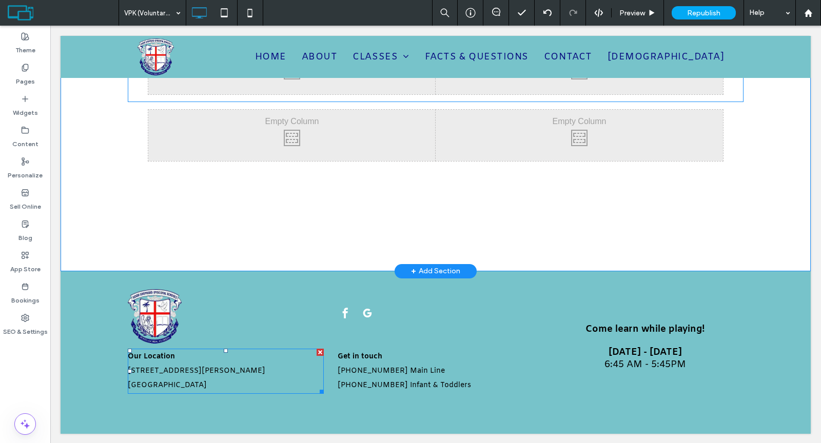
scroll to position [305, 0]
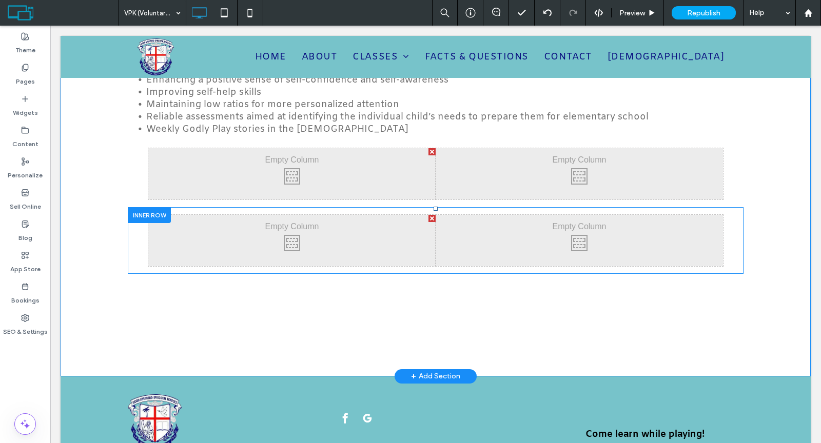
click at [156, 213] on div at bounding box center [149, 215] width 43 height 16
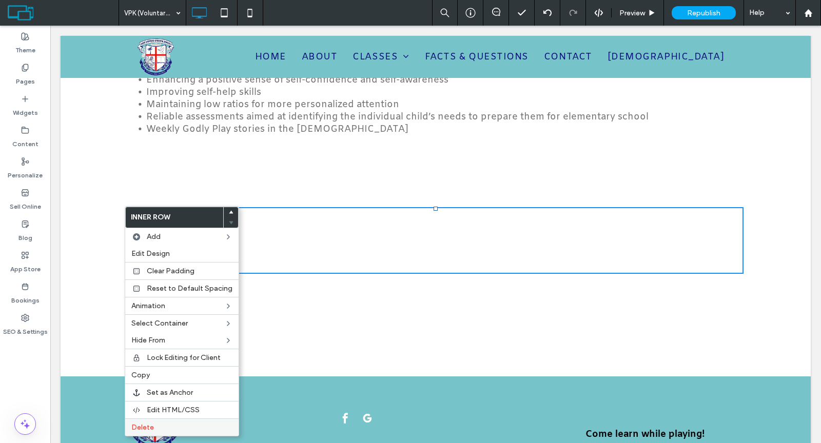
click at [169, 423] on label "Delete" at bounding box center [181, 427] width 101 height 9
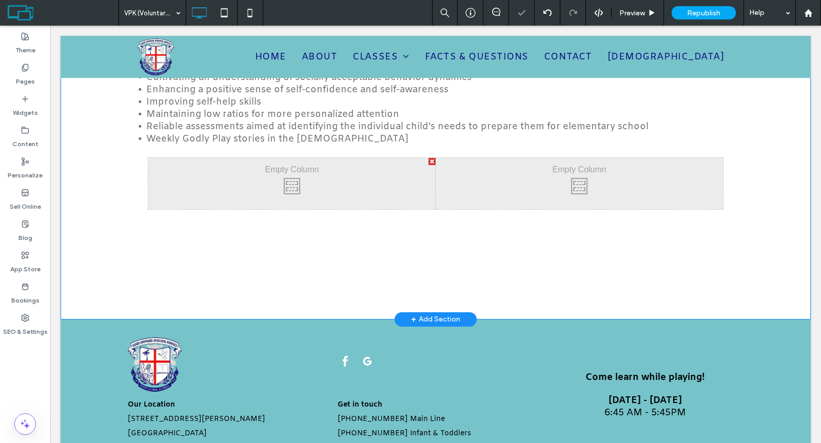
scroll to position [157, 0]
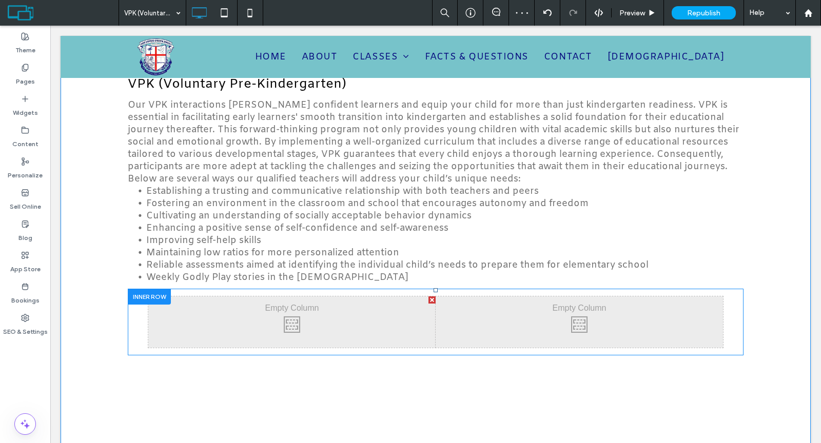
click at [141, 293] on div at bounding box center [149, 297] width 43 height 16
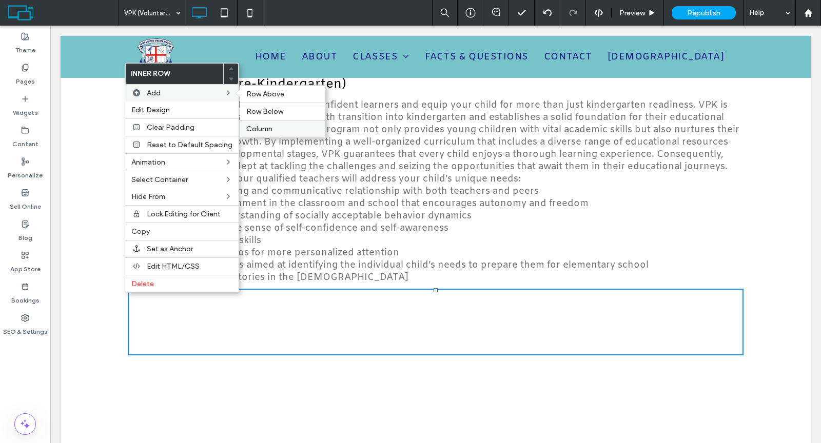
drag, startPoint x: 252, startPoint y: 127, endPoint x: 199, endPoint y: 101, distance: 59.7
click at [252, 127] on span "Column" at bounding box center [259, 129] width 26 height 9
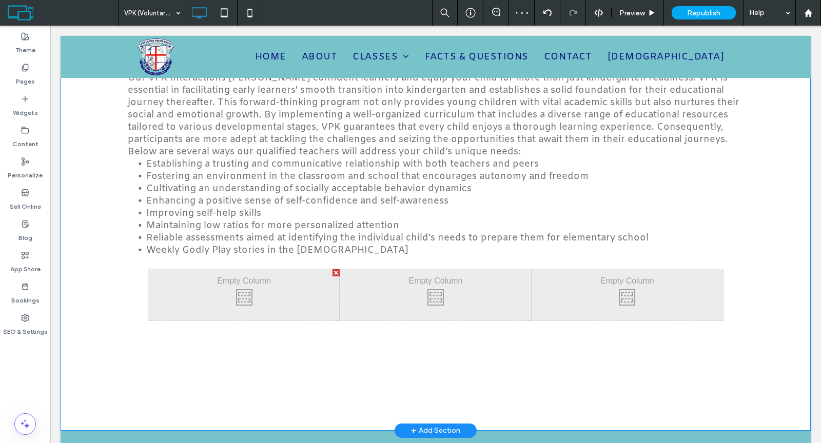
scroll to position [235, 0]
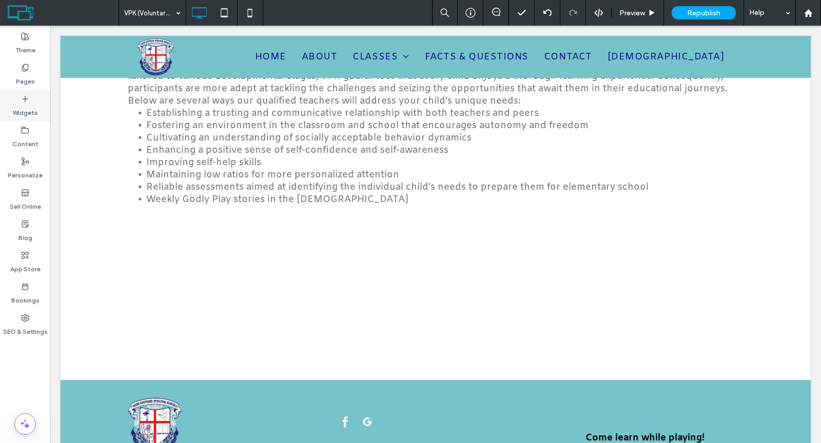
click at [35, 109] on label "Widgets" at bounding box center [25, 110] width 25 height 14
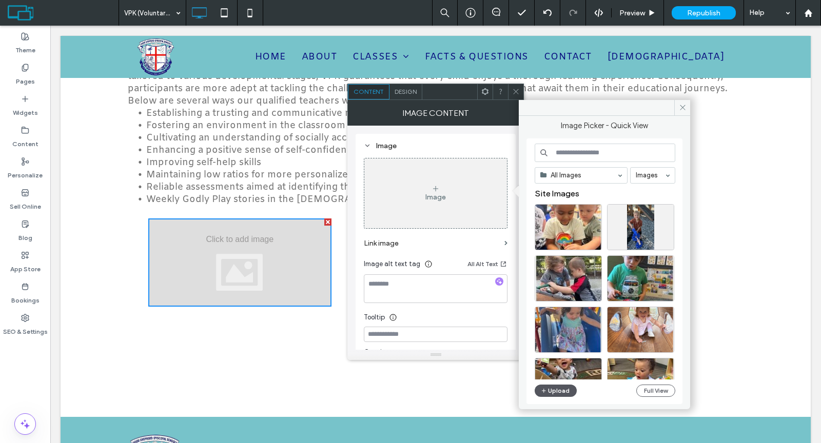
click at [552, 386] on button "Upload" at bounding box center [556, 391] width 42 height 12
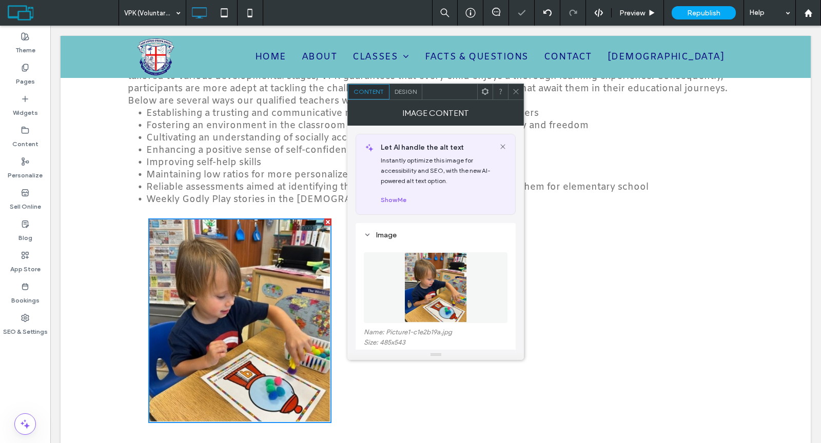
click at [515, 93] on icon at bounding box center [516, 92] width 8 height 8
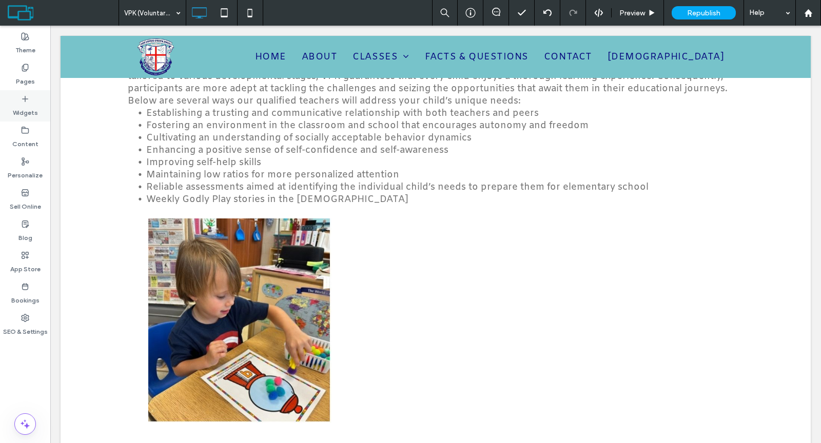
click at [29, 118] on div "Widgets" at bounding box center [25, 105] width 50 height 31
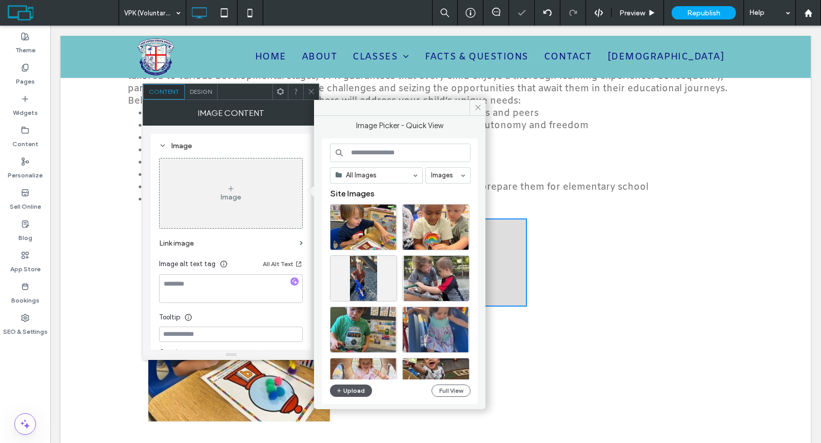
click at [357, 385] on button "Upload" at bounding box center [351, 391] width 42 height 12
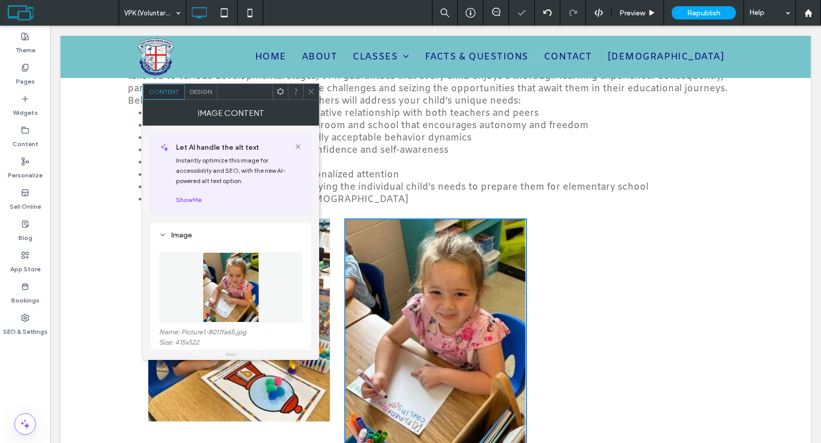
click at [312, 88] on icon at bounding box center [311, 92] width 8 height 8
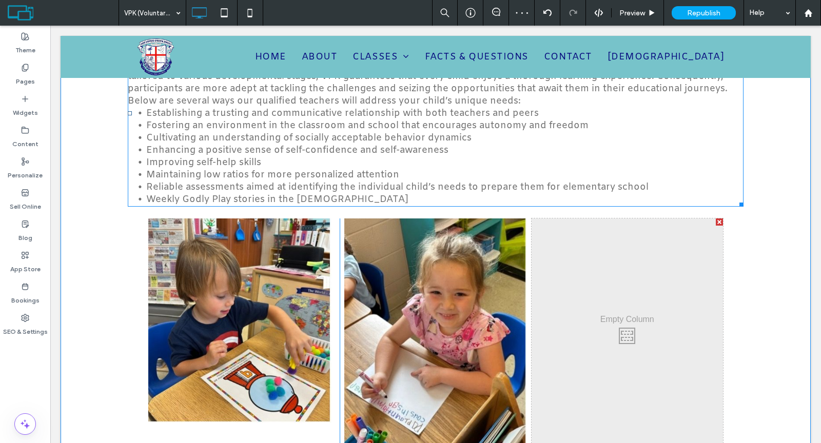
scroll to position [334, 0]
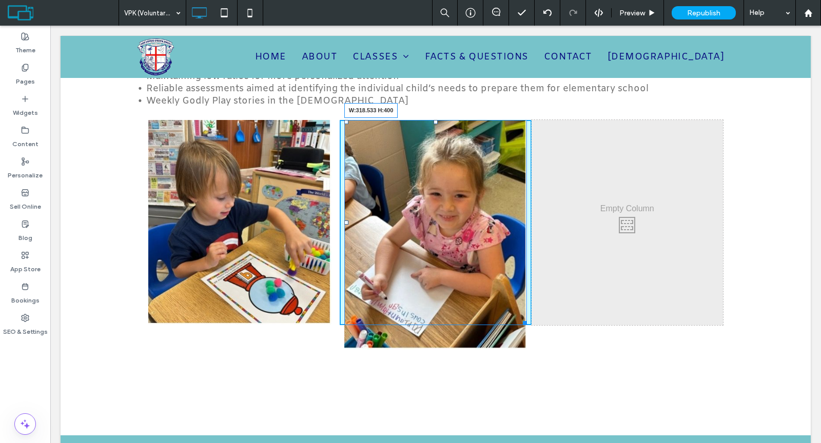
drag, startPoint x: 517, startPoint y: 343, endPoint x: 507, endPoint y: 328, distance: 18.5
click at [507, 328] on div "Click To Paste Click To Paste Click To Paste Click To Paste W:318.533 H:400 Cli…" at bounding box center [436, 222] width 616 height 221
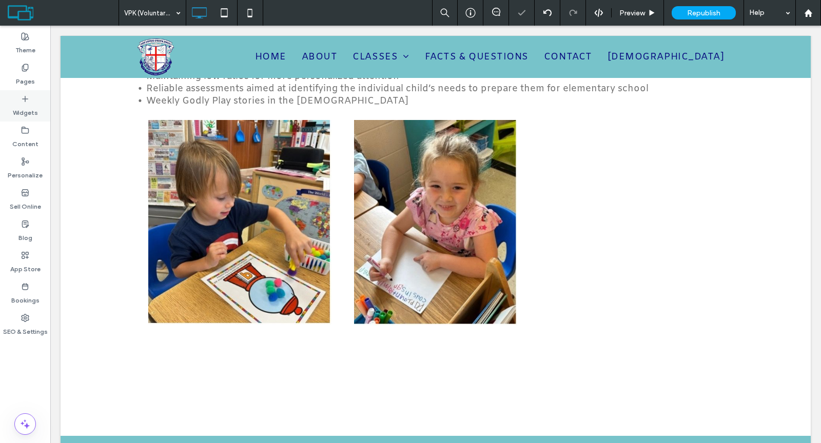
click at [33, 110] on label "Widgets" at bounding box center [25, 110] width 25 height 14
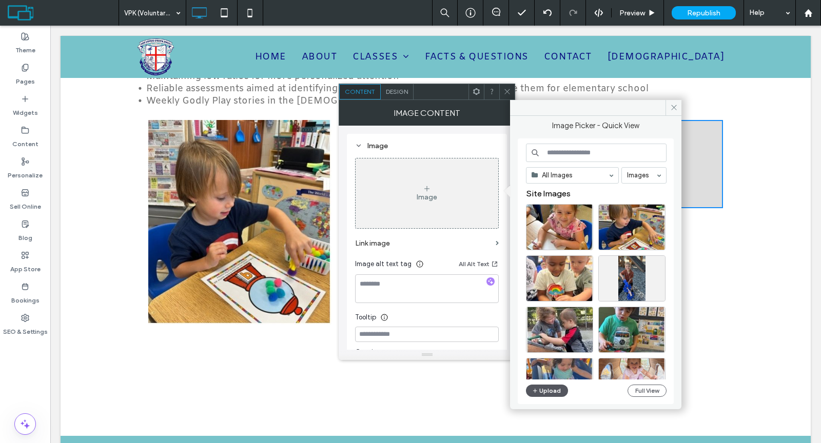
click at [537, 387] on icon "button" at bounding box center [535, 391] width 6 height 8
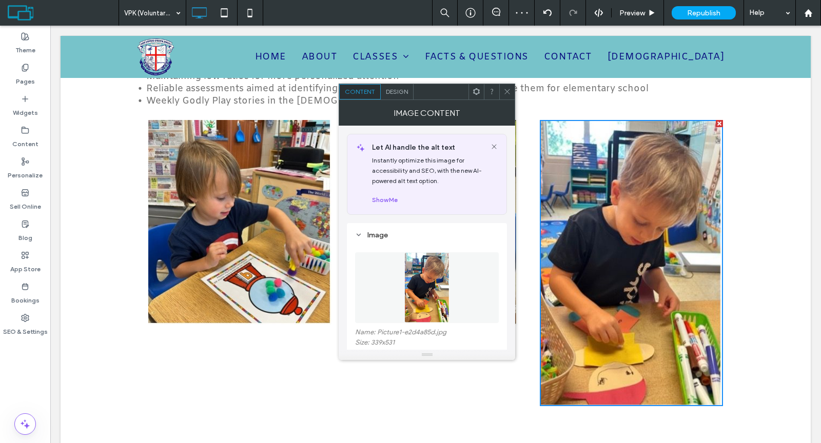
click at [507, 91] on icon at bounding box center [507, 92] width 8 height 8
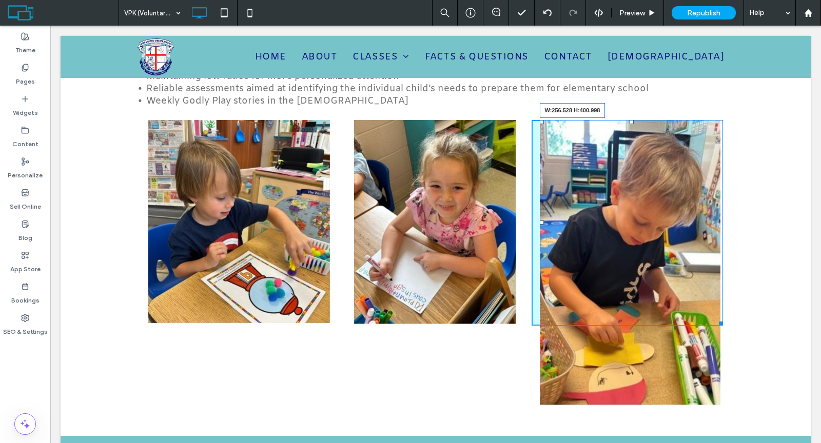
drag, startPoint x: 713, startPoint y: 402, endPoint x: 688, endPoint y: 363, distance: 46.7
click at [688, 363] on div "Click To Paste VPK (Voluntary Pre-Kindergarten) Our VPK interactions foster con…" at bounding box center [436, 114] width 750 height 644
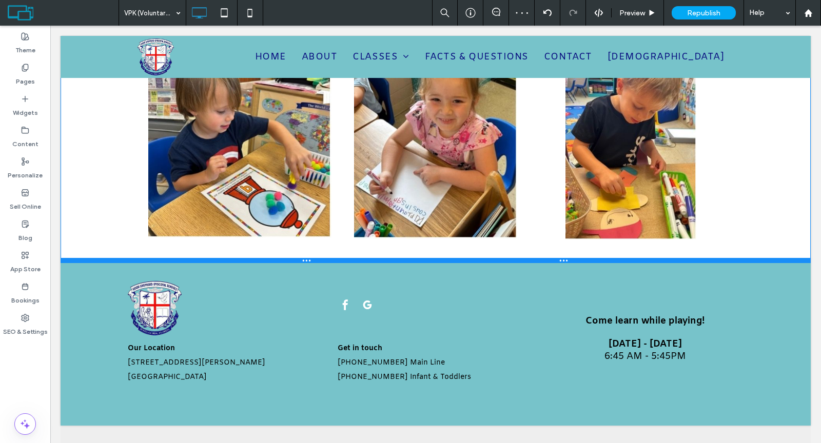
drag, startPoint x: 572, startPoint y: 435, endPoint x: 574, endPoint y: 261, distance: 173.4
click at [574, 261] on div at bounding box center [436, 260] width 750 height 5
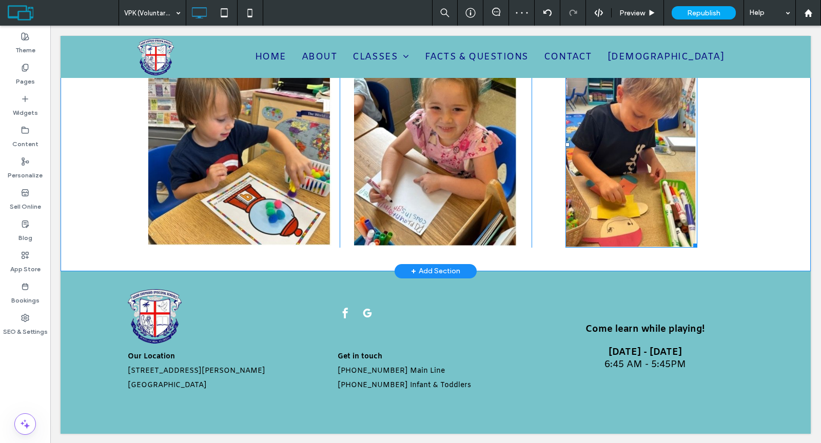
scroll to position [0, 0]
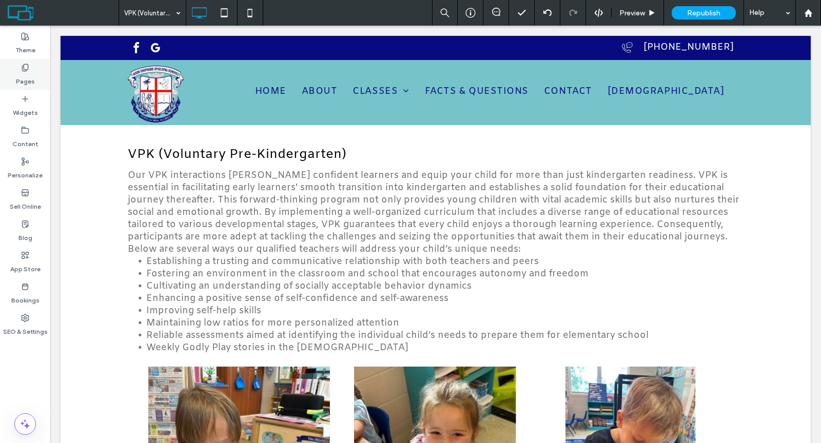
click at [32, 70] on div "Pages" at bounding box center [25, 74] width 50 height 31
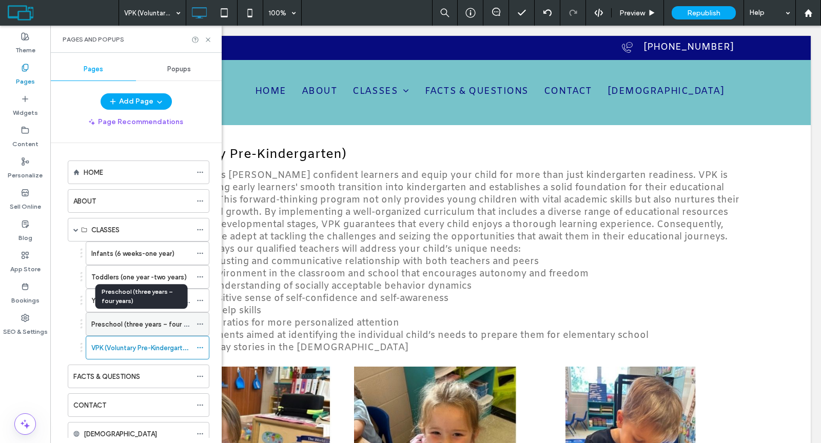
click at [107, 317] on label "Preschool (three years – four years)" at bounding box center [146, 325] width 111 height 18
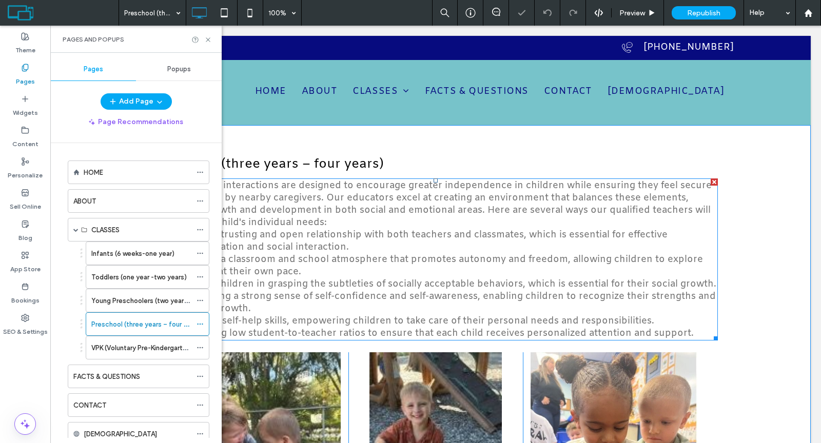
click at [376, 302] on span "Encouraging a strong sense of self-confidence and self-awareness, enabling chil…" at bounding box center [444, 302] width 544 height 25
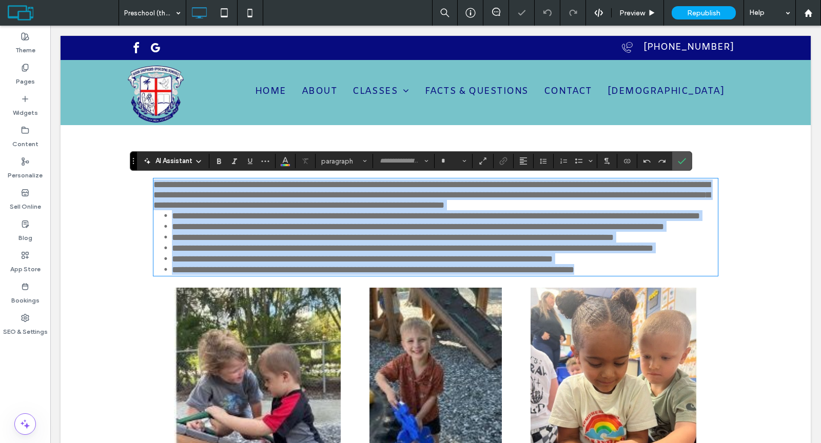
type input "*****"
type input "**"
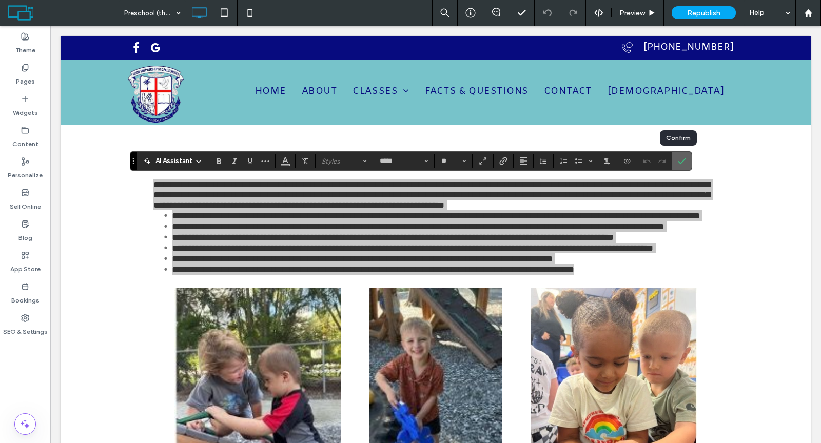
click at [683, 161] on label "Confirm" at bounding box center [681, 161] width 15 height 18
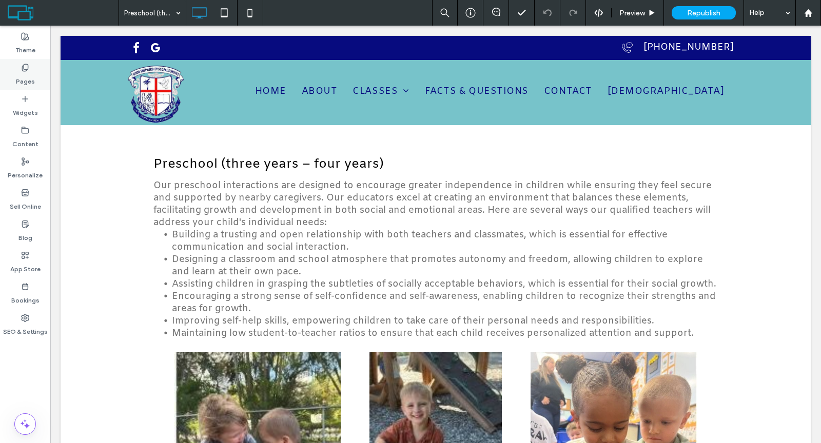
click at [30, 72] on label "Pages" at bounding box center [25, 79] width 19 height 14
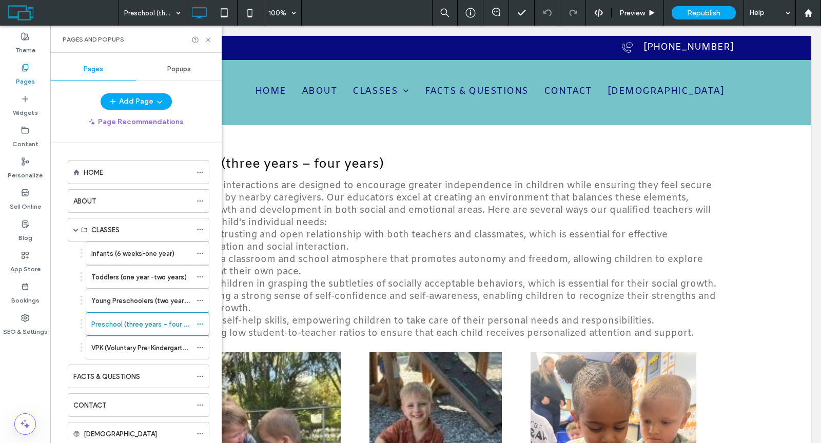
click at [132, 341] on label "VPK (Voluntary Pre-Kindergarten)" at bounding box center [141, 348] width 101 height 18
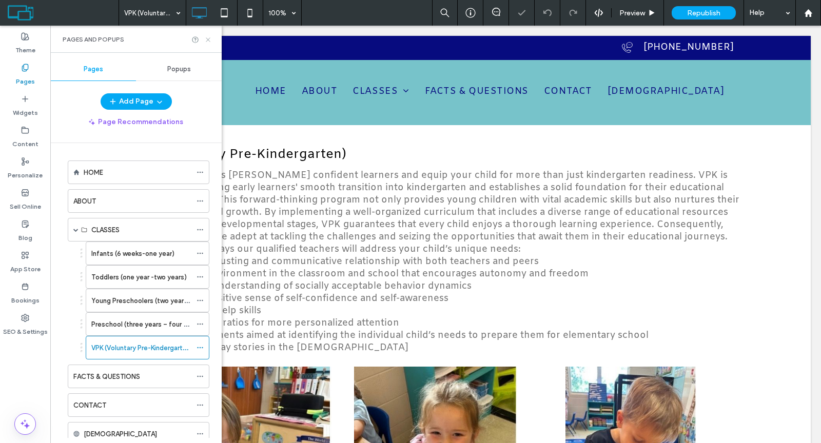
click at [209, 36] on icon at bounding box center [208, 40] width 8 height 8
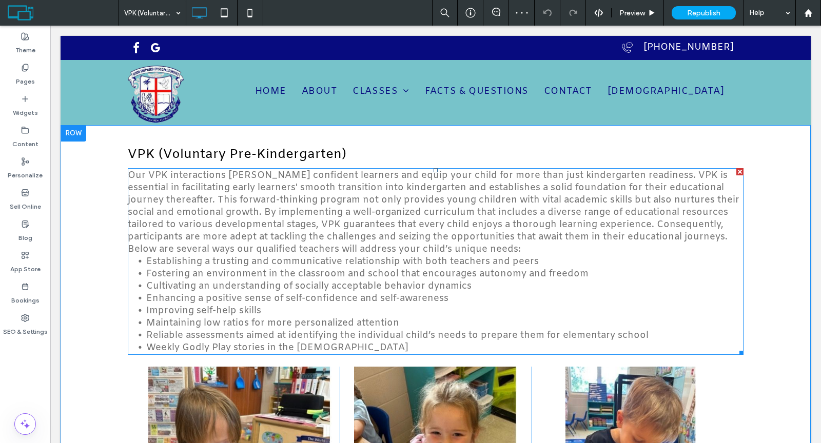
click at [220, 220] on span "Our VPK interactions [PERSON_NAME] confident learners and equip your child for …" at bounding box center [434, 212] width 612 height 86
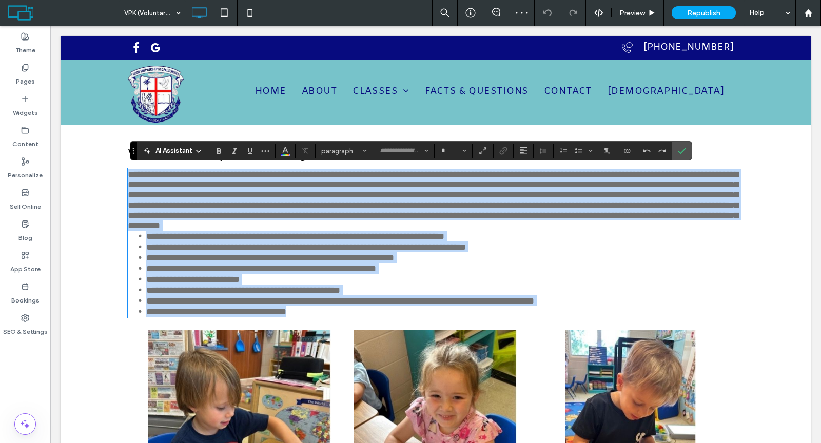
type input "*****"
type input "**"
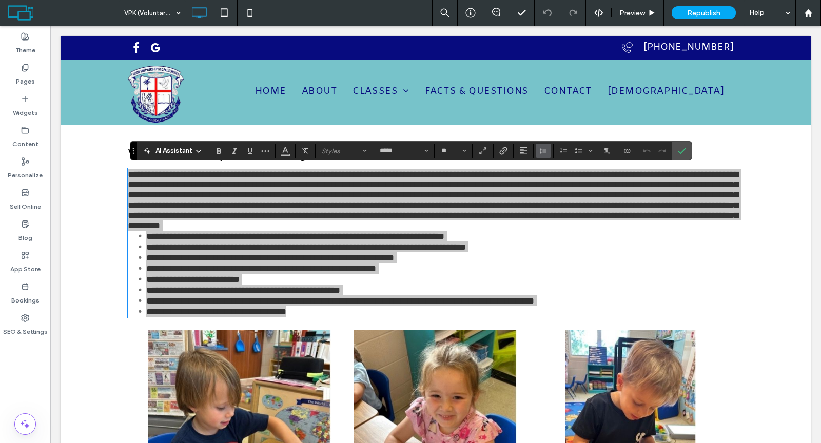
click at [539, 151] on icon "Line Height" at bounding box center [543, 151] width 8 height 8
click at [549, 180] on div "Single" at bounding box center [559, 182] width 25 height 8
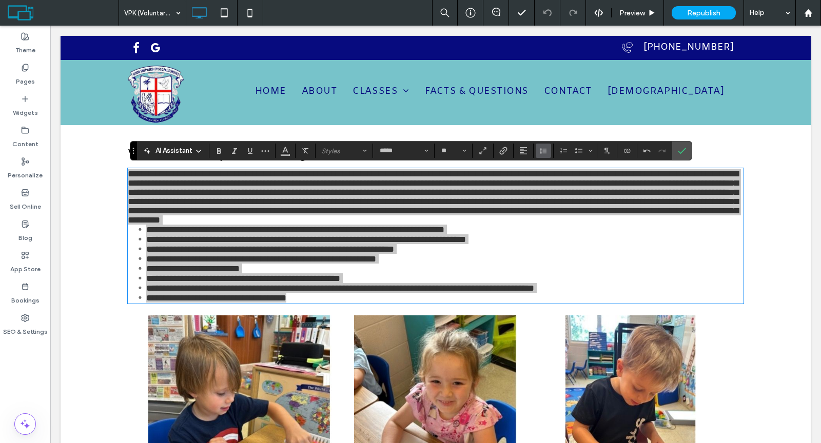
click at [539, 152] on icon "Line Height" at bounding box center [543, 151] width 8 height 8
click at [548, 191] on label "1.5" at bounding box center [566, 196] width 60 height 14
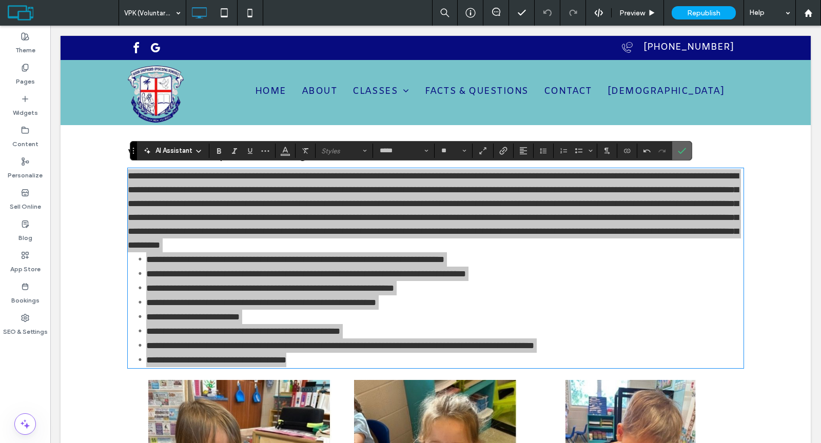
click at [686, 148] on section at bounding box center [681, 151] width 19 height 18
click at [683, 151] on label "Confirm" at bounding box center [681, 151] width 15 height 18
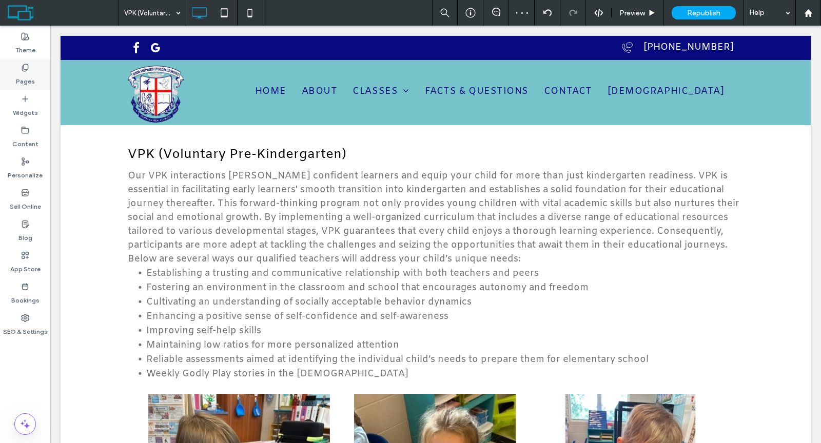
click at [34, 80] on div "Pages" at bounding box center [25, 74] width 50 height 31
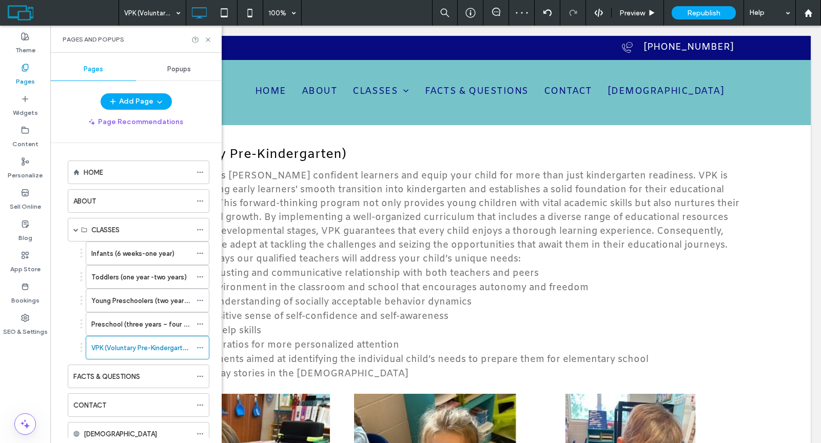
click at [140, 316] on label "Preschool (three years – four years)" at bounding box center [146, 325] width 111 height 18
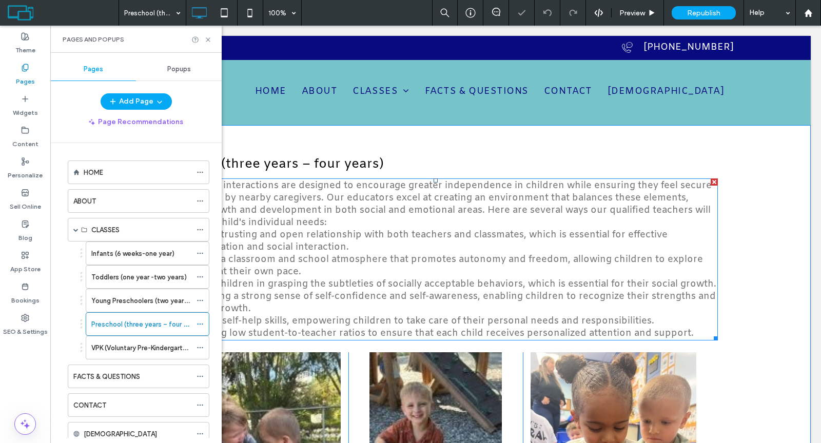
click at [283, 285] on span "Assisting children in grasping the subtleties of socially acceptable behaviors,…" at bounding box center [444, 284] width 544 height 12
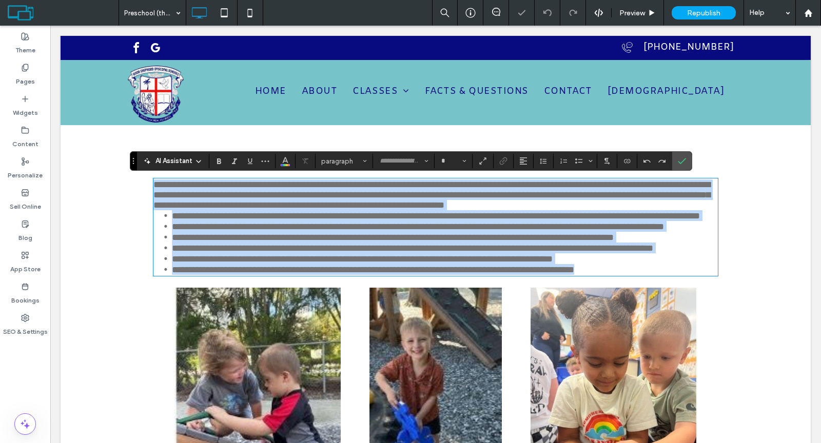
type input "*****"
type input "**"
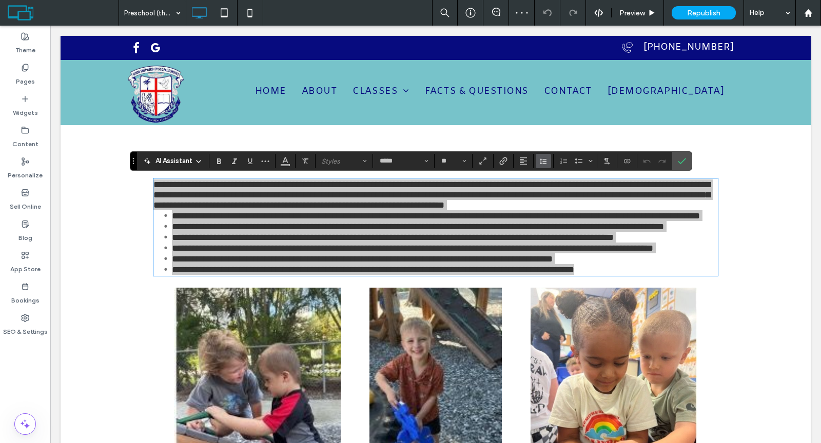
click at [542, 160] on use "Line Height" at bounding box center [543, 162] width 7 height 6
click at [547, 189] on div "Single" at bounding box center [559, 192] width 25 height 8
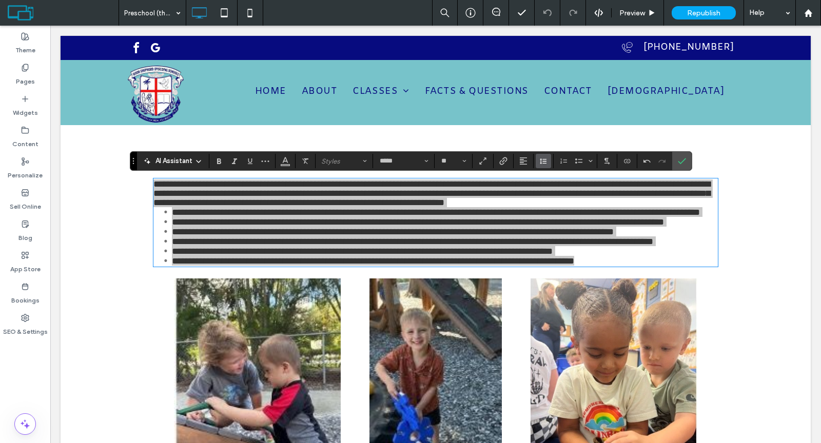
click at [544, 161] on icon "Line Height" at bounding box center [543, 161] width 8 height 8
click at [549, 201] on label "1.5" at bounding box center [566, 206] width 60 height 14
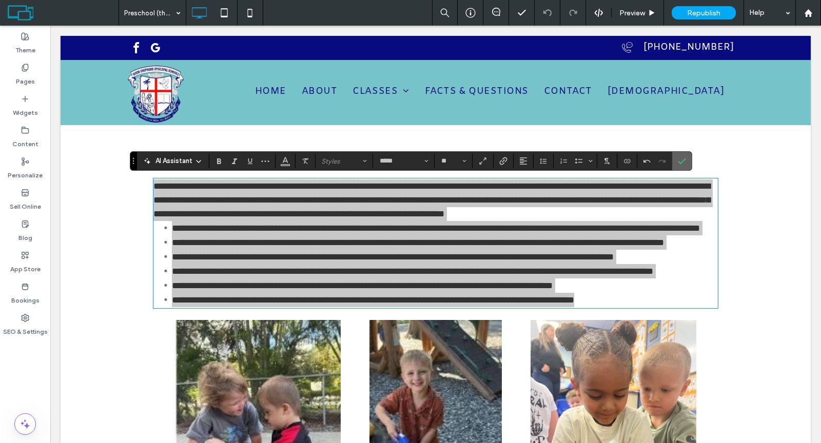
click at [678, 163] on icon "Confirm" at bounding box center [682, 161] width 8 height 8
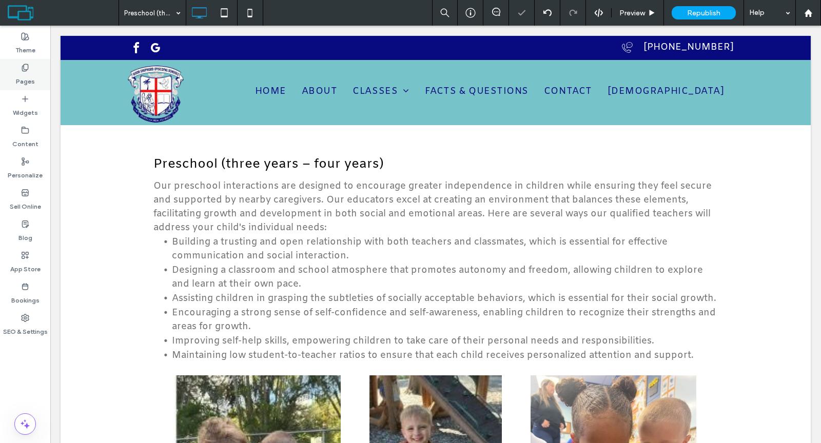
click at [19, 73] on label "Pages" at bounding box center [25, 79] width 19 height 14
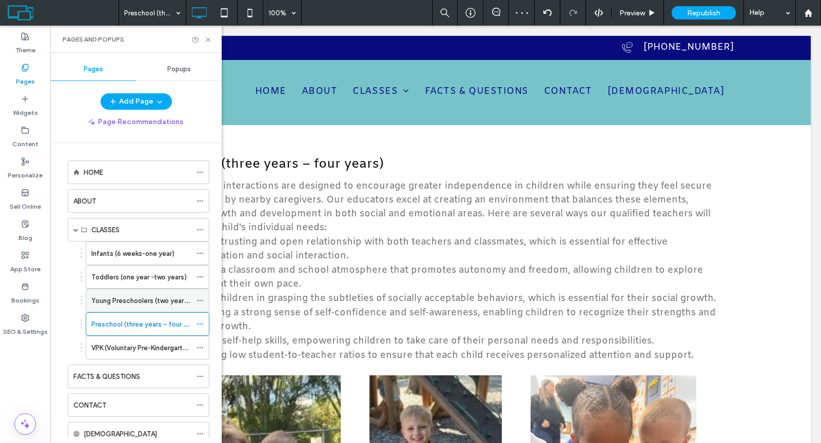
click at [107, 289] on div "Young Preschoolers (two years – three years)" at bounding box center [141, 300] width 100 height 23
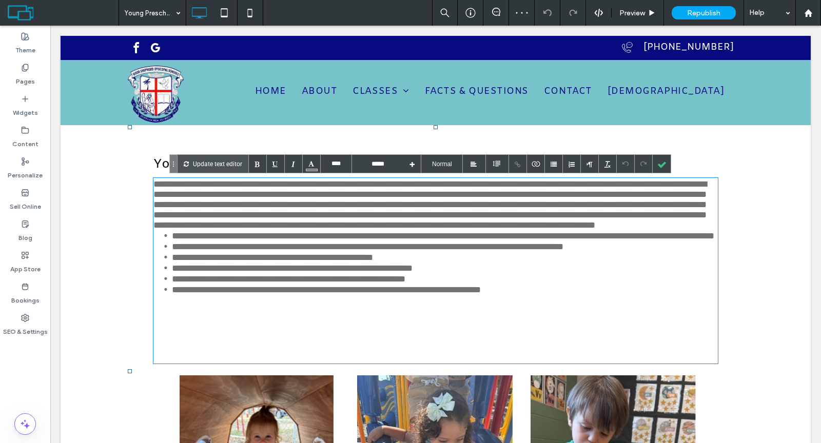
click at [293, 241] on span "**********" at bounding box center [443, 235] width 542 height 9
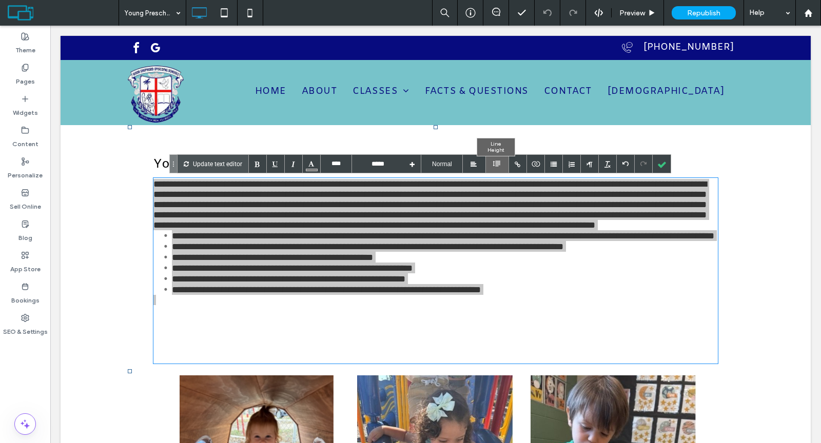
click at [501, 167] on div at bounding box center [497, 164] width 23 height 18
click at [496, 212] on div at bounding box center [497, 210] width 23 height 25
click at [496, 168] on div at bounding box center [496, 163] width 9 height 9
click at [495, 226] on div at bounding box center [497, 234] width 23 height 25
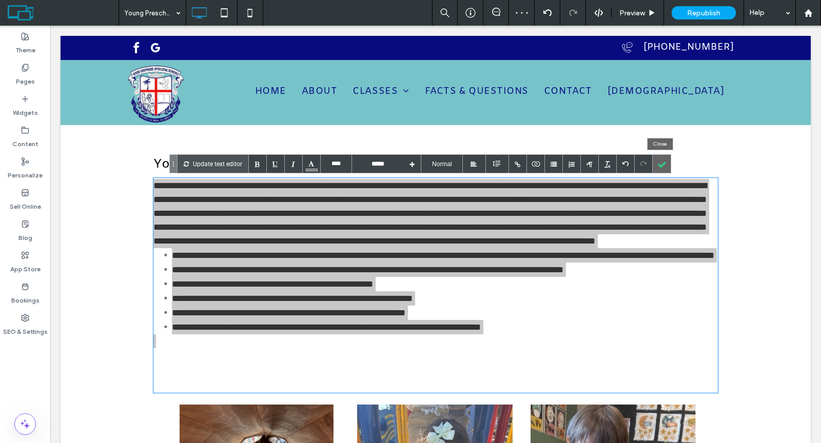
click at [655, 167] on div at bounding box center [662, 164] width 18 height 18
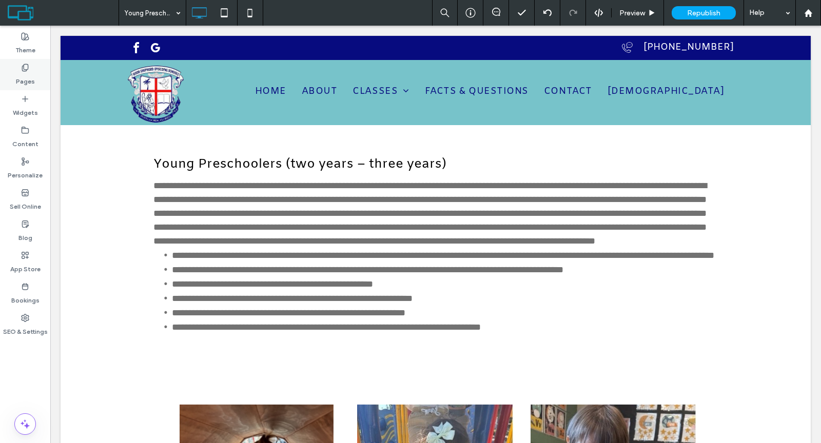
click at [38, 74] on div "Pages" at bounding box center [25, 74] width 50 height 31
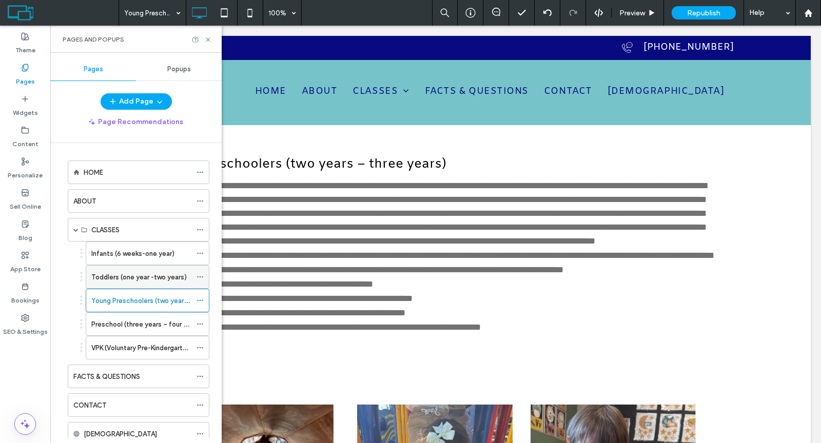
click at [117, 271] on label "Toddlers (one year -two years)" at bounding box center [138, 277] width 95 height 18
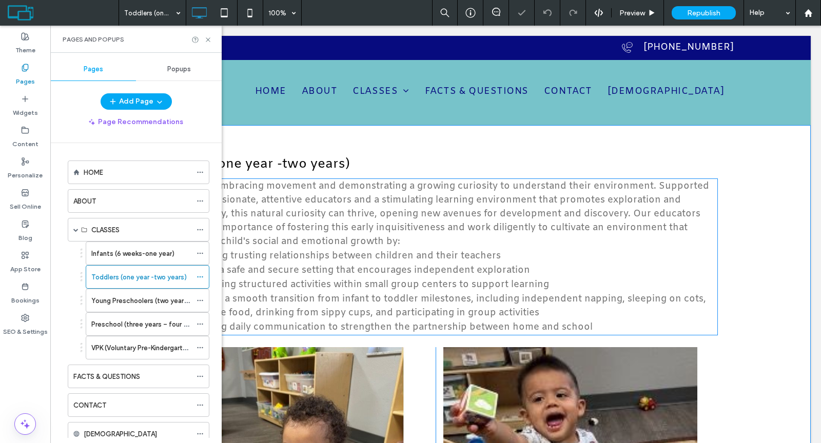
click at [265, 254] on span "Establishing trusting relationships between children and their teachers" at bounding box center [336, 256] width 329 height 12
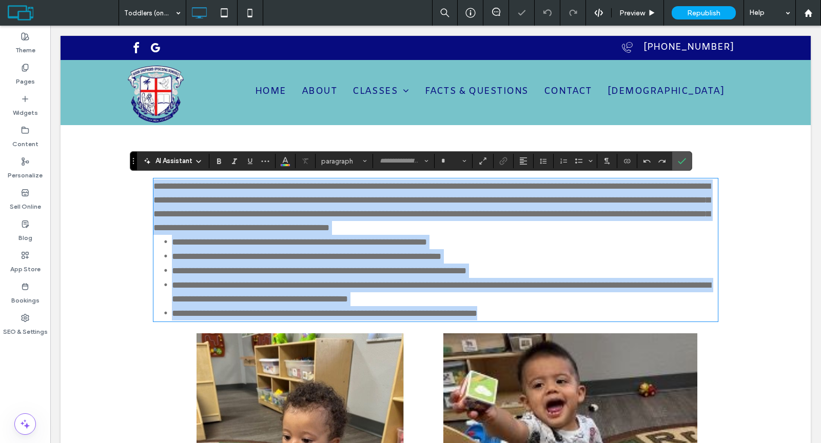
type input "*****"
type input "**"
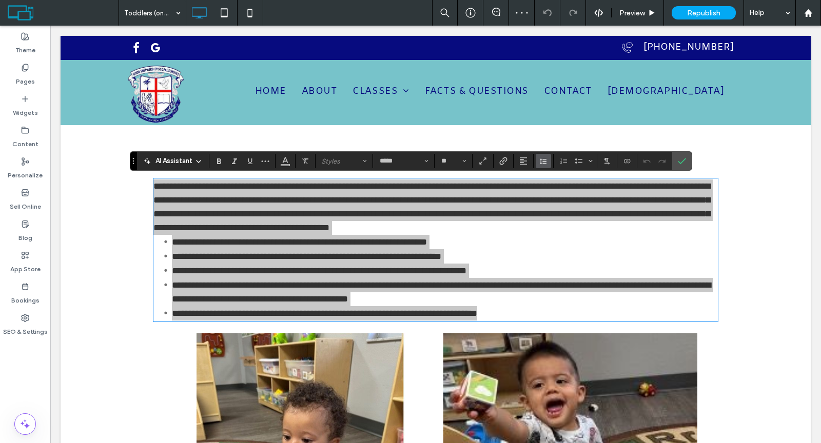
click at [540, 163] on use "Line Height" at bounding box center [543, 162] width 7 height 6
click at [549, 203] on div "1.5" at bounding box center [559, 207] width 25 height 8
drag, startPoint x: 681, startPoint y: 159, endPoint x: 631, endPoint y: 130, distance: 57.9
click at [681, 159] on use "Confirm" at bounding box center [682, 162] width 8 height 6
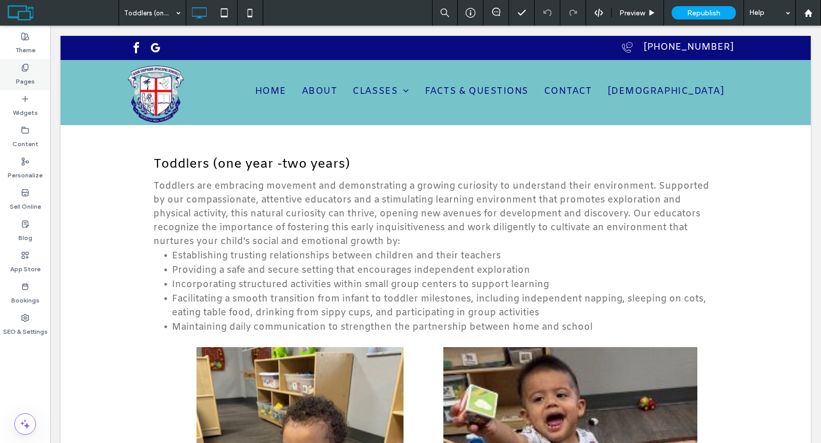
click at [35, 73] on div "Pages" at bounding box center [25, 74] width 50 height 31
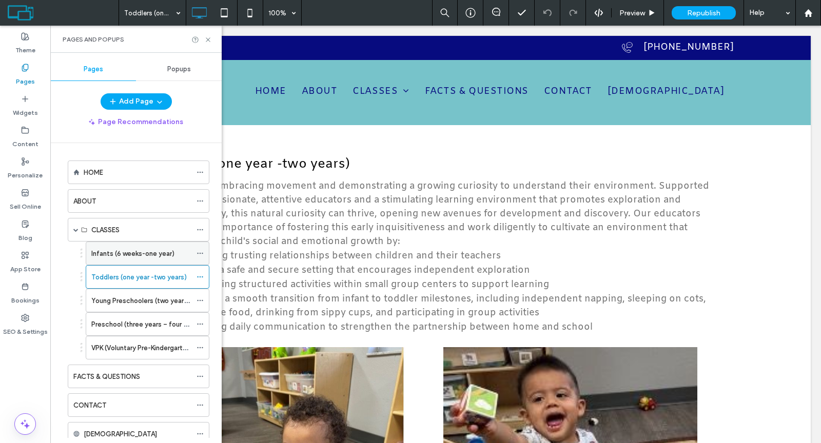
click at [111, 242] on div "Infants (6 weeks-one year)" at bounding box center [141, 253] width 100 height 23
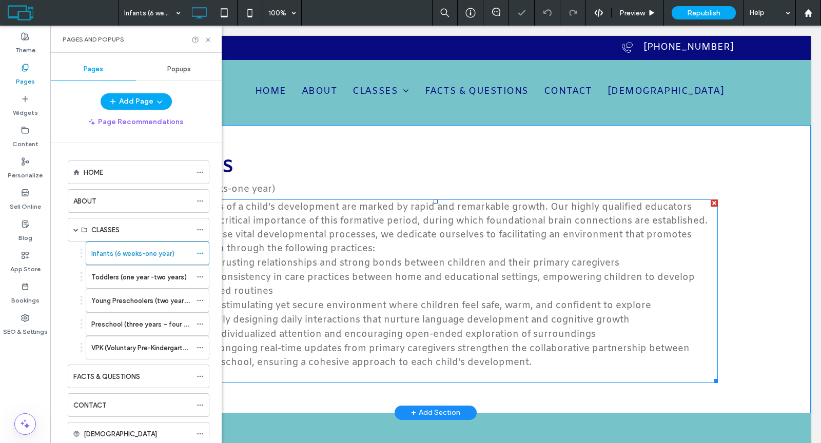
click at [357, 224] on span "The early years of a child's development are marked by rapid and remarkable gro…" at bounding box center [430, 228] width 554 height 54
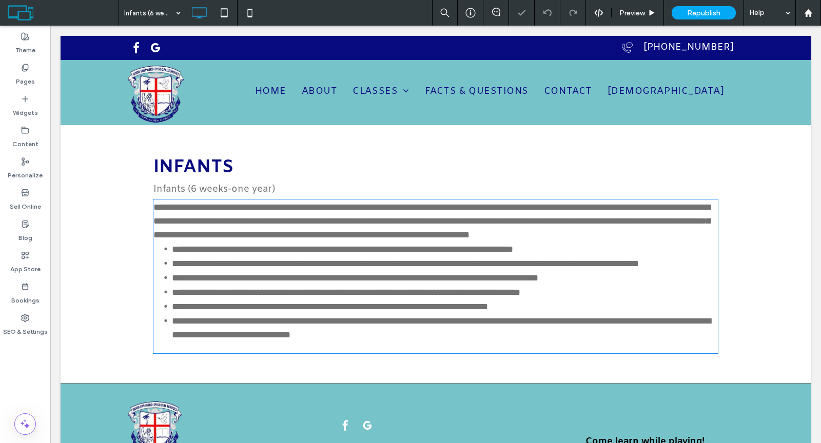
type input "*****"
type input "**"
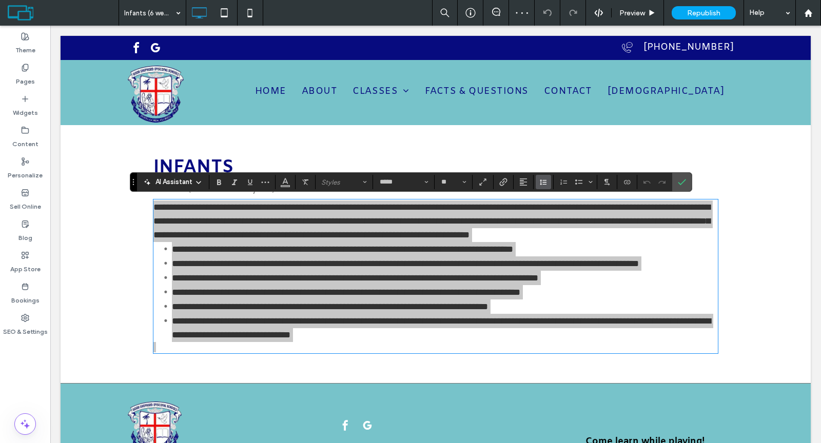
click at [539, 184] on icon "Line Height" at bounding box center [543, 182] width 8 height 8
drag, startPoint x: 677, startPoint y: 186, endPoint x: 580, endPoint y: 162, distance: 99.9
click at [678, 186] on span "Confirm" at bounding box center [680, 182] width 5 height 18
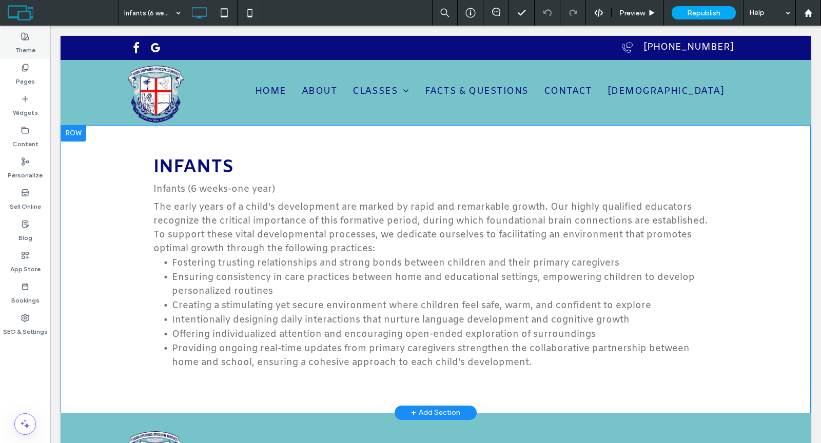
click at [31, 45] on label "Theme" at bounding box center [25, 48] width 20 height 14
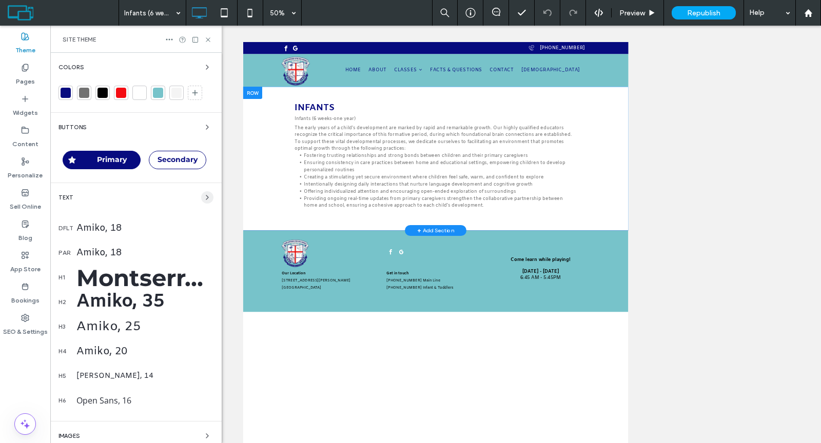
click at [203, 194] on icon "button" at bounding box center [207, 197] width 8 height 8
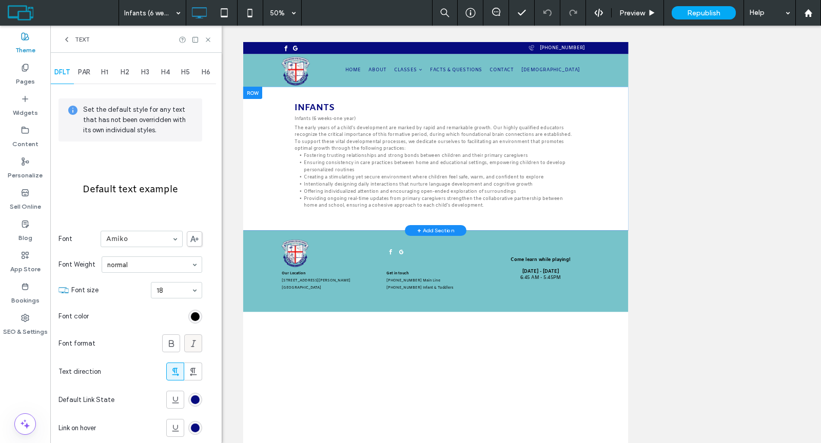
click at [191, 339] on icon at bounding box center [193, 344] width 10 height 10
click at [208, 39] on use at bounding box center [208, 39] width 4 height 4
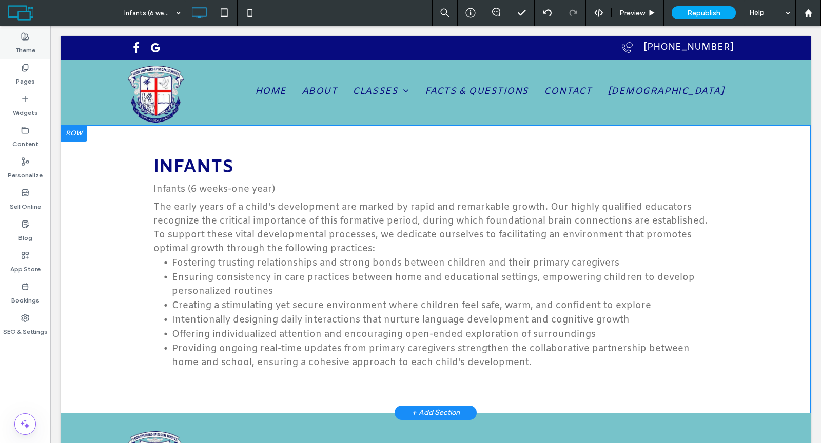
click at [25, 38] on use at bounding box center [25, 36] width 7 height 7
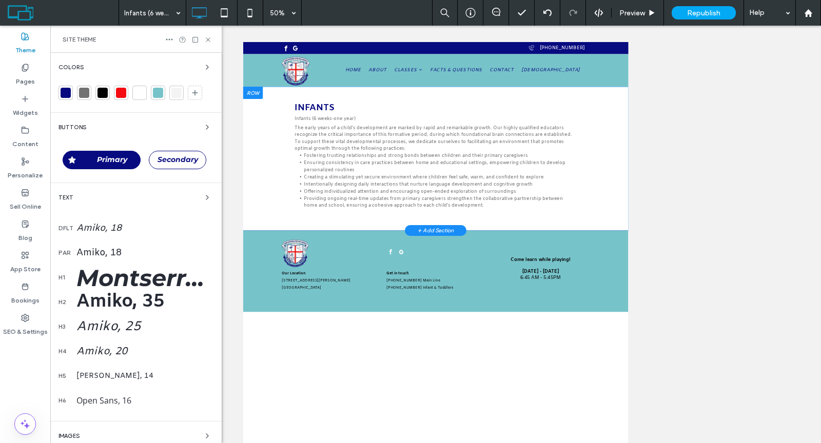
click at [104, 321] on div "Amiko, 25" at bounding box center [144, 327] width 137 height 17
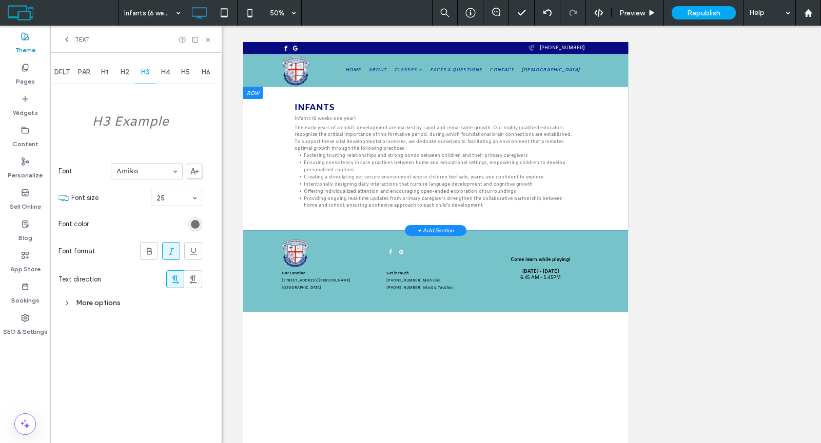
click at [168, 251] on icon at bounding box center [171, 251] width 10 height 10
click at [209, 41] on use at bounding box center [208, 39] width 4 height 4
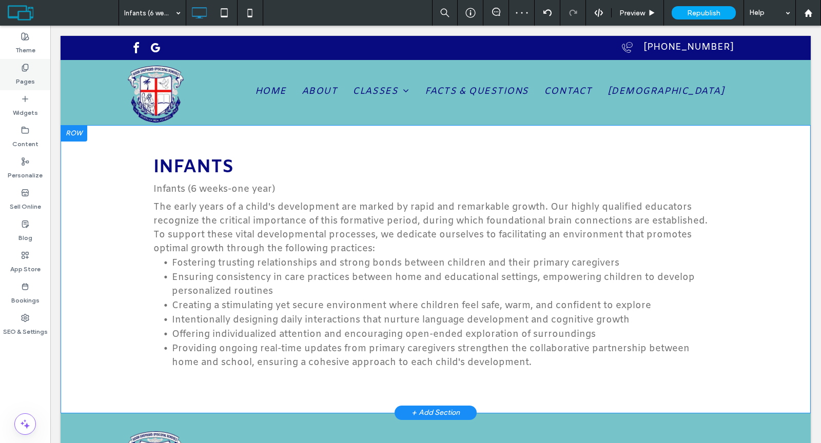
click at [24, 71] on use at bounding box center [25, 67] width 6 height 7
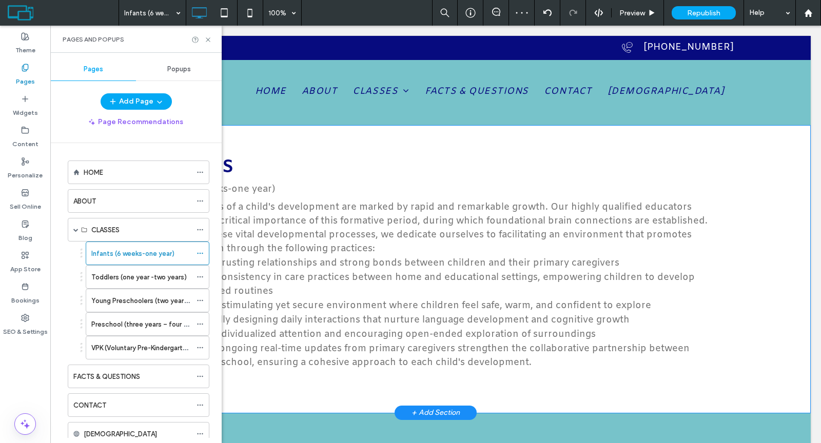
click at [101, 168] on label "HOME" at bounding box center [93, 173] width 19 height 18
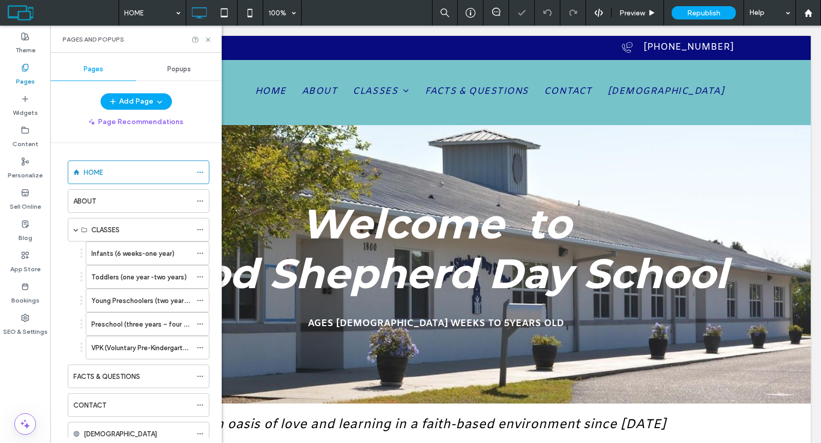
click at [216, 38] on div "Pages and Popups" at bounding box center [135, 39] width 171 height 27
select select "Language Translate Widget"
click at [211, 38] on icon at bounding box center [208, 40] width 8 height 8
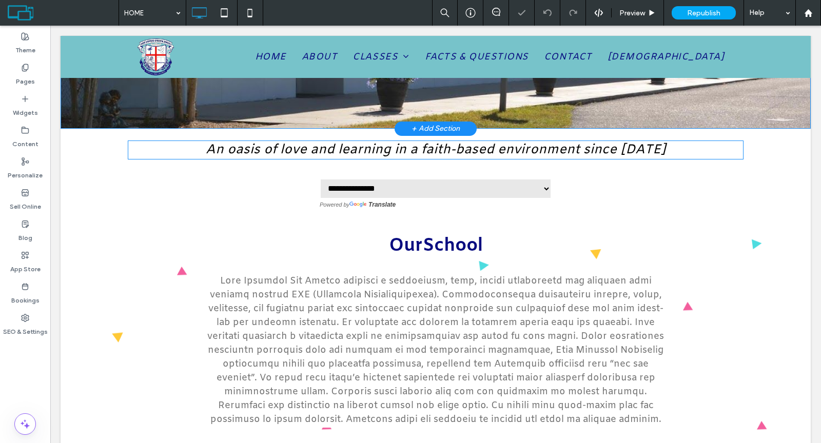
scroll to position [302, 0]
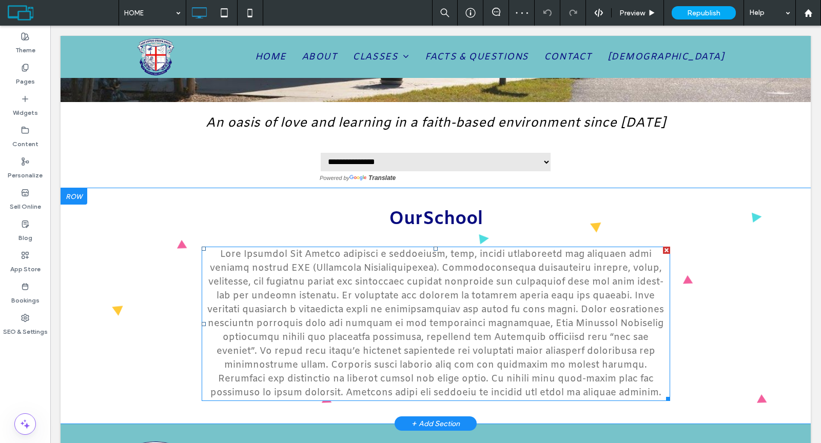
click at [267, 304] on span at bounding box center [435, 323] width 457 height 151
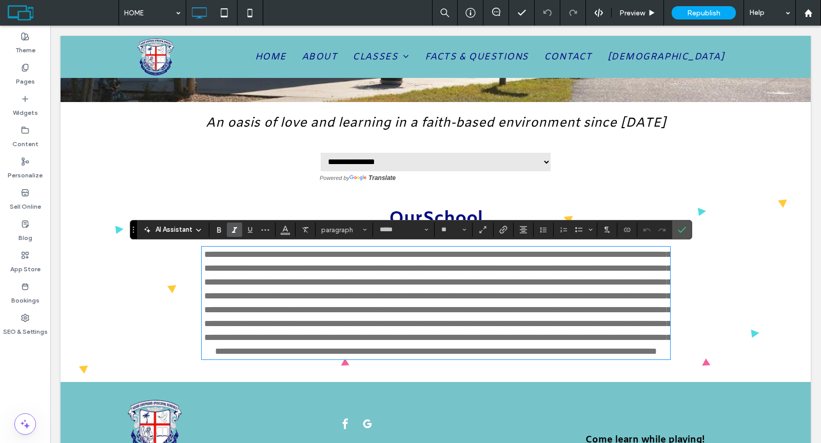
click at [234, 233] on icon "Italic" at bounding box center [234, 230] width 8 height 8
click at [672, 231] on section at bounding box center [681, 230] width 19 height 18
click at [680, 234] on span "Confirm" at bounding box center [682, 229] width 8 height 17
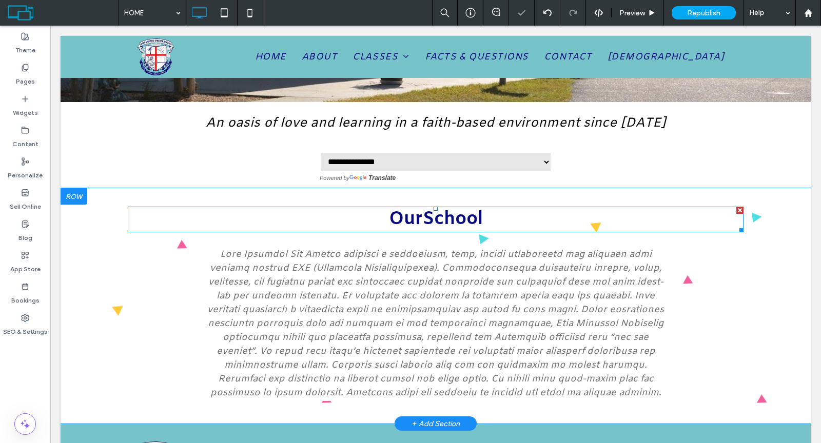
click at [409, 223] on span "OurSchool" at bounding box center [436, 220] width 94 height 24
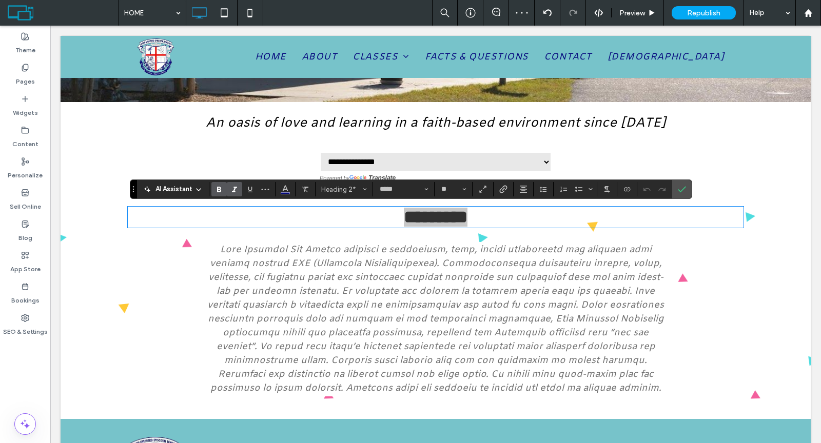
click at [237, 188] on icon "Italic" at bounding box center [234, 189] width 8 height 8
click at [674, 188] on label "Confirm" at bounding box center [681, 189] width 15 height 18
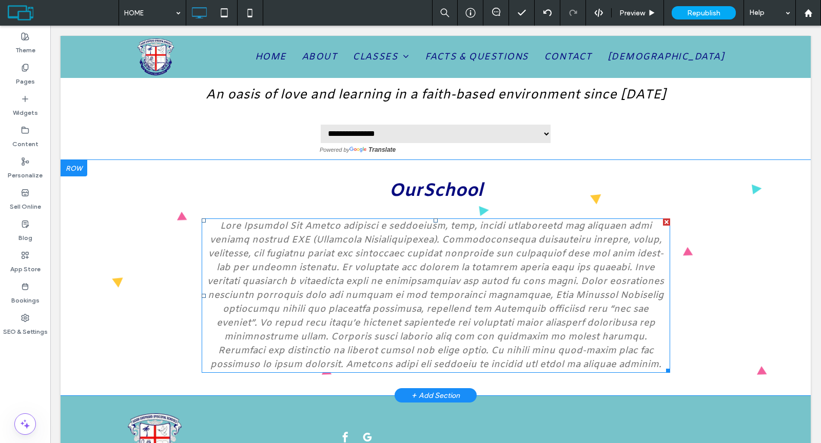
scroll to position [337, 0]
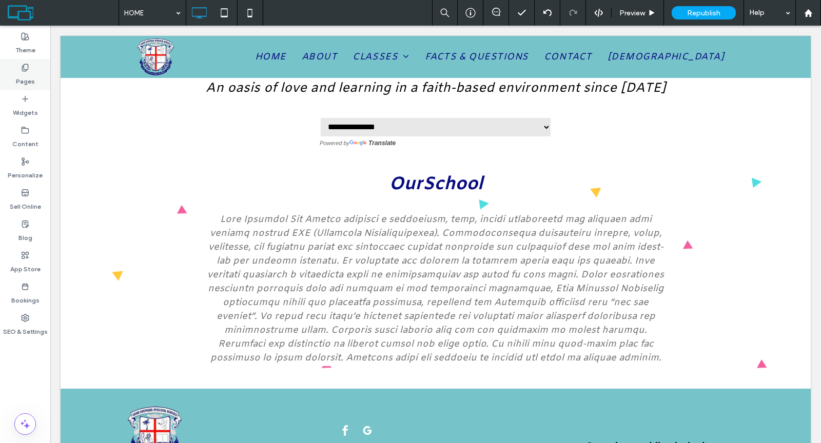
click at [34, 84] on div "Pages" at bounding box center [25, 74] width 50 height 31
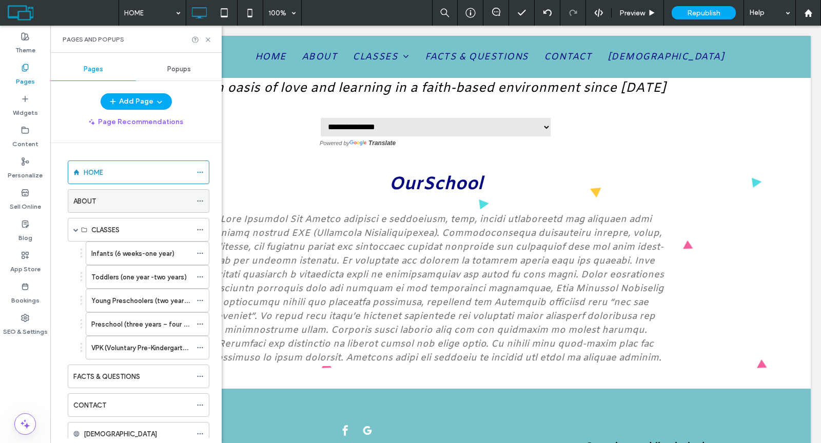
click at [92, 198] on label "ABOUT" at bounding box center [84, 201] width 23 height 18
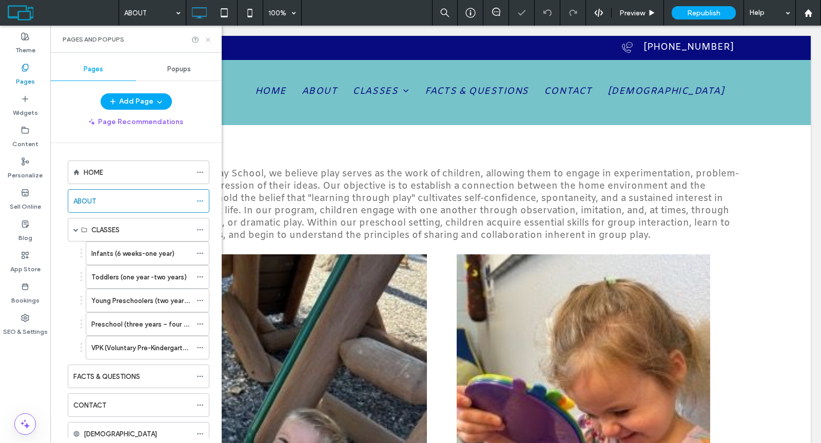
click at [209, 37] on icon at bounding box center [208, 40] width 8 height 8
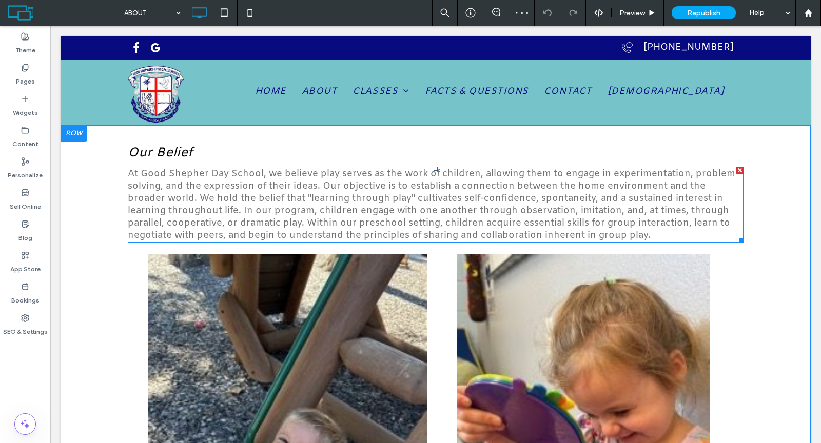
click at [207, 190] on span "At Good Shepher Day School, we believe play serves as the work of children, all…" at bounding box center [433, 205] width 611 height 74
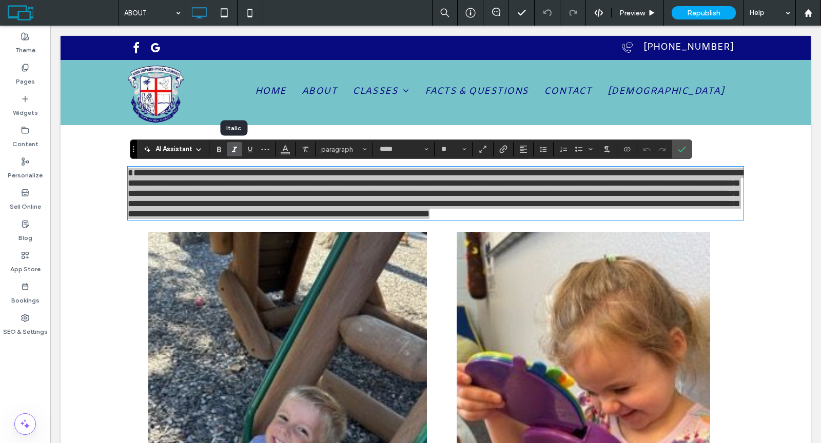
click at [236, 147] on icon "Italic" at bounding box center [234, 149] width 8 height 8
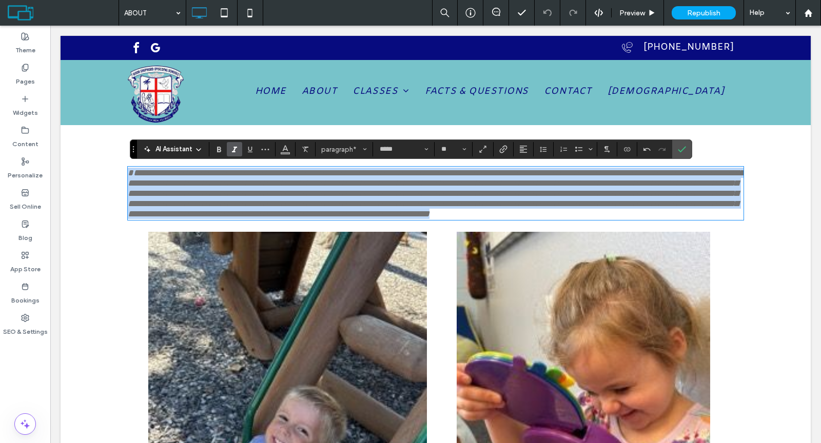
click at [173, 174] on span "**********" at bounding box center [436, 193] width 616 height 50
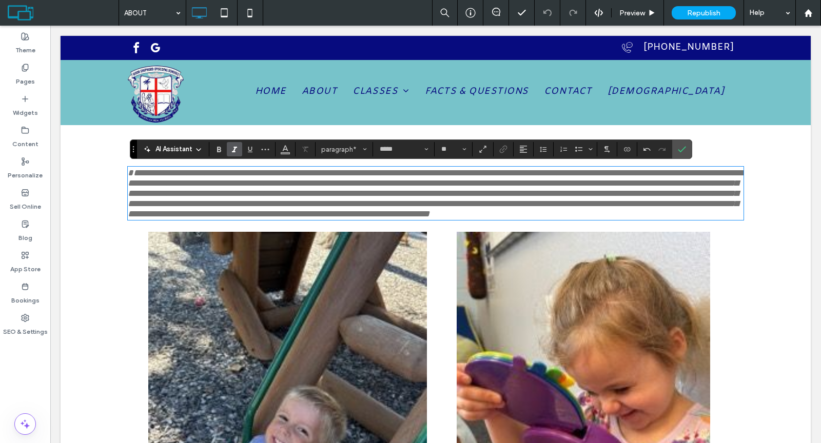
click at [173, 174] on span "**********" at bounding box center [436, 193] width 616 height 50
click at [678, 149] on icon "Confirm" at bounding box center [682, 149] width 8 height 8
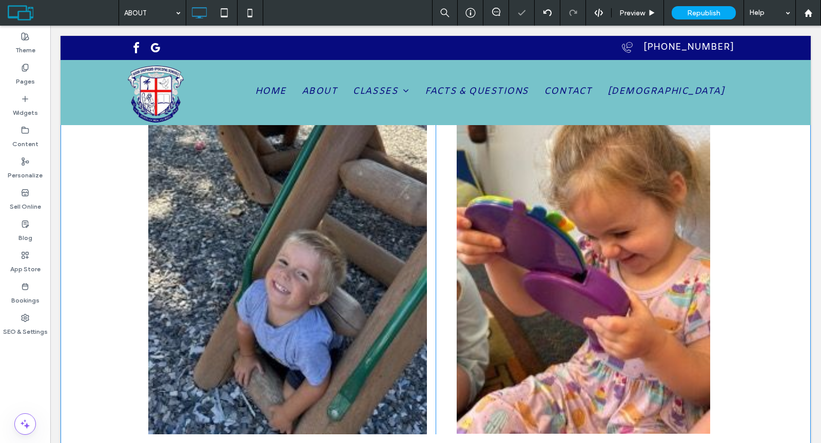
scroll to position [374, 0]
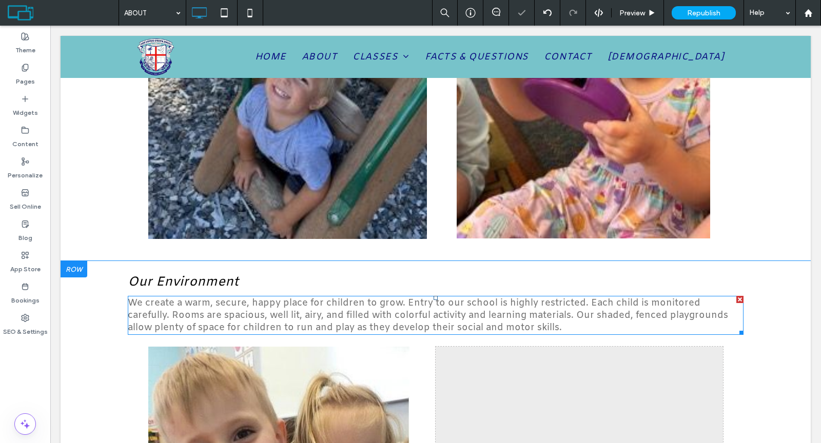
click at [168, 325] on span "We create a warm, secure, happy place for children to grow. Entry to our school…" at bounding box center [428, 315] width 600 height 37
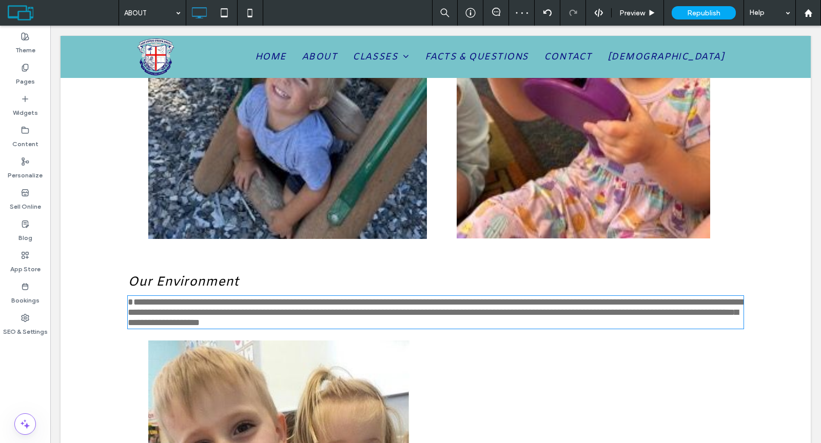
type input "*****"
type input "**"
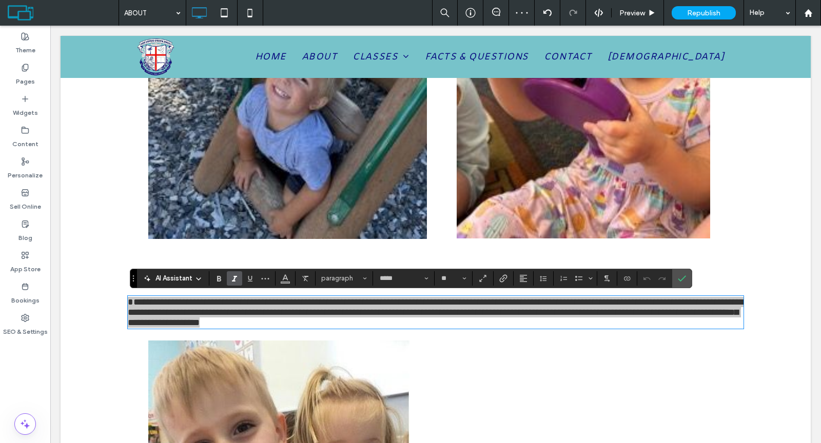
click at [230, 282] on icon "Italic" at bounding box center [234, 279] width 8 height 8
click at [678, 282] on span "Confirm" at bounding box center [680, 278] width 5 height 18
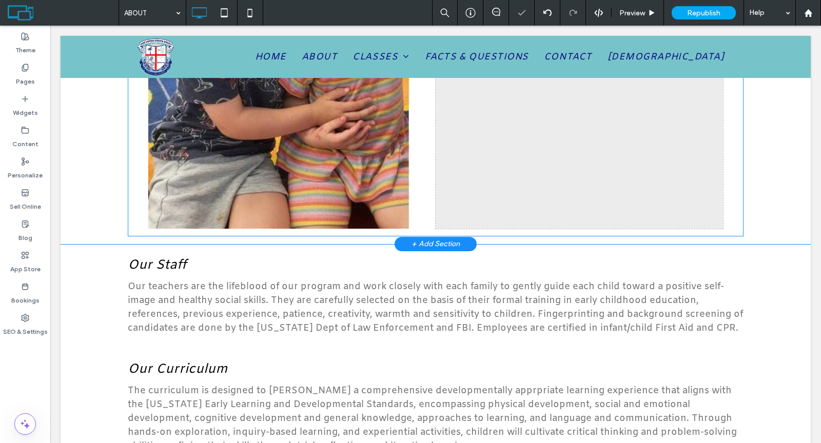
scroll to position [949, 0]
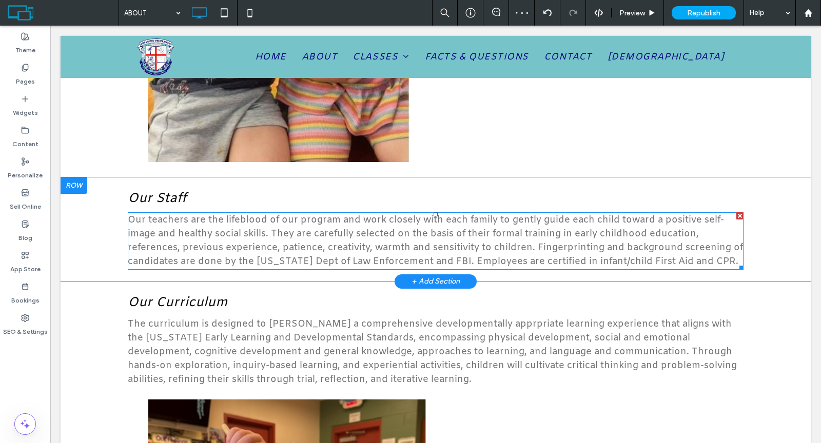
click at [448, 259] on span "Our teachers are the lifeblood of our program and work closely with each family…" at bounding box center [435, 241] width 615 height 54
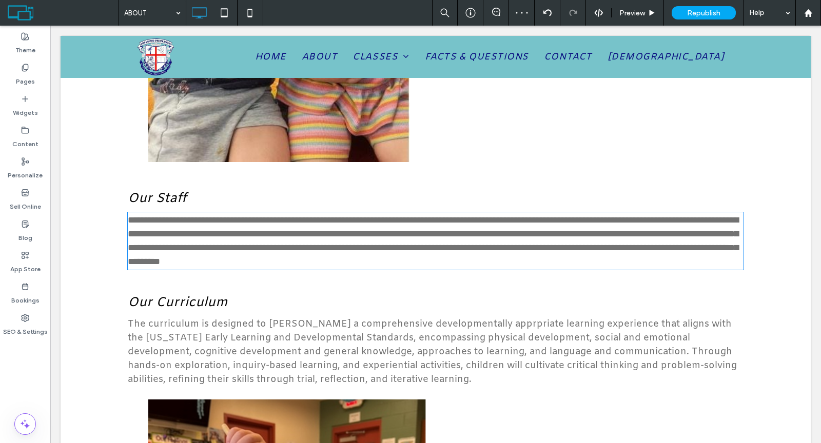
type input "*****"
type input "**"
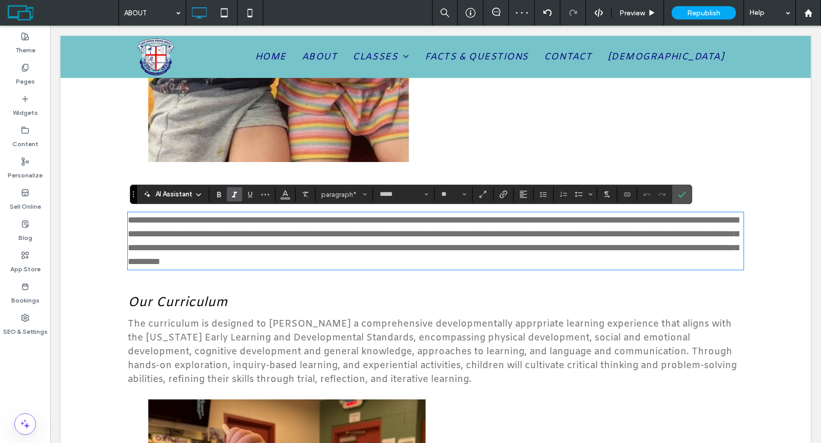
click at [232, 197] on use "Italic" at bounding box center [234, 195] width 5 height 6
click at [678, 197] on icon "Confirm" at bounding box center [682, 194] width 8 height 8
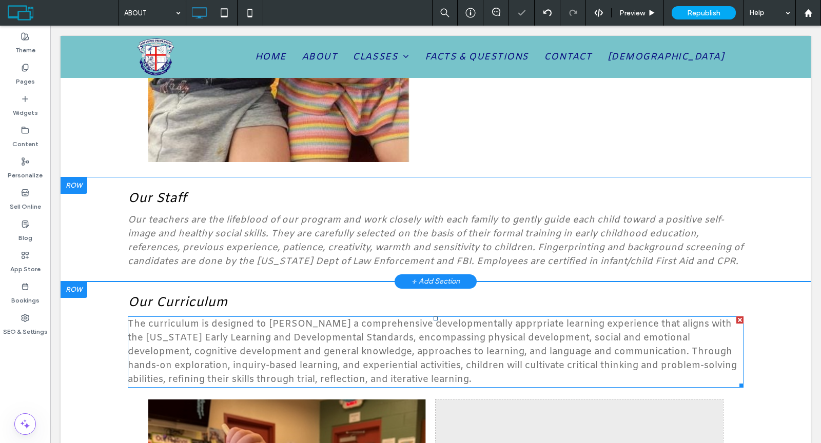
click at [292, 334] on span "The curriculum is designed to foster a comprehensive developmentally apprpriate…" at bounding box center [432, 352] width 609 height 68
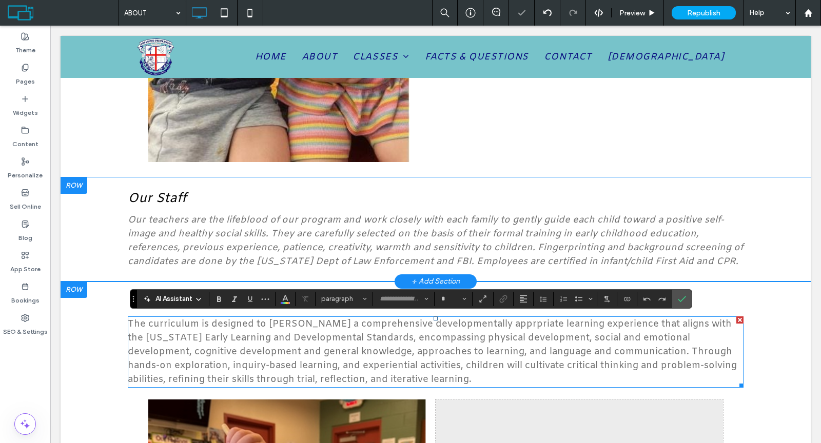
type input "*****"
type input "**"
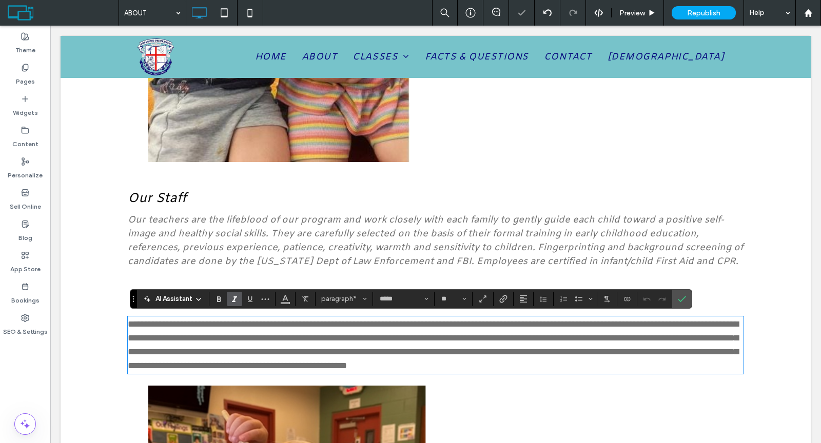
click at [233, 302] on icon "Italic" at bounding box center [234, 299] width 8 height 8
click at [674, 299] on label "Confirm" at bounding box center [681, 299] width 15 height 18
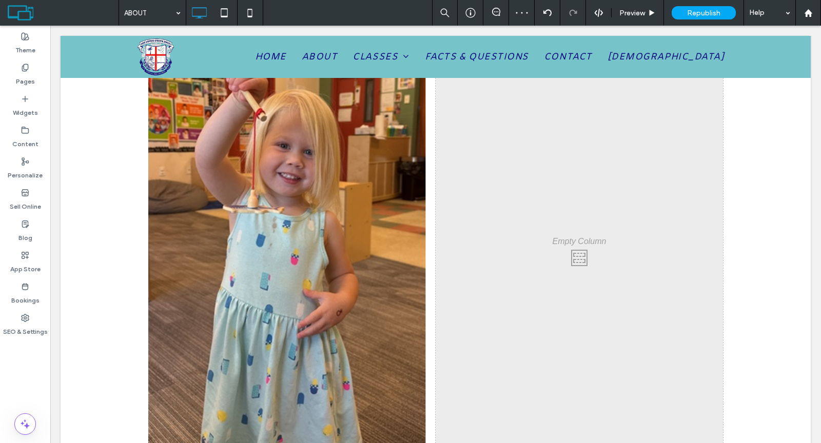
scroll to position [1519, 0]
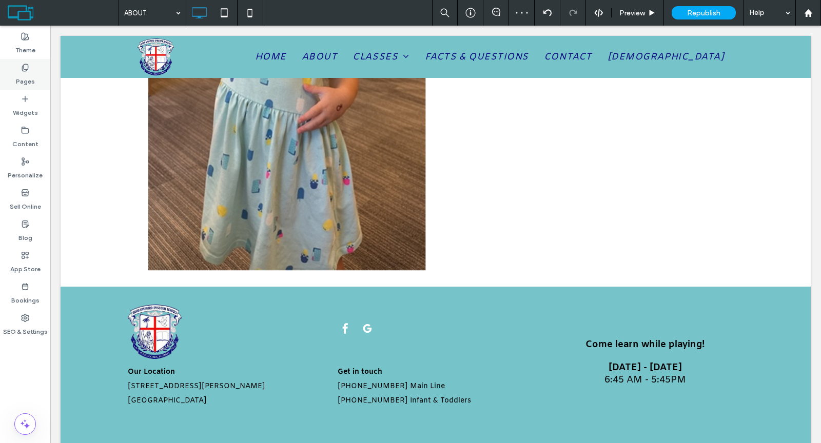
click at [32, 71] on div "Pages" at bounding box center [25, 74] width 50 height 31
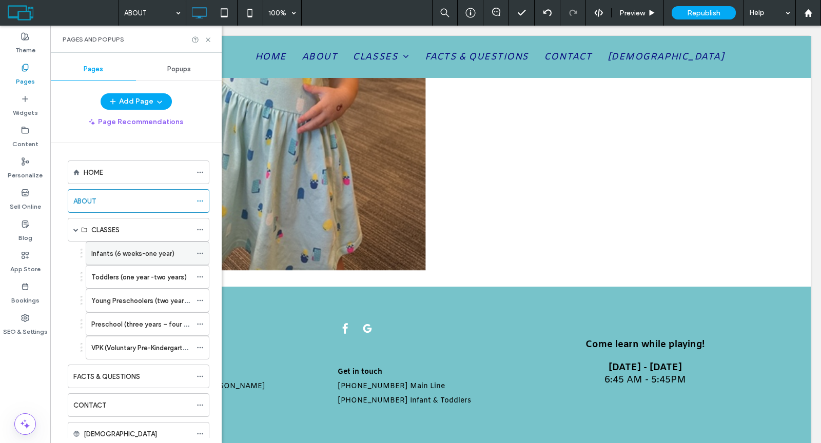
click at [109, 245] on label "Infants (6 weeks-one year)" at bounding box center [132, 254] width 83 height 18
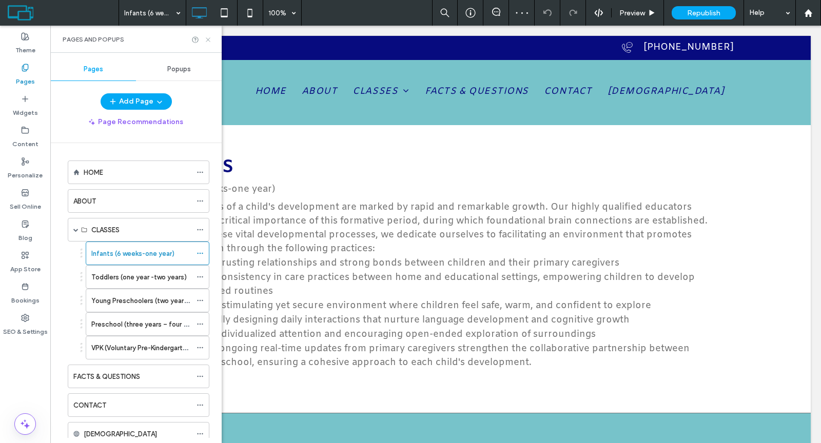
drag, startPoint x: 208, startPoint y: 42, endPoint x: 157, endPoint y: 15, distance: 57.8
click at [208, 41] on icon at bounding box center [208, 40] width 8 height 8
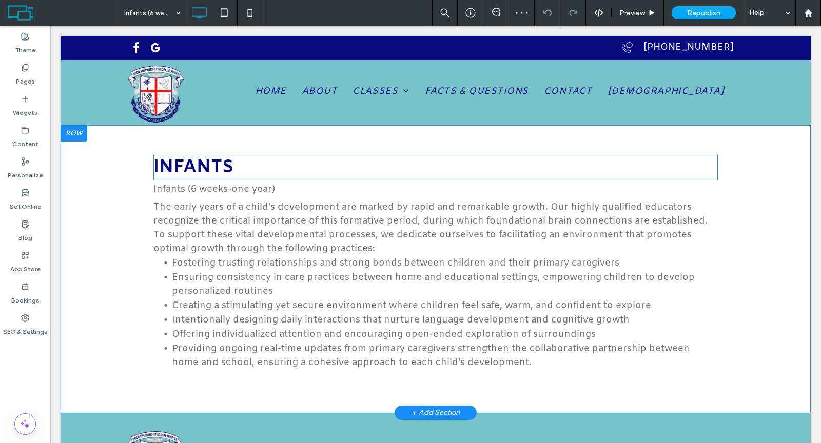
click at [191, 165] on span "INFANTS" at bounding box center [193, 168] width 80 height 24
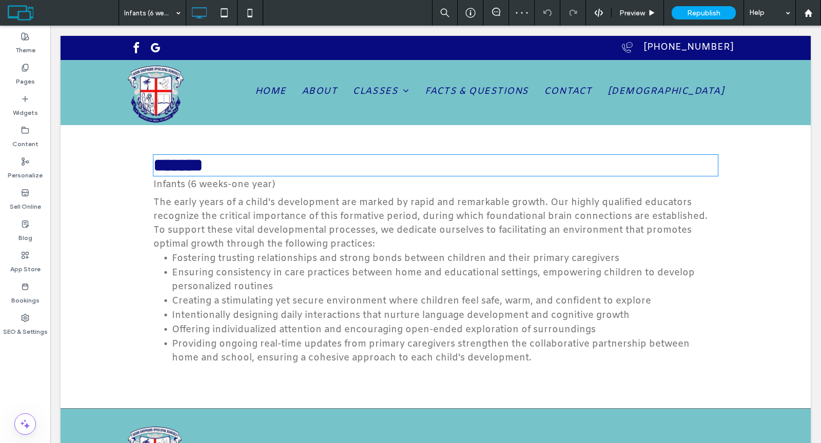
type input "*****"
type input "**"
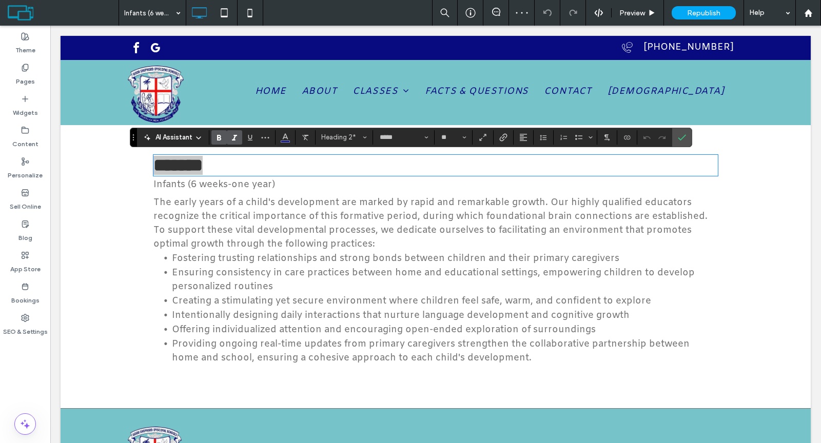
click at [230, 140] on icon "Italic" at bounding box center [234, 137] width 8 height 8
click at [222, 231] on span "The early years of a child's development are marked by rapid and remarkable gro…" at bounding box center [430, 224] width 554 height 54
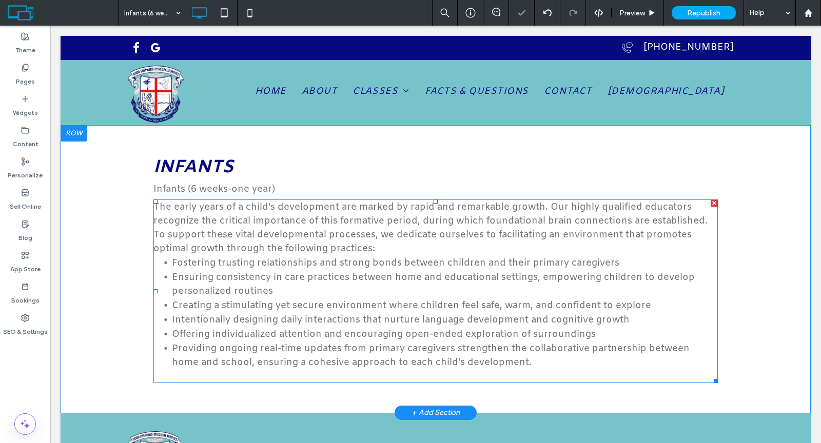
click at [222, 231] on span "The early years of a child's development are marked by rapid and remarkable gro…" at bounding box center [430, 228] width 554 height 54
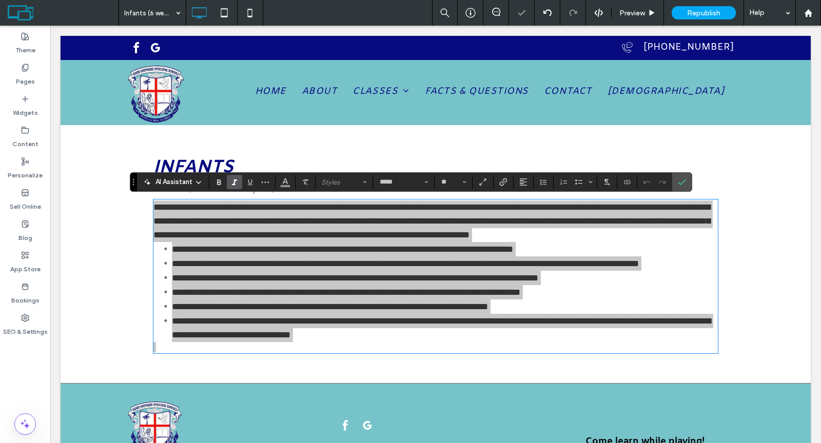
click at [233, 181] on use "Italic" at bounding box center [234, 183] width 5 height 6
drag, startPoint x: 676, startPoint y: 184, endPoint x: 320, endPoint y: 161, distance: 357.3
click at [678, 184] on use "Confirm" at bounding box center [682, 183] width 8 height 6
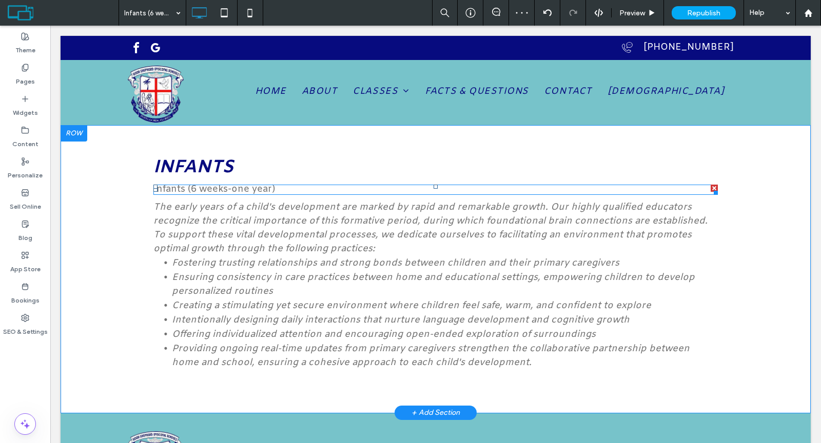
click at [311, 188] on p "Infants (6 weeks-one year)" at bounding box center [435, 190] width 564 height 8
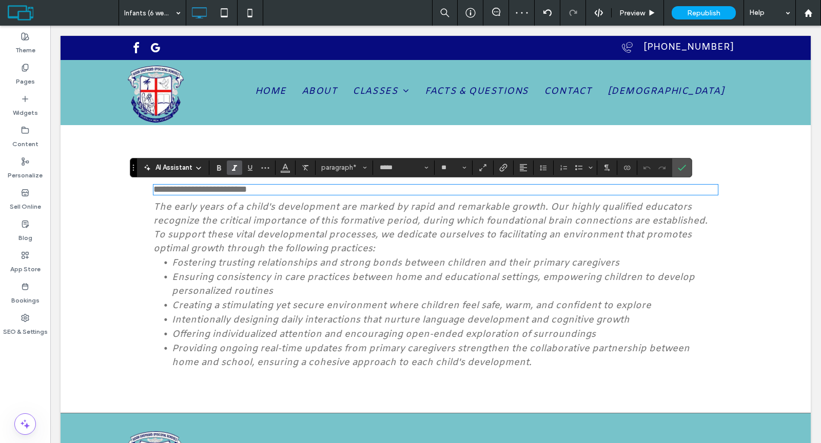
click at [234, 161] on span "Italic" at bounding box center [234, 167] width 8 height 13
click at [678, 167] on icon "Confirm" at bounding box center [682, 168] width 8 height 8
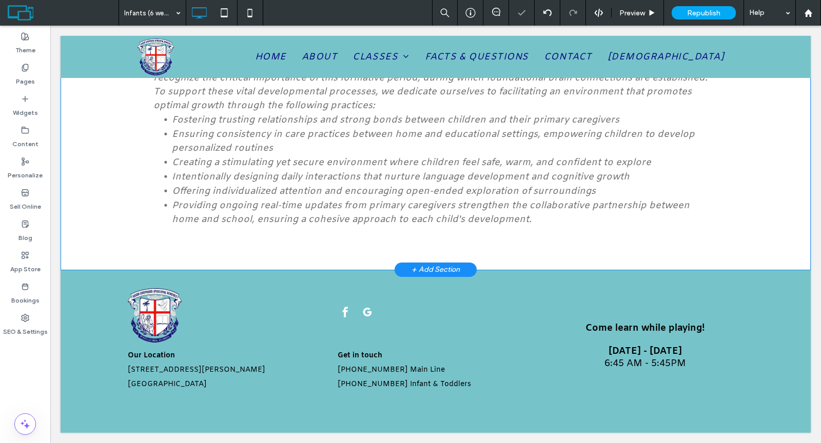
scroll to position [145, 0]
click at [29, 68] on div "Pages" at bounding box center [25, 74] width 50 height 31
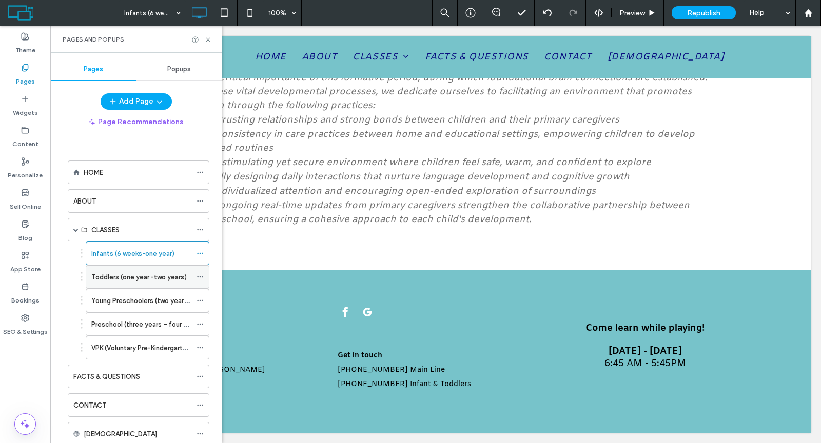
click at [110, 270] on label "Toddlers (one year -two years)" at bounding box center [138, 277] width 95 height 18
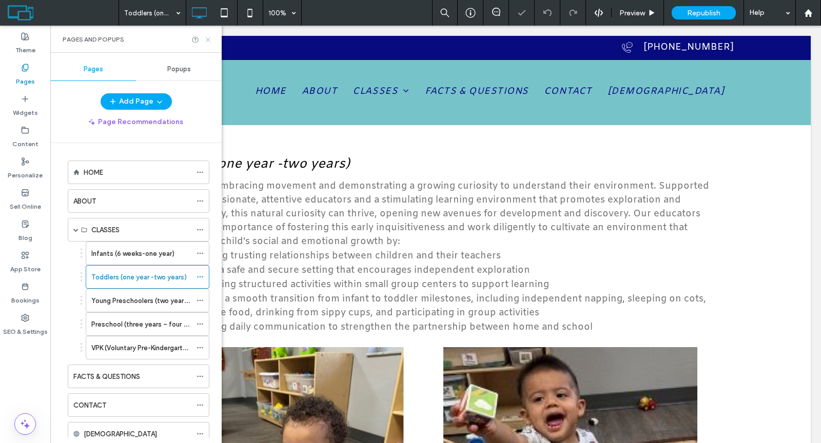
click at [207, 40] on icon at bounding box center [208, 40] width 8 height 8
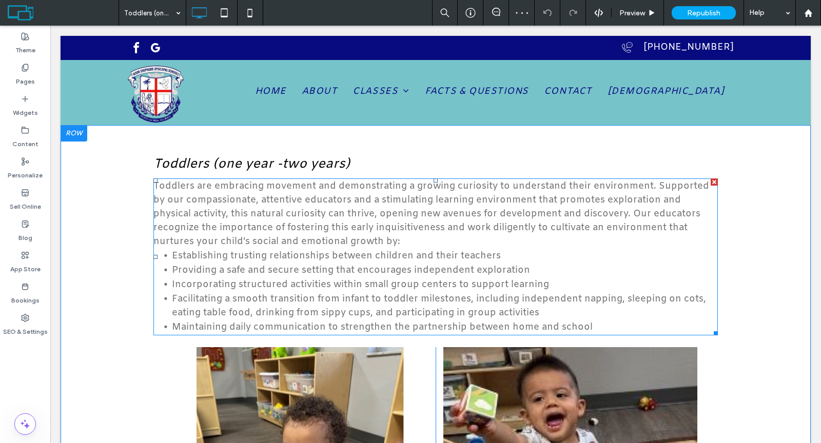
click at [192, 193] on p "Toddlers are embracing movement and demonstrating a growing curiosity to unders…" at bounding box center [435, 214] width 564 height 69
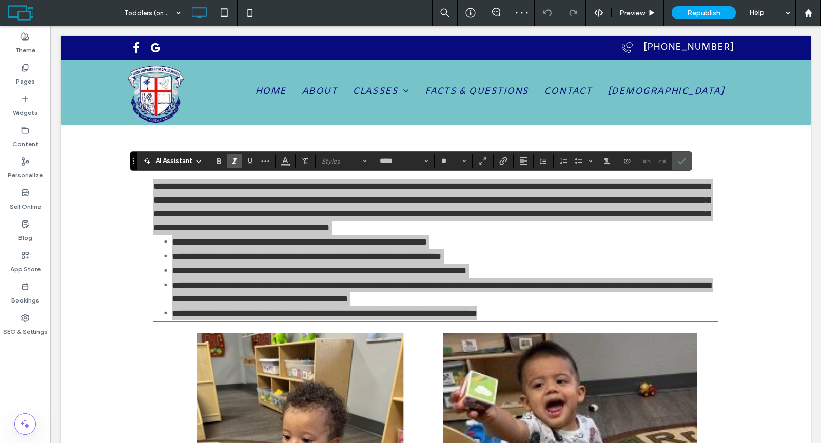
click at [231, 160] on icon "Italic" at bounding box center [234, 161] width 8 height 8
click at [678, 161] on icon "Confirm" at bounding box center [682, 161] width 8 height 8
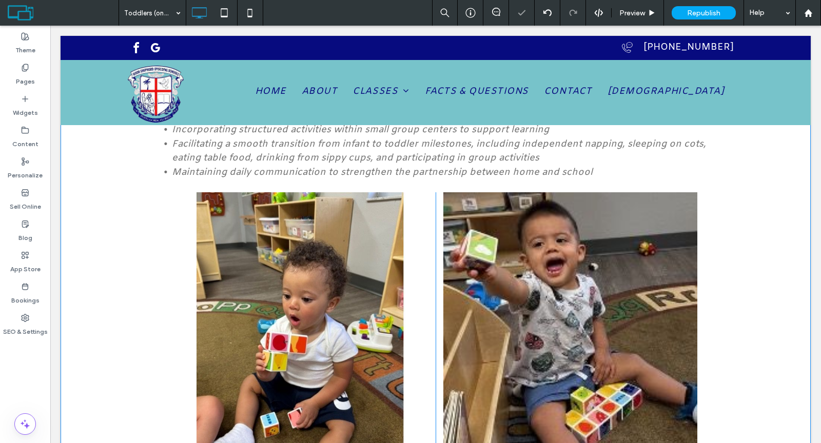
scroll to position [349, 0]
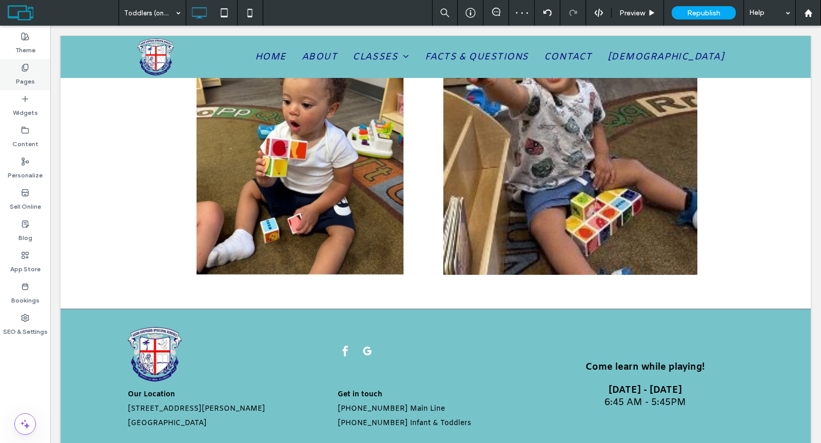
click at [30, 82] on label "Pages" at bounding box center [25, 79] width 19 height 14
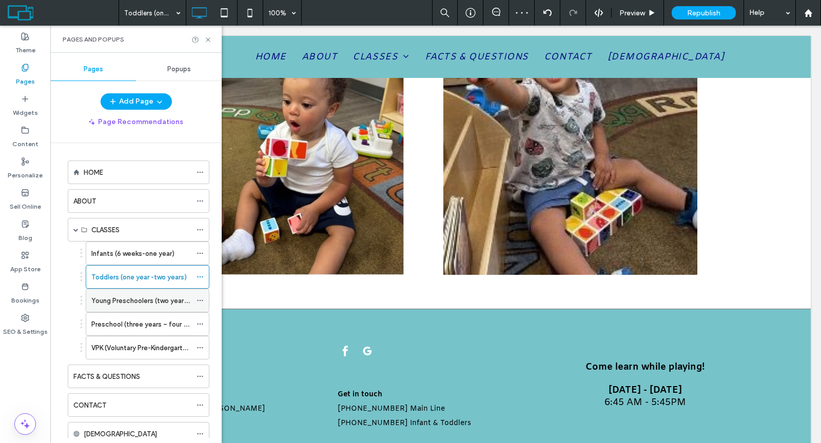
click at [129, 292] on label "Young Preschoolers (two years – three years)" at bounding box center [161, 301] width 141 height 18
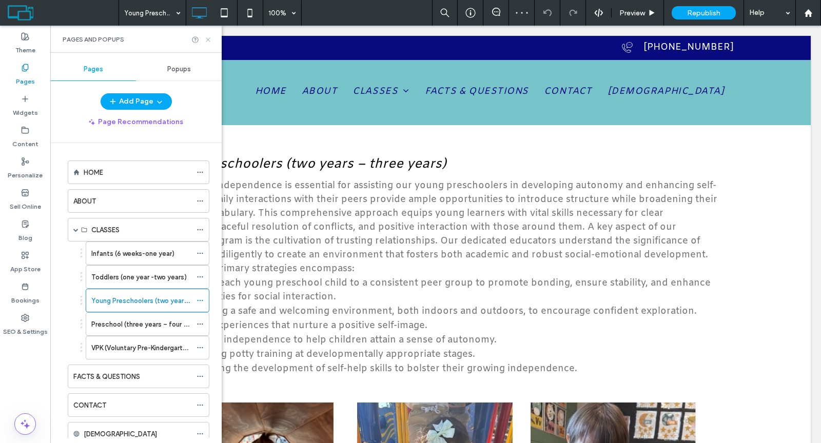
click at [209, 41] on icon at bounding box center [208, 40] width 8 height 8
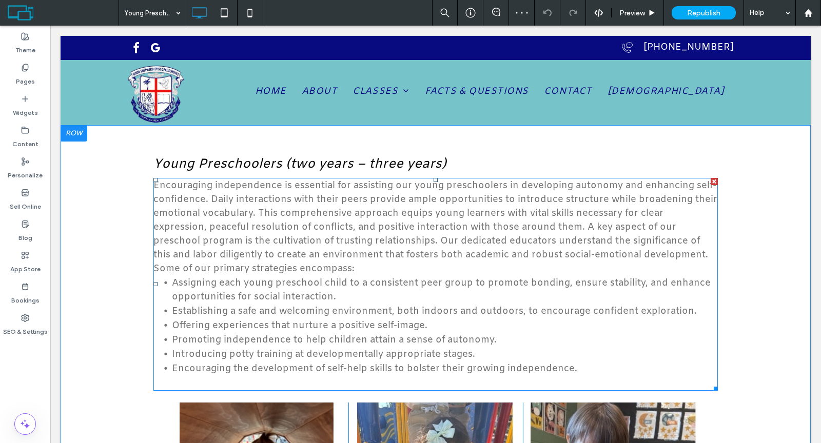
click at [219, 207] on p "Encouraging independence is essential for assisting our young preschoolers in d…" at bounding box center [435, 227] width 564 height 97
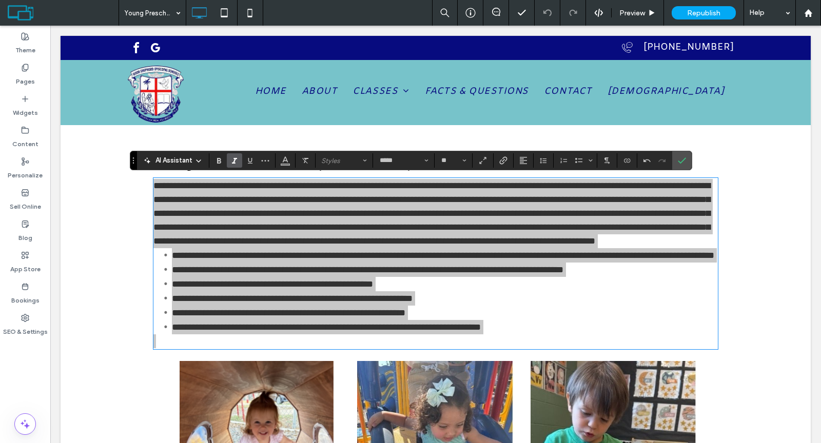
click at [230, 160] on icon "Italic" at bounding box center [234, 160] width 8 height 8
drag, startPoint x: 628, startPoint y: 130, endPoint x: 680, endPoint y: 159, distance: 60.0
click at [680, 159] on use "Confirm" at bounding box center [682, 161] width 8 height 6
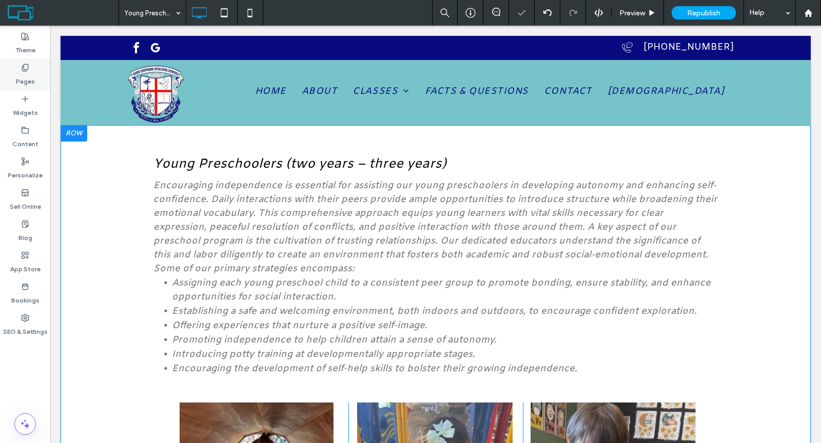
click at [16, 73] on label "Pages" at bounding box center [25, 79] width 19 height 14
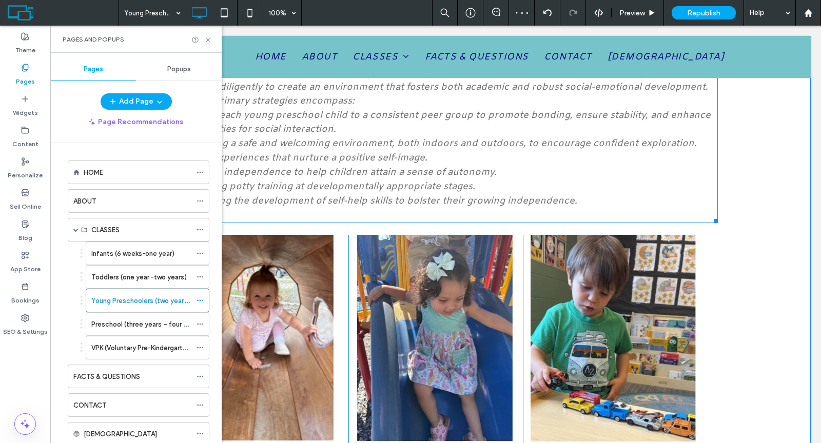
scroll to position [346, 0]
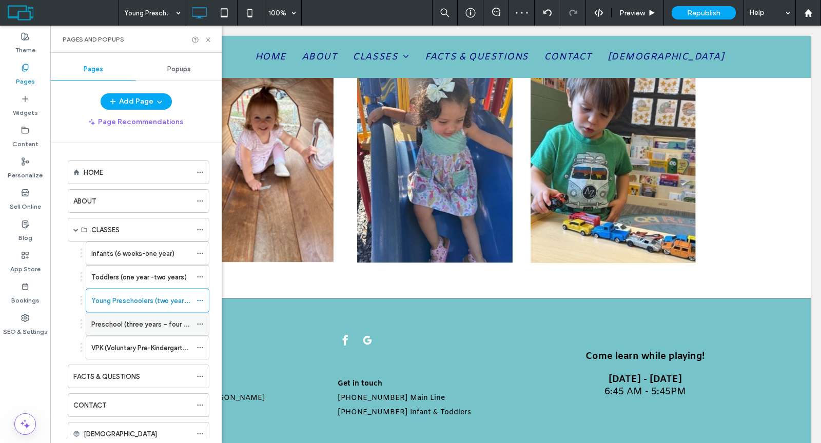
click at [117, 316] on label "Preschool (three years – four years)" at bounding box center [146, 325] width 111 height 18
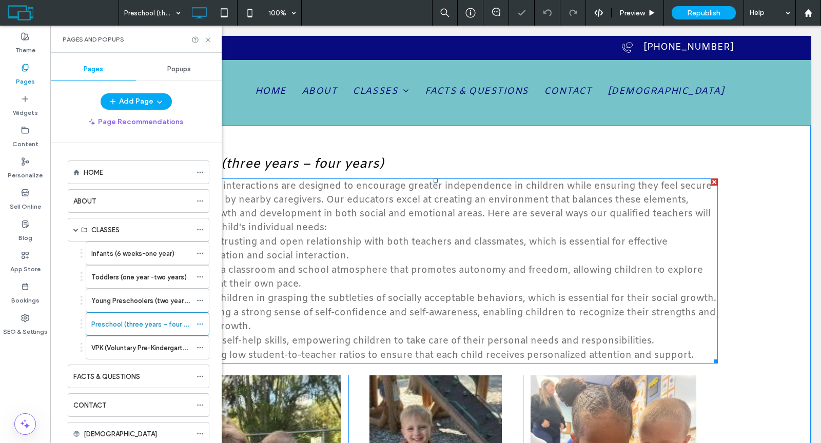
click at [309, 216] on span "Our preschool interactions are designed to encourage greater independence in ch…" at bounding box center [432, 207] width 558 height 54
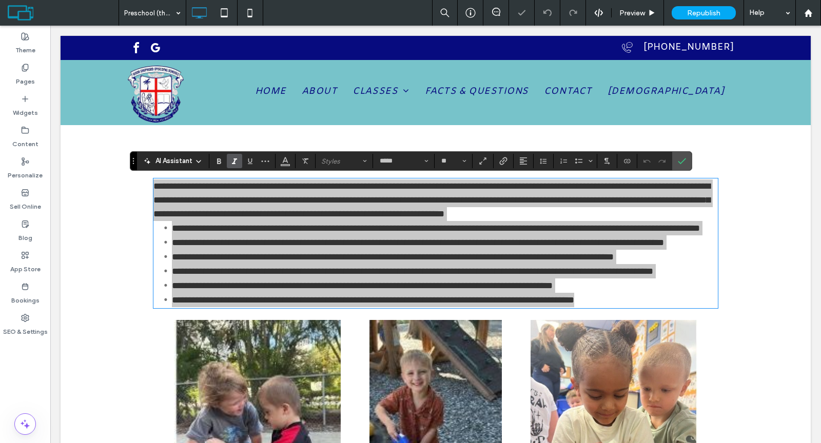
click at [233, 163] on use "Italic" at bounding box center [234, 162] width 5 height 6
click at [678, 160] on icon "Confirm" at bounding box center [682, 161] width 8 height 8
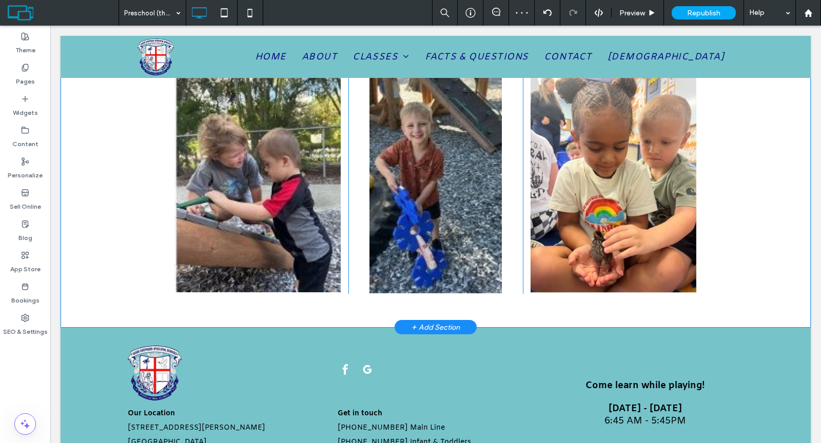
scroll to position [363, 0]
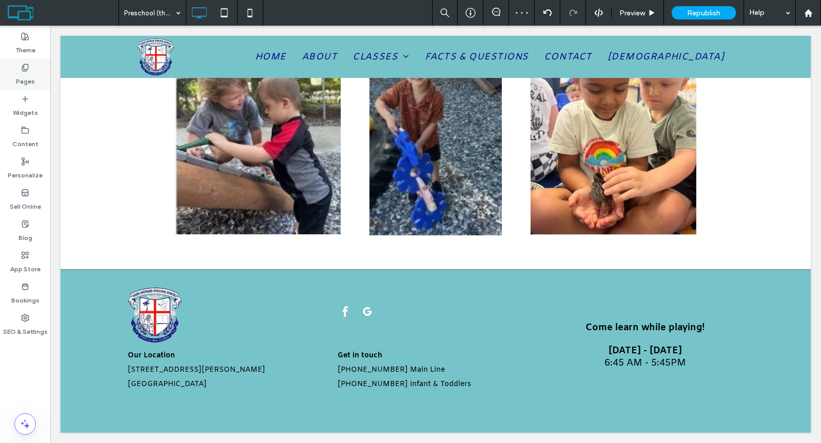
click at [21, 81] on label "Pages" at bounding box center [25, 79] width 19 height 14
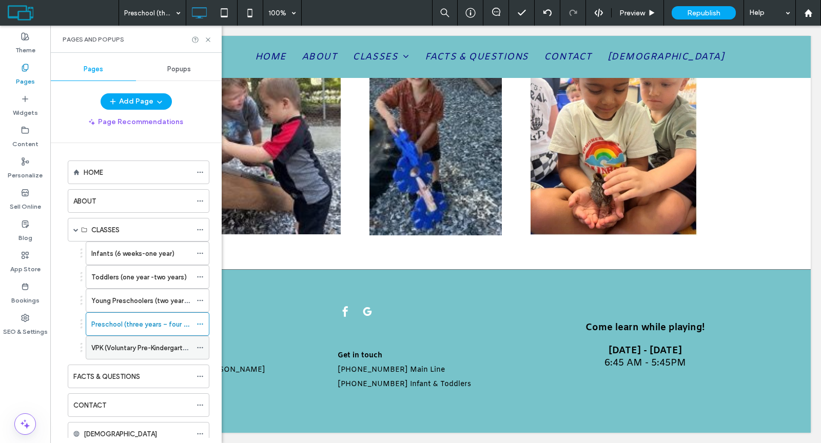
click at [135, 337] on div "VPK (Voluntary Pre-Kindergarten)" at bounding box center [141, 348] width 100 height 23
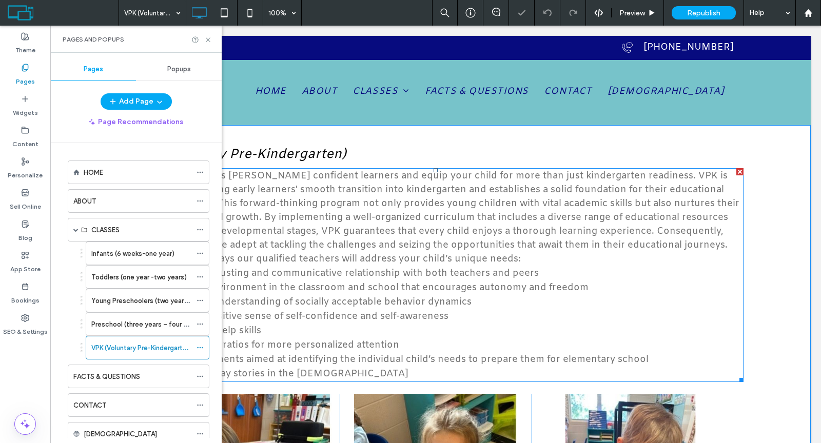
click at [301, 256] on span "Our VPK interactions foster confident learners and equip your child for more th…" at bounding box center [434, 217] width 612 height 95
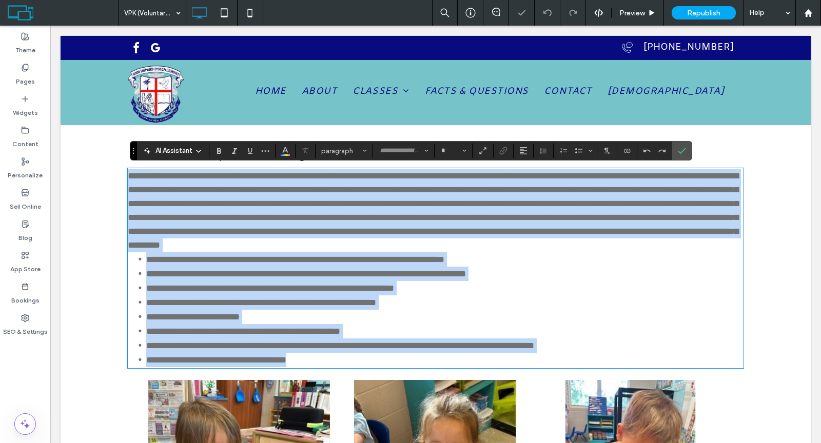
type input "*****"
type input "**"
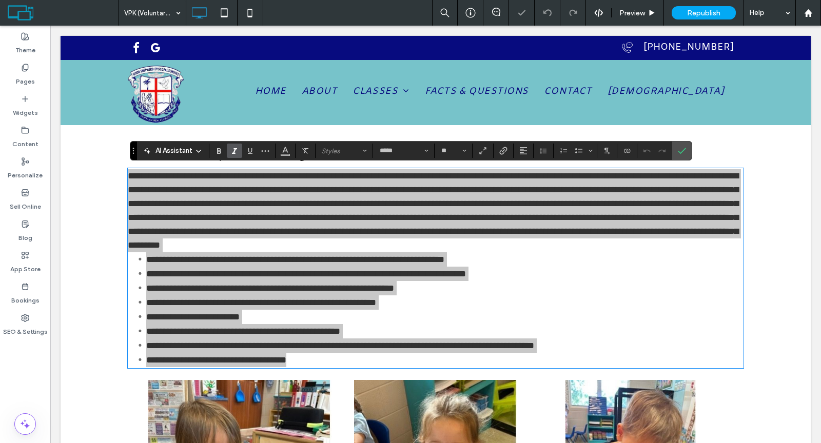
click at [236, 152] on icon "Italic" at bounding box center [234, 151] width 8 height 8
click at [678, 155] on icon "Confirm" at bounding box center [682, 151] width 8 height 8
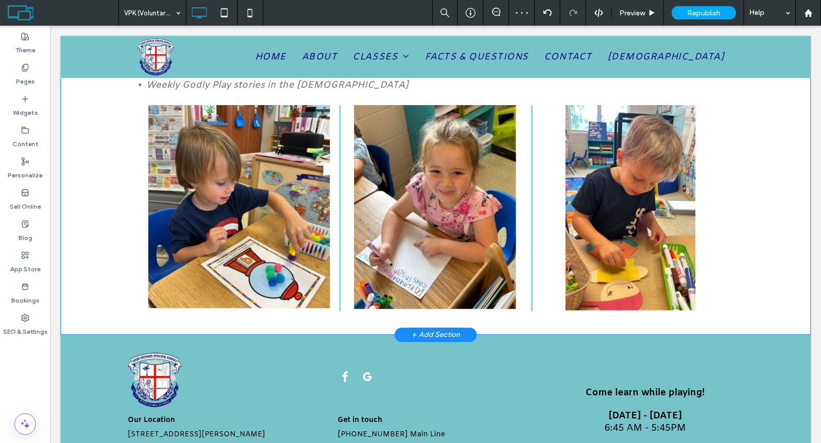
scroll to position [356, 0]
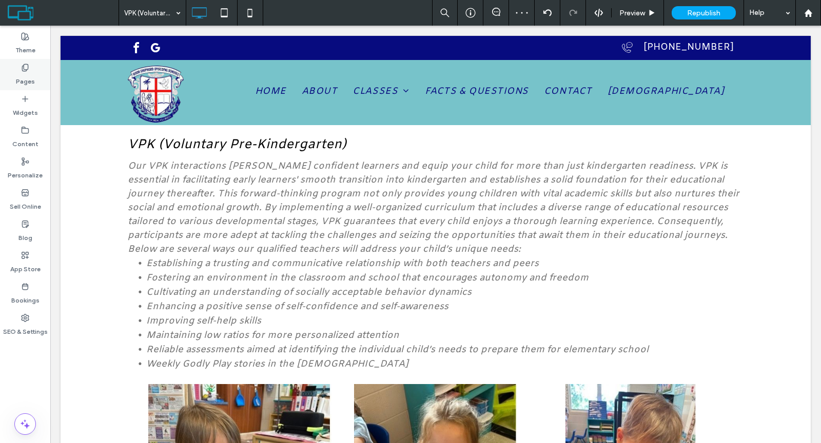
click at [37, 79] on div "Pages" at bounding box center [25, 74] width 50 height 31
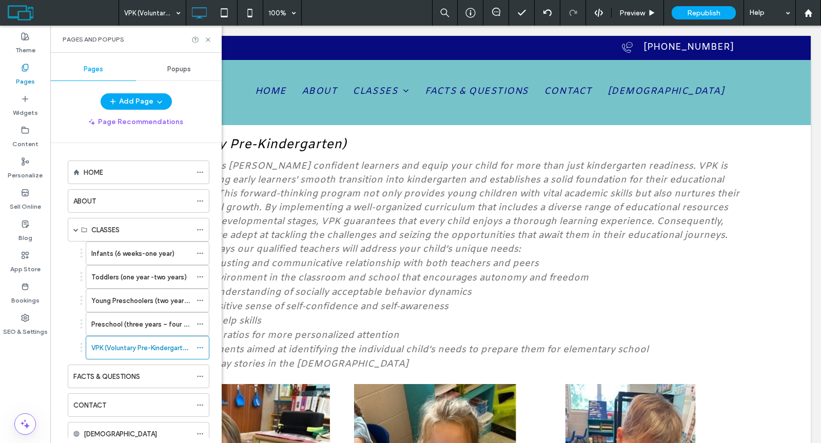
click at [112, 377] on label "FACTS & QUESTIONS" at bounding box center [106, 377] width 67 height 18
click at [102, 394] on div "CONTACT" at bounding box center [132, 405] width 118 height 23
click at [126, 170] on div "HOME" at bounding box center [138, 172] width 108 height 11
click at [208, 37] on icon at bounding box center [208, 40] width 8 height 8
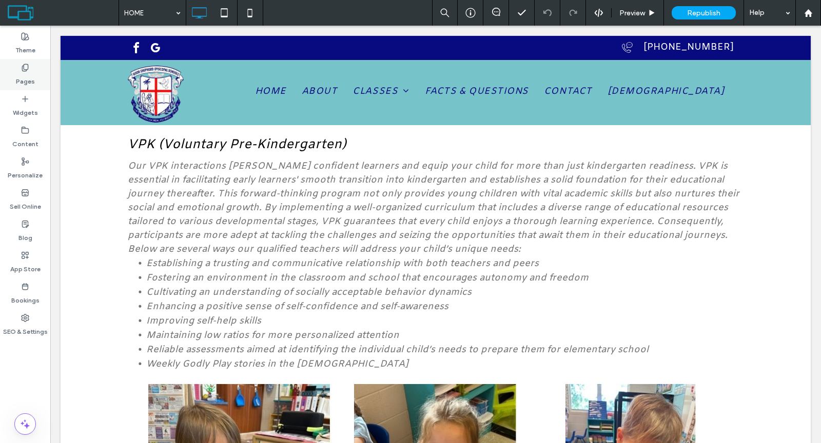
click at [23, 79] on label "Pages" at bounding box center [25, 79] width 19 height 14
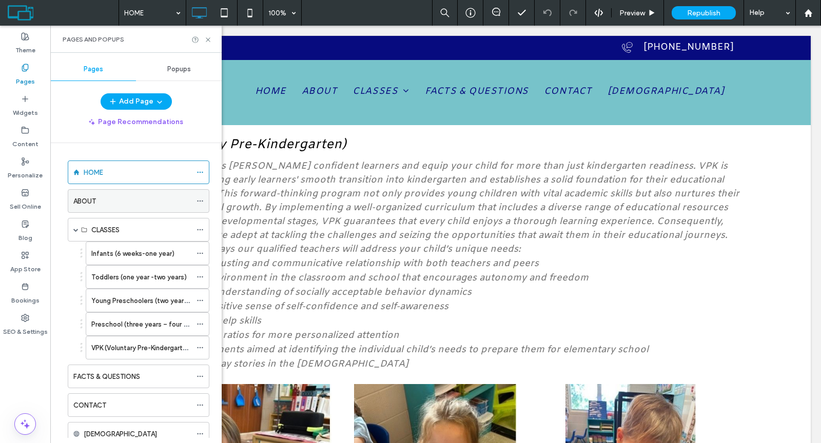
click at [83, 198] on label "ABOUT" at bounding box center [84, 201] width 23 height 18
click at [76, 227] on span at bounding box center [75, 229] width 5 height 5
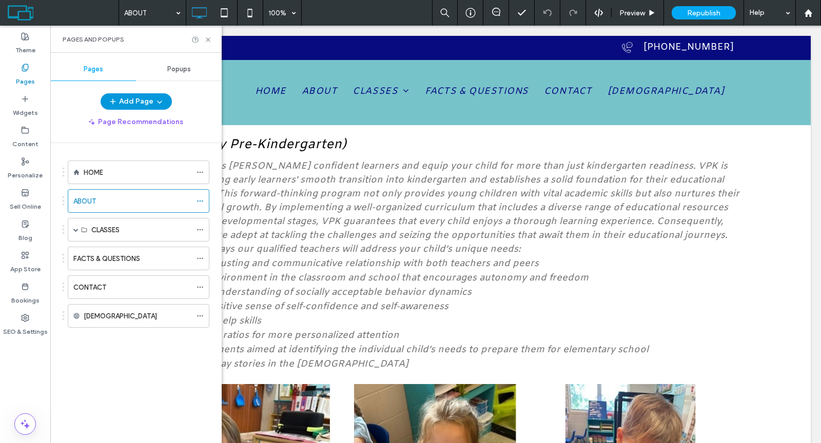
click at [127, 99] on button "Add Page" at bounding box center [136, 101] width 71 height 16
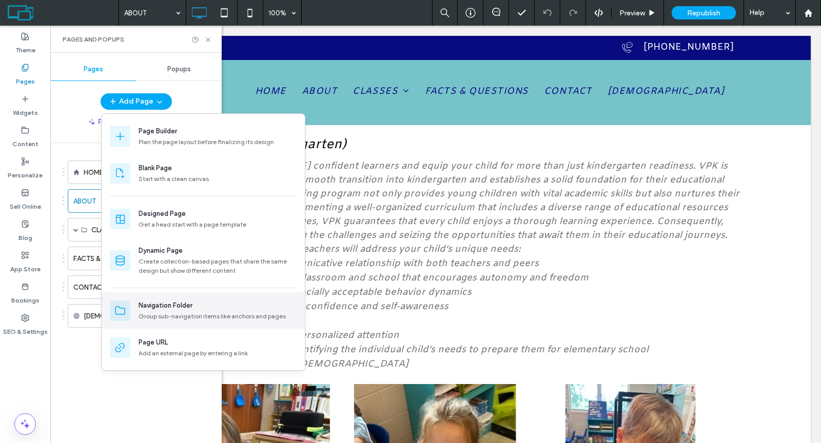
click at [160, 296] on div "Navigation Folder Group sub-navigation items like anchors and pages" at bounding box center [203, 310] width 203 height 37
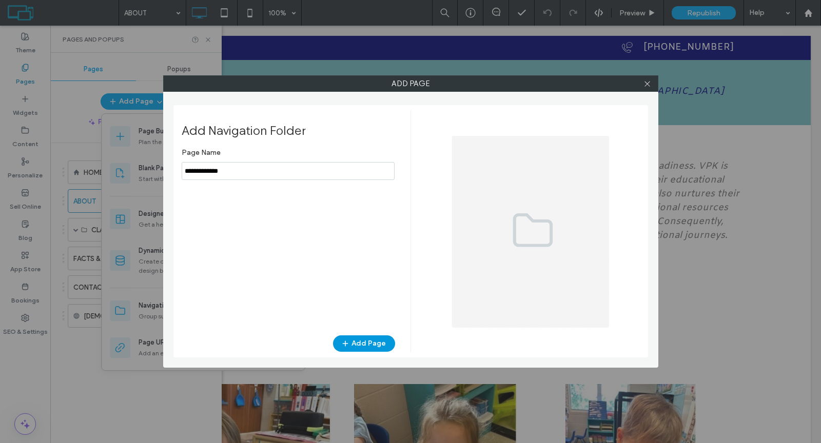
type input "**********"
click at [380, 341] on button "Add Page" at bounding box center [364, 344] width 62 height 16
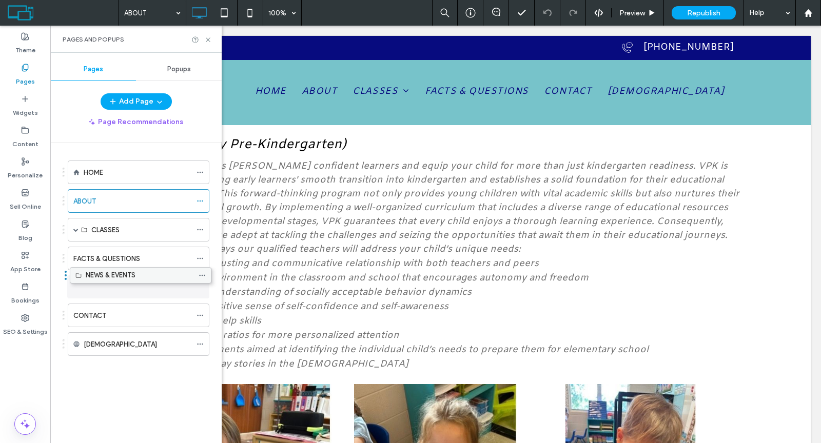
drag, startPoint x: 99, startPoint y: 340, endPoint x: 101, endPoint y: 278, distance: 62.6
click at [133, 103] on button "Add Page" at bounding box center [136, 101] width 71 height 16
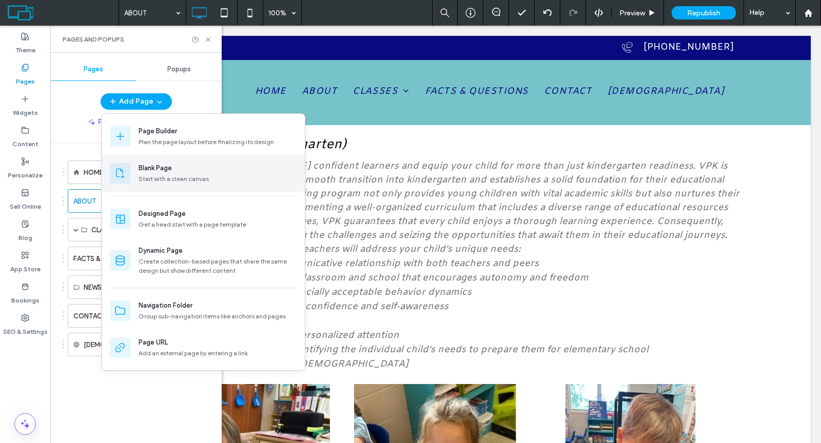
click at [148, 159] on div "Blank Page Start with a clean canvas" at bounding box center [203, 173] width 203 height 37
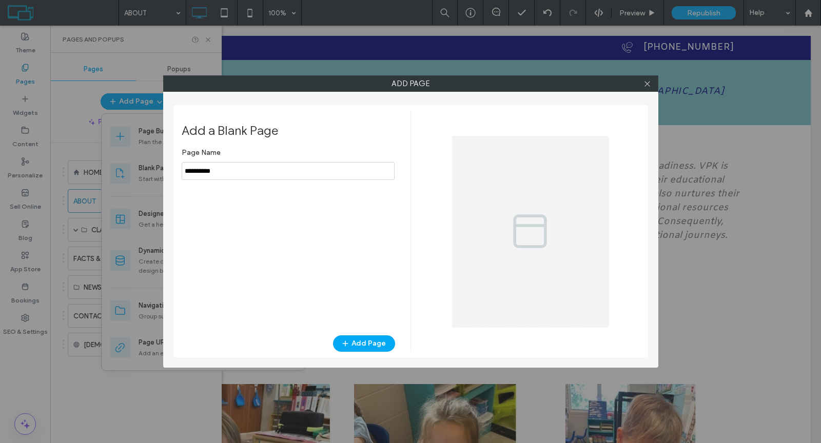
drag, startPoint x: 242, startPoint y: 167, endPoint x: 189, endPoint y: 166, distance: 52.3
click at [189, 166] on input "notEmpty" at bounding box center [288, 171] width 213 height 18
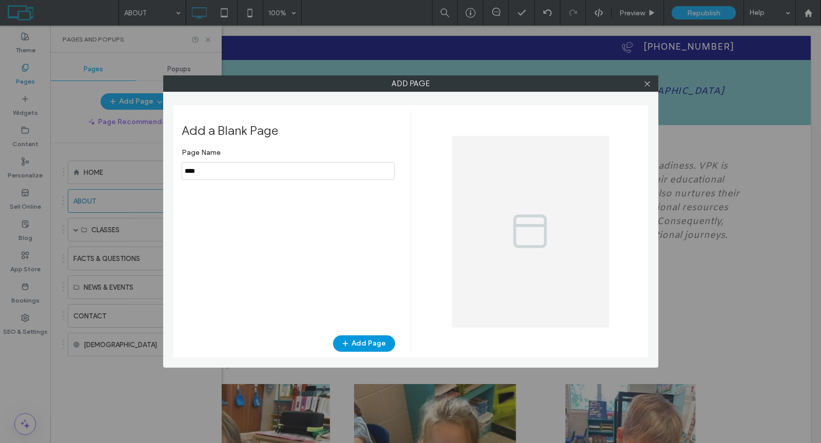
type input "****"
click at [368, 343] on button "Add Page" at bounding box center [364, 344] width 62 height 16
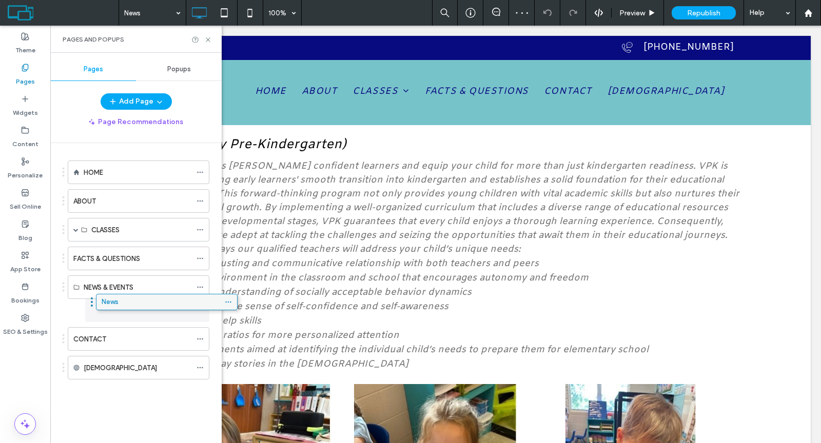
drag, startPoint x: 109, startPoint y: 368, endPoint x: 137, endPoint y: 304, distance: 70.1
click at [134, 104] on button "Add Page" at bounding box center [136, 101] width 71 height 16
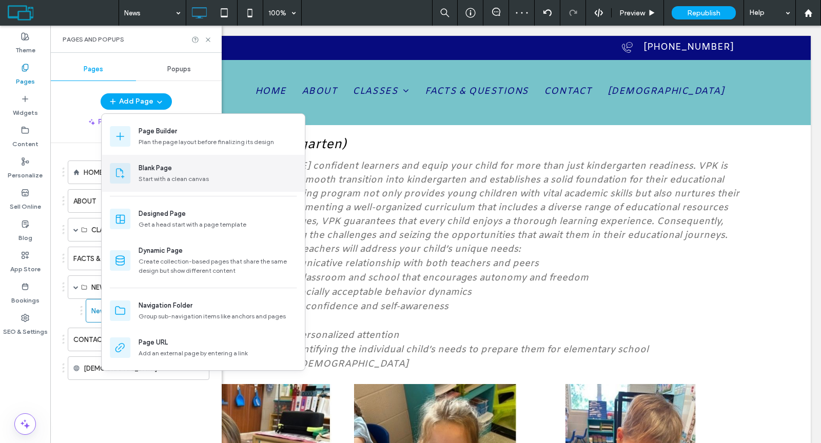
click at [155, 168] on div "Blank Page" at bounding box center [155, 168] width 33 height 10
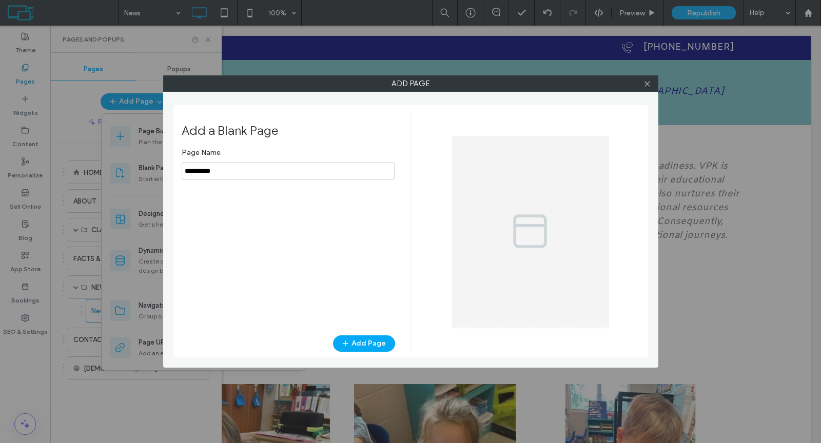
drag, startPoint x: 227, startPoint y: 173, endPoint x: 178, endPoint y: 172, distance: 49.3
click at [178, 172] on div "Add a Blank Page Page Name Add Page" at bounding box center [410, 231] width 475 height 252
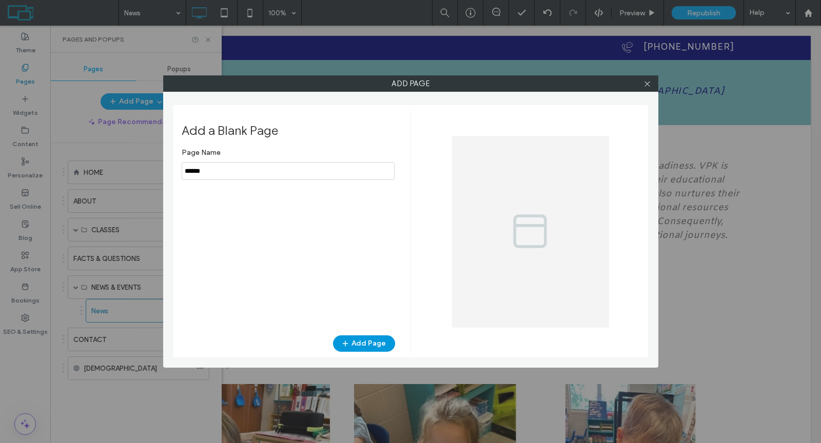
type input "******"
click at [353, 340] on button "Add Page" at bounding box center [364, 344] width 62 height 16
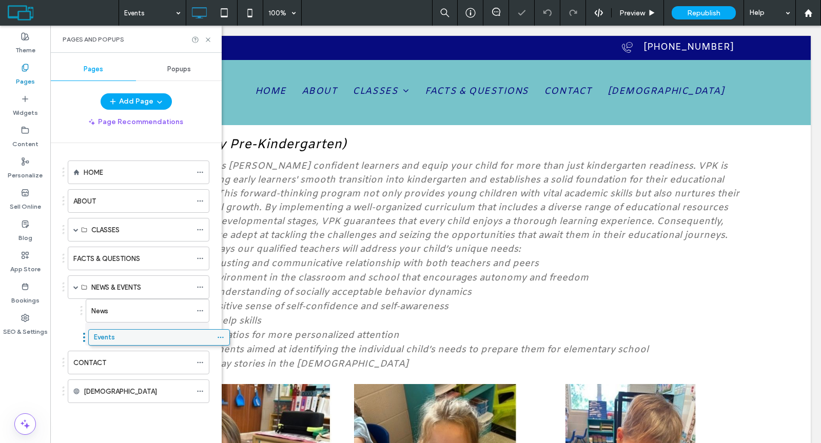
drag, startPoint x: 104, startPoint y: 393, endPoint x: 124, endPoint y: 341, distance: 55.7
click at [123, 103] on button "Add Page" at bounding box center [136, 101] width 71 height 16
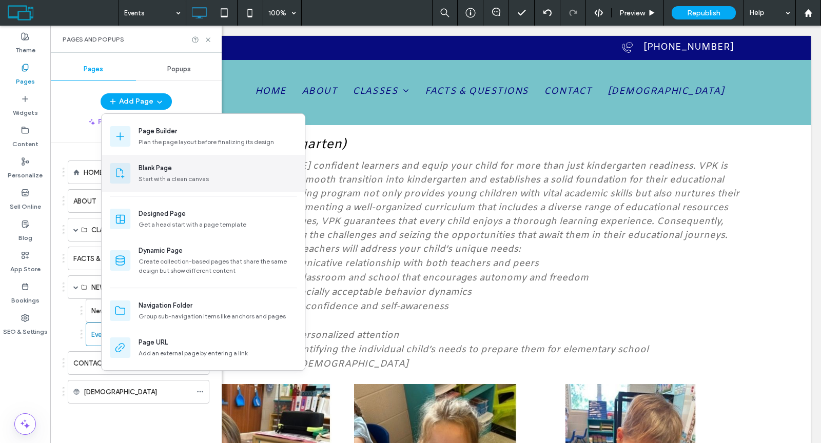
click at [157, 163] on div "Blank Page" at bounding box center [155, 168] width 33 height 10
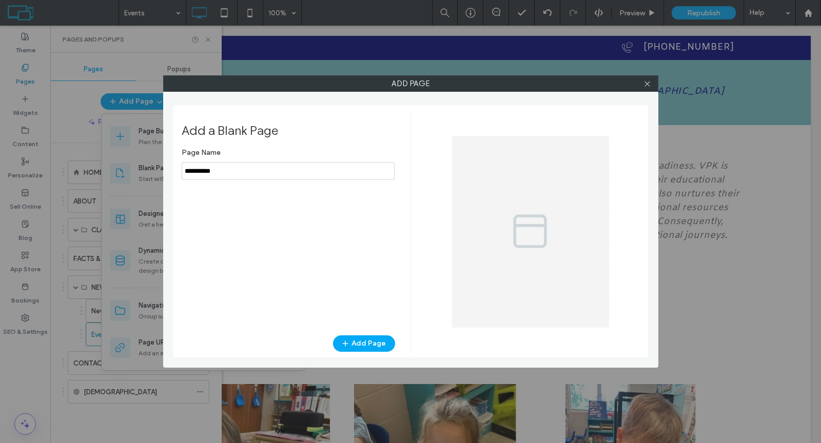
drag, startPoint x: 228, startPoint y: 171, endPoint x: 180, endPoint y: 172, distance: 47.7
click at [182, 170] on input "notEmpty" at bounding box center [288, 171] width 213 height 18
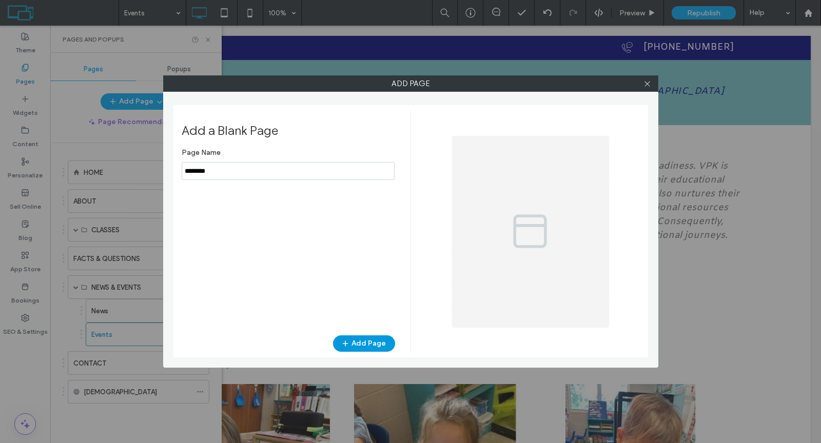
type input "********"
click at [368, 344] on button "Add Page" at bounding box center [364, 344] width 62 height 16
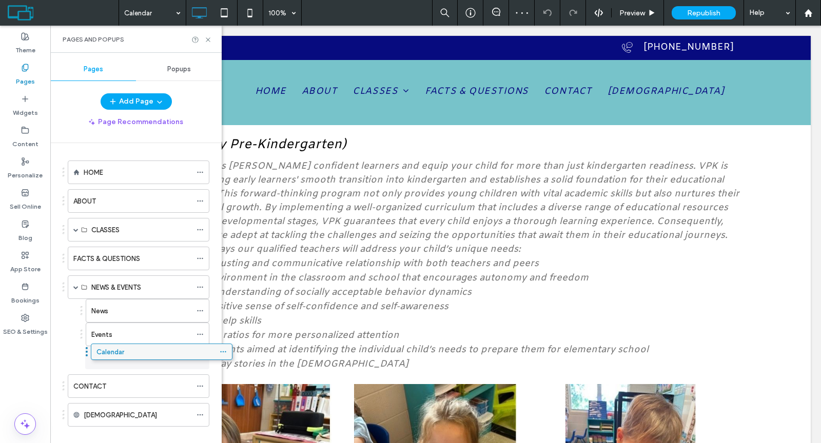
drag, startPoint x: 122, startPoint y: 414, endPoint x: 145, endPoint y: 353, distance: 64.8
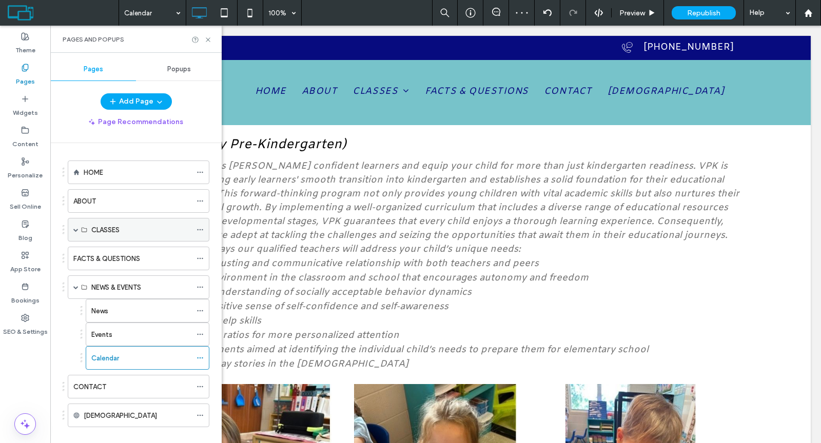
click at [76, 227] on span at bounding box center [75, 229] width 5 height 5
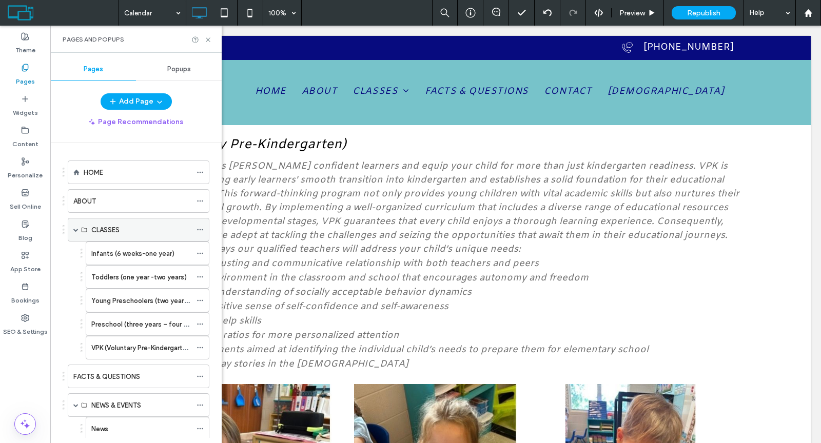
click at [76, 227] on span at bounding box center [75, 229] width 5 height 5
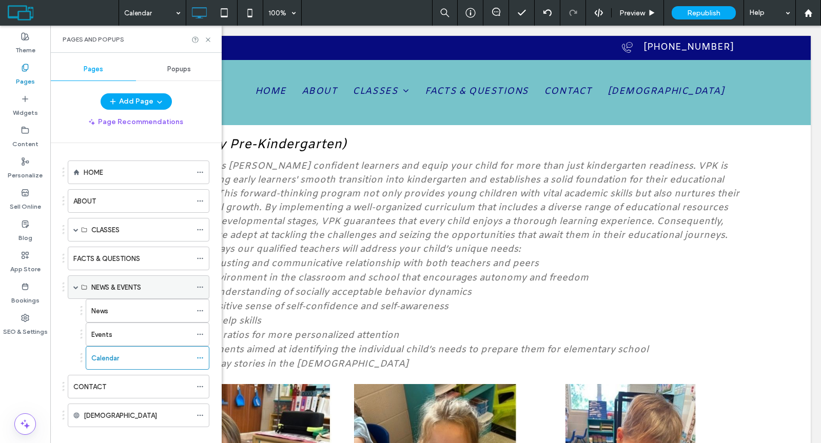
click at [74, 285] on span at bounding box center [75, 287] width 5 height 5
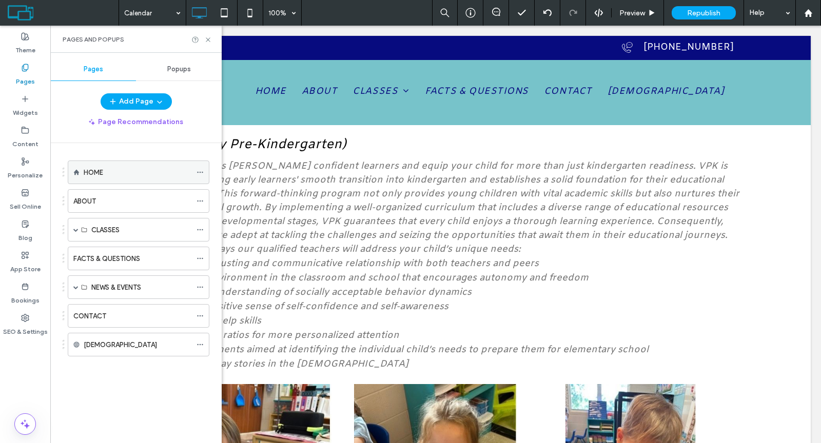
click at [109, 175] on div "HOME" at bounding box center [138, 172] width 108 height 11
click at [207, 41] on icon at bounding box center [208, 40] width 8 height 8
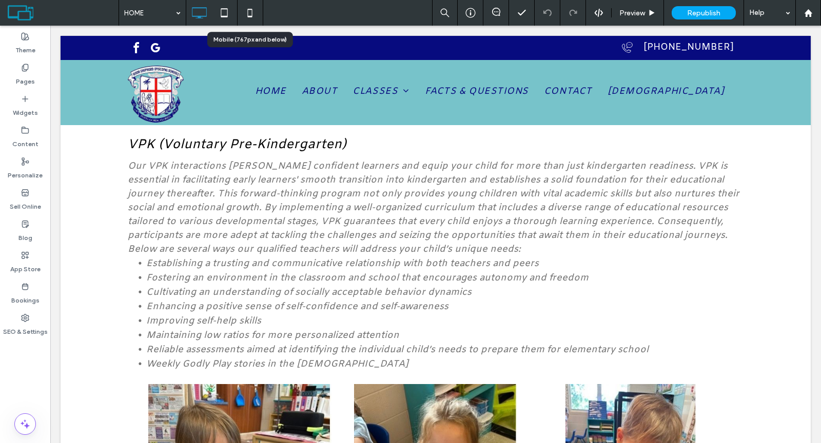
click at [249, 11] on icon at bounding box center [250, 13] width 21 height 21
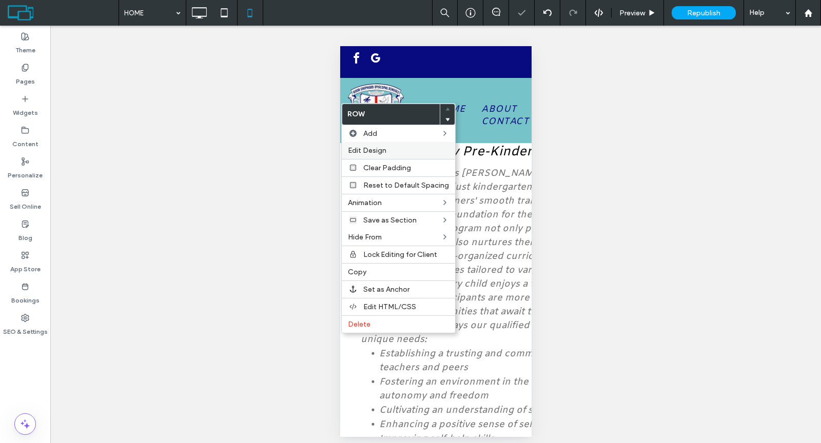
click at [362, 144] on div "Edit Design" at bounding box center [398, 150] width 113 height 17
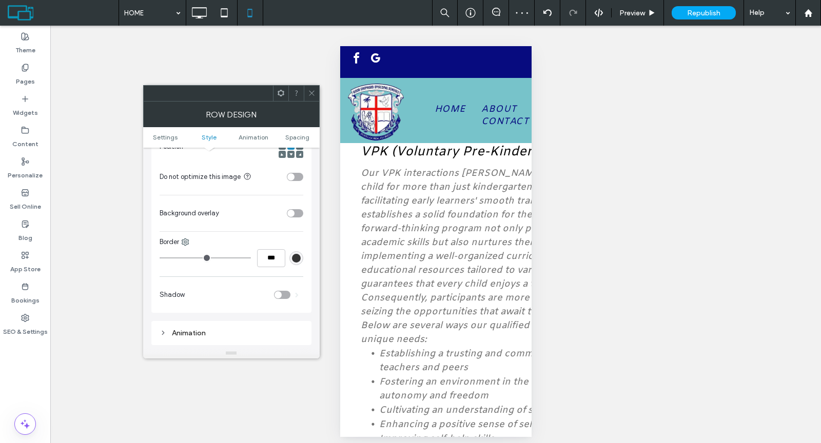
scroll to position [405, 0]
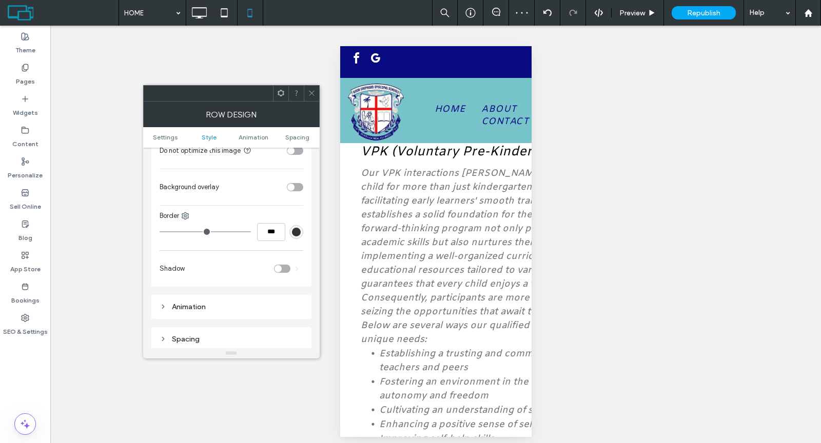
click at [299, 185] on div "toggle" at bounding box center [295, 187] width 16 height 8
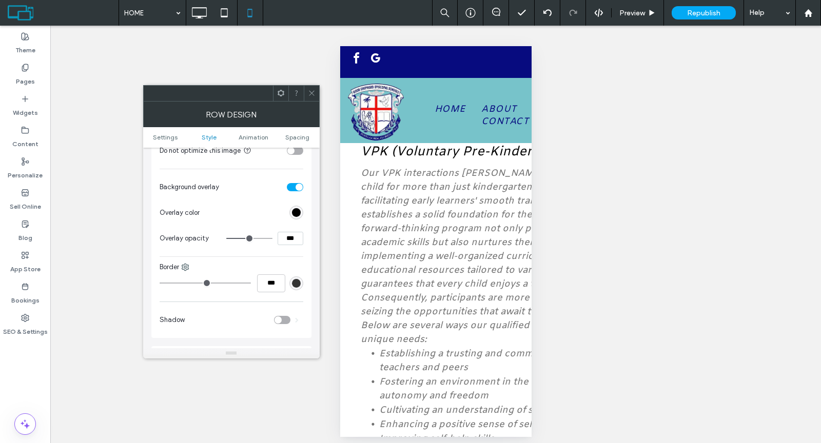
click at [310, 93] on icon at bounding box center [312, 93] width 8 height 8
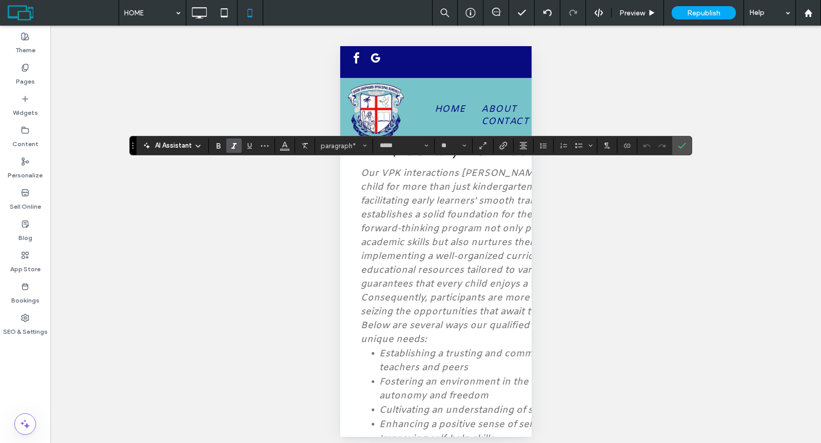
click at [678, 152] on span "Confirm" at bounding box center [682, 145] width 8 height 17
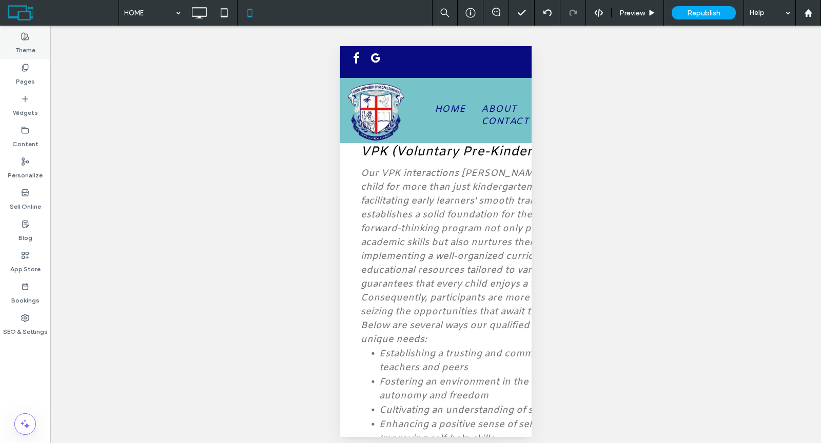
click at [25, 45] on label "Theme" at bounding box center [25, 48] width 20 height 14
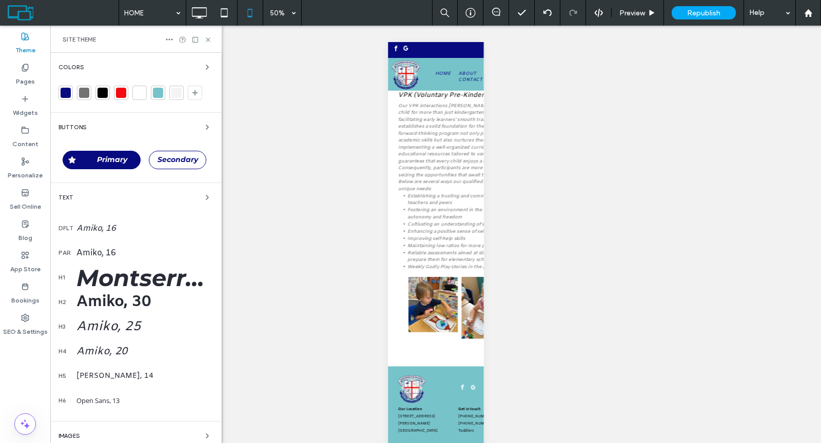
click at [147, 191] on div "Text" at bounding box center [135, 197] width 155 height 12
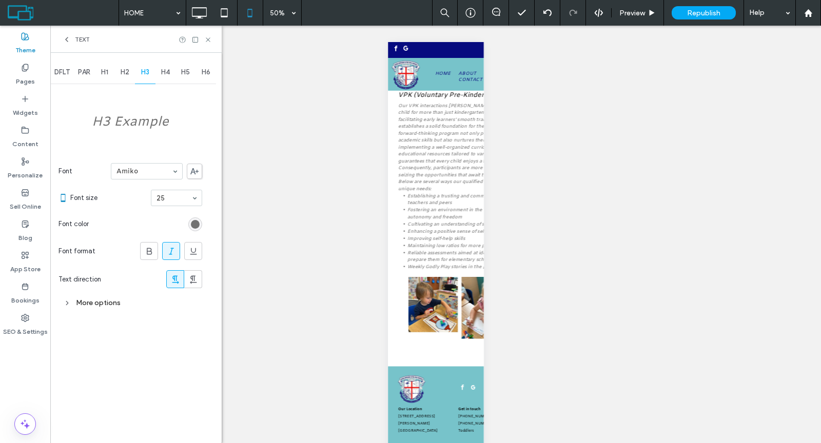
click at [82, 71] on span "PAR" at bounding box center [84, 72] width 12 height 8
drag, startPoint x: 209, startPoint y: 42, endPoint x: 209, endPoint y: 50, distance: 8.7
click at [209, 42] on icon at bounding box center [208, 40] width 8 height 8
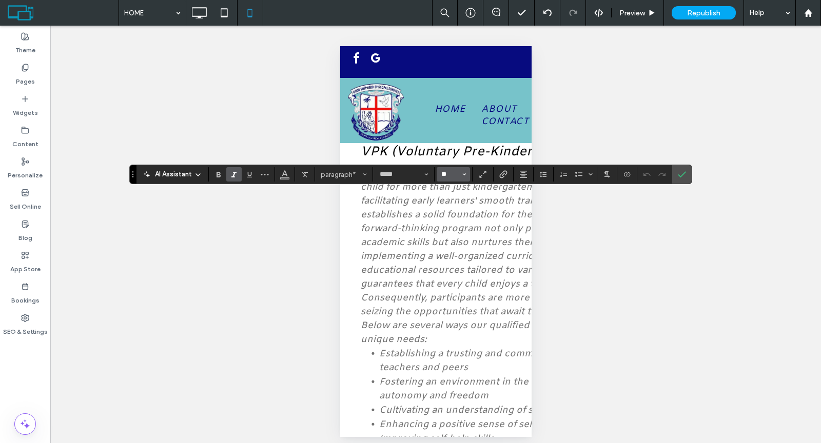
click at [448, 175] on input "**" at bounding box center [450, 174] width 20 height 8
click at [454, 275] on label "16" at bounding box center [453, 277] width 33 height 14
type input "**"
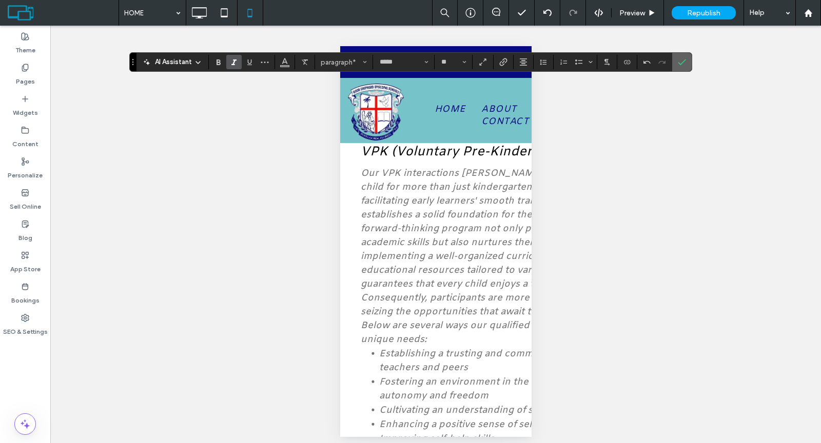
click at [678, 62] on icon "Confirm" at bounding box center [682, 62] width 8 height 8
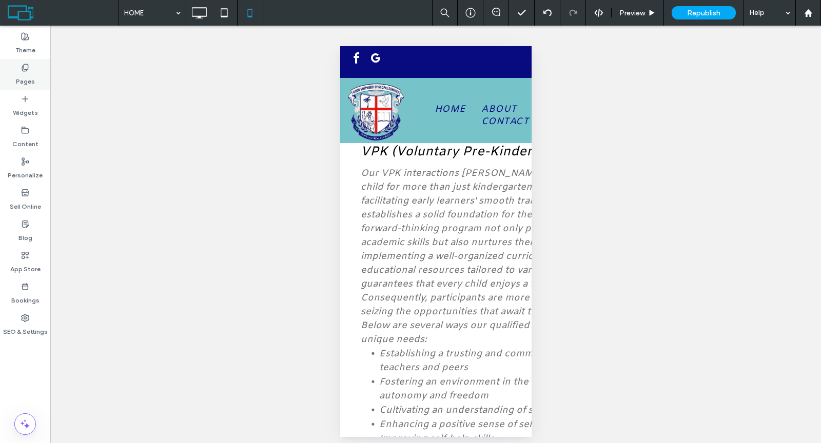
drag, startPoint x: 34, startPoint y: 80, endPoint x: 38, endPoint y: 85, distance: 7.0
click at [34, 79] on div "Pages" at bounding box center [25, 74] width 50 height 31
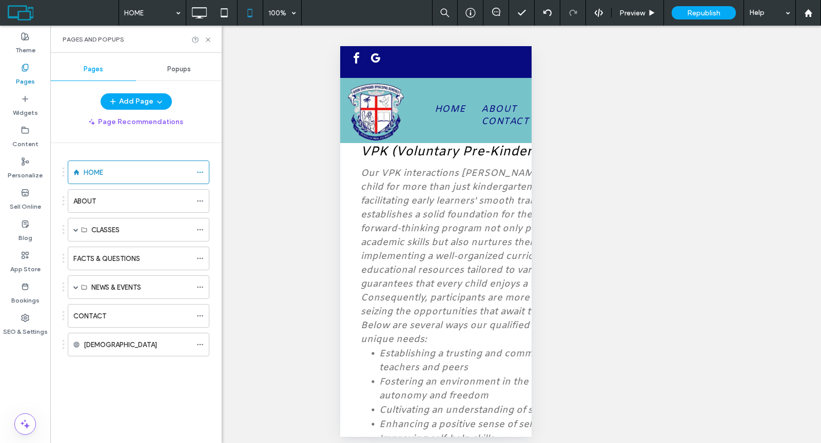
click at [151, 202] on div "ABOUT" at bounding box center [132, 201] width 118 height 11
type input "*****"
type input "**"
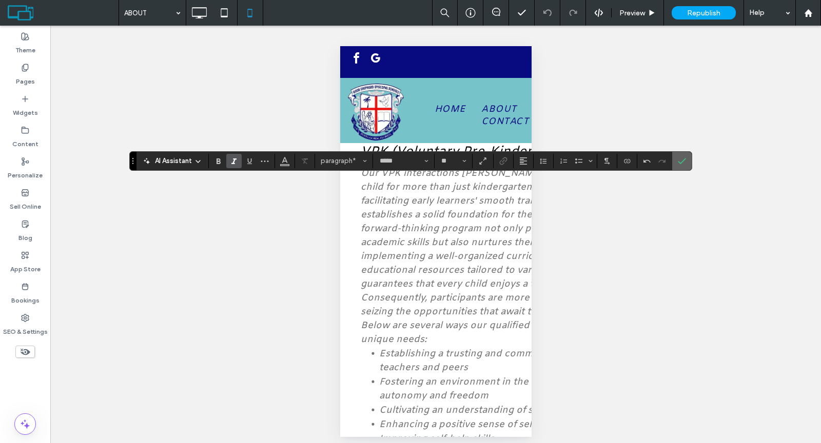
click at [680, 158] on icon "Confirm" at bounding box center [682, 161] width 8 height 8
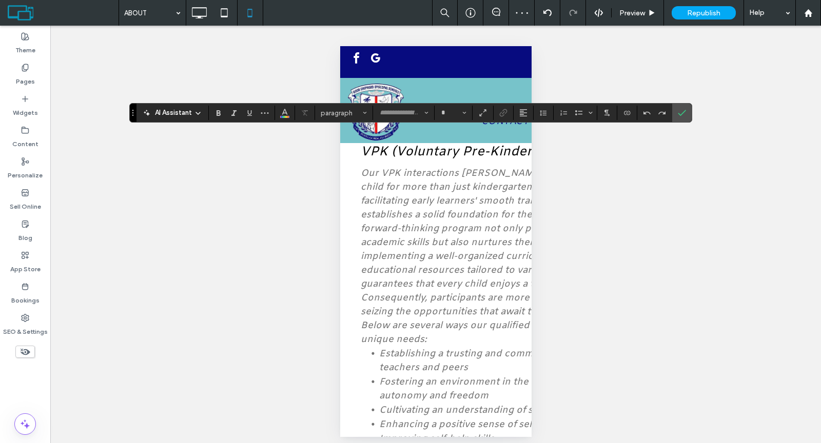
type input "*****"
type input "**"
click at [680, 111] on use "Confirm" at bounding box center [682, 113] width 8 height 6
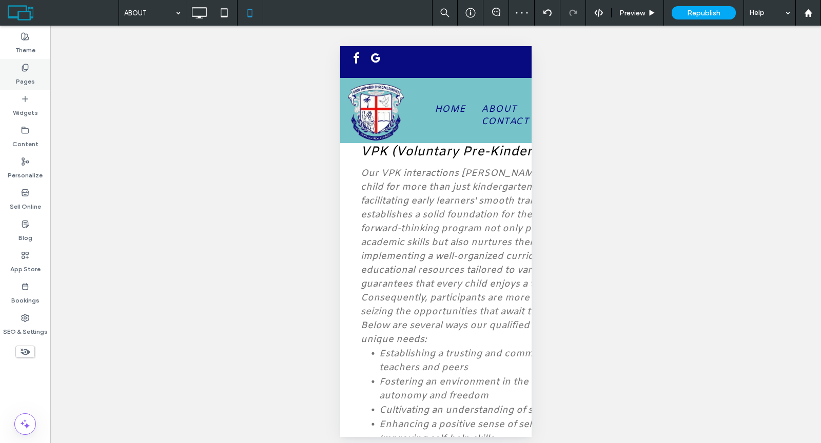
click at [3, 75] on div "Pages" at bounding box center [25, 74] width 50 height 31
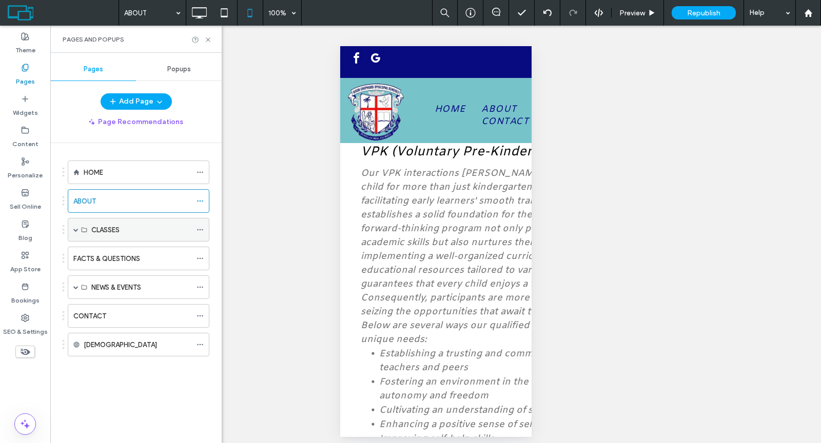
click at [76, 227] on span at bounding box center [75, 229] width 5 height 5
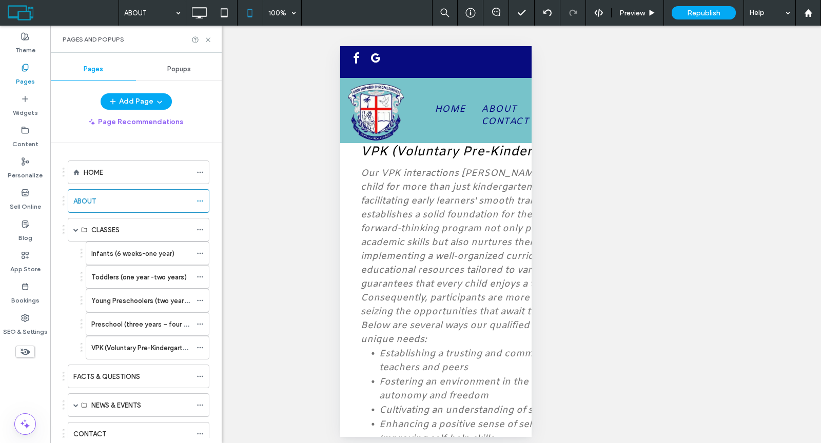
click at [108, 249] on label "Infants (6 weeks-one year)" at bounding box center [132, 254] width 83 height 18
click at [146, 269] on label "Toddlers (one year -two years)" at bounding box center [138, 277] width 95 height 18
click at [147, 295] on label "Young Preschoolers (two years – three years)" at bounding box center [161, 301] width 141 height 18
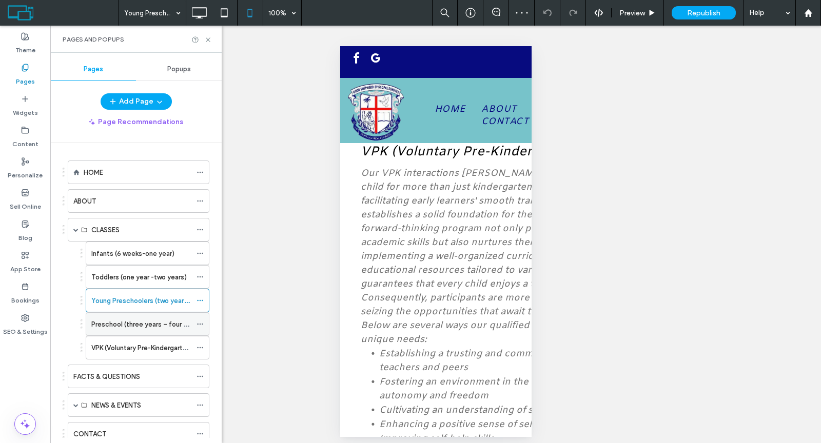
click at [133, 320] on label "Preschool (three years – four years)" at bounding box center [146, 325] width 111 height 18
click at [168, 337] on div "VPK (Voluntary Pre-Kindergarten)" at bounding box center [141, 348] width 100 height 23
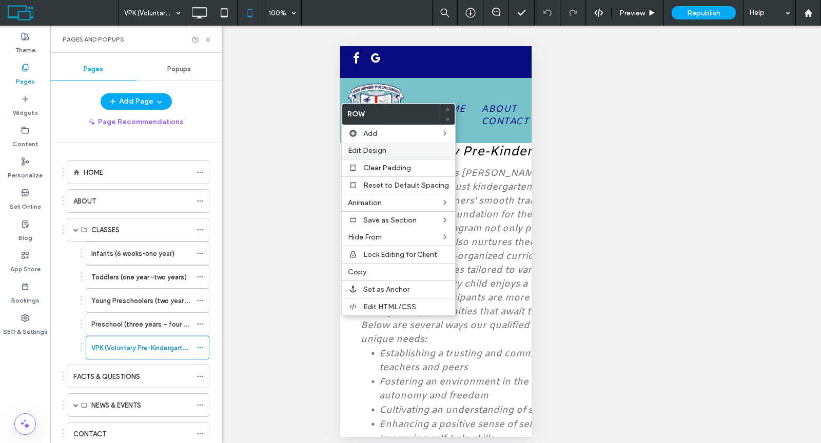
click at [360, 146] on span "Edit Design" at bounding box center [367, 150] width 38 height 9
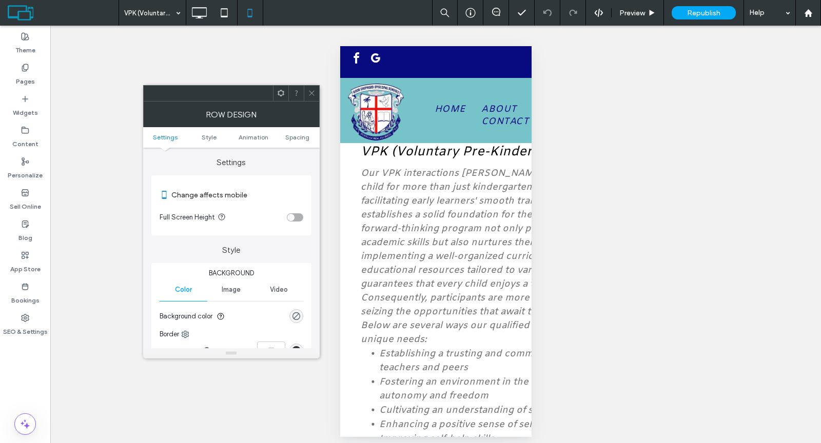
click at [299, 142] on ul "Settings Style Animation Spacing" at bounding box center [231, 137] width 177 height 21
click at [298, 138] on span "Spacing" at bounding box center [297, 137] width 24 height 8
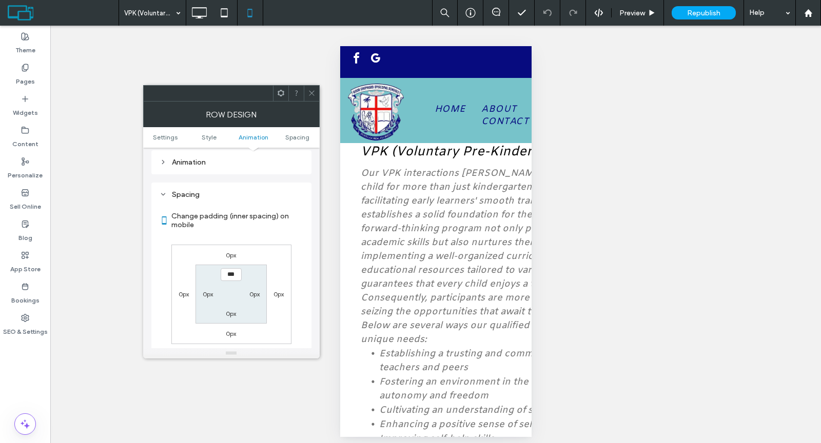
scroll to position [289, 0]
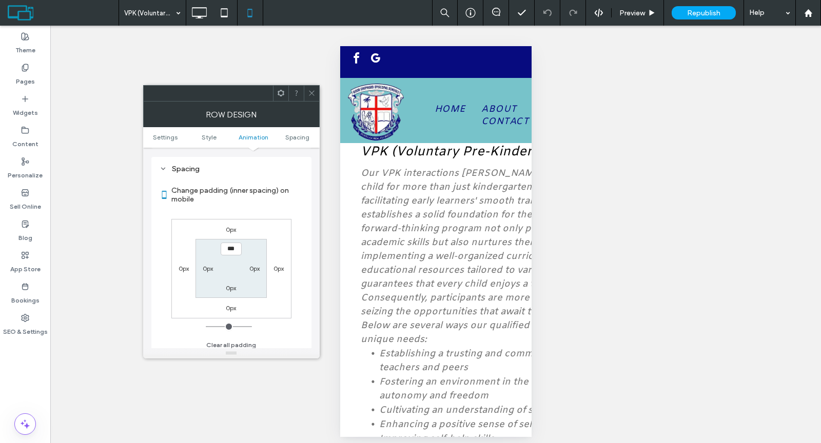
click at [210, 265] on label "0px" at bounding box center [208, 269] width 10 height 8
type input "*"
type input "***"
click at [253, 267] on label "0px" at bounding box center [254, 269] width 10 height 8
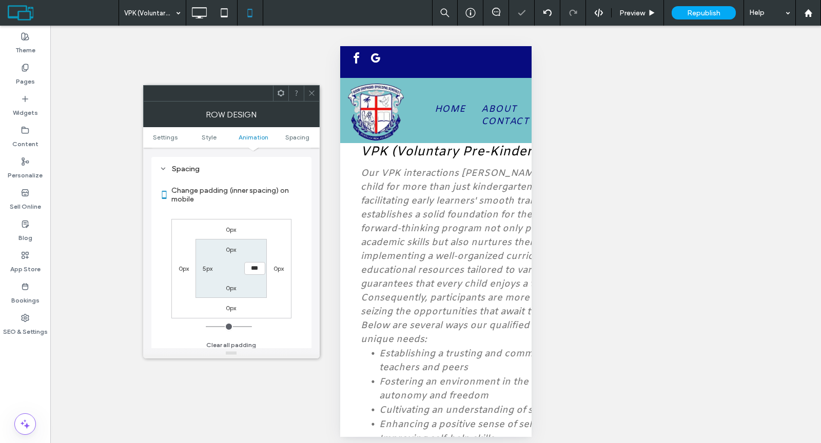
type input "*"
type input "***"
click at [311, 94] on icon at bounding box center [312, 93] width 8 height 8
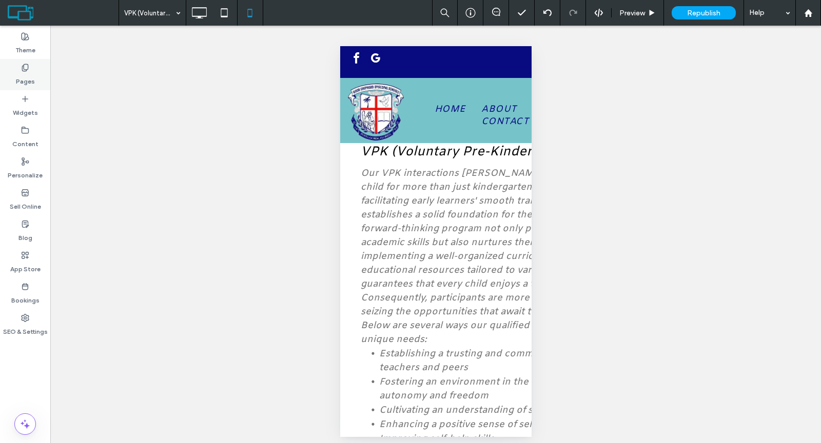
click at [34, 73] on div "Pages" at bounding box center [25, 74] width 50 height 31
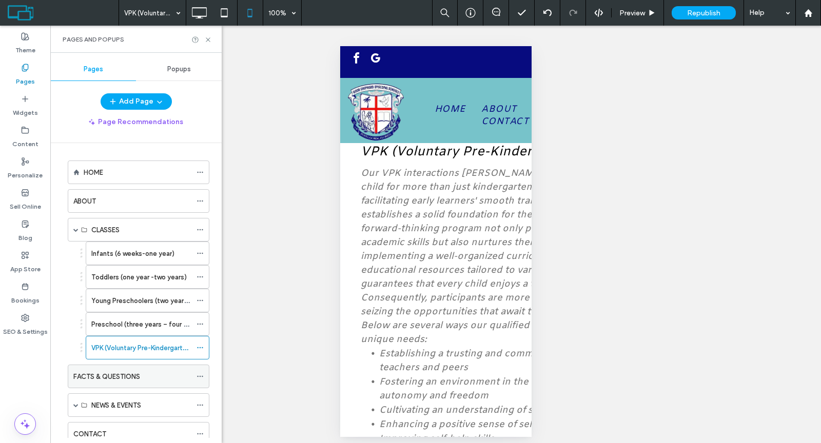
click at [116, 373] on label "FACTS & QUESTIONS" at bounding box center [106, 377] width 67 height 18
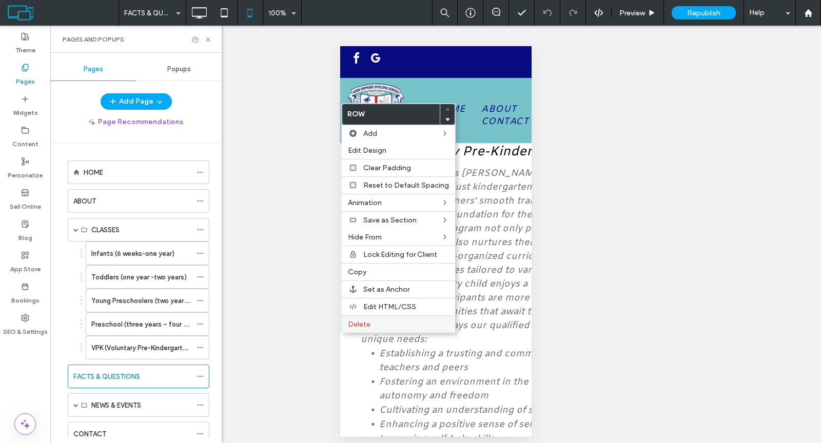
click at [364, 316] on div "Delete" at bounding box center [398, 324] width 113 height 17
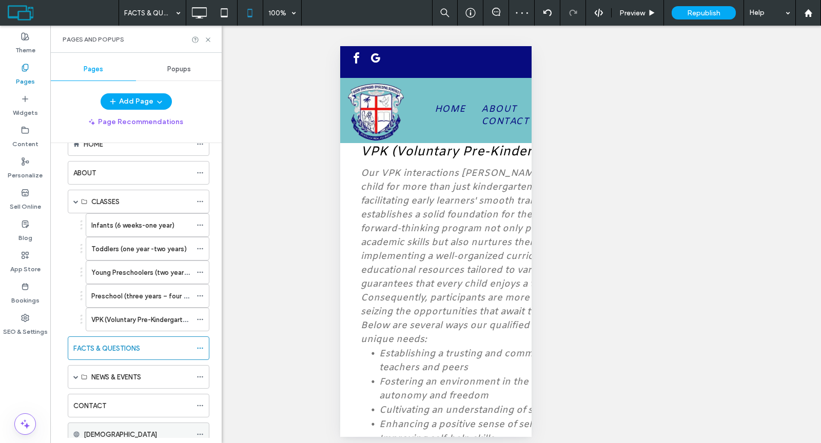
scroll to position [55, 0]
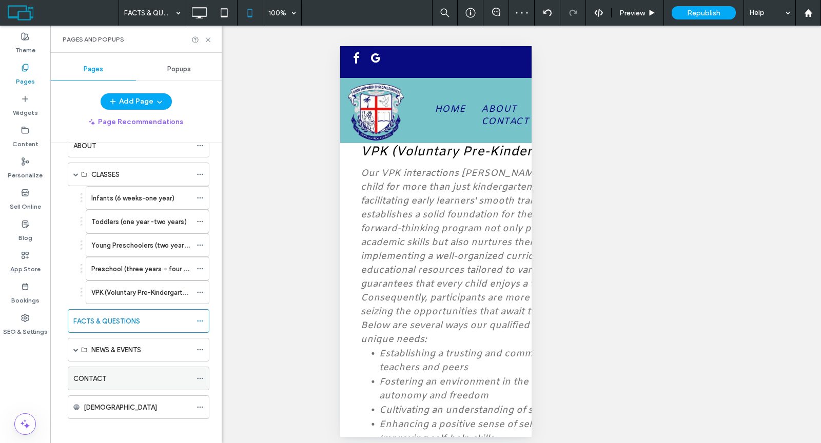
click at [113, 379] on div "CONTACT" at bounding box center [132, 378] width 118 height 23
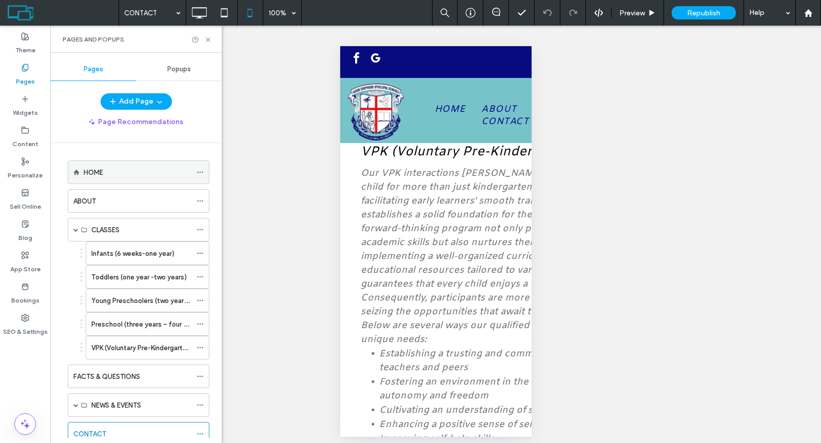
click at [141, 165] on div "HOME" at bounding box center [138, 172] width 108 height 23
click at [206, 42] on icon at bounding box center [208, 40] width 8 height 8
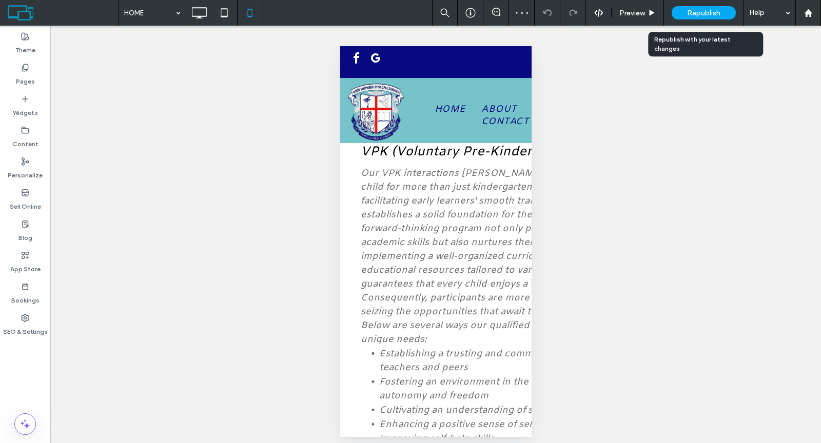
click at [700, 15] on span "Republish" at bounding box center [703, 13] width 33 height 9
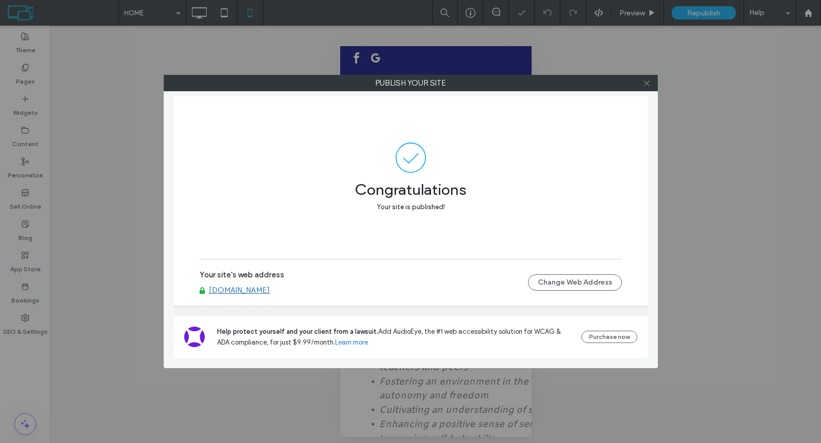
click at [647, 84] on icon at bounding box center [647, 84] width 8 height 8
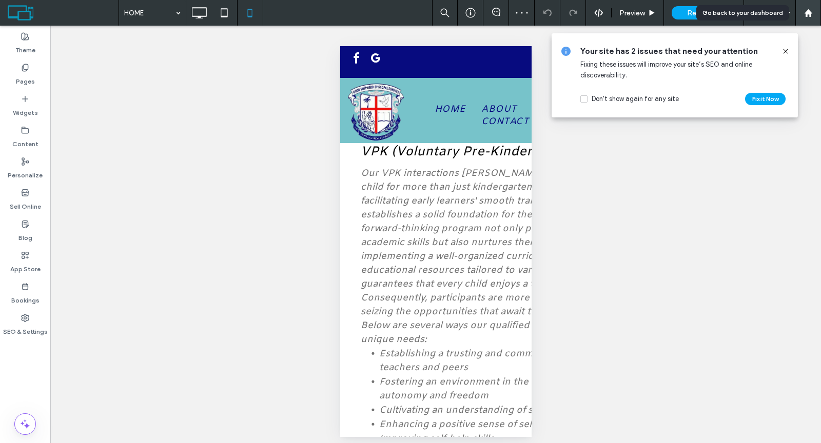
click at [805, 13] on icon at bounding box center [808, 13] width 9 height 9
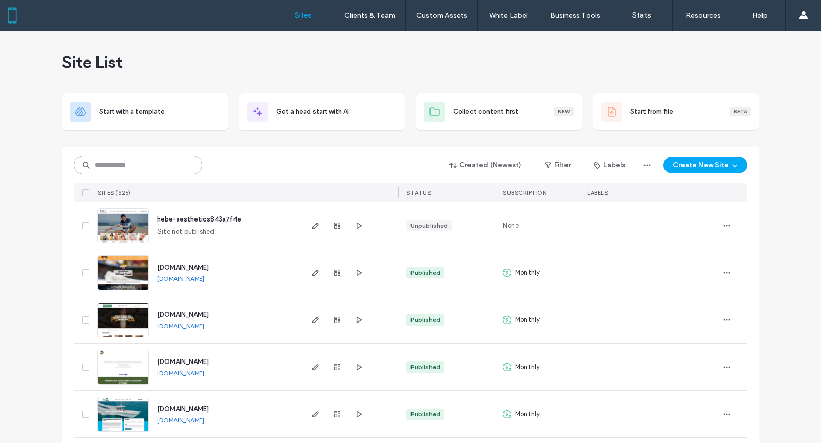
click at [182, 166] on input at bounding box center [138, 165] width 128 height 18
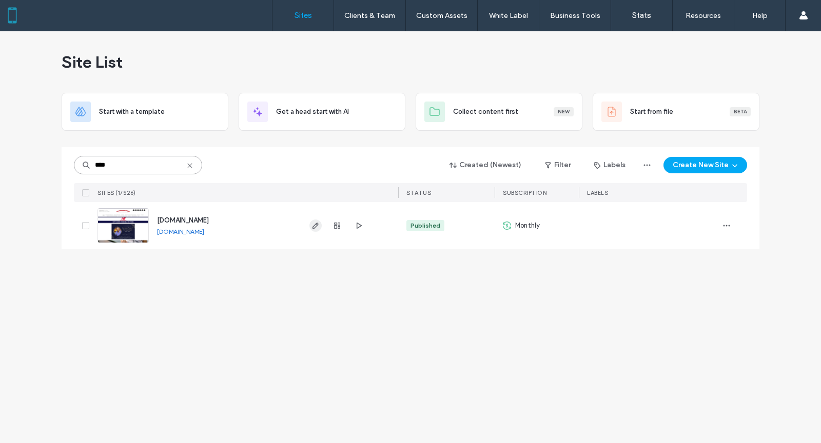
type input "****"
click at [312, 226] on use "button" at bounding box center [315, 226] width 6 height 6
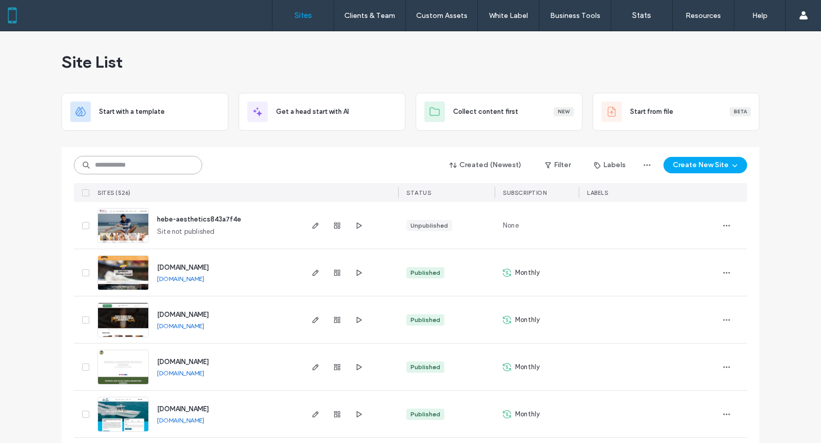
click at [136, 167] on input at bounding box center [138, 165] width 128 height 18
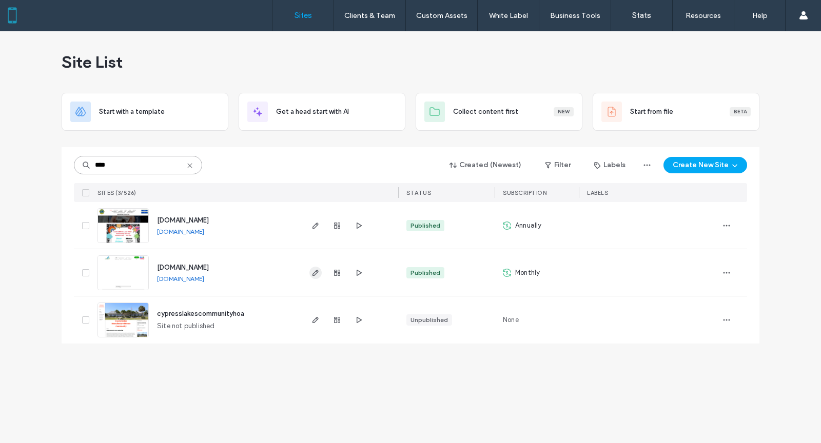
type input "****"
click at [313, 271] on icon "button" at bounding box center [315, 273] width 8 height 8
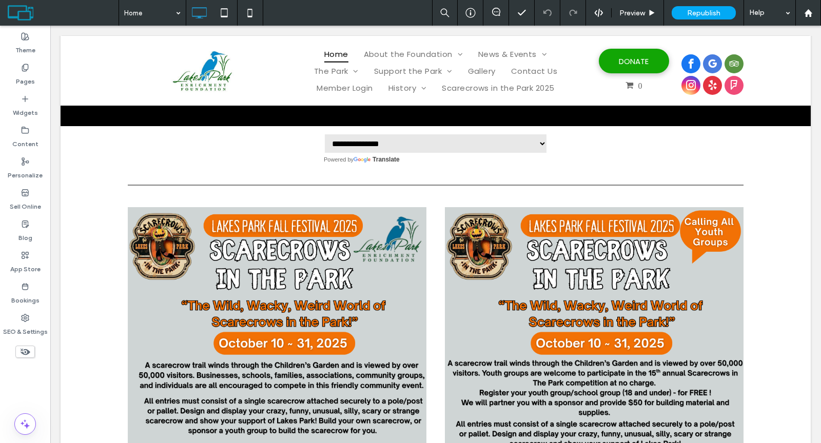
scroll to position [528, 0]
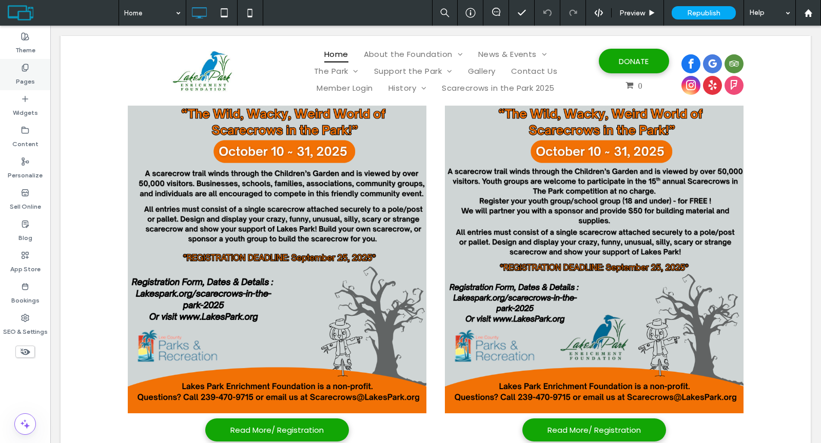
click at [23, 72] on label "Pages" at bounding box center [25, 79] width 19 height 14
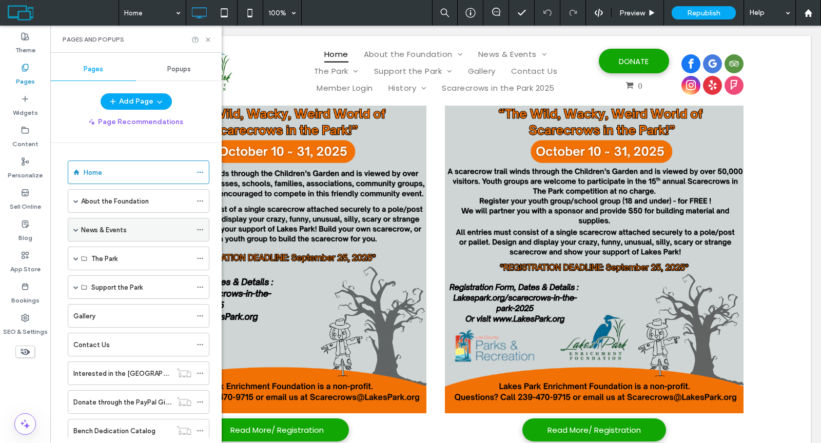
click at [75, 228] on span at bounding box center [75, 229] width 5 height 5
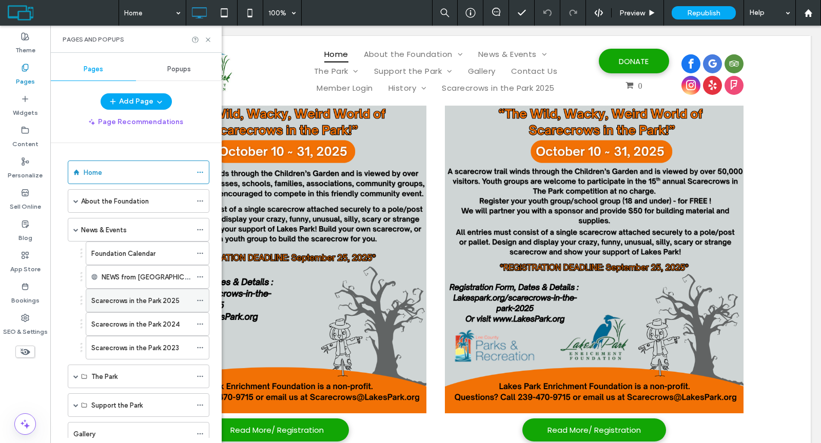
click at [115, 293] on label "Scarecrows in the Park 2025" at bounding box center [135, 301] width 88 height 18
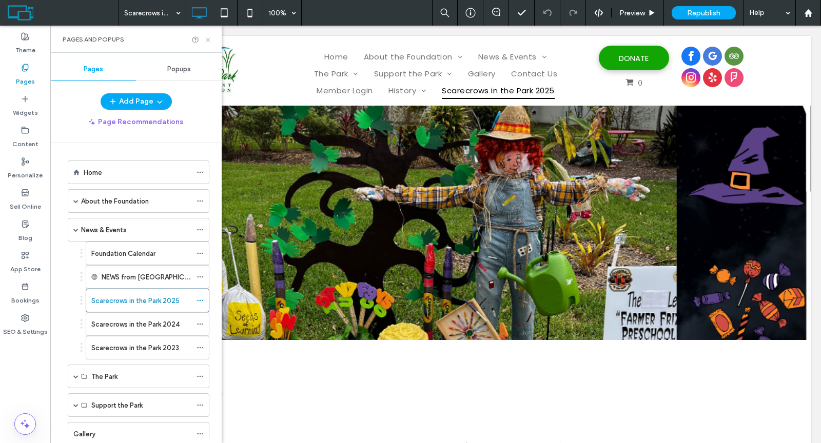
click at [207, 40] on icon at bounding box center [208, 40] width 8 height 8
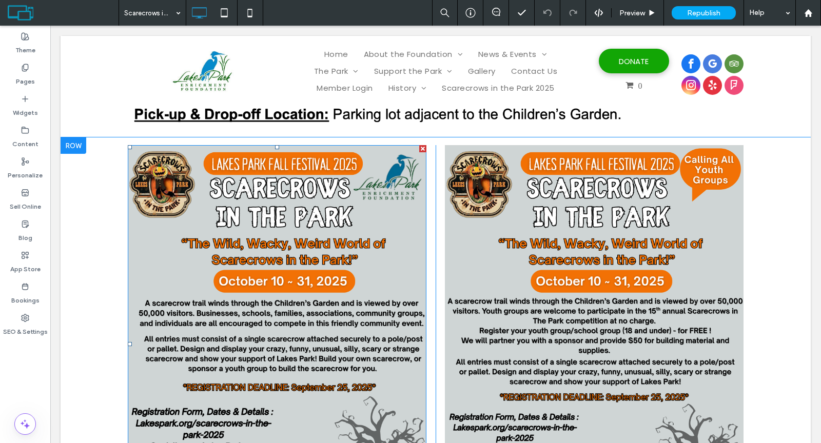
scroll to position [521, 0]
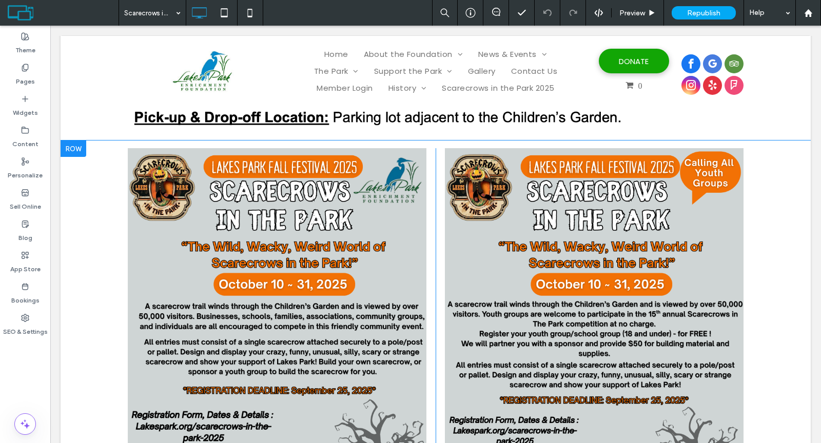
click at [76, 148] on div at bounding box center [74, 149] width 26 height 16
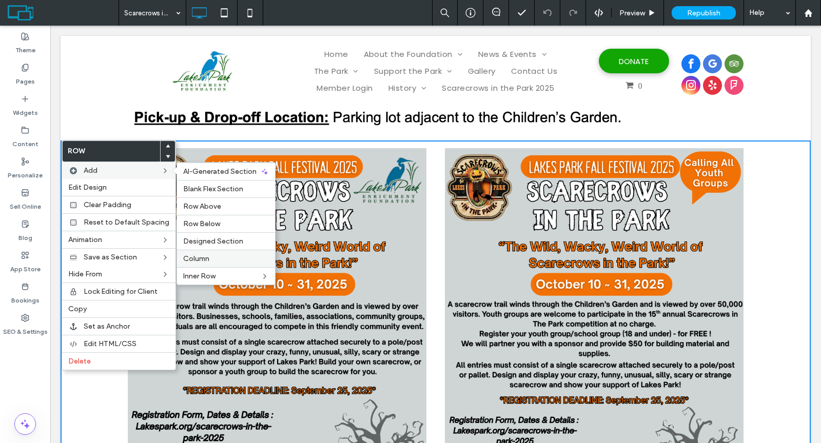
click at [202, 250] on div "Column" at bounding box center [226, 258] width 98 height 17
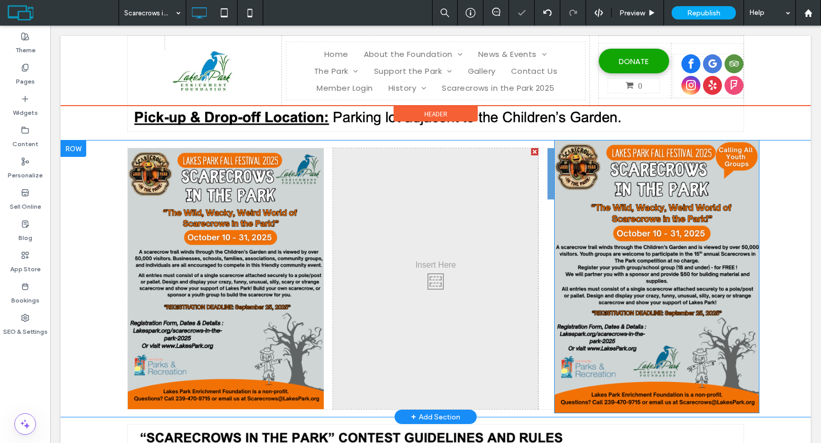
drag, startPoint x: 361, startPoint y: 285, endPoint x: 563, endPoint y: 278, distance: 202.8
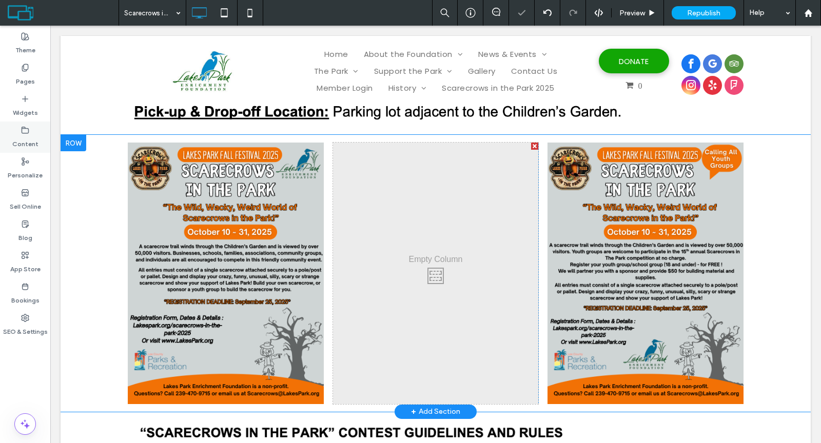
scroll to position [515, 0]
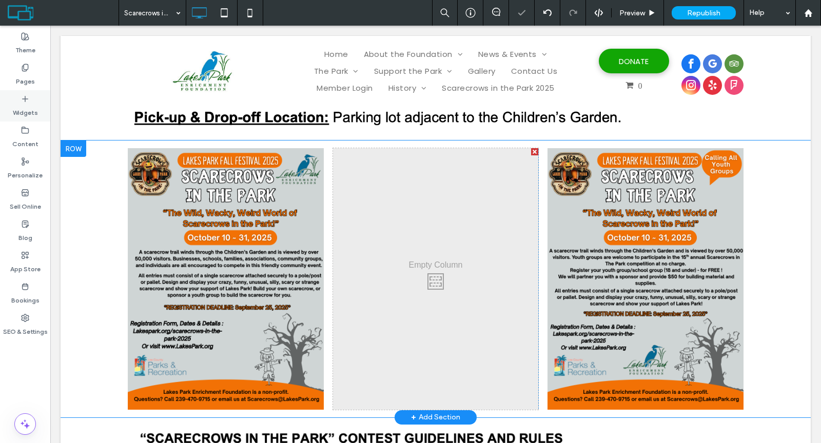
click at [23, 113] on label "Widgets" at bounding box center [25, 110] width 25 height 14
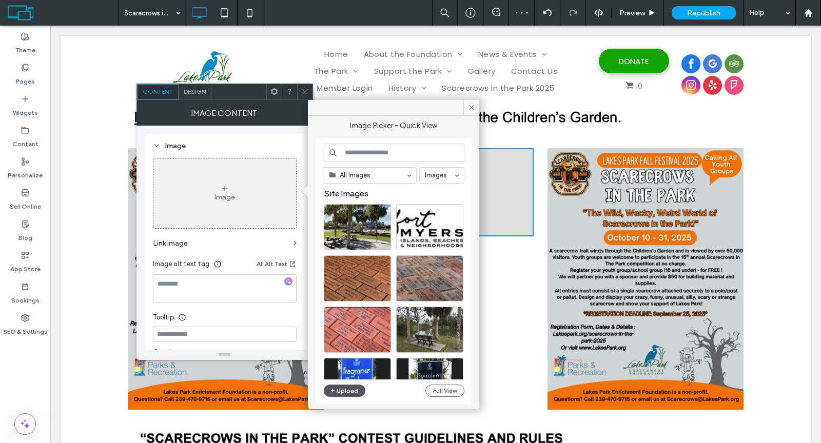
click at [347, 388] on button "Upload" at bounding box center [345, 391] width 42 height 12
click at [347, 385] on button "Upload" at bounding box center [345, 391] width 42 height 12
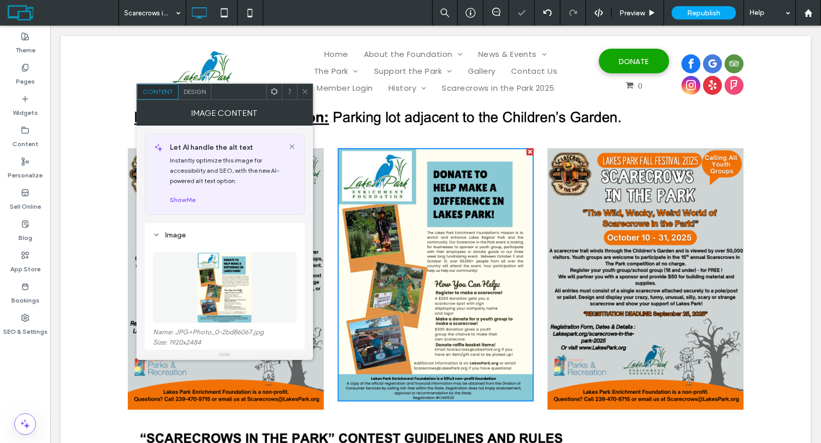
drag, startPoint x: 306, startPoint y: 89, endPoint x: 326, endPoint y: 102, distance: 24.5
click at [306, 89] on icon at bounding box center [305, 92] width 8 height 8
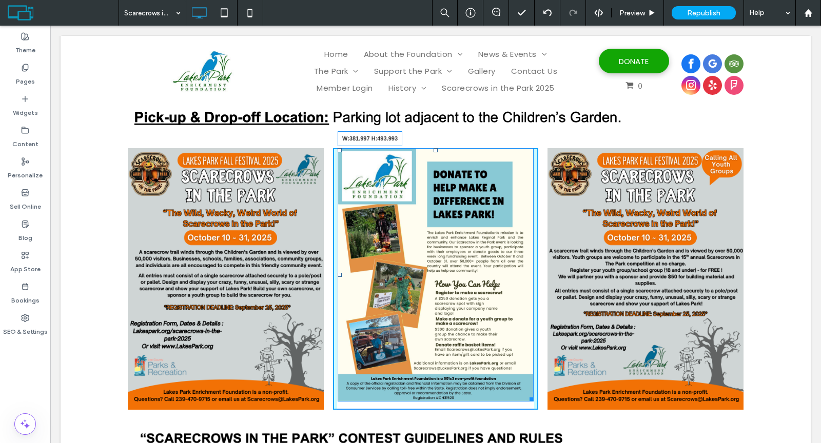
drag, startPoint x: 527, startPoint y: 399, endPoint x: 539, endPoint y: 414, distance: 19.3
click at [539, 414] on div "Click To Paste Click To Paste W:381.997 H:493.993 Click To Paste Click To Paste…" at bounding box center [436, 279] width 750 height 277
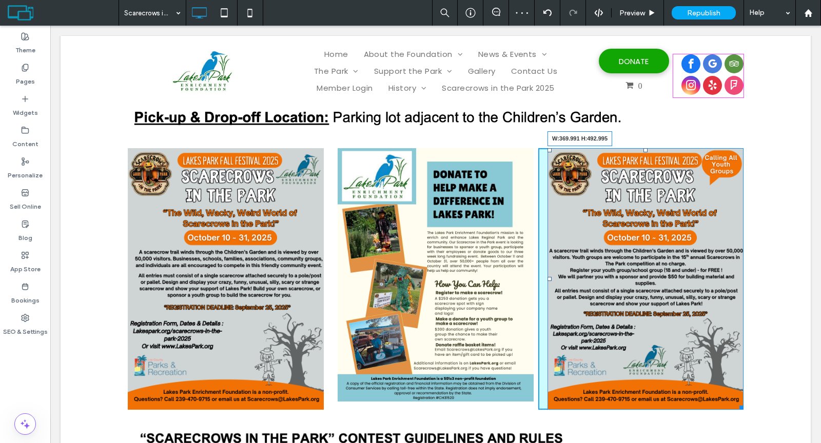
drag, startPoint x: 733, startPoint y: 405, endPoint x: 540, endPoint y: 440, distance: 196.1
click at [731, 403] on div "Click To Paste Click To Paste W:369.991 H:492.995" at bounding box center [640, 278] width 205 height 261
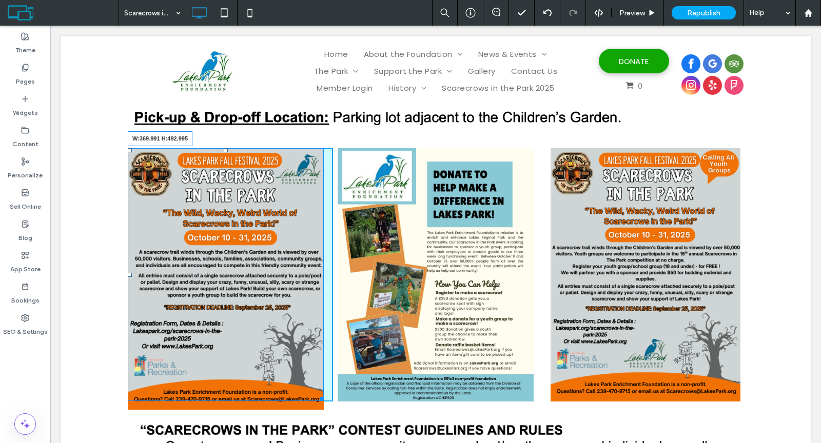
click at [314, 405] on div "W:369.991 H:492.995 Click To Paste Click To Paste Click To Paste Click To Paste…" at bounding box center [436, 275] width 750 height 269
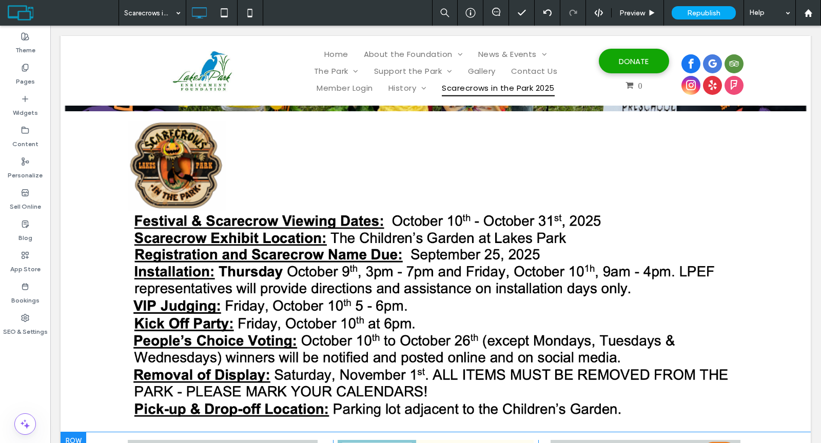
scroll to position [0, 0]
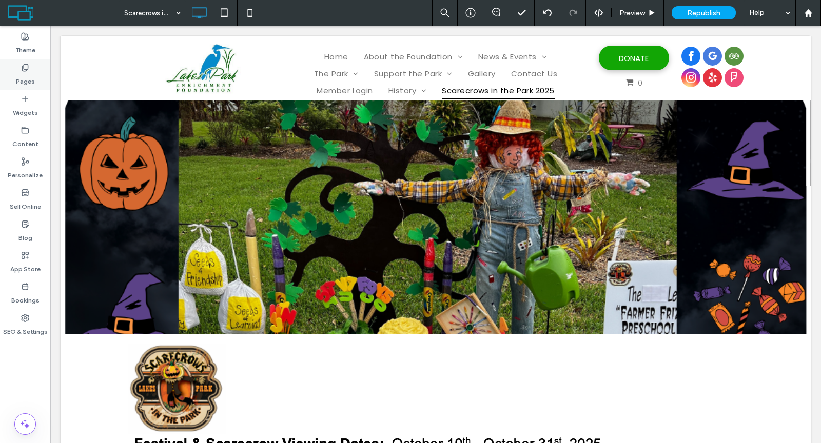
click at [29, 87] on div "Pages" at bounding box center [25, 74] width 50 height 31
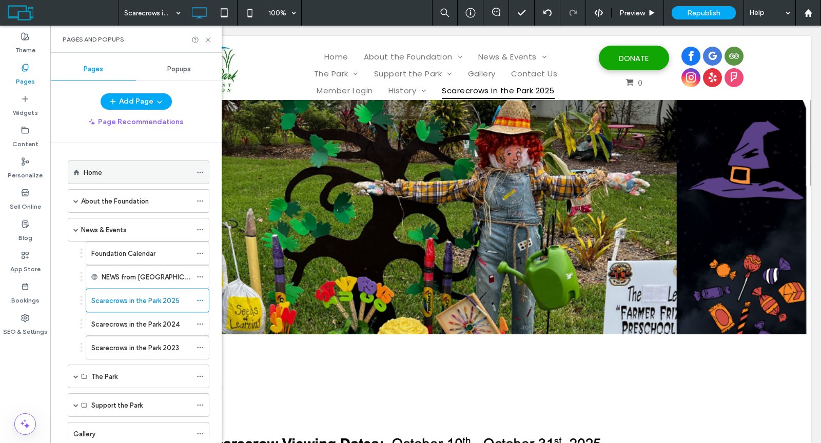
click at [86, 168] on label "Home" at bounding box center [93, 173] width 18 height 18
click at [207, 39] on icon at bounding box center [208, 40] width 8 height 8
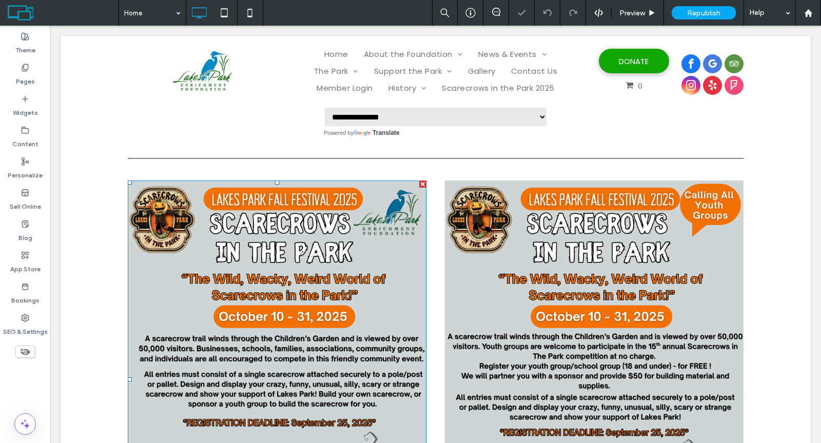
scroll to position [371, 0]
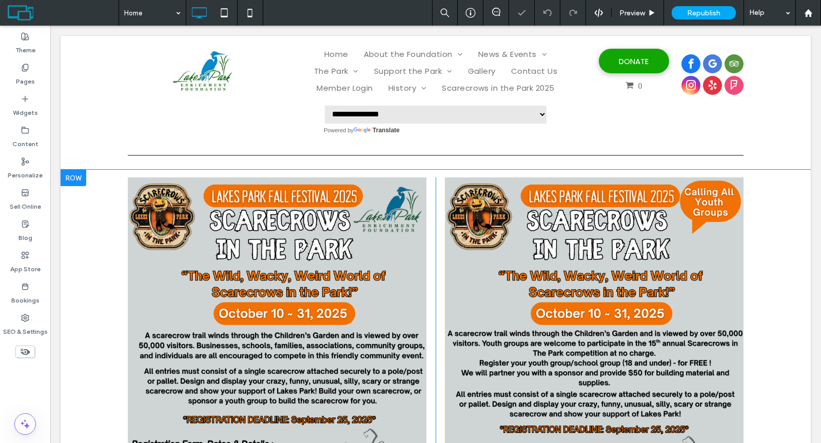
click at [76, 178] on div at bounding box center [74, 178] width 26 height 16
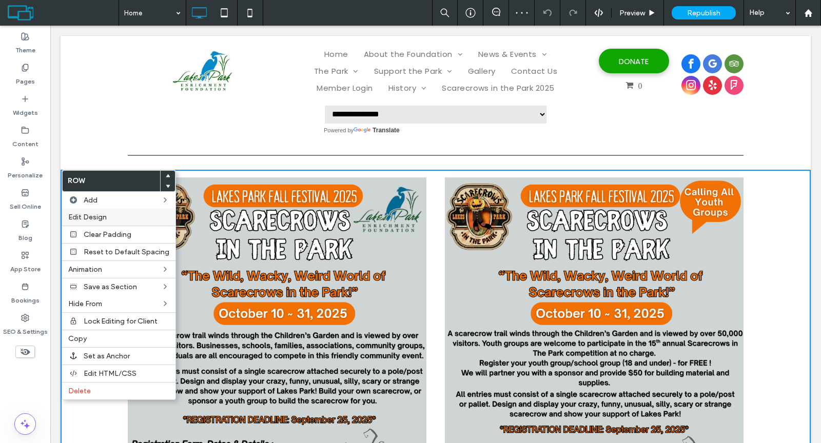
click at [89, 210] on div "Edit Design" at bounding box center [118, 217] width 113 height 17
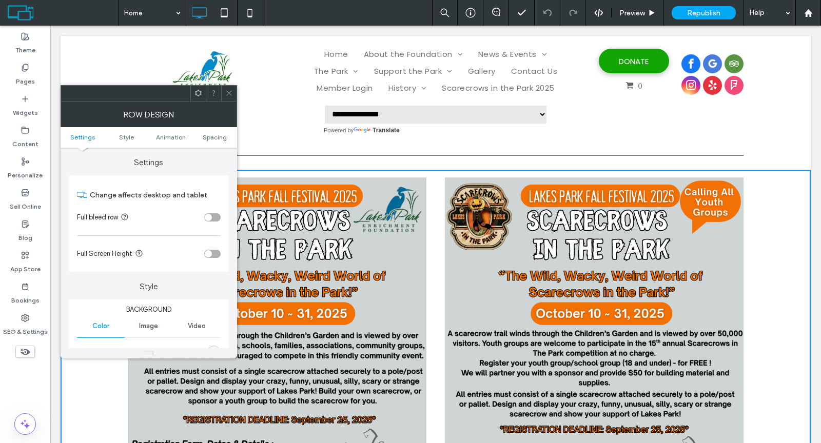
click at [214, 217] on div "toggle" at bounding box center [212, 217] width 16 height 8
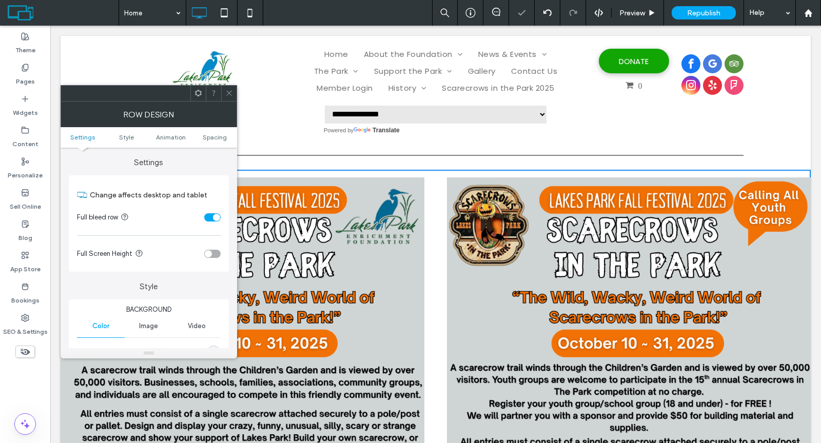
click at [200, 93] on use at bounding box center [198, 93] width 7 height 7
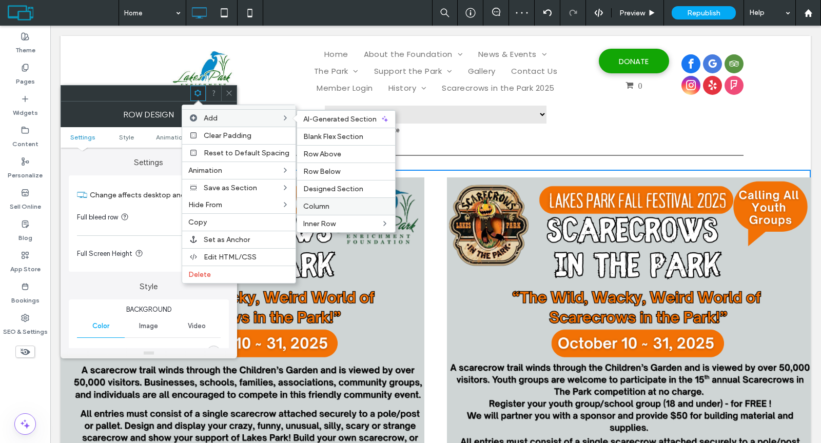
drag, startPoint x: 327, startPoint y: 199, endPoint x: 277, endPoint y: 172, distance: 56.9
click at [327, 202] on label "Column" at bounding box center [346, 206] width 86 height 9
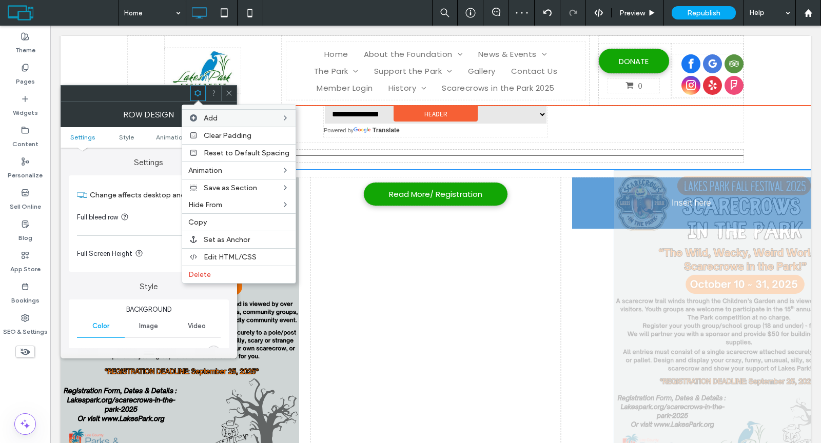
drag, startPoint x: 375, startPoint y: 276, endPoint x: 642, endPoint y: 269, distance: 266.9
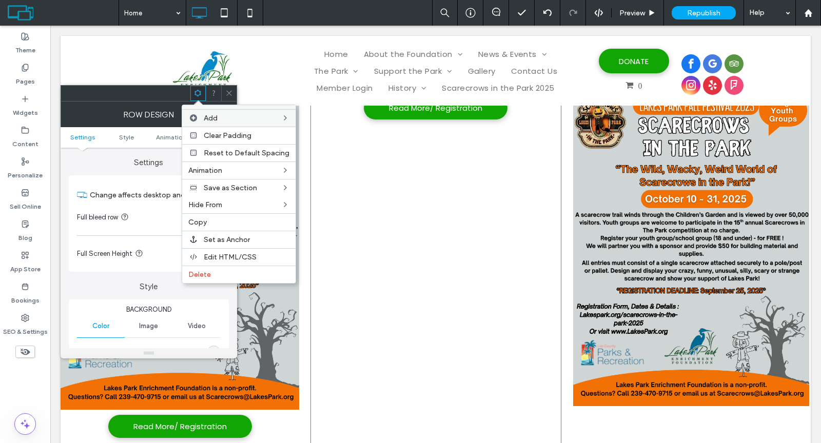
scroll to position [430, 0]
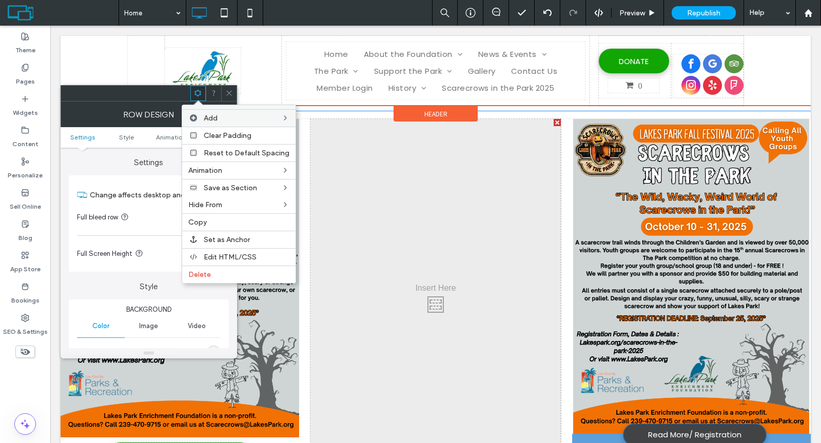
drag, startPoint x: 458, startPoint y: 136, endPoint x: 692, endPoint y: 436, distance: 380.9
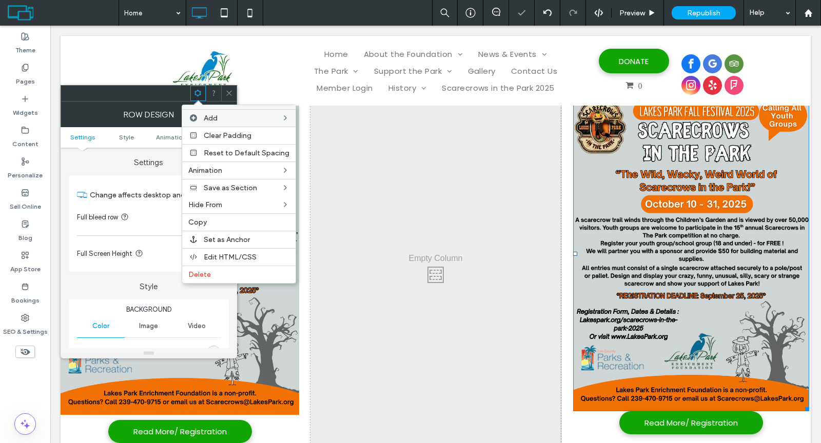
scroll to position [516, 0]
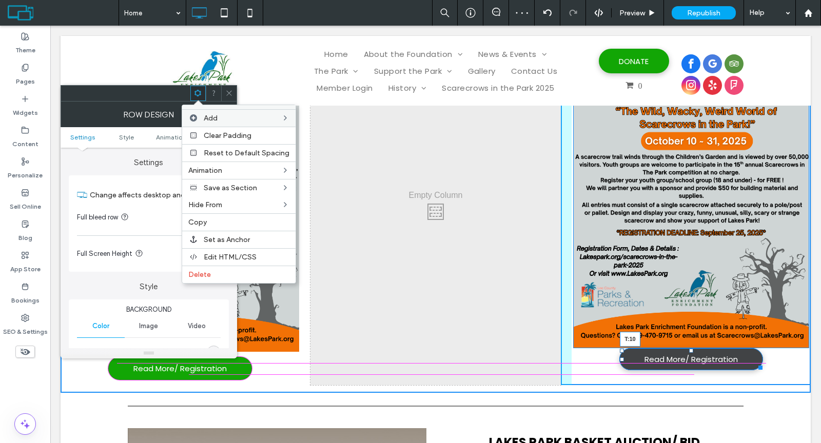
click at [689, 353] on div at bounding box center [691, 351] width 4 height 4
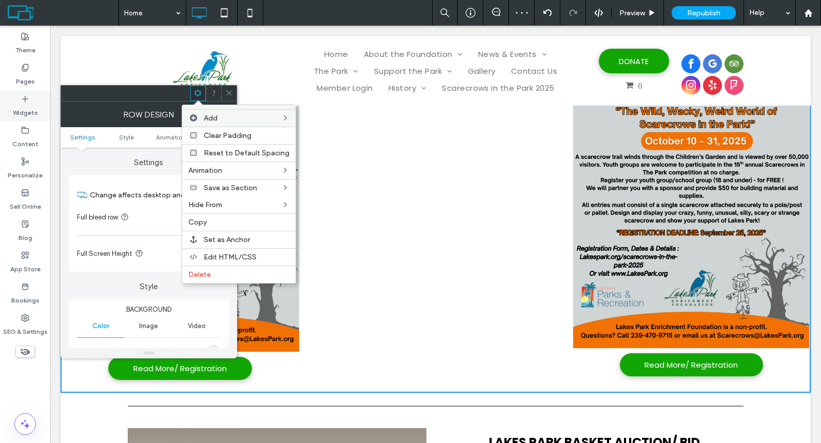
click at [35, 93] on div "Widgets" at bounding box center [25, 105] width 50 height 31
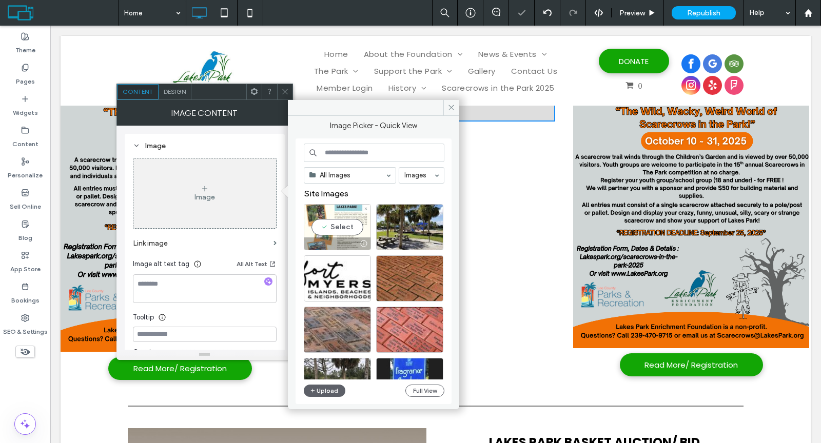
drag, startPoint x: 337, startPoint y: 228, endPoint x: 287, endPoint y: 203, distance: 56.4
click at [337, 228] on div "Select" at bounding box center [337, 227] width 67 height 46
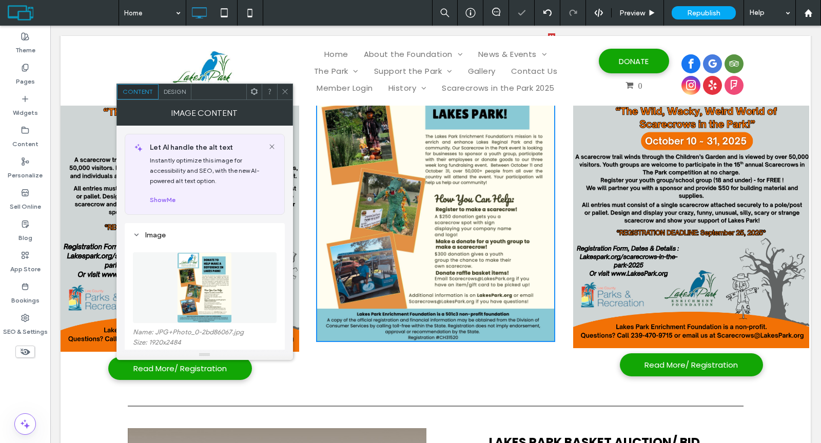
click at [281, 93] on icon at bounding box center [285, 92] width 8 height 8
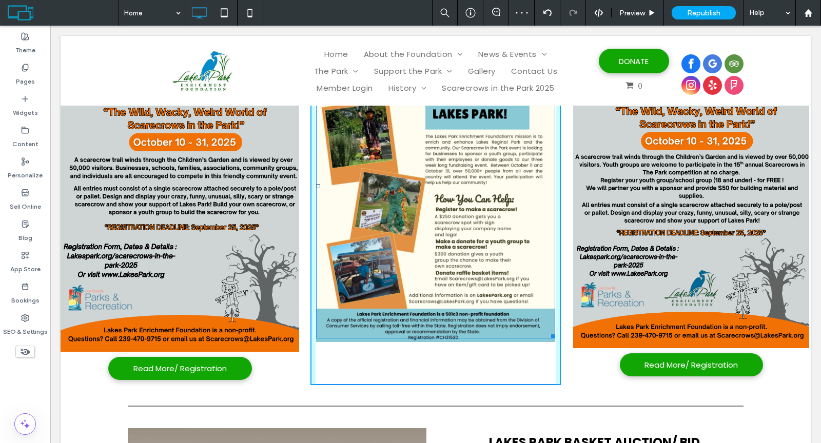
drag, startPoint x: 544, startPoint y: 334, endPoint x: 562, endPoint y: 347, distance: 22.1
click at [562, 347] on div "Read More/ Registration Click To Paste Click To Paste W:460.182 H:595 Click To …" at bounding box center [436, 209] width 750 height 352
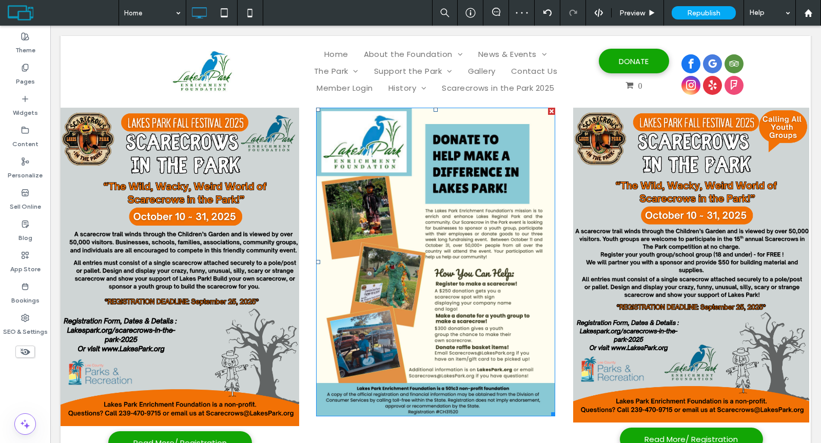
scroll to position [398, 0]
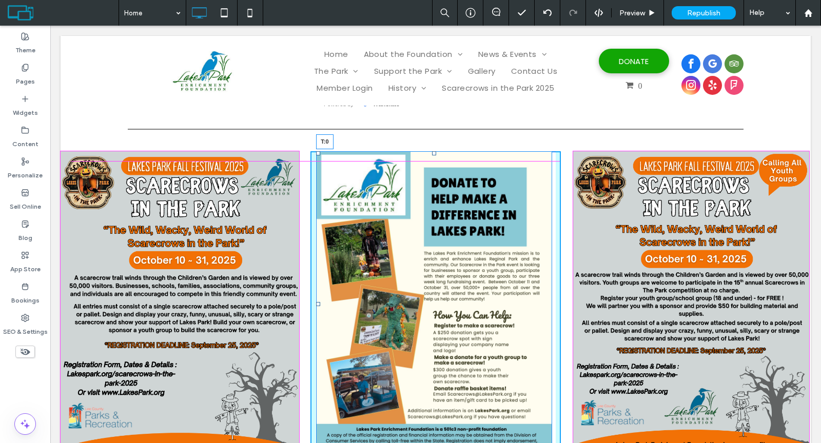
drag, startPoint x: 430, startPoint y: 154, endPoint x: 520, endPoint y: 277, distance: 151.6
click at [430, 156] on div "T:0" at bounding box center [434, 303] width 236 height 305
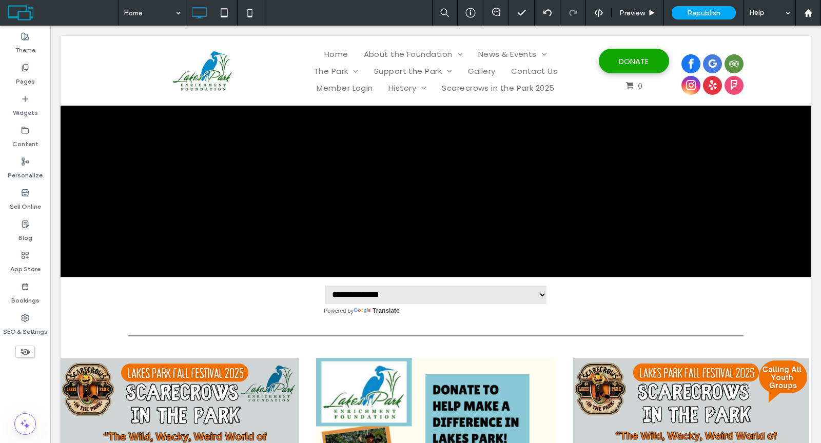
scroll to position [526, 0]
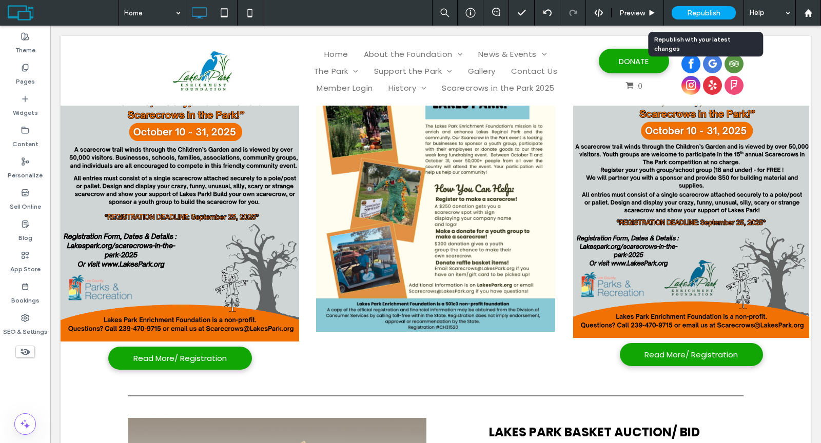
click at [680, 16] on div "Republish" at bounding box center [704, 12] width 64 height 13
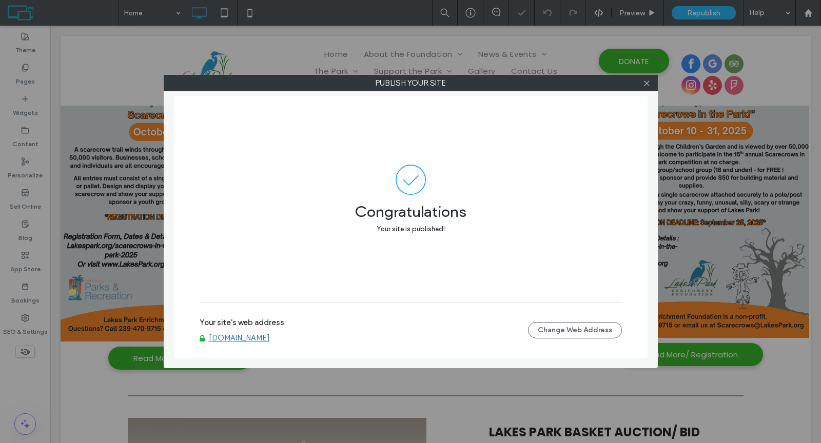
drag, startPoint x: 650, startPoint y: 85, endPoint x: 625, endPoint y: 84, distance: 24.6
click at [650, 85] on icon at bounding box center [647, 84] width 8 height 8
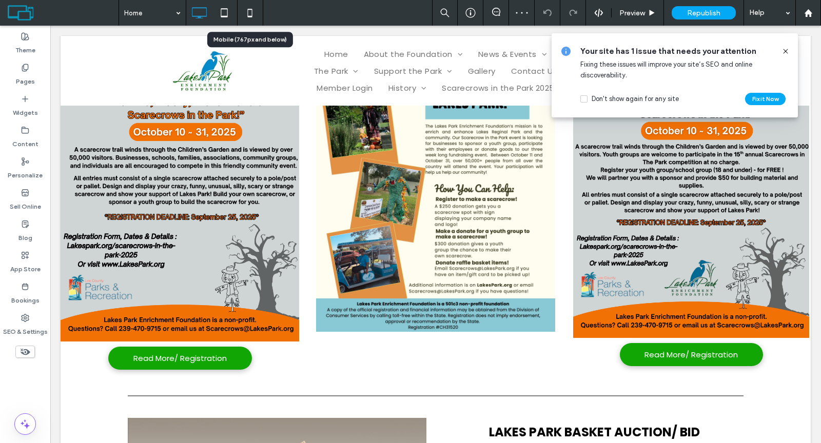
click at [256, 14] on icon at bounding box center [250, 13] width 21 height 21
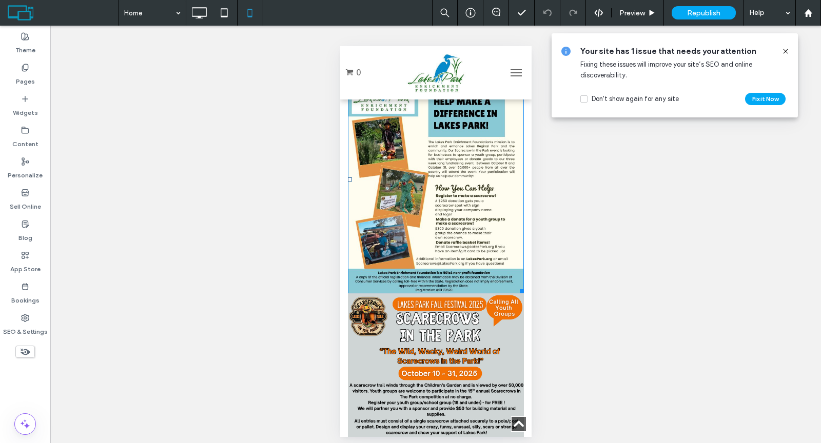
scroll to position [535, 0]
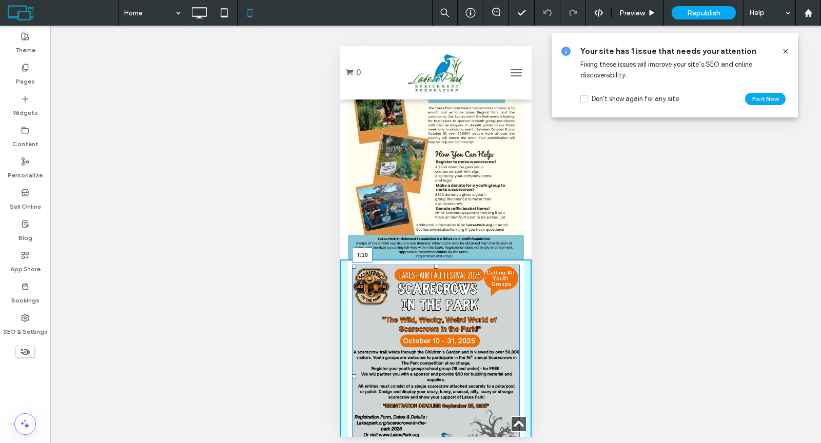
drag, startPoint x: 432, startPoint y: 238, endPoint x: 432, endPoint y: 243, distance: 5.2
click at [434, 265] on div at bounding box center [436, 267] width 4 height 4
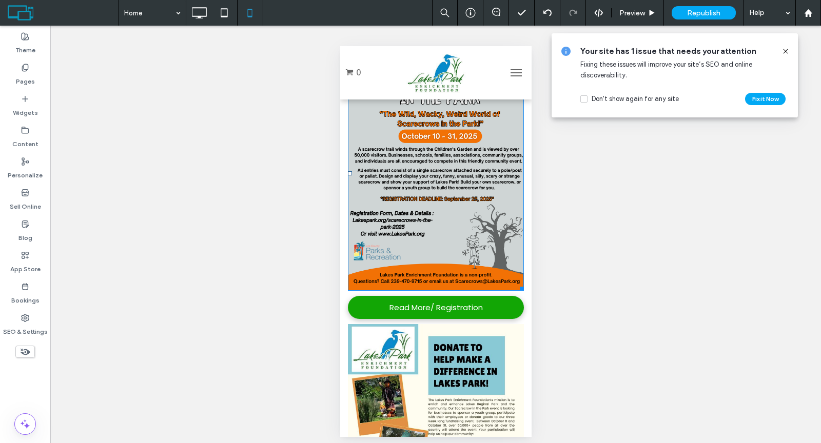
scroll to position [109, 0]
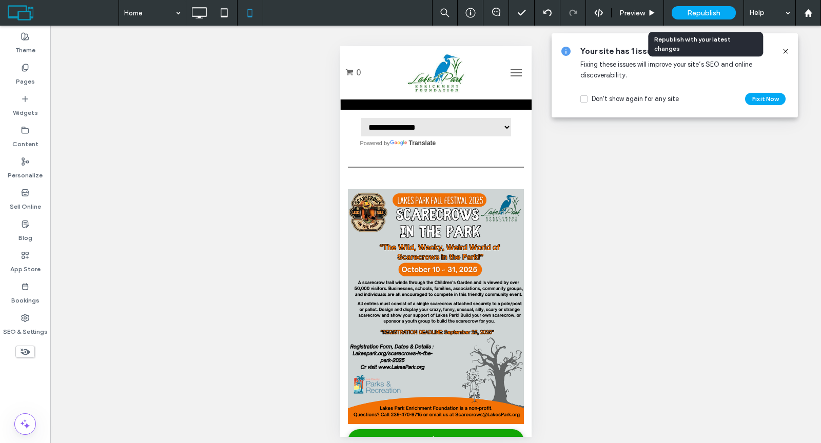
click at [693, 9] on span "Republish" at bounding box center [703, 13] width 33 height 9
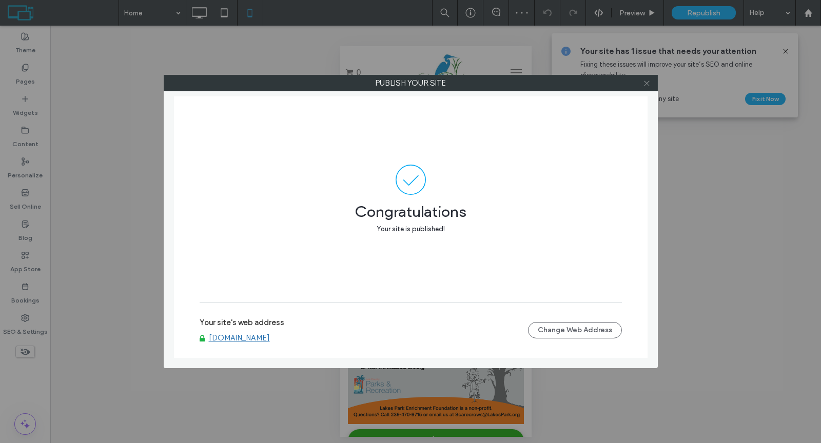
click at [649, 85] on icon at bounding box center [647, 84] width 8 height 8
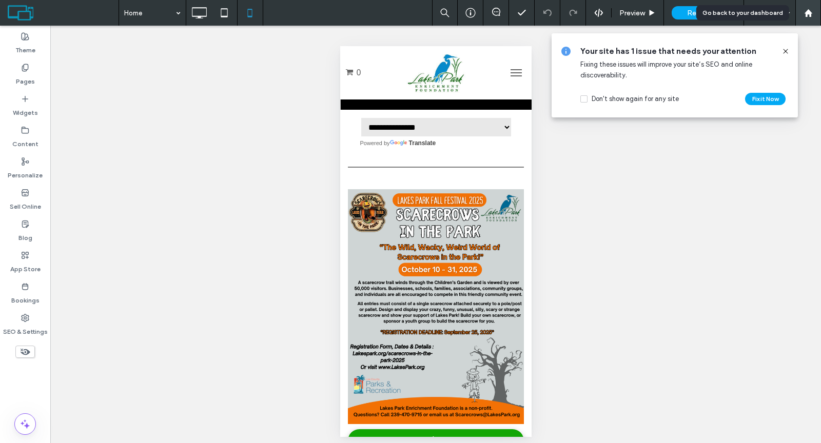
click at [811, 12] on use at bounding box center [808, 13] width 8 height 8
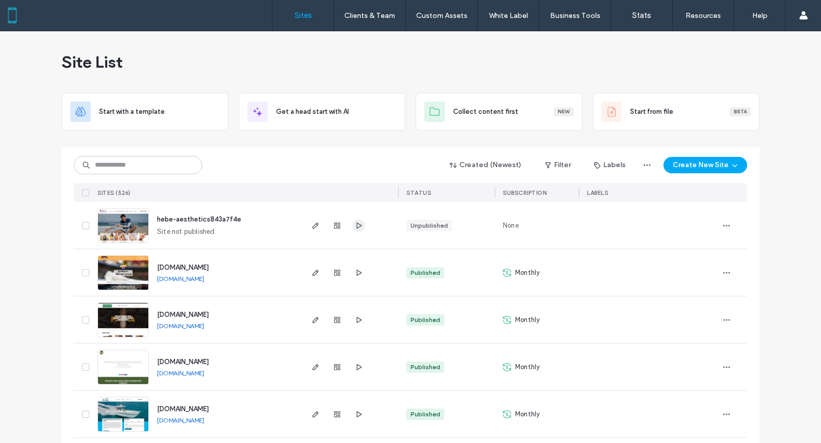
click at [355, 226] on icon "button" at bounding box center [359, 226] width 8 height 8
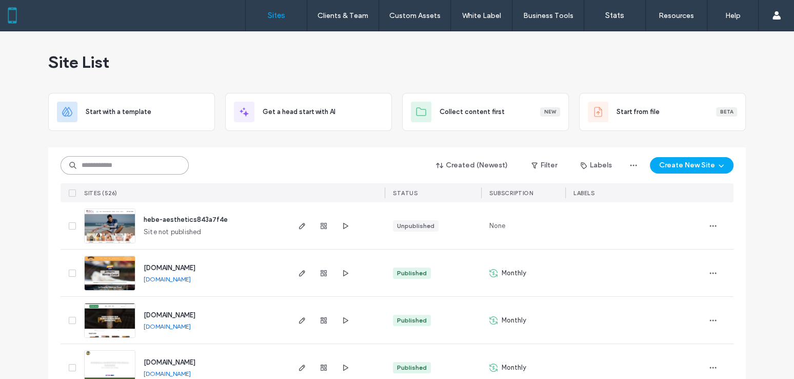
click at [140, 166] on input at bounding box center [125, 165] width 128 height 18
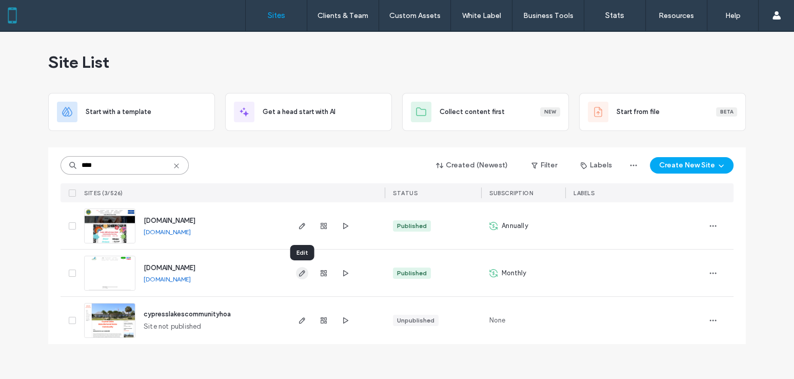
type input "****"
click at [305, 272] on icon "button" at bounding box center [302, 273] width 8 height 8
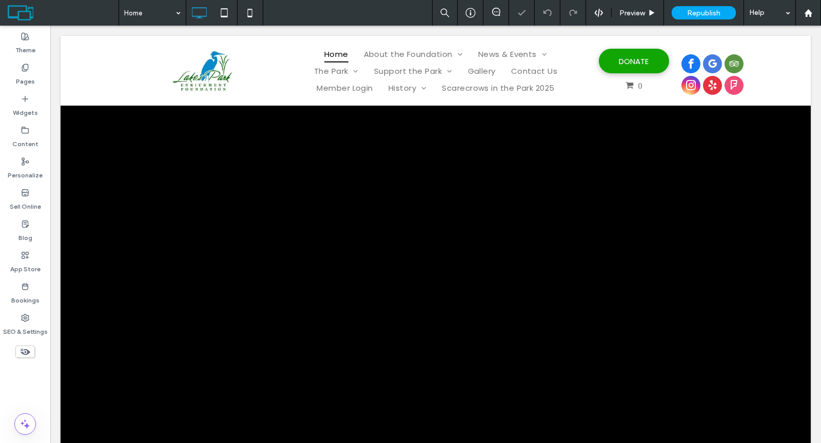
drag, startPoint x: 577, startPoint y: 241, endPoint x: 545, endPoint y: 207, distance: 46.5
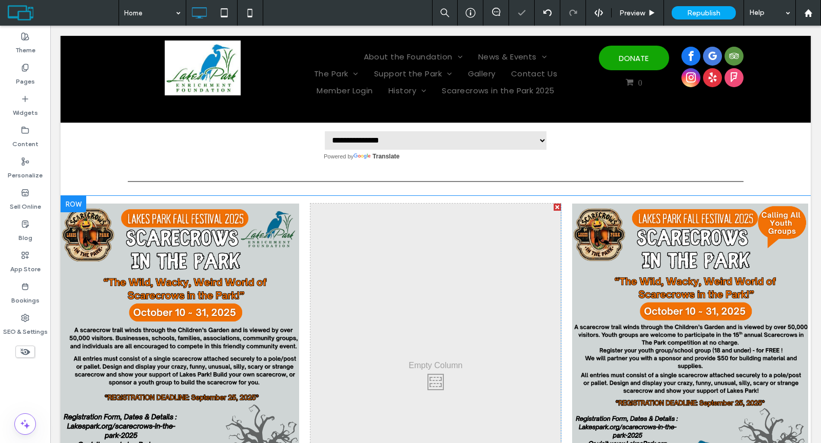
scroll to position [340, 0]
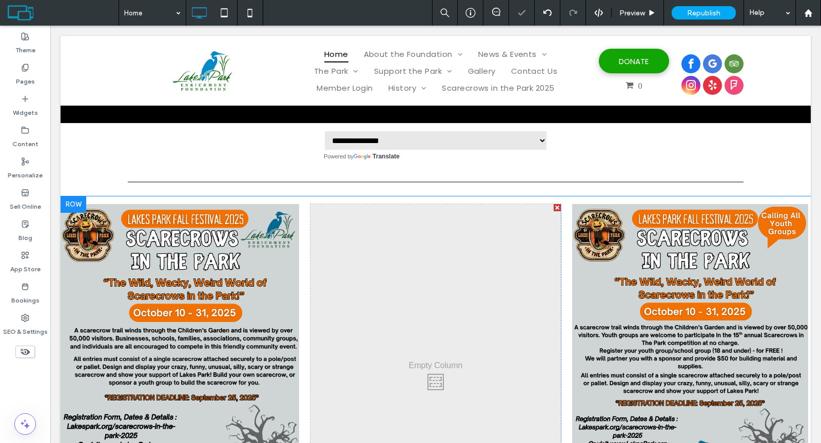
click at [554, 205] on div at bounding box center [557, 207] width 7 height 7
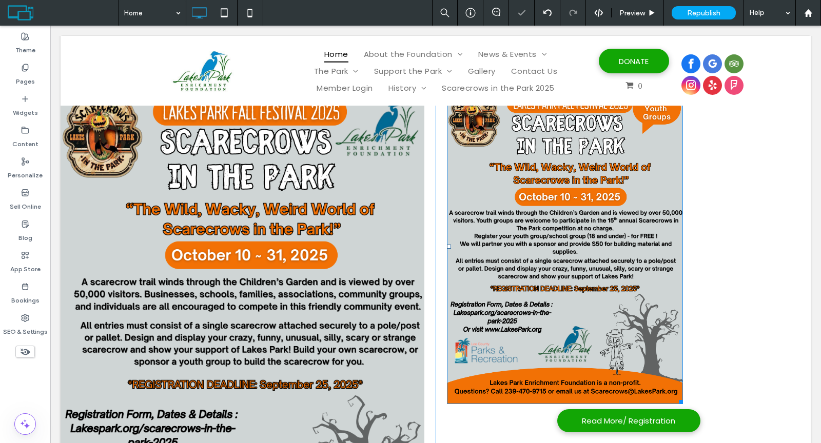
scroll to position [587, 0]
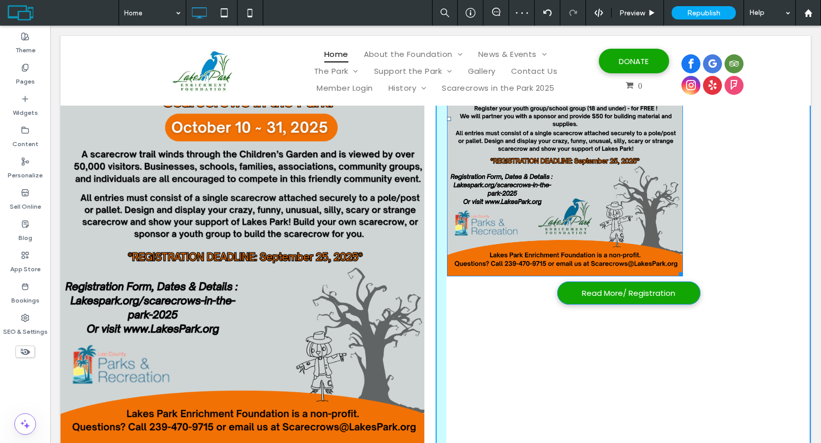
drag, startPoint x: 740, startPoint y: 306, endPoint x: 748, endPoint y: 309, distance: 8.3
click at [683, 277] on div "W:701.102 H:933.993" at bounding box center [565, 119] width 236 height 315
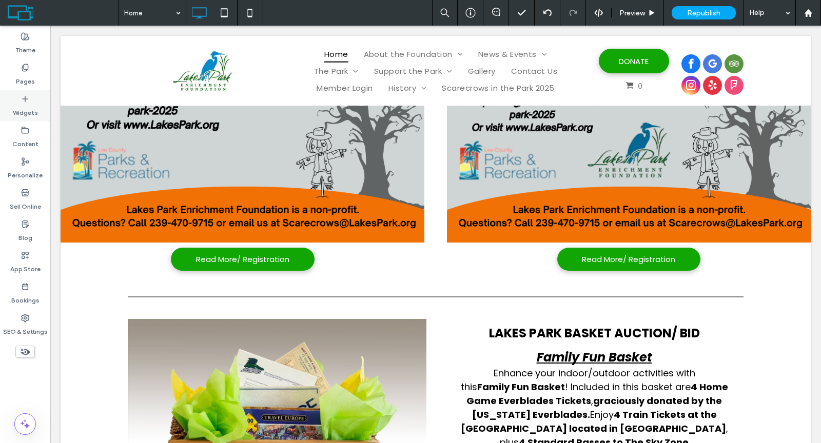
scroll to position [791, 0]
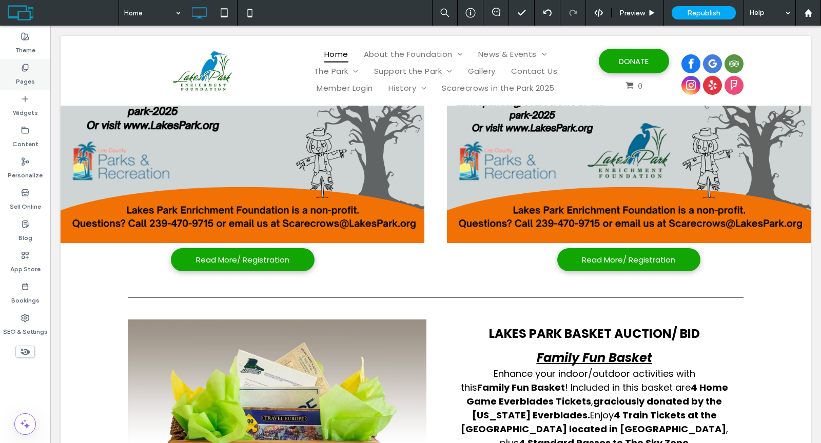
click at [24, 70] on icon at bounding box center [25, 68] width 8 height 8
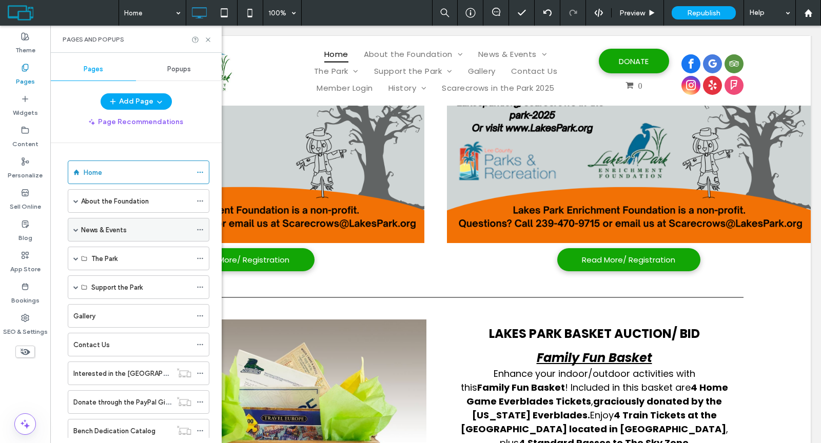
click at [76, 227] on span at bounding box center [75, 229] width 5 height 5
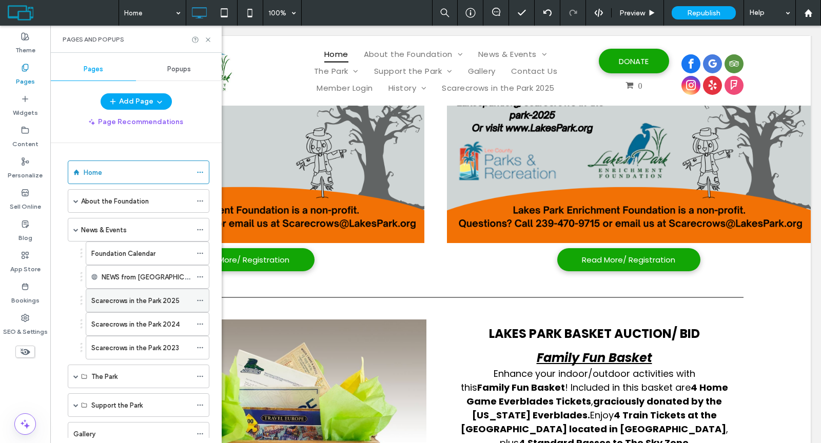
click at [111, 292] on label "Scarecrows in the Park 2025" at bounding box center [135, 301] width 88 height 18
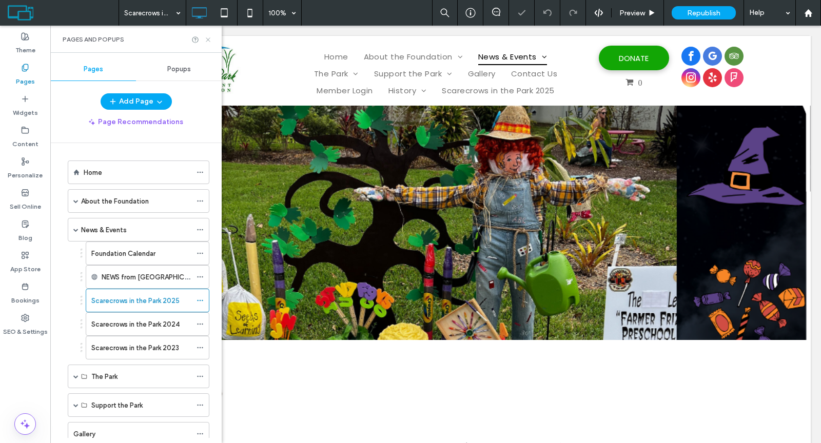
click at [208, 40] on use at bounding box center [208, 39] width 4 height 4
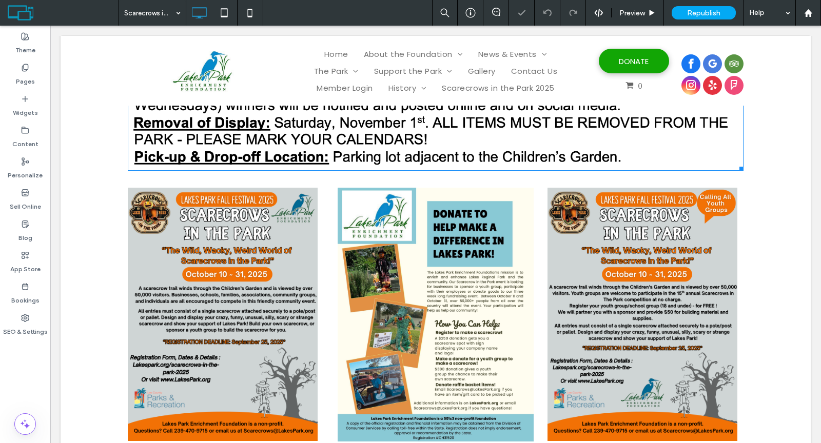
scroll to position [565, 0]
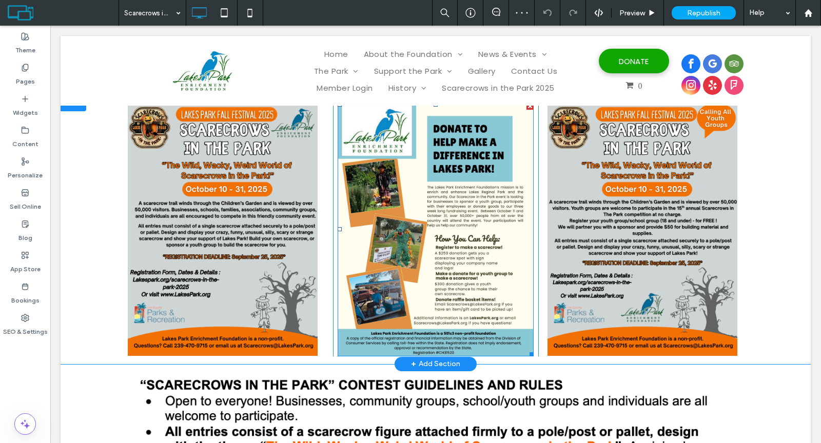
click at [526, 108] on div at bounding box center [529, 106] width 7 height 7
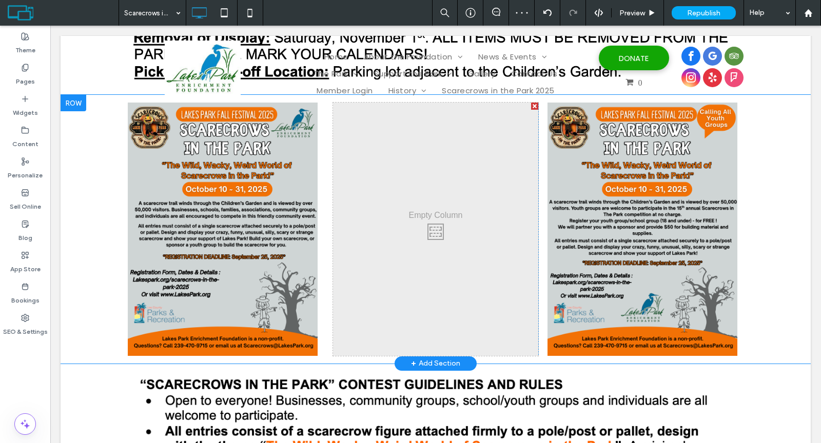
click at [531, 106] on div at bounding box center [534, 106] width 7 height 7
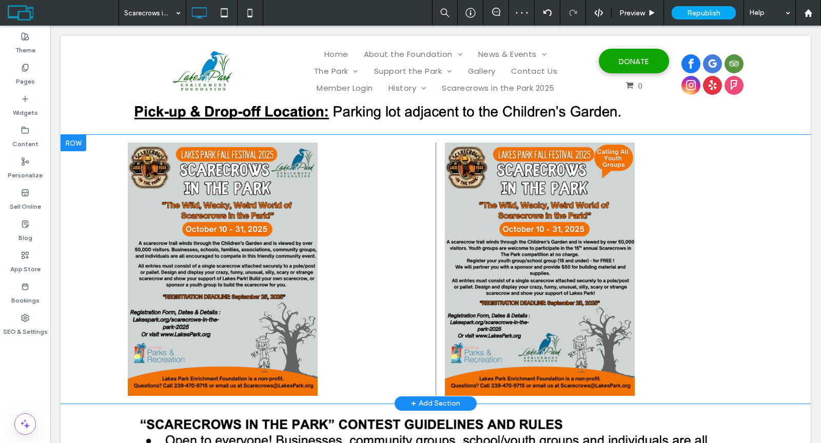
scroll to position [521, 0]
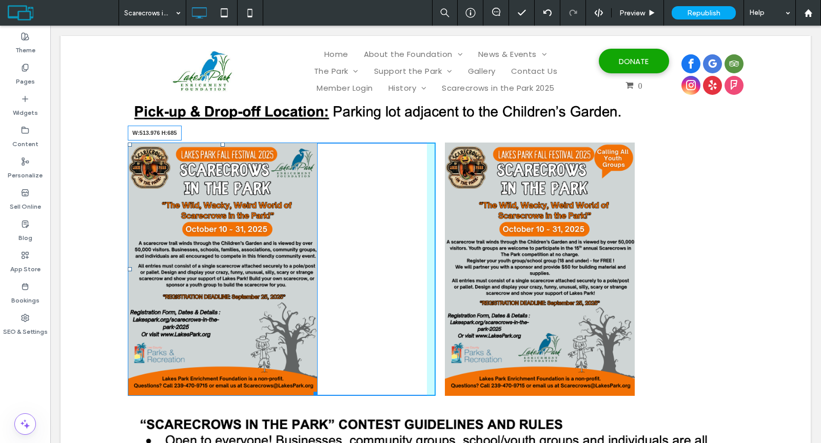
drag, startPoint x: 310, startPoint y: 393, endPoint x: 347, endPoint y: 400, distance: 37.7
click at [318, 396] on div "W:513.976 H:685" at bounding box center [223, 269] width 190 height 253
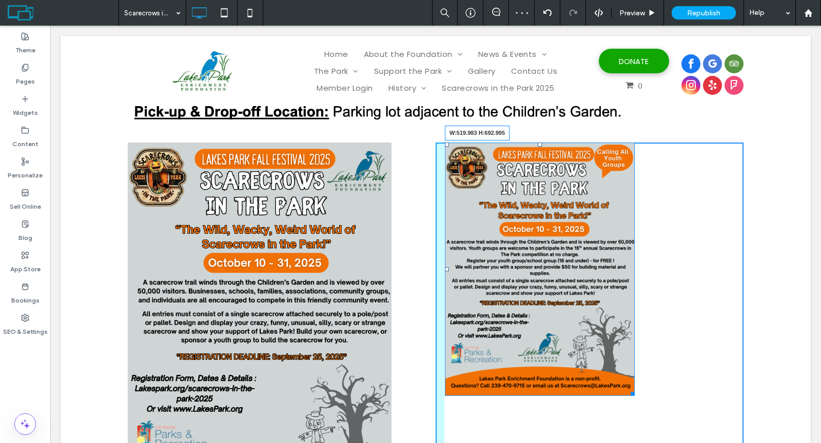
drag, startPoint x: 628, startPoint y: 394, endPoint x: 667, endPoint y: 424, distance: 49.1
click at [635, 396] on div "W:519.983 H:692.995" at bounding box center [540, 269] width 190 height 253
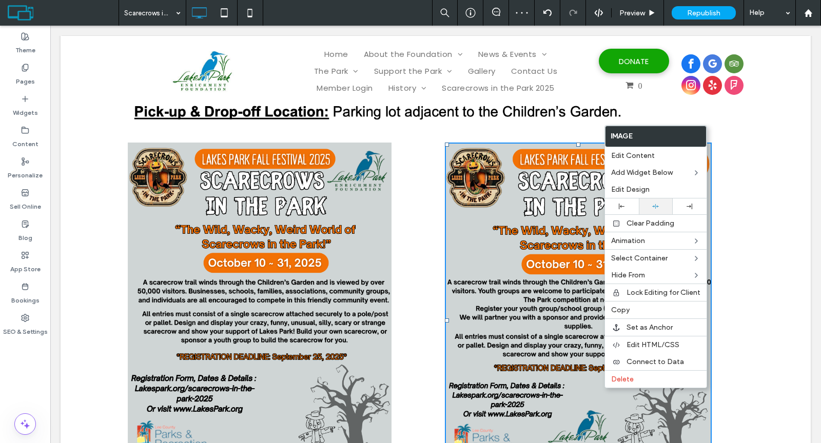
click at [654, 210] on div at bounding box center [656, 207] width 34 height 16
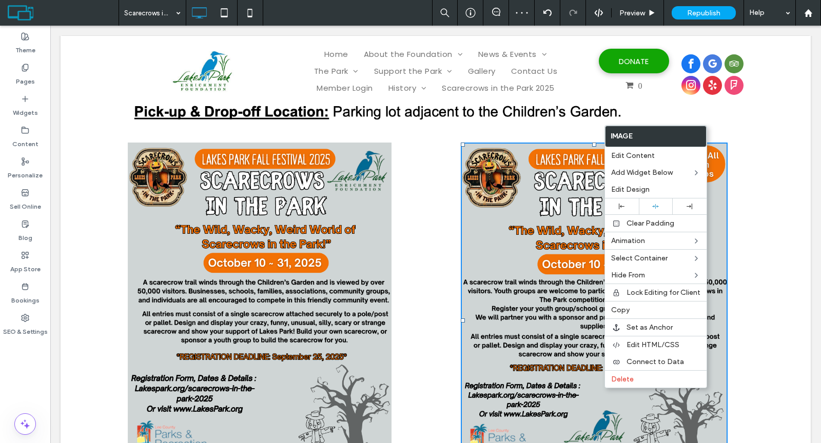
click at [355, 279] on img at bounding box center [260, 318] width 264 height 351
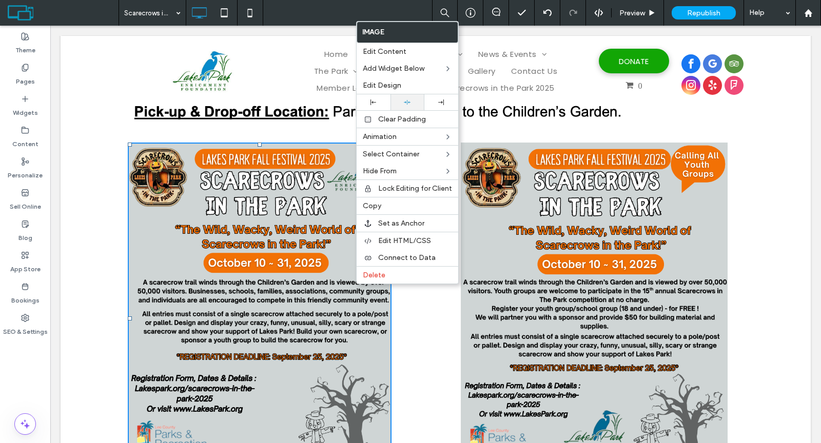
click at [406, 107] on div at bounding box center [407, 102] width 34 height 16
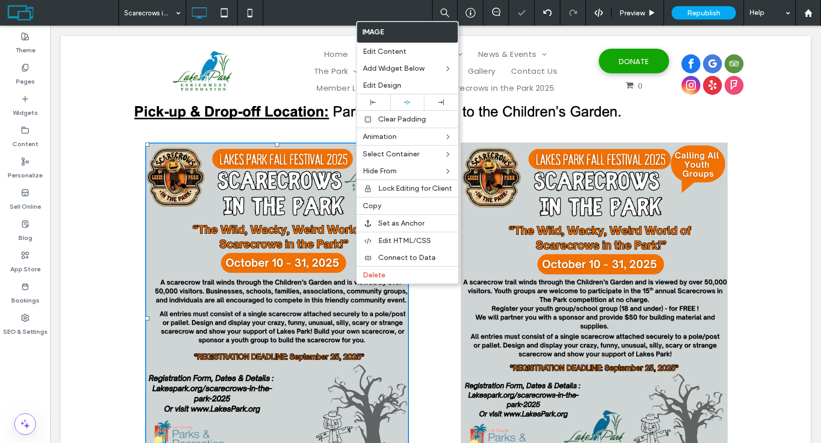
click at [303, 242] on img at bounding box center [277, 318] width 264 height 351
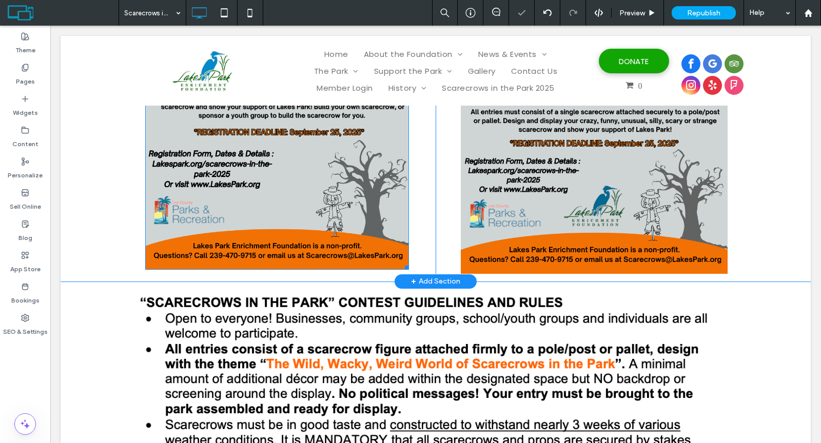
scroll to position [766, 0]
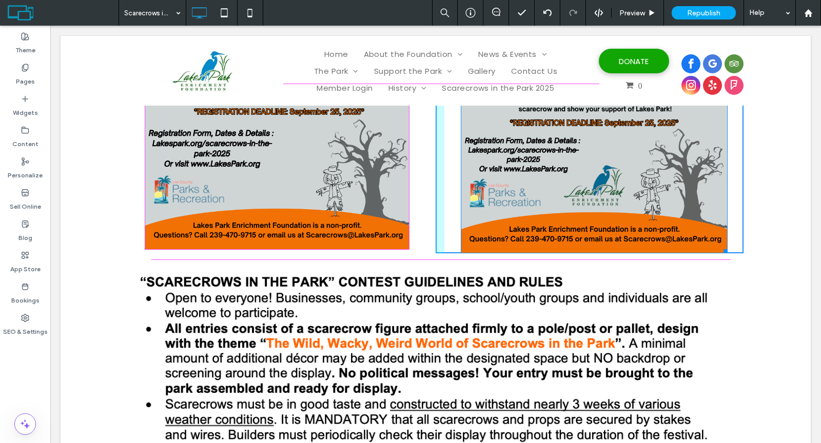
drag, startPoint x: 719, startPoint y: 248, endPoint x: 717, endPoint y: 243, distance: 5.4
click at [720, 246] on div at bounding box center [724, 250] width 8 height 8
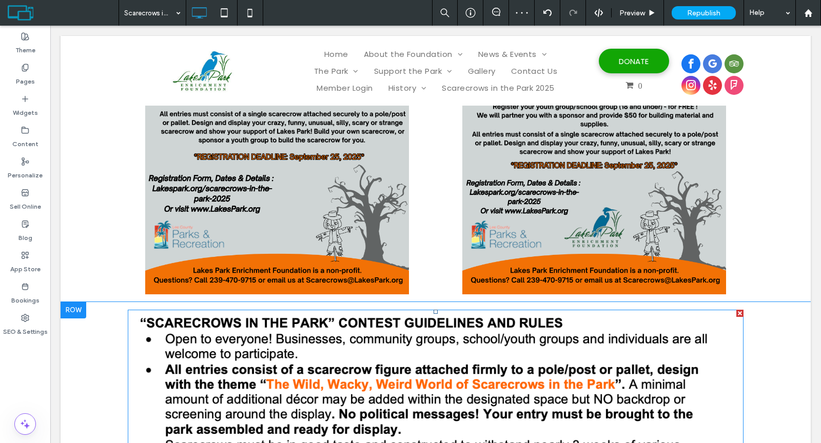
scroll to position [714, 0]
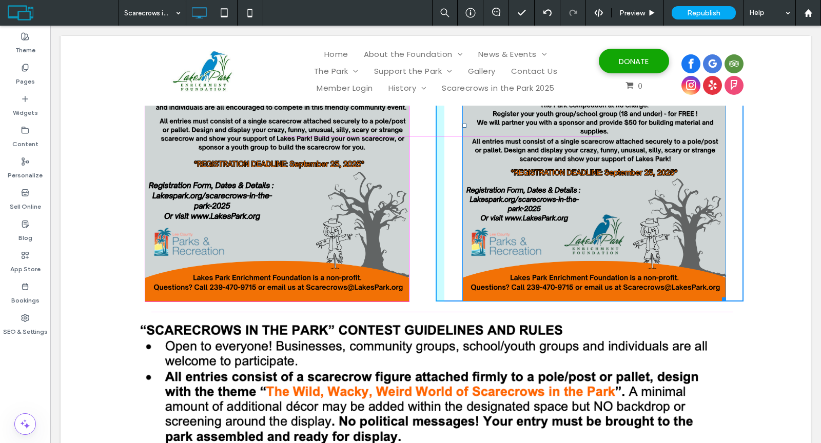
click at [720, 300] on div at bounding box center [722, 298] width 8 height 8
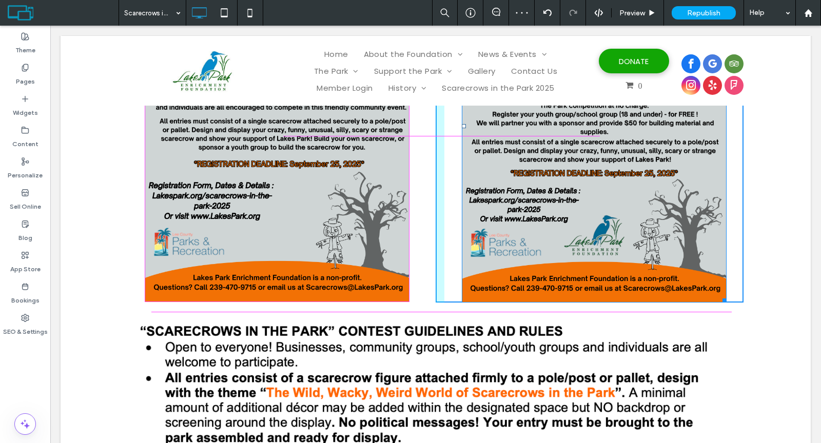
click at [719, 300] on div at bounding box center [723, 299] width 8 height 8
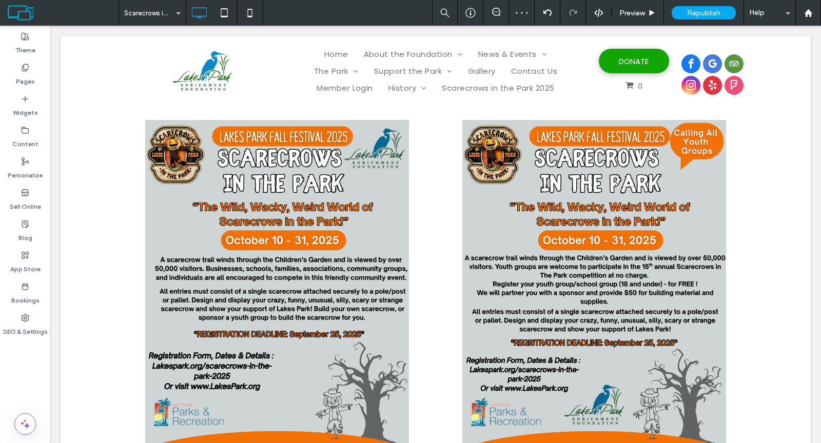
scroll to position [0, 0]
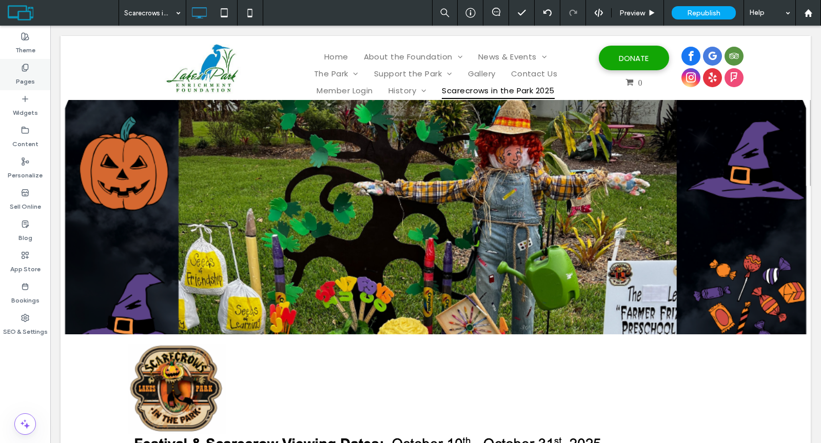
click at [42, 78] on div "Pages" at bounding box center [25, 74] width 50 height 31
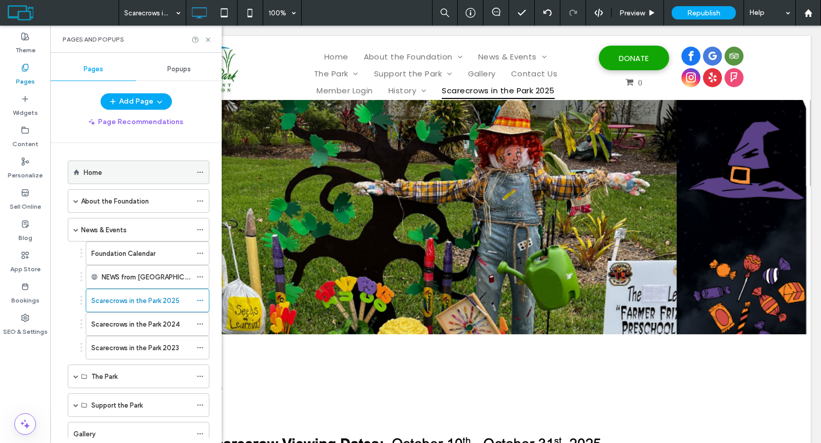
click at [100, 168] on label "Home" at bounding box center [93, 173] width 18 height 18
click at [208, 39] on icon at bounding box center [208, 40] width 8 height 8
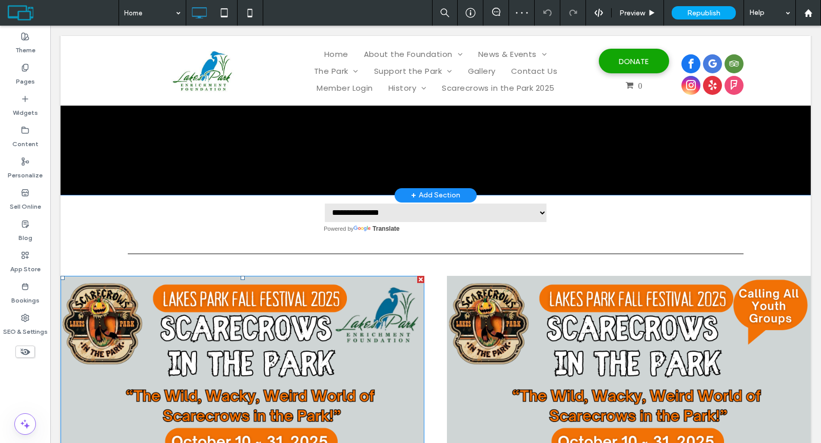
scroll to position [358, 0]
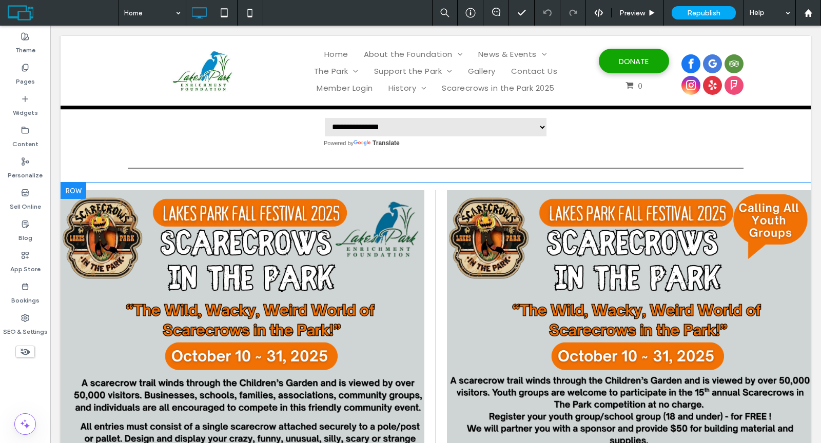
click at [76, 188] on div at bounding box center [74, 191] width 26 height 16
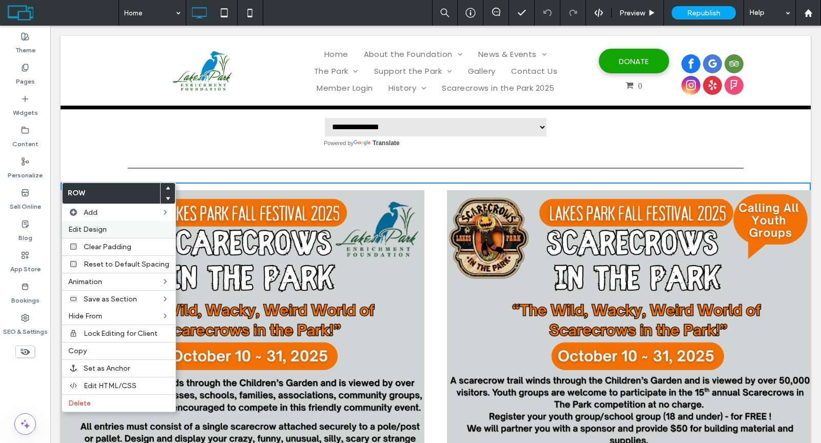
click at [84, 226] on span "Edit Design" at bounding box center [87, 229] width 38 height 9
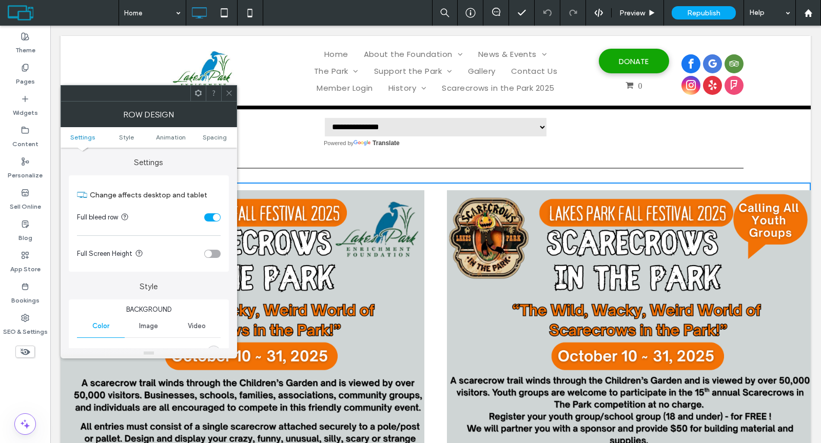
click at [208, 213] on div "toggle" at bounding box center [212, 217] width 16 height 8
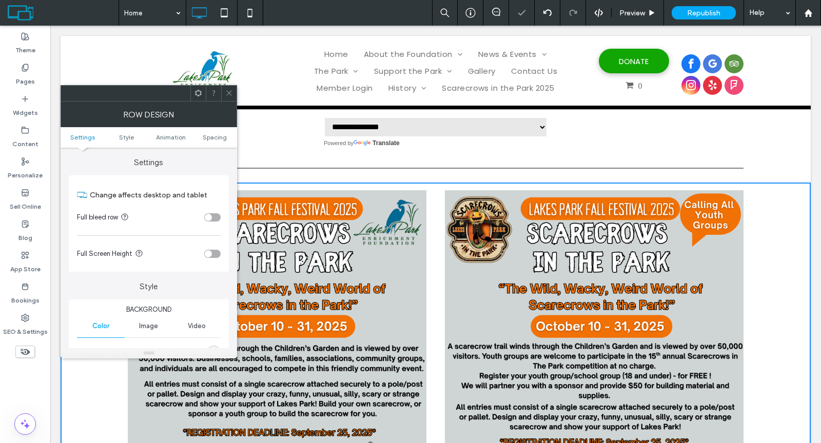
click at [230, 91] on use at bounding box center [228, 93] width 5 height 5
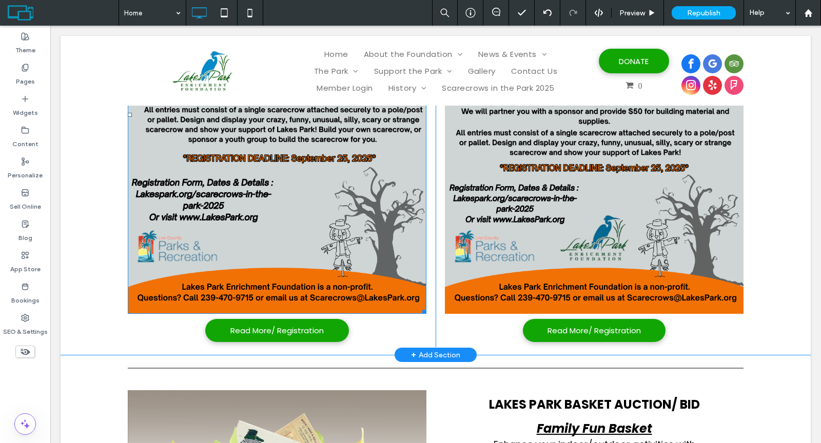
scroll to position [611, 0]
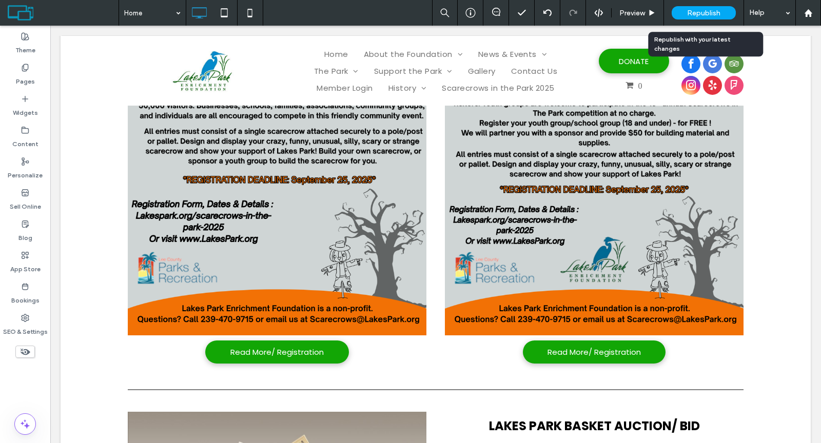
click at [680, 12] on div "Republish" at bounding box center [704, 12] width 64 height 13
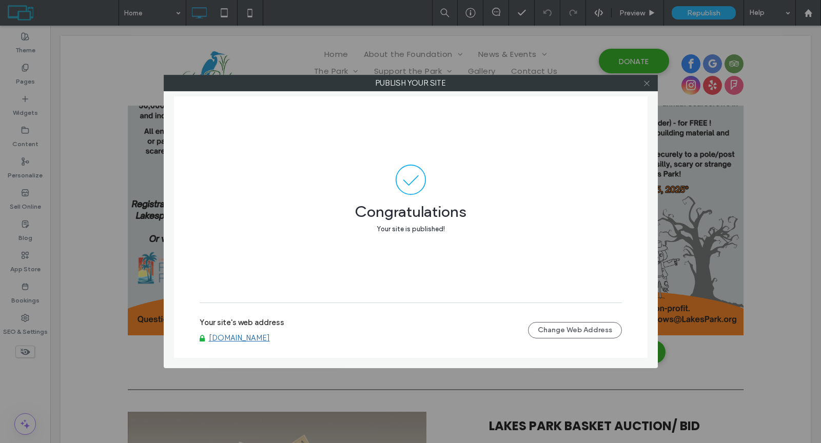
click at [645, 85] on icon at bounding box center [647, 84] width 8 height 8
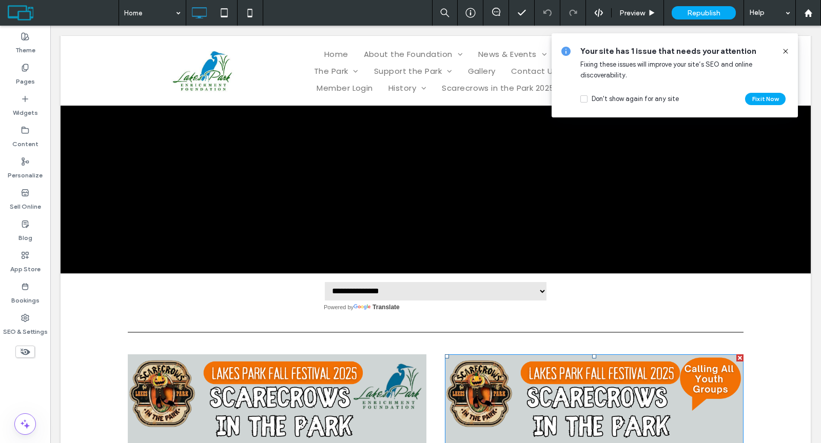
scroll to position [129, 0]
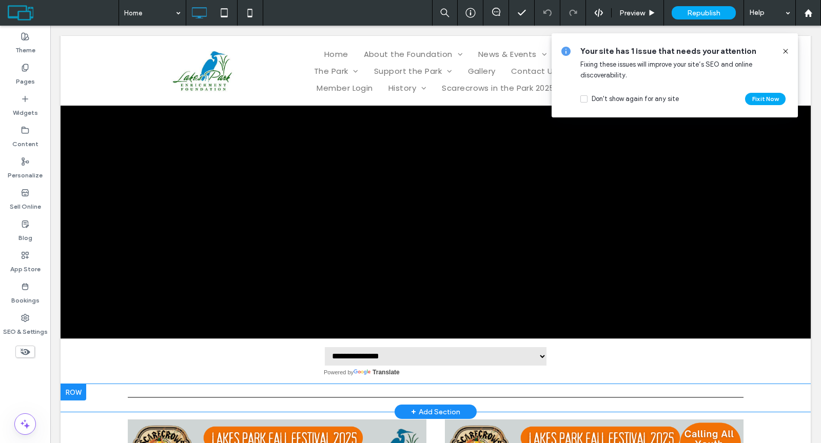
click at [79, 389] on div at bounding box center [74, 392] width 26 height 16
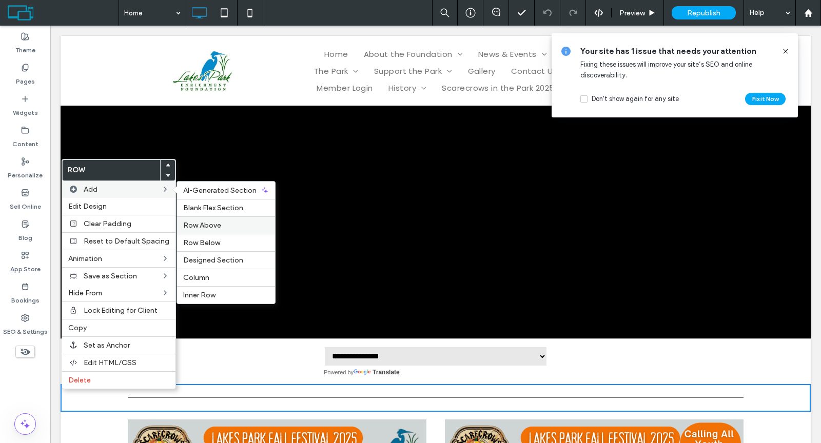
click at [206, 221] on span "Row Above" at bounding box center [202, 225] width 38 height 9
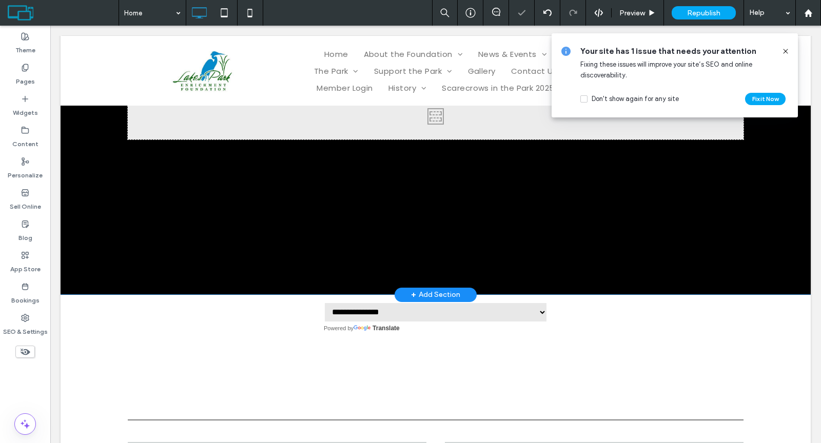
scroll to position [346, 0]
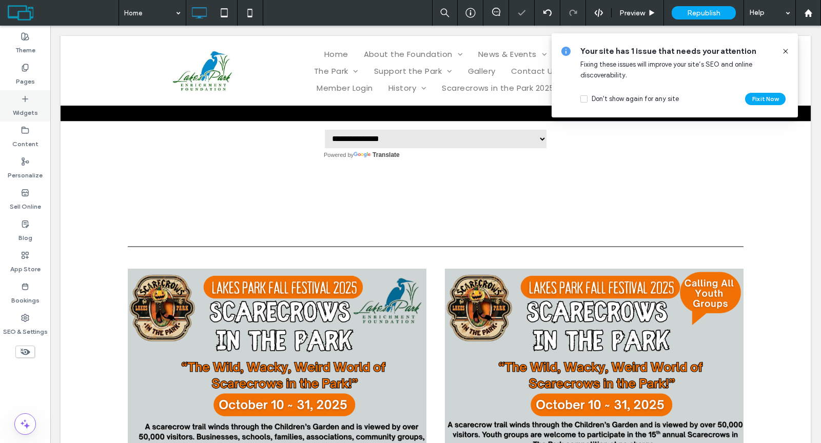
click at [23, 90] on div "Widgets" at bounding box center [25, 105] width 50 height 31
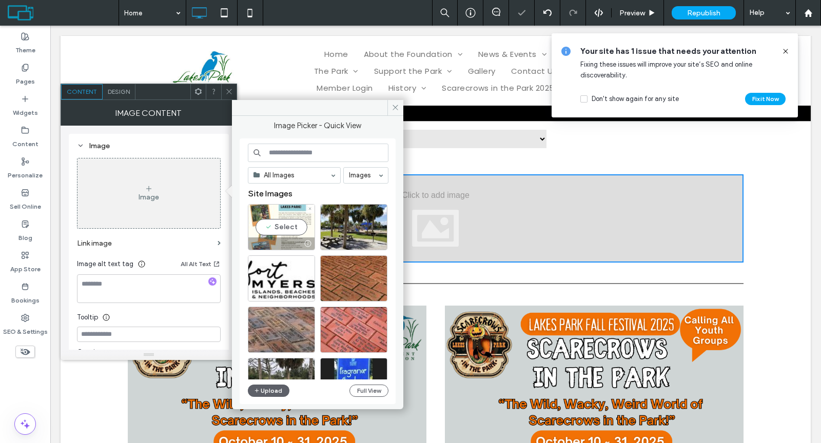
click at [294, 223] on div "Select" at bounding box center [281, 227] width 67 height 46
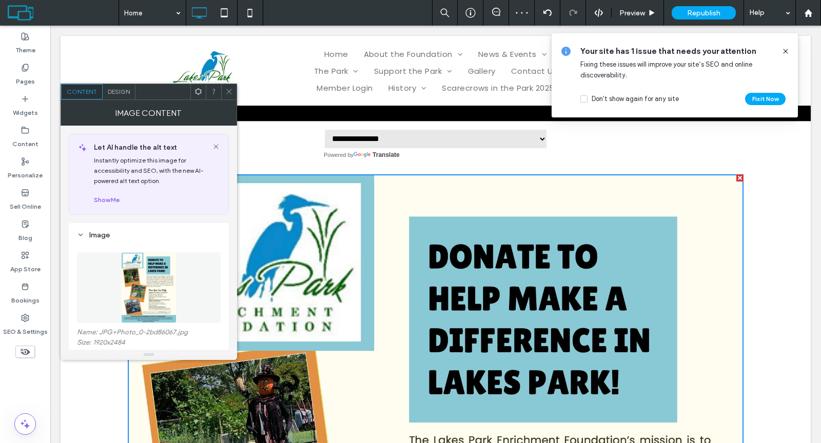
click at [228, 92] on icon at bounding box center [229, 92] width 8 height 8
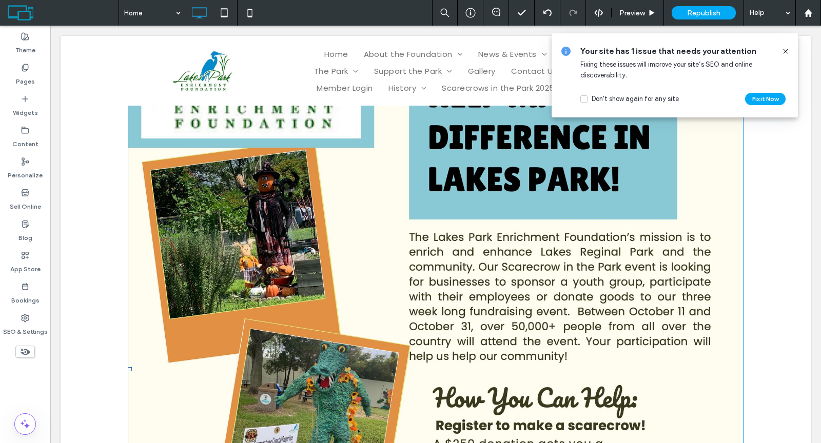
scroll to position [407, 0]
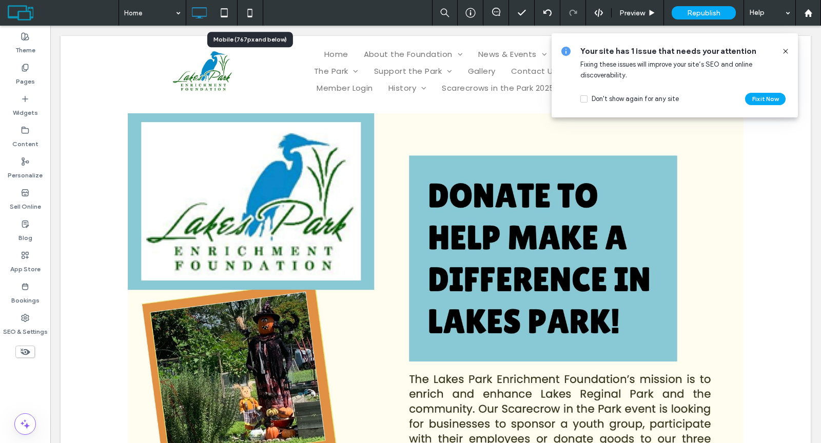
click at [250, 15] on icon at bounding box center [250, 13] width 21 height 21
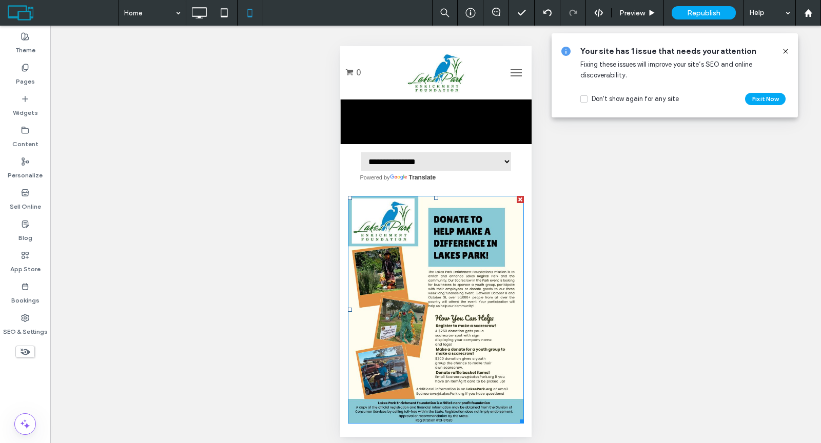
scroll to position [91, 0]
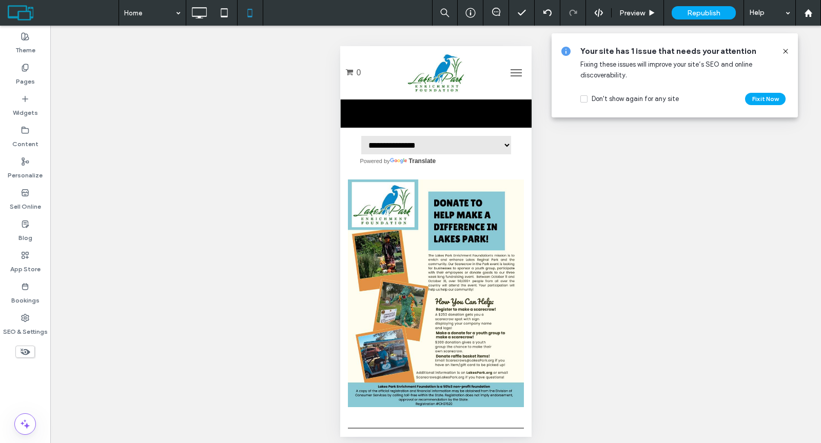
drag, startPoint x: 33, startPoint y: 81, endPoint x: 224, endPoint y: 272, distance: 270.3
click at [33, 81] on label "Pages" at bounding box center [25, 79] width 19 height 14
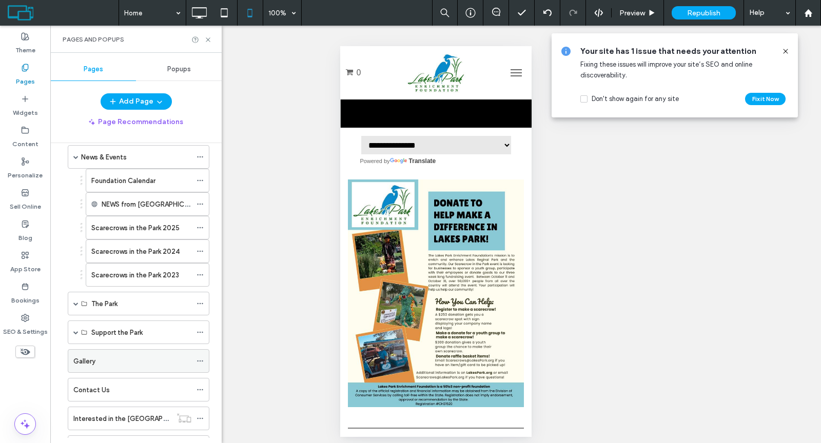
scroll to position [103, 0]
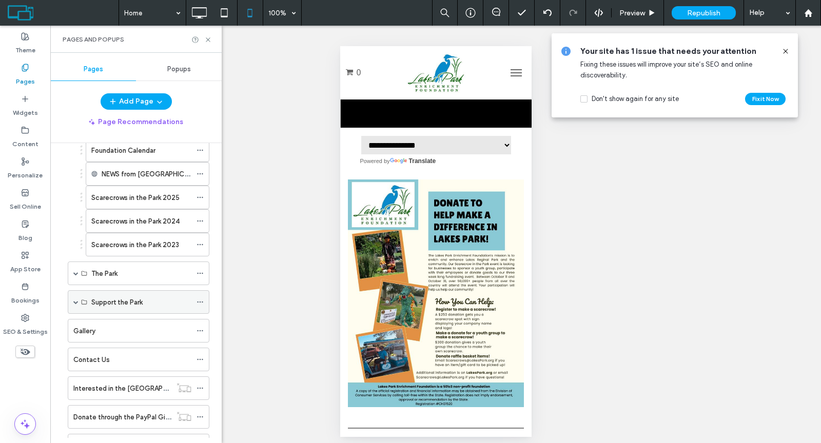
click at [73, 300] on span at bounding box center [75, 302] width 5 height 5
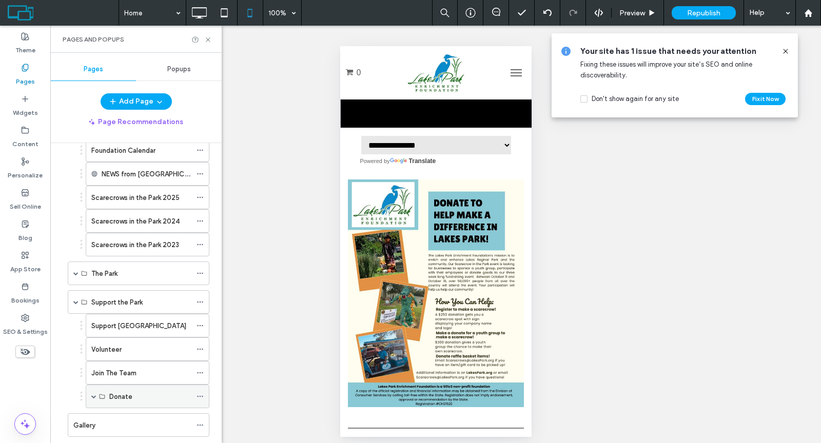
click at [96, 394] on span at bounding box center [93, 396] width 5 height 5
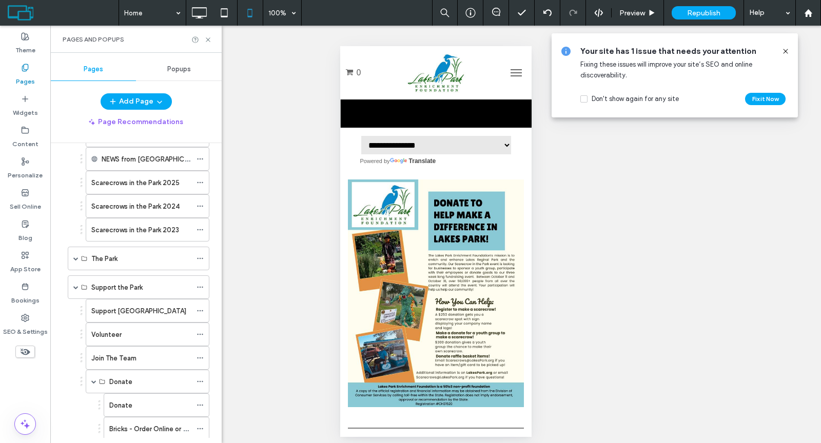
scroll to position [199, 0]
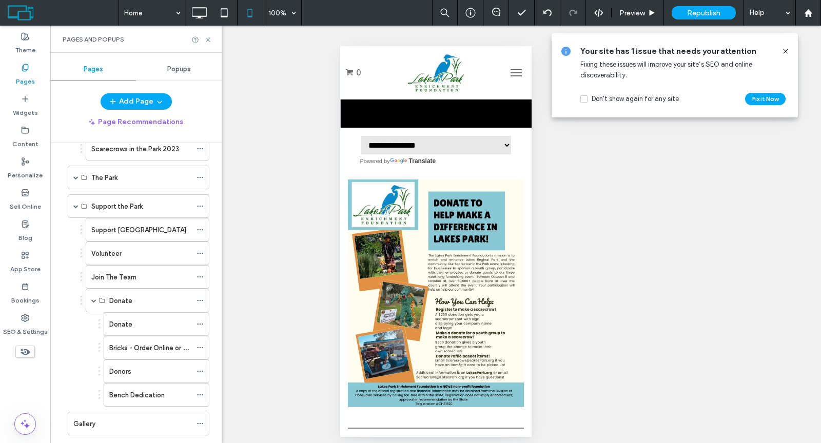
click at [128, 319] on label "Donate" at bounding box center [120, 325] width 23 height 18
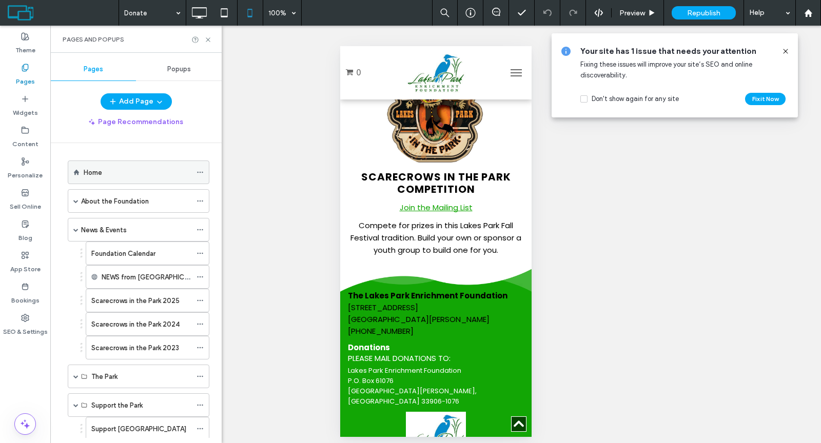
click at [149, 176] on div "Home" at bounding box center [138, 172] width 108 height 11
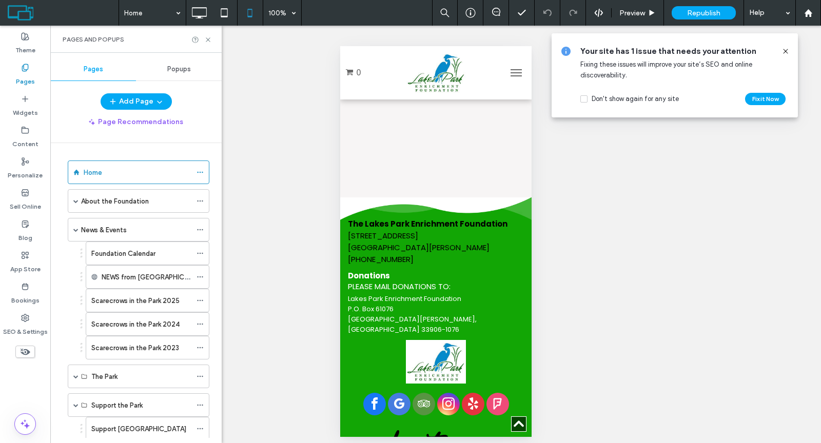
scroll to position [5396, 0]
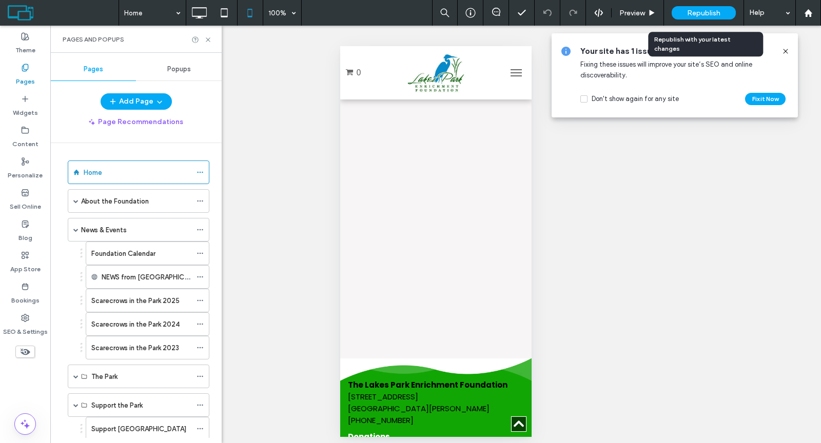
click at [698, 13] on span "Republish" at bounding box center [703, 13] width 33 height 9
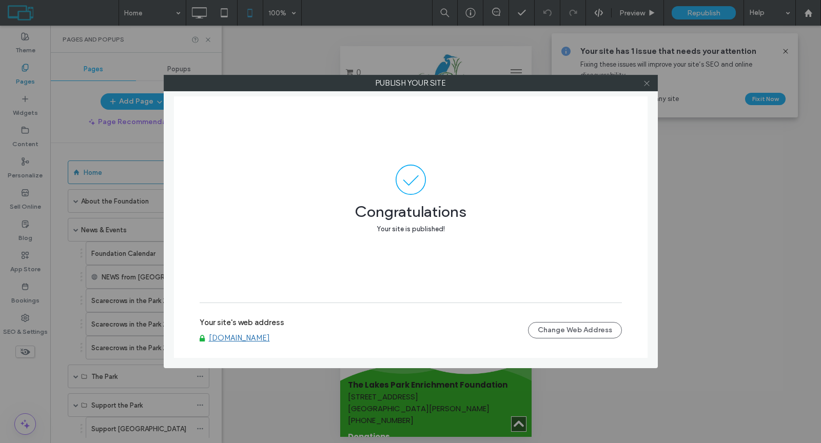
click at [645, 84] on use at bounding box center [646, 83] width 5 height 5
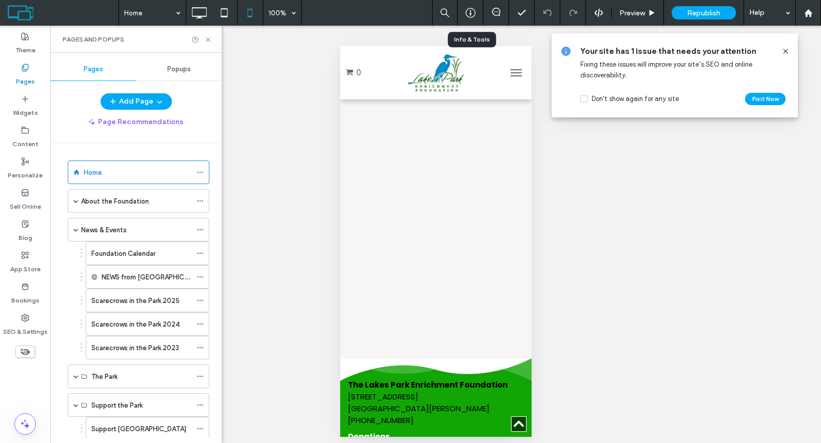
click at [477, 11] on div at bounding box center [470, 13] width 25 height 10
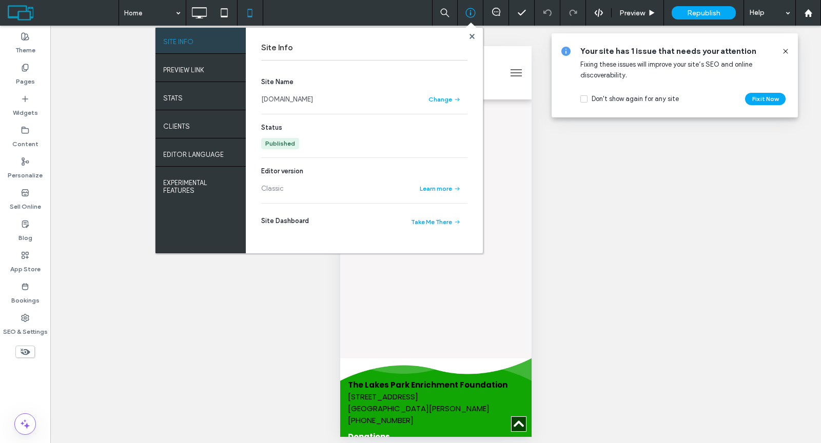
click at [280, 97] on link "www.lakespark.org" at bounding box center [287, 99] width 52 height 10
click at [473, 36] on use at bounding box center [471, 35] width 5 height 5
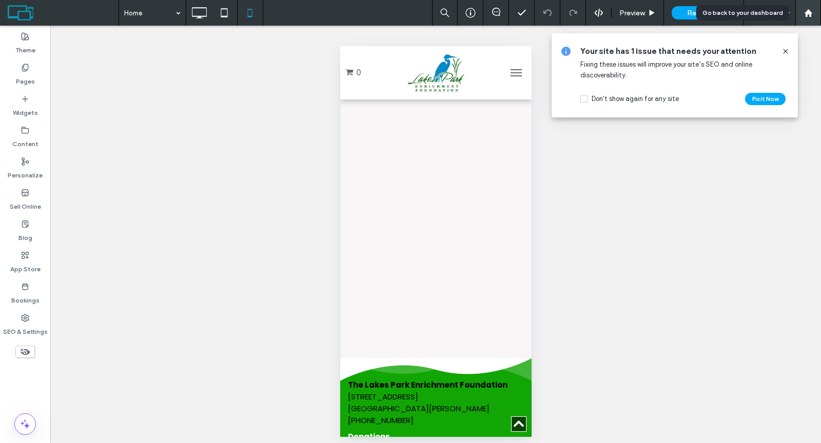
click at [810, 13] on use at bounding box center [808, 13] width 8 height 8
